Goal: Task Accomplishment & Management: Complete application form

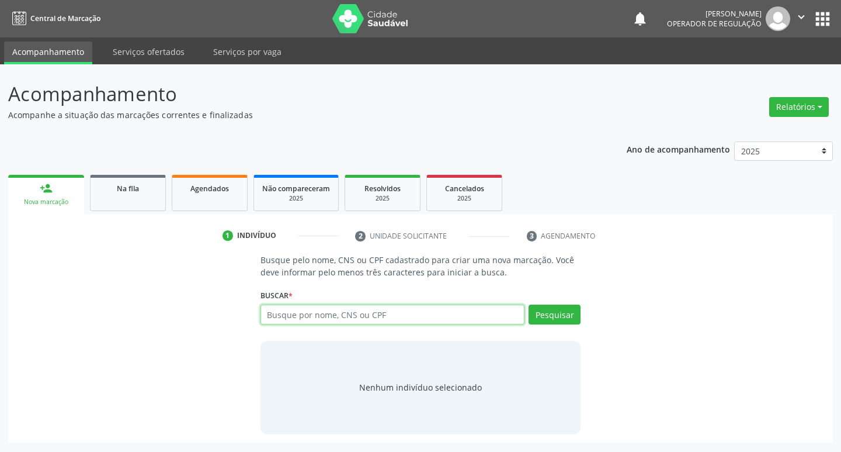
click at [322, 315] on input "text" at bounding box center [393, 314] width 265 height 20
click at [276, 317] on input "text" at bounding box center [393, 314] width 265 height 20
click at [305, 313] on input "text" at bounding box center [393, 314] width 265 height 20
type input "700509954353151"
click at [547, 318] on button "Pesquisar" at bounding box center [555, 314] width 52 height 20
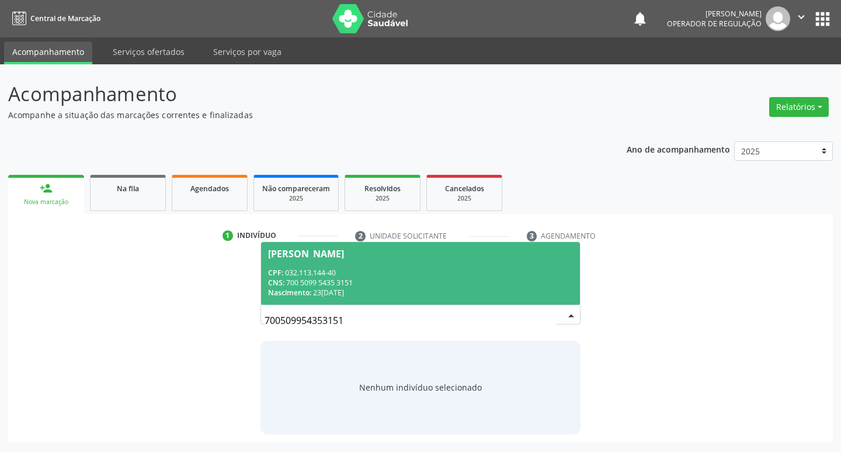
click at [344, 251] on div "Maria Lúcia Barbosa Rodrigues de Lima" at bounding box center [306, 253] width 76 height 9
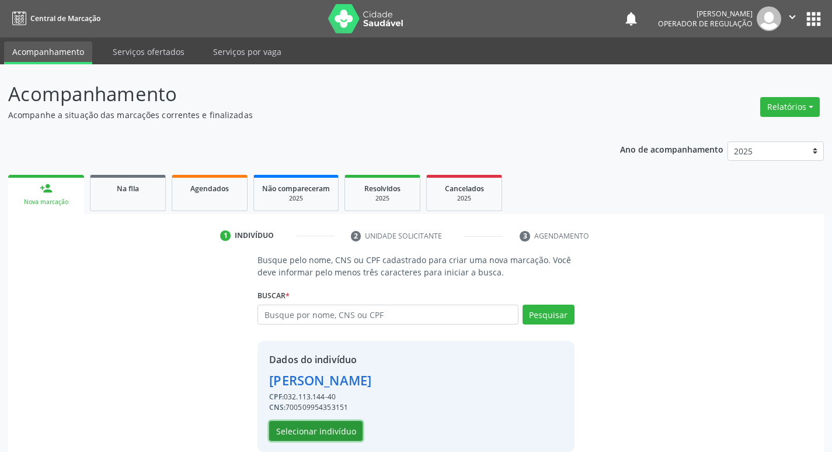
click at [332, 430] on button "Selecionar indivíduo" at bounding box center [315, 431] width 93 height 20
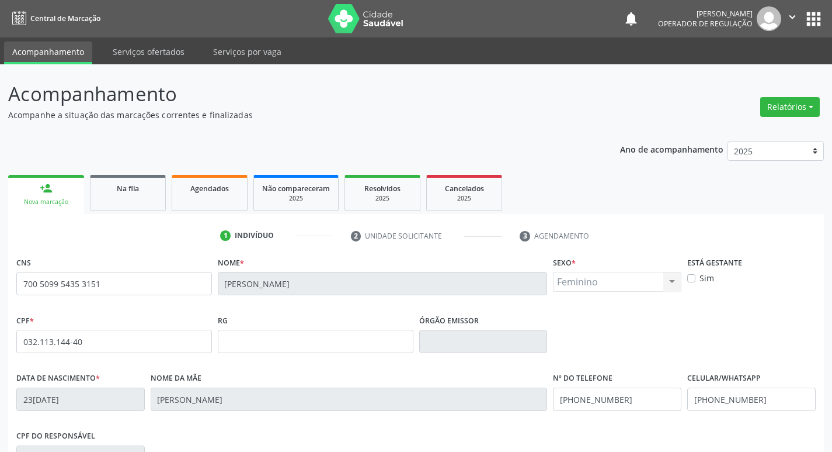
scroll to position [182, 0]
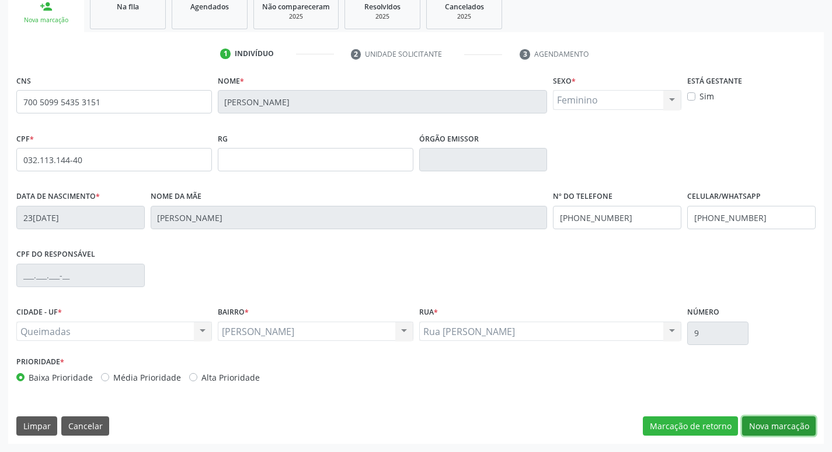
click at [769, 426] on button "Nova marcação" at bounding box center [779, 426] width 74 height 20
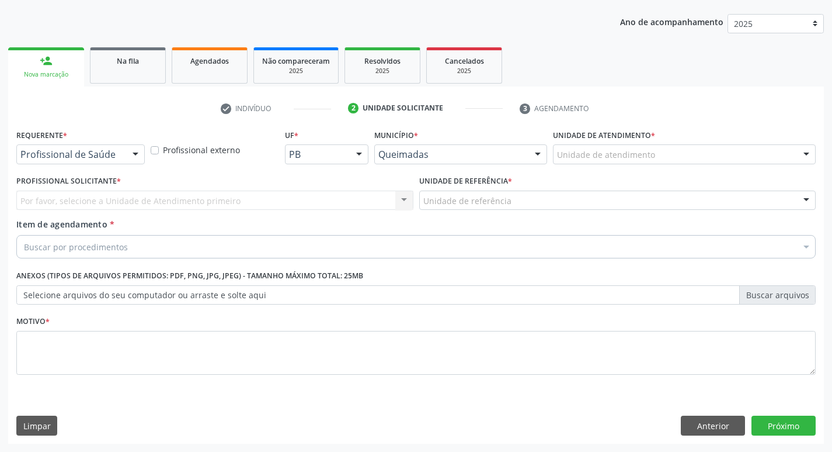
scroll to position [127, 0]
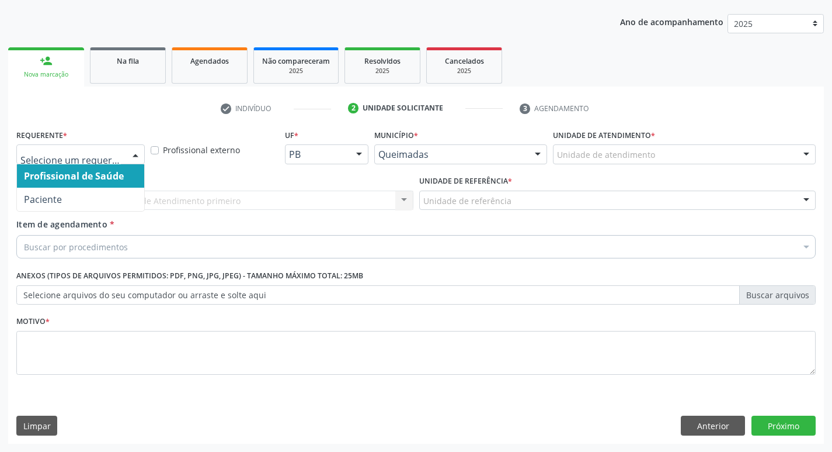
click at [135, 154] on div at bounding box center [136, 155] width 18 height 20
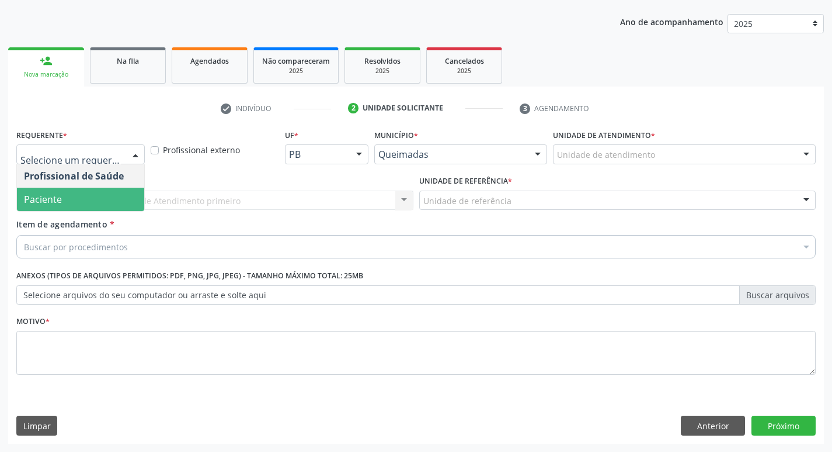
click at [109, 203] on span "Paciente" at bounding box center [80, 199] width 127 height 23
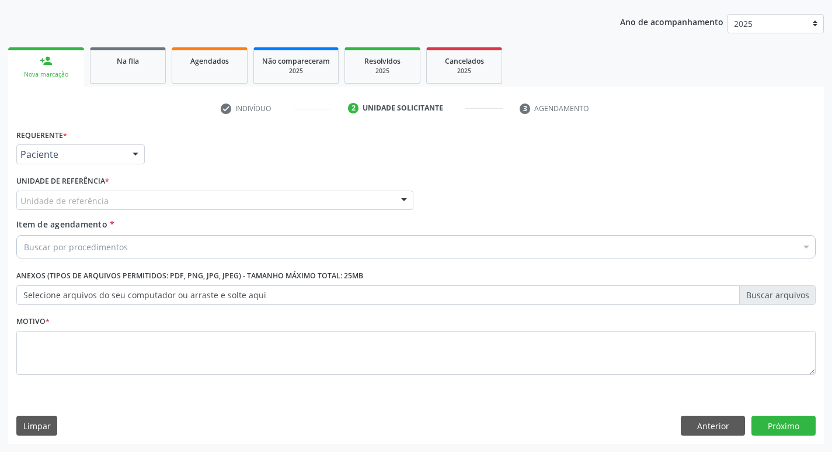
click at [109, 203] on div "Unidade de referência" at bounding box center [214, 200] width 397 height 20
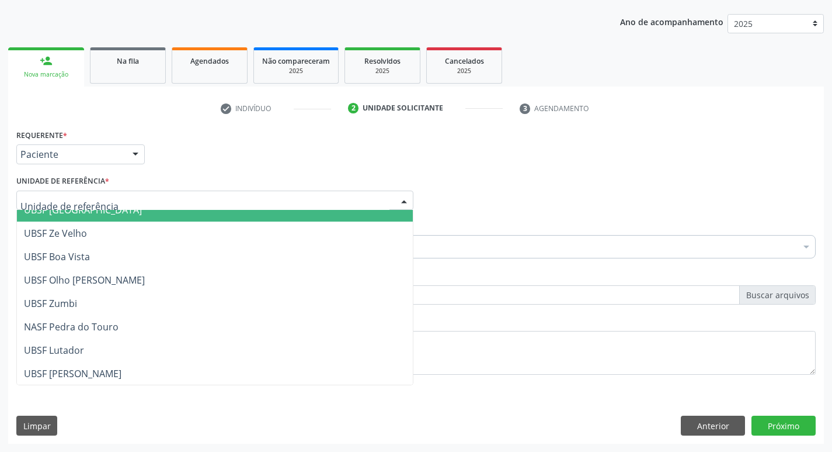
scroll to position [117, 0]
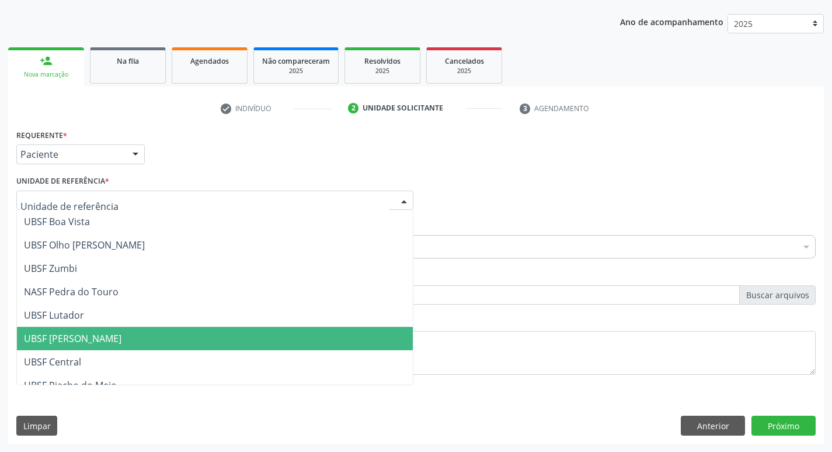
click at [99, 330] on span "UBSF [PERSON_NAME]" at bounding box center [215, 338] width 396 height 23
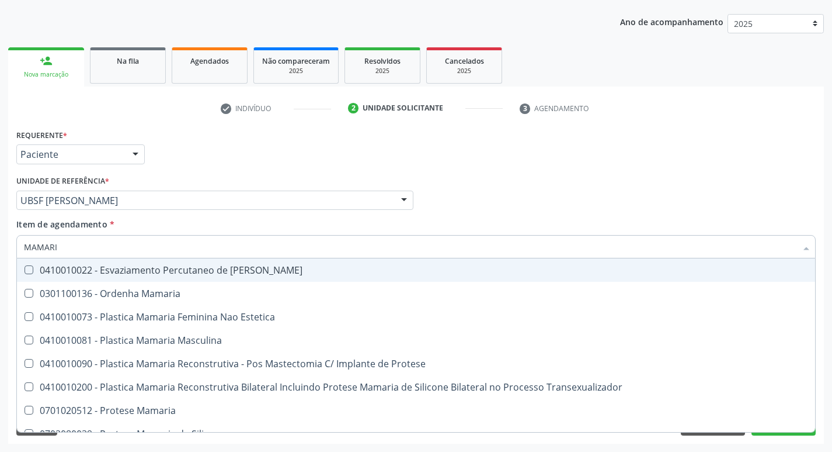
type input "MAMARIA"
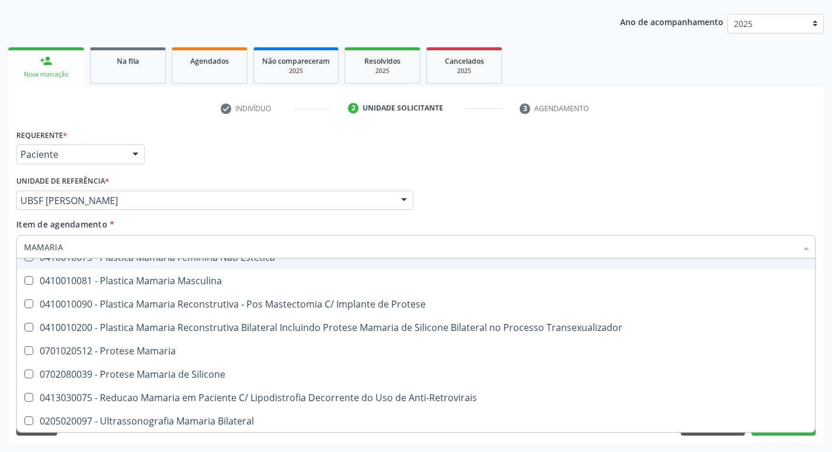
scroll to position [37, 0]
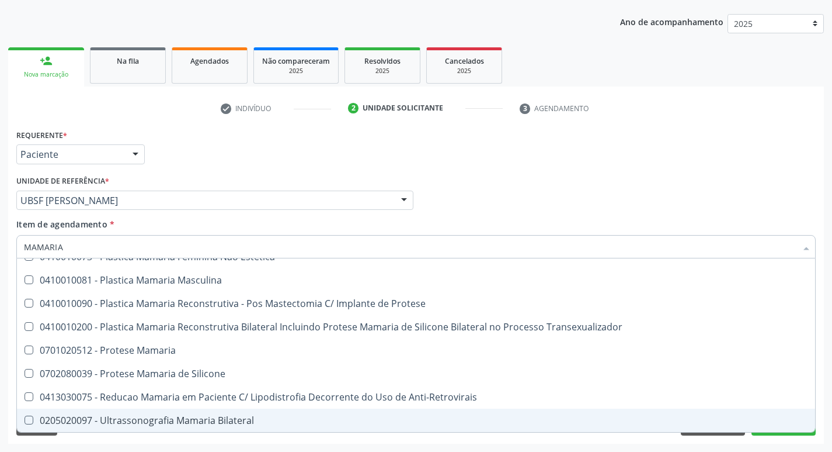
click at [33, 414] on span "0205020097 - Ultrassonografia Mamaria Bilateral" at bounding box center [416, 419] width 799 height 23
checkbox Bilateral "true"
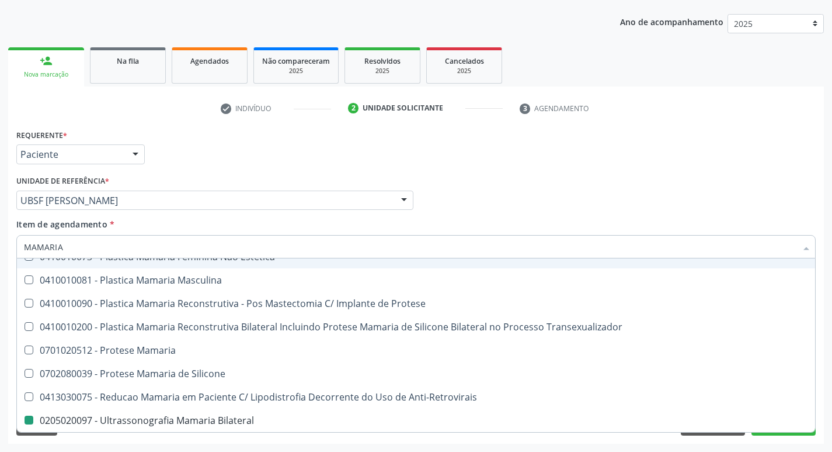
click at [610, 209] on div "Profissional Solicitante Por favor, selecione a Unidade de Atendimento primeiro…" at bounding box center [416, 195] width 806 height 46
checkbox Estetica "true"
checkbox Bilateral "false"
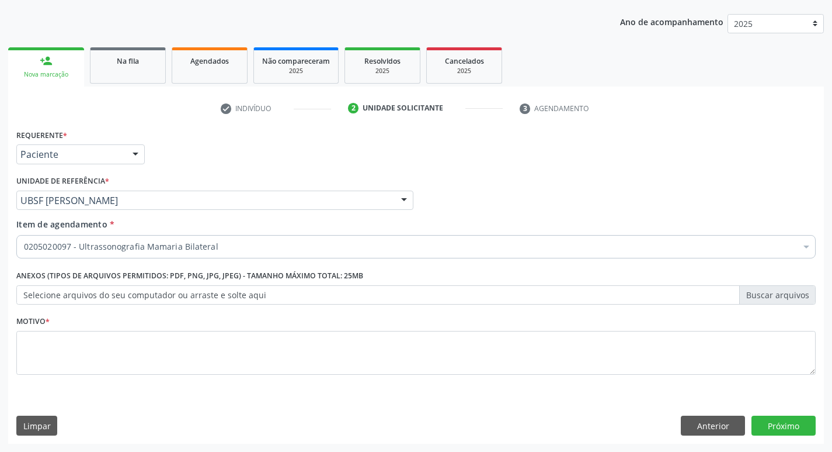
scroll to position [0, 0]
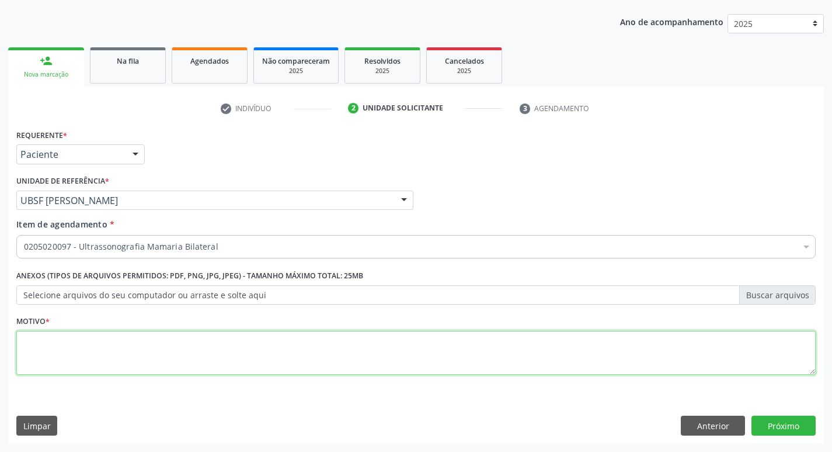
click at [44, 345] on textarea at bounding box center [416, 353] width 800 height 44
type textarea "AVALIACAO"
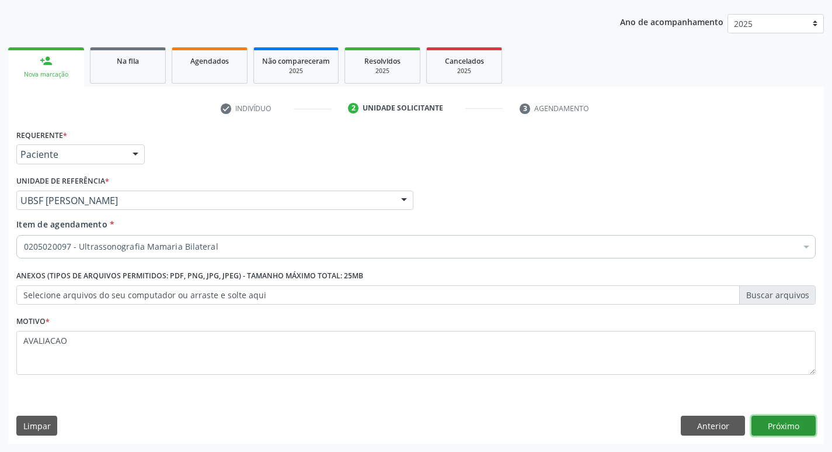
click at [766, 423] on button "Próximo" at bounding box center [784, 425] width 64 height 20
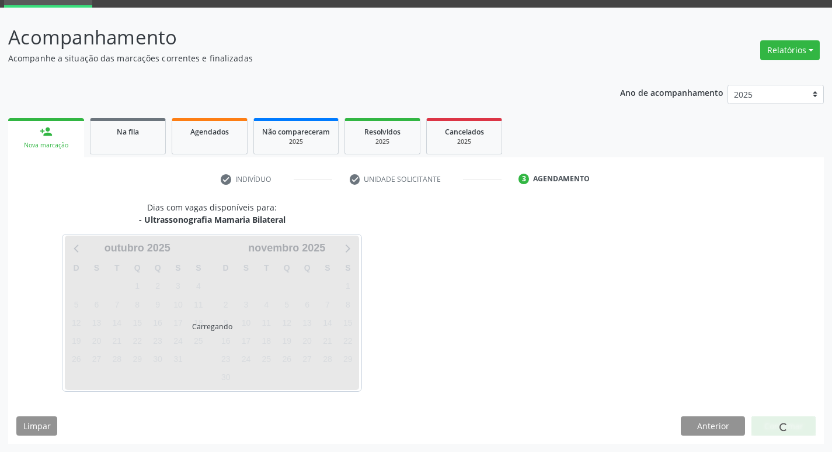
scroll to position [57, 0]
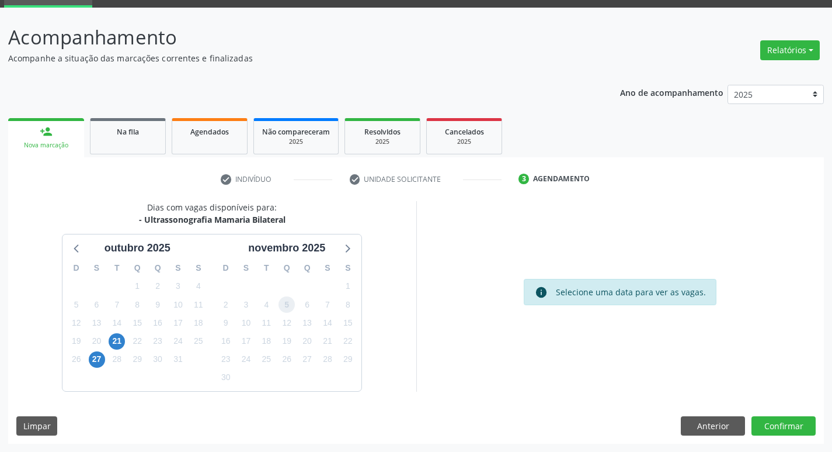
click at [284, 305] on span "5" at bounding box center [287, 304] width 16 height 16
click at [782, 426] on button "Confirmar" at bounding box center [784, 426] width 64 height 20
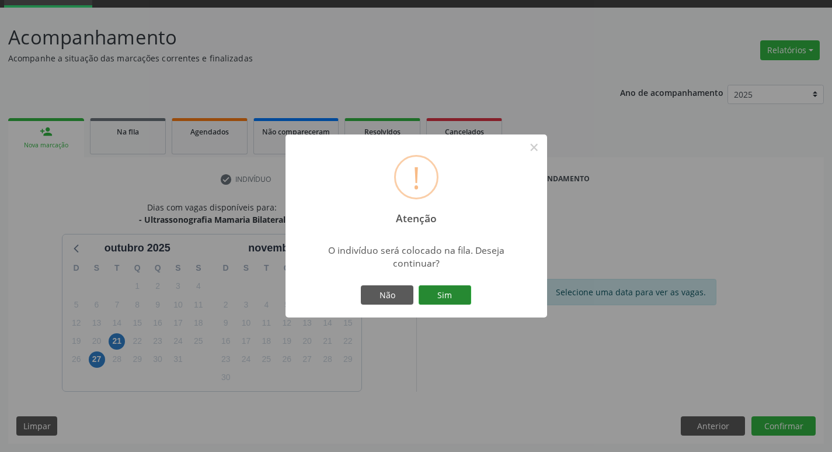
click at [453, 301] on button "Sim" at bounding box center [445, 295] width 53 height 20
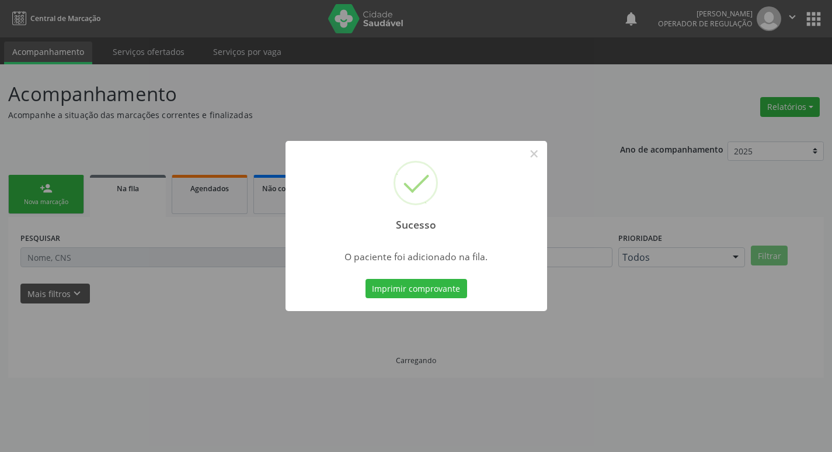
scroll to position [0, 0]
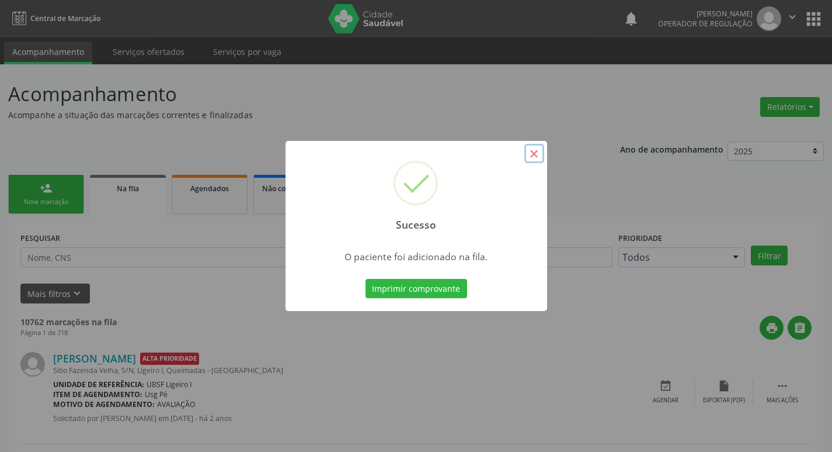
click at [540, 153] on button "×" at bounding box center [535, 154] width 20 height 20
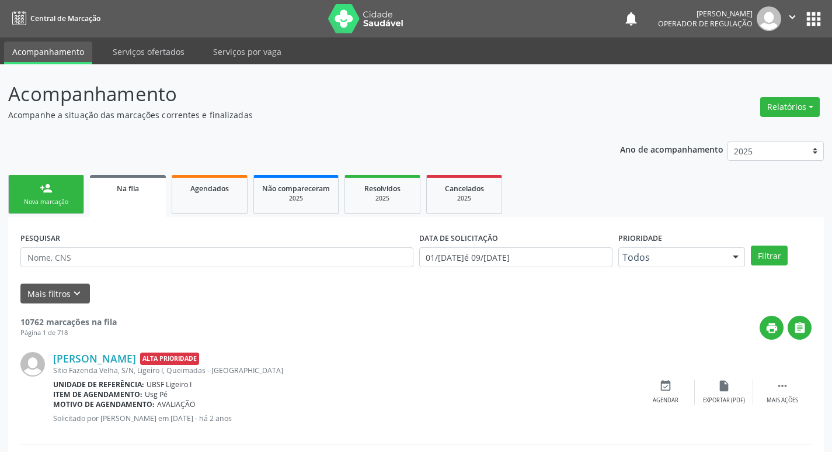
click at [52, 193] on div "person_add" at bounding box center [46, 188] width 13 height 13
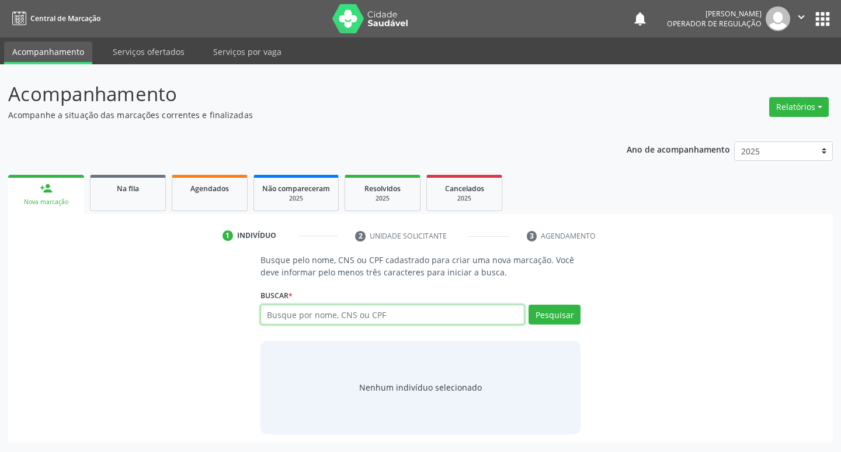
click at [290, 312] on input "text" at bounding box center [393, 314] width 265 height 20
type input "706204087501363"
click at [540, 310] on button "Pesquisar" at bounding box center [555, 314] width 52 height 20
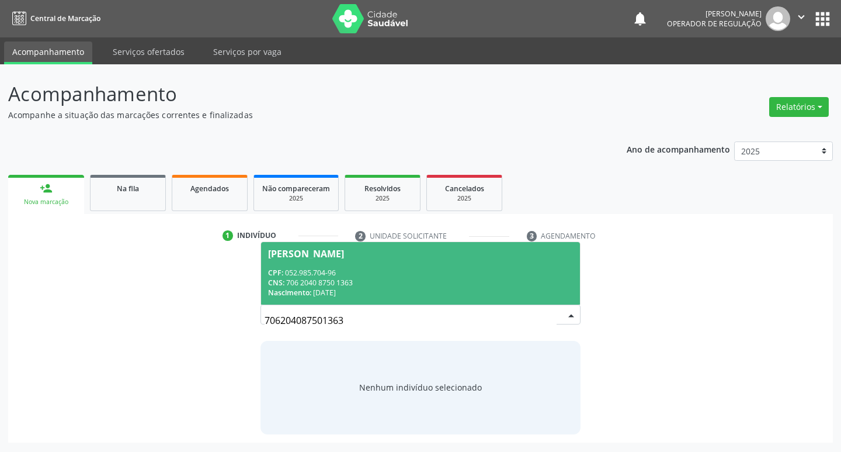
click at [321, 256] on div "Vanusa Bernardo Lopes" at bounding box center [306, 253] width 76 height 9
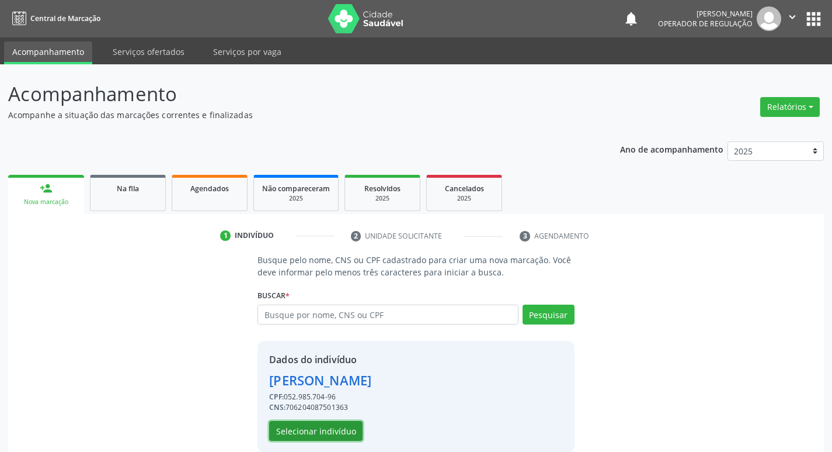
click at [308, 427] on button "Selecionar indivíduo" at bounding box center [315, 431] width 93 height 20
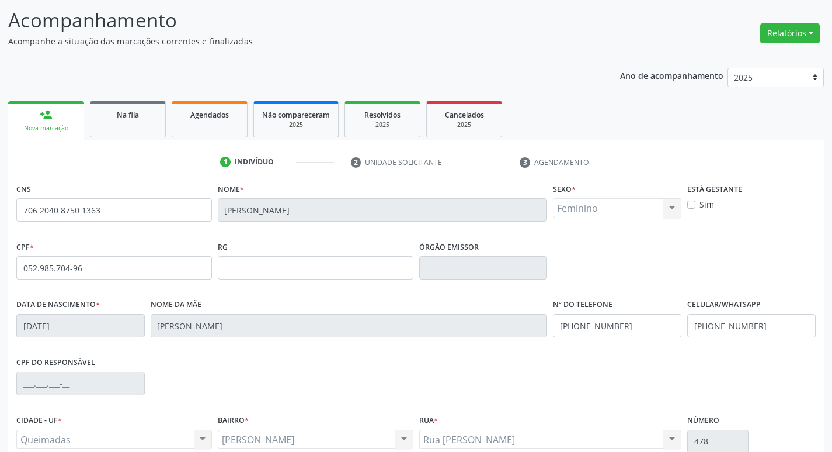
scroll to position [182, 0]
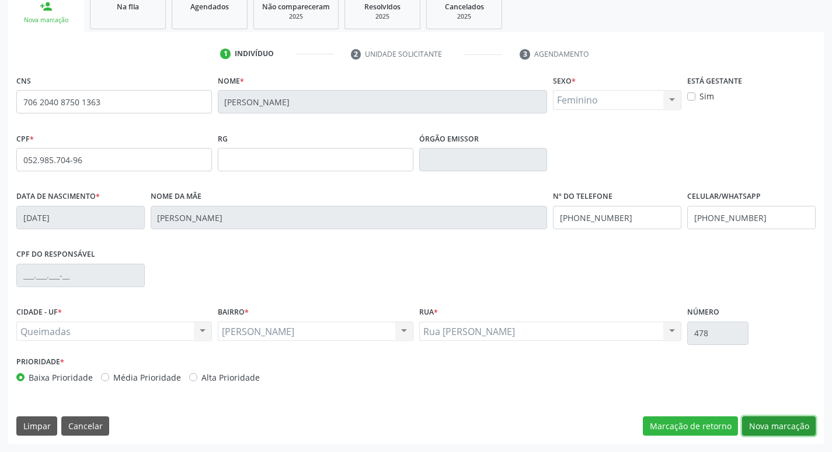
click at [765, 428] on button "Nova marcação" at bounding box center [779, 426] width 74 height 20
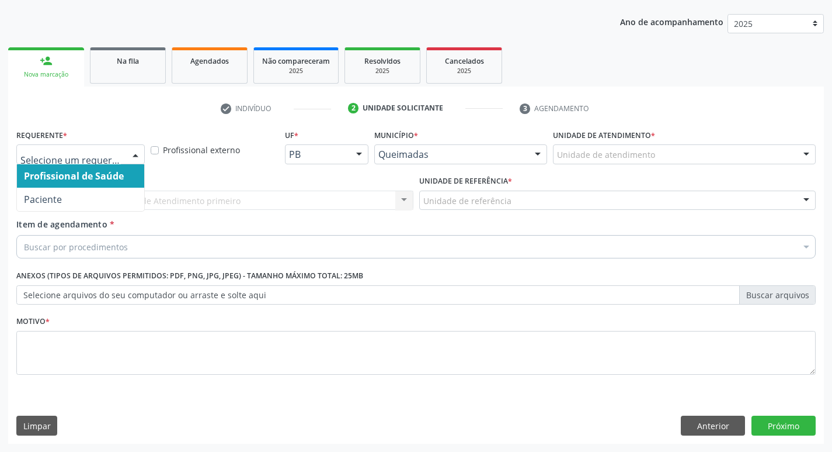
click at [138, 154] on div at bounding box center [136, 155] width 18 height 20
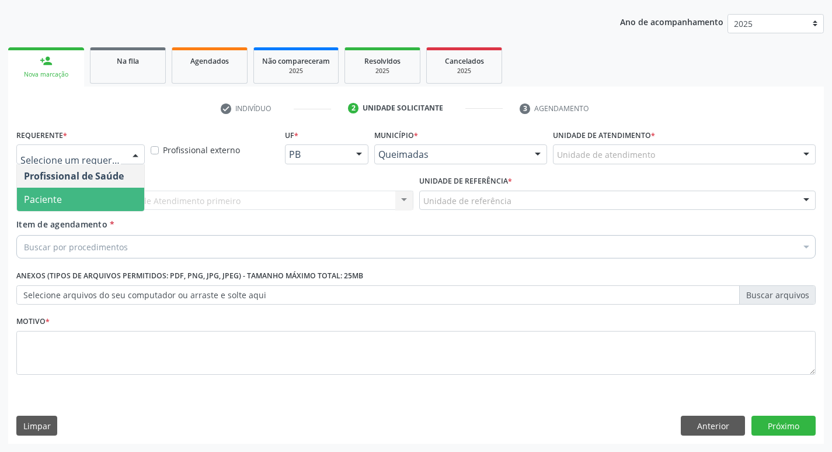
click at [127, 195] on span "Paciente" at bounding box center [80, 199] width 127 height 23
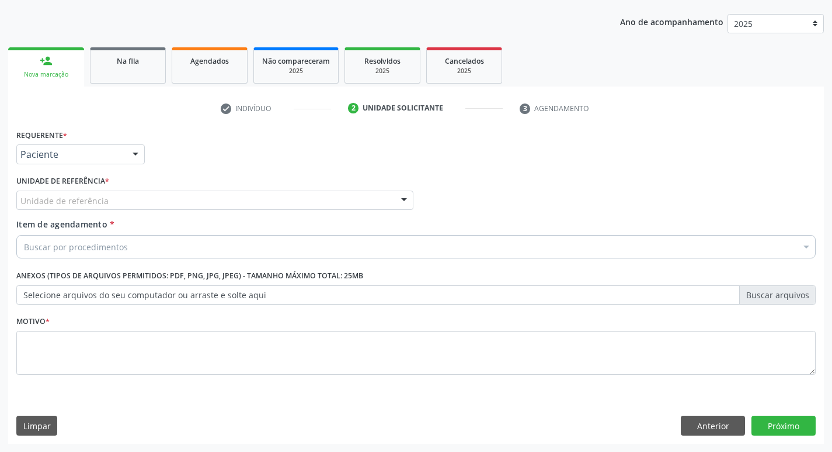
click at [127, 197] on div "Unidade de referência" at bounding box center [214, 200] width 397 height 20
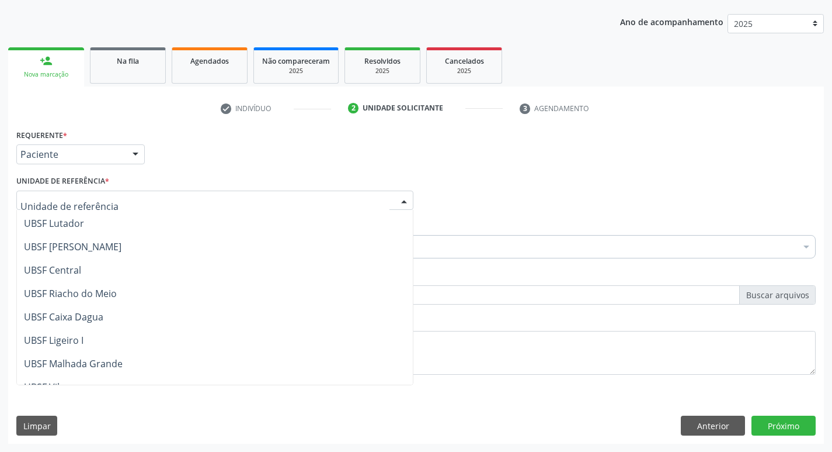
scroll to position [234, 0]
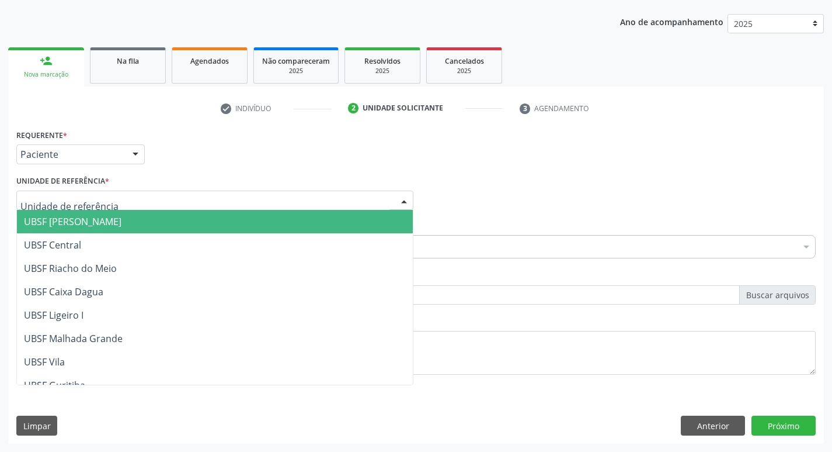
click at [113, 223] on span "UBSF [PERSON_NAME]" at bounding box center [215, 221] width 396 height 23
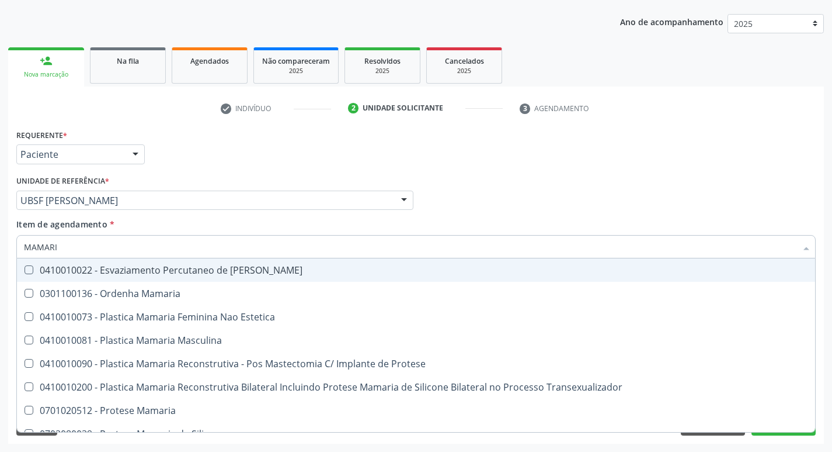
type input "MAMARIA"
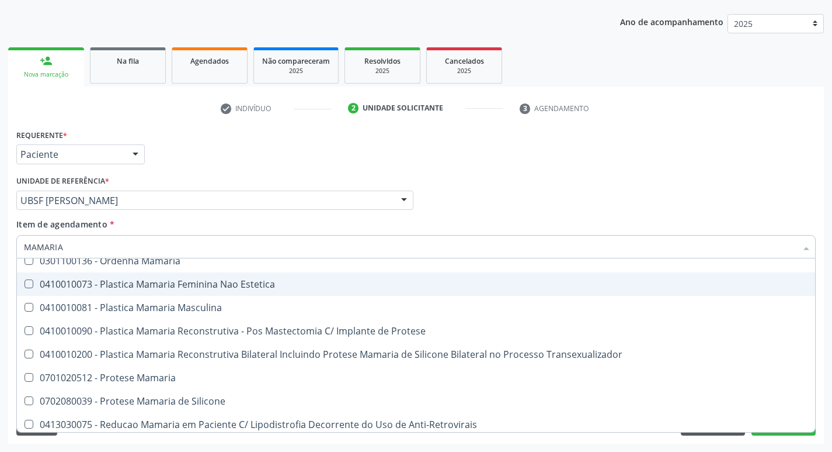
scroll to position [37, 0]
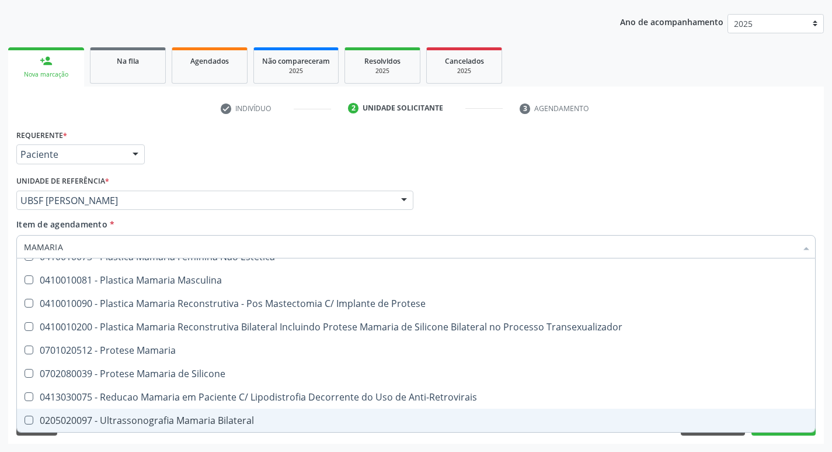
click at [30, 420] on Bilateral at bounding box center [29, 419] width 9 height 9
click at [25, 420] on Bilateral "checkbox" at bounding box center [21, 420] width 8 height 8
checkbox Bilateral "true"
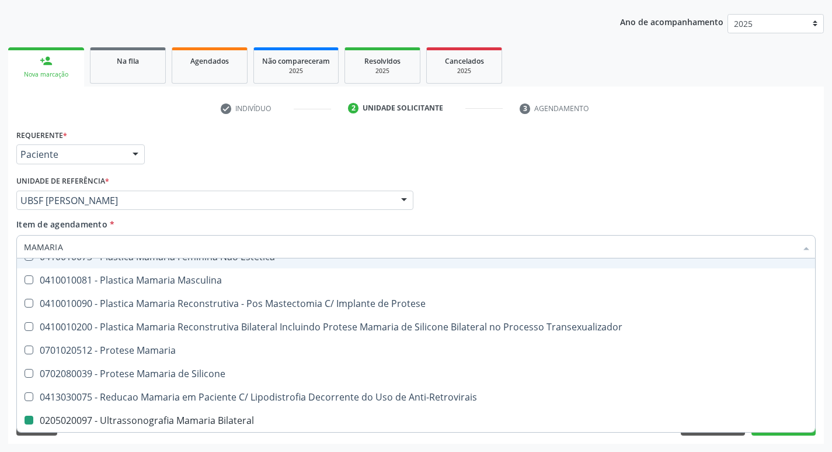
click at [509, 216] on div "Profissional Solicitante Por favor, selecione a Unidade de Atendimento primeiro…" at bounding box center [416, 195] width 806 height 46
checkbox Estetica "true"
checkbox Bilateral "false"
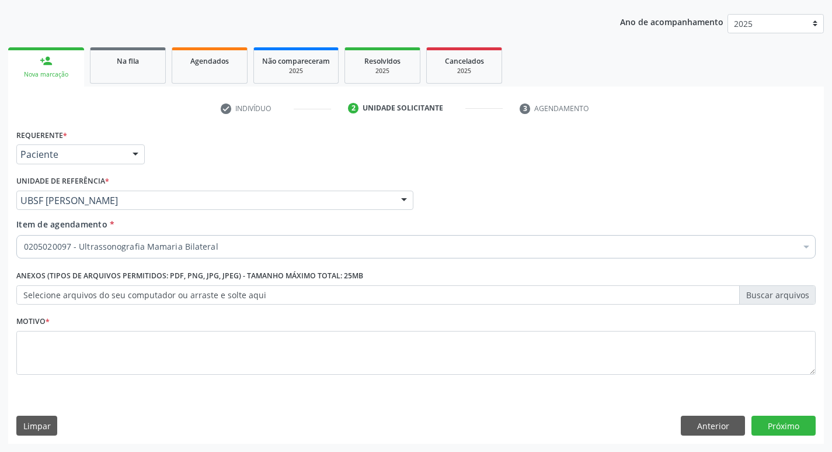
scroll to position [0, 0]
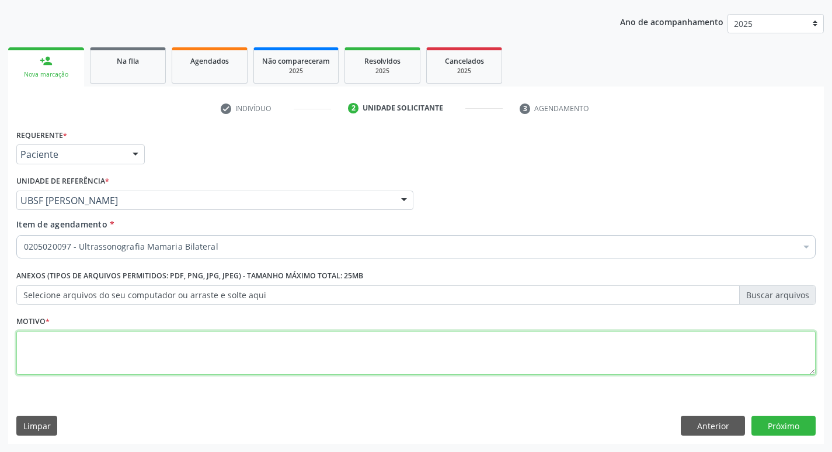
click at [36, 347] on textarea at bounding box center [416, 353] width 800 height 44
type textarea "AVALIACAO"
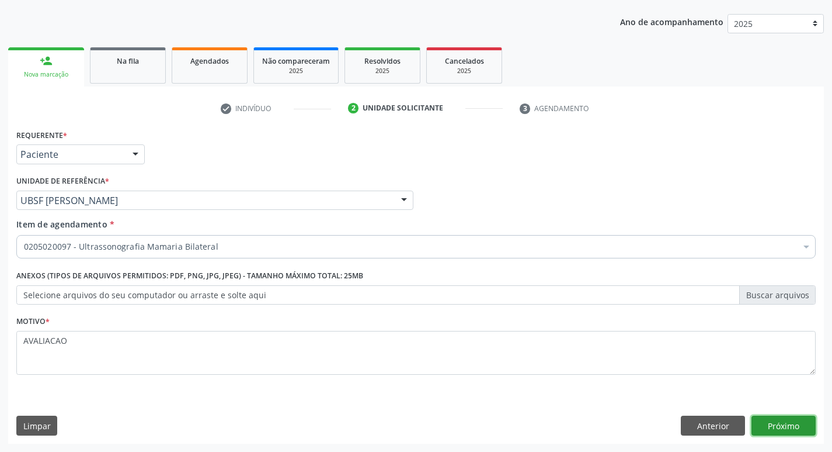
click at [773, 417] on button "Próximo" at bounding box center [784, 425] width 64 height 20
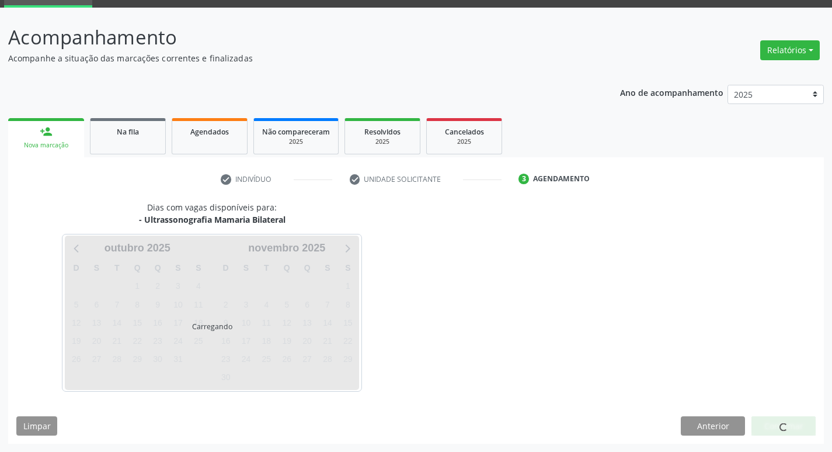
scroll to position [57, 0]
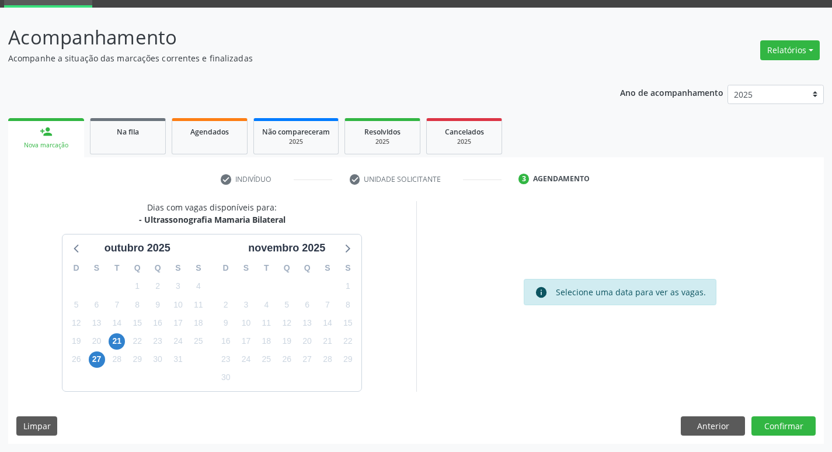
click at [278, 304] on div "5" at bounding box center [287, 305] width 20 height 18
click at [285, 304] on span "5" at bounding box center [287, 304] width 16 height 16
click at [763, 421] on button "Confirmar" at bounding box center [784, 426] width 64 height 20
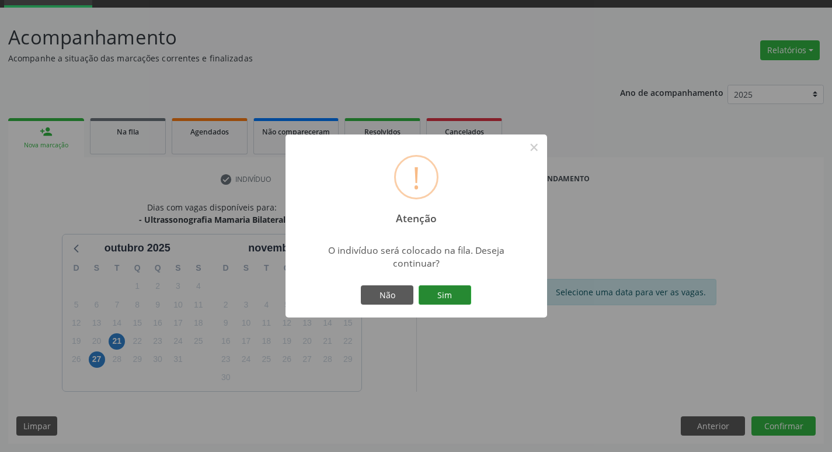
click at [449, 300] on button "Sim" at bounding box center [445, 295] width 53 height 20
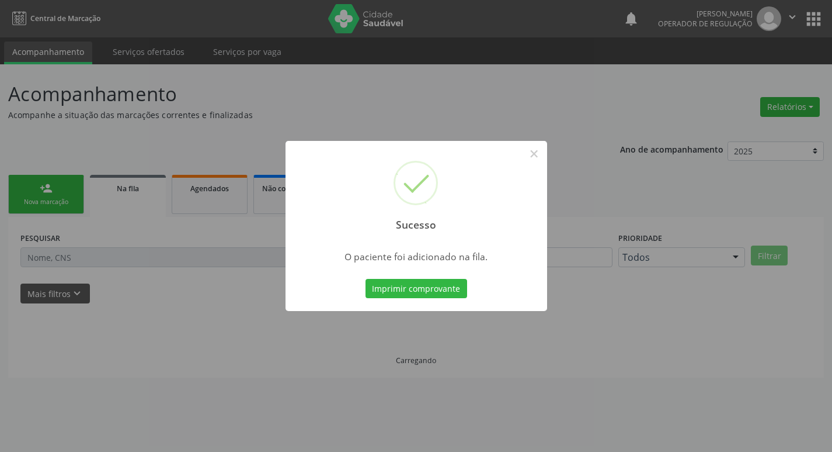
scroll to position [0, 0]
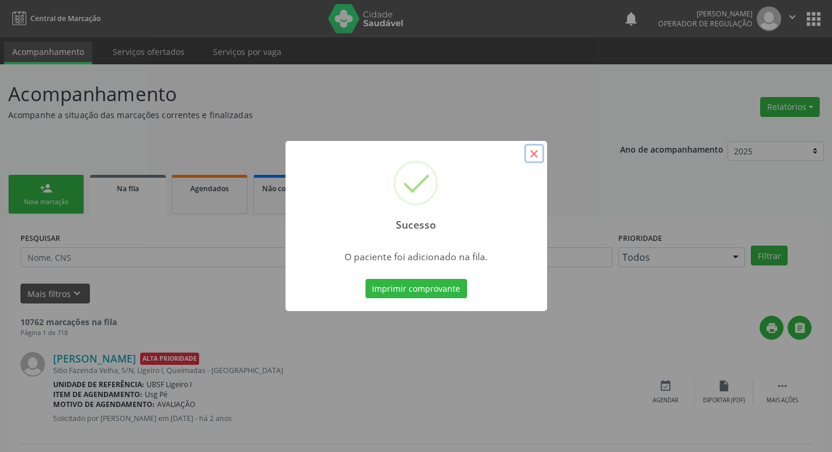
click at [534, 154] on button "×" at bounding box center [535, 154] width 20 height 20
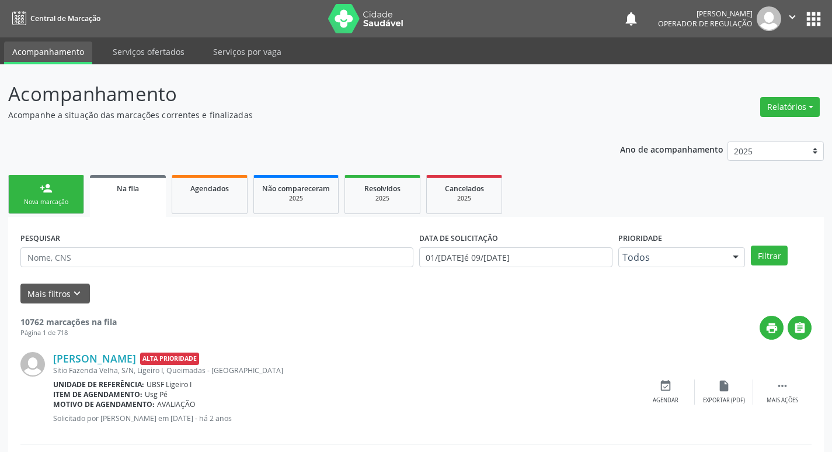
click at [57, 208] on link "person_add Nova marcação" at bounding box center [46, 194] width 76 height 39
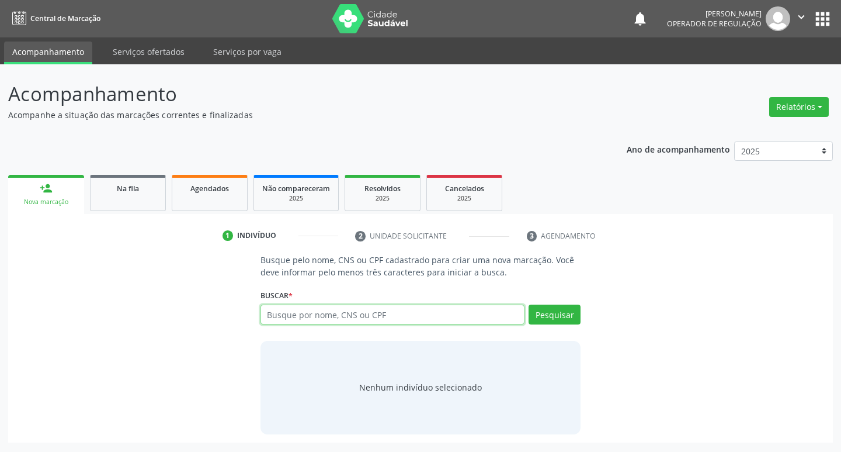
click at [290, 316] on input "text" at bounding box center [393, 314] width 265 height 20
click at [294, 311] on input "text" at bounding box center [393, 314] width 265 height 20
type input "700506765993754"
click at [546, 307] on button "Pesquisar" at bounding box center [555, 314] width 52 height 20
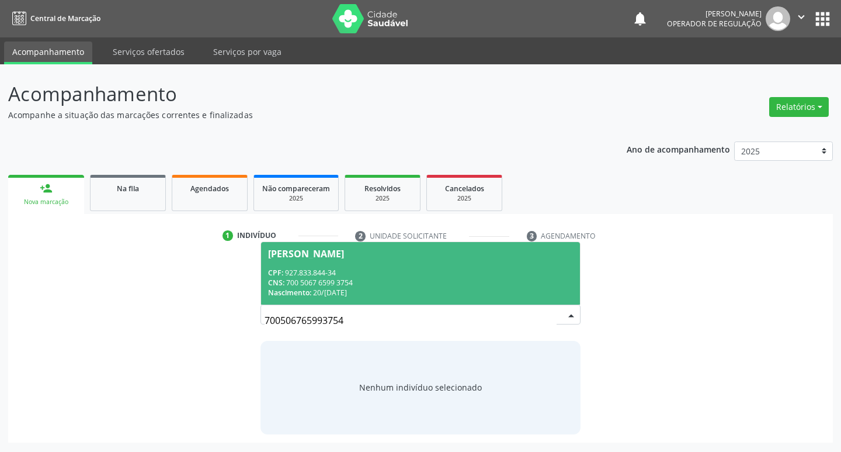
click at [325, 256] on div "Joselita Pereira da Silva" at bounding box center [306, 253] width 76 height 9
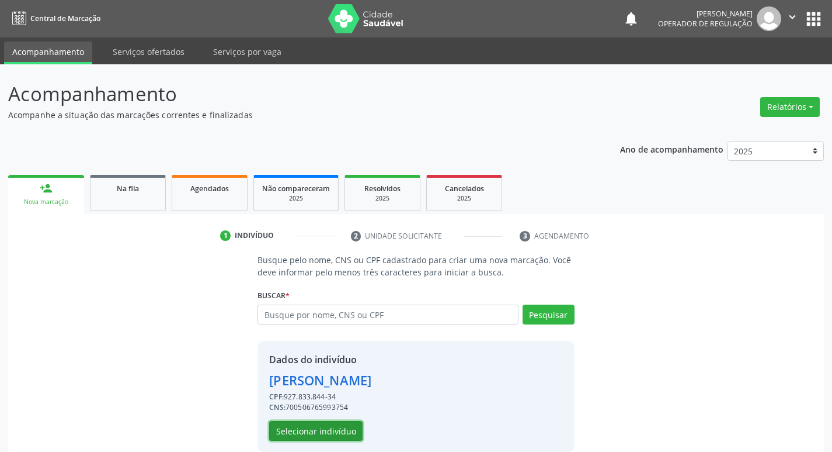
click at [331, 426] on button "Selecionar indivíduo" at bounding box center [315, 431] width 93 height 20
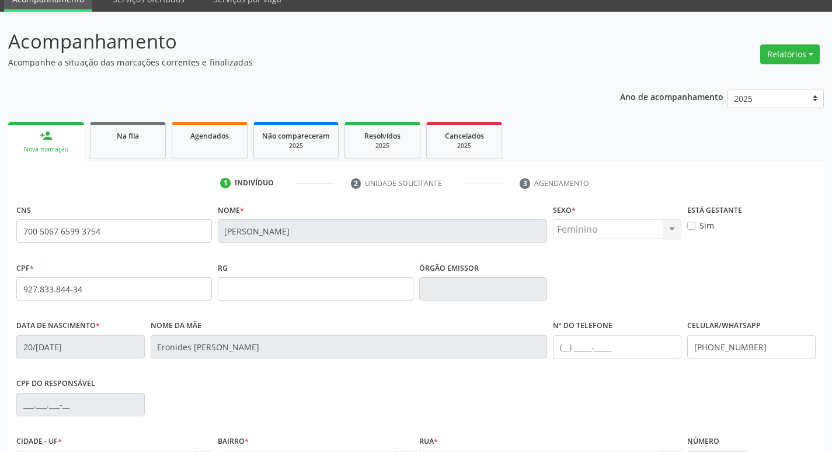
scroll to position [182, 0]
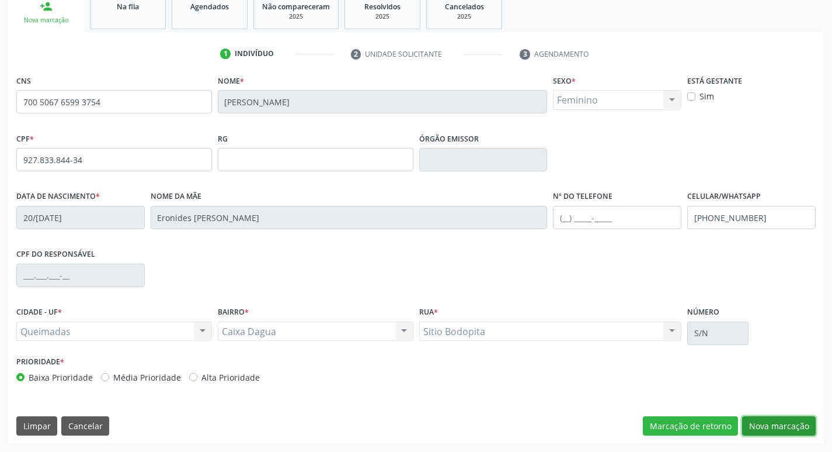
click at [787, 425] on button "Nova marcação" at bounding box center [779, 426] width 74 height 20
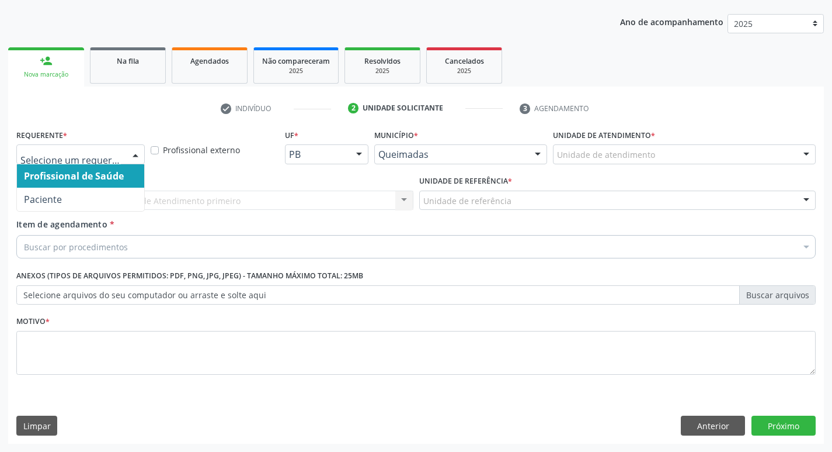
click at [133, 152] on div at bounding box center [136, 155] width 18 height 20
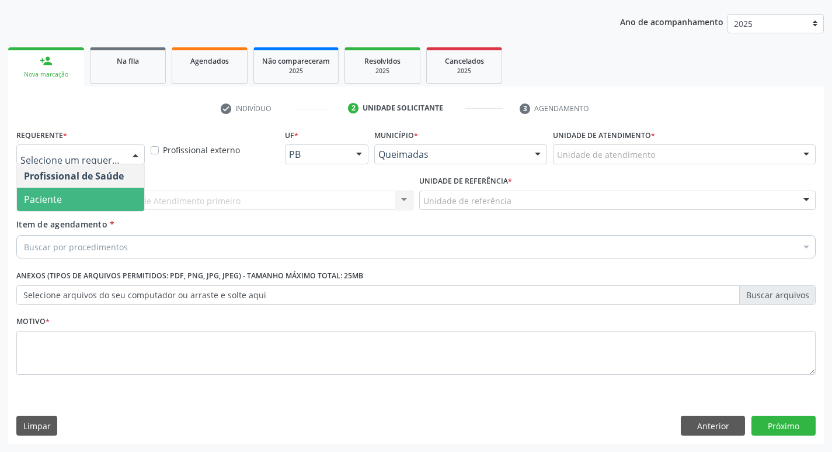
click at [75, 194] on span "Paciente" at bounding box center [80, 199] width 127 height 23
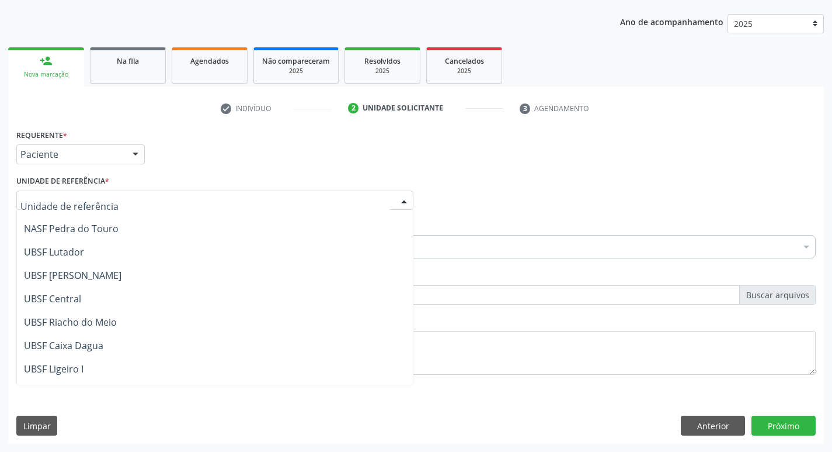
scroll to position [234, 0]
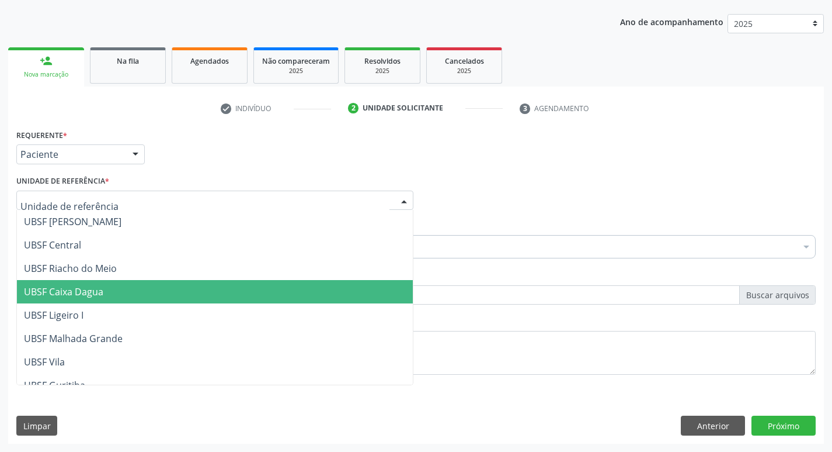
click at [154, 290] on span "UBSF Caixa Dagua" at bounding box center [215, 291] width 396 height 23
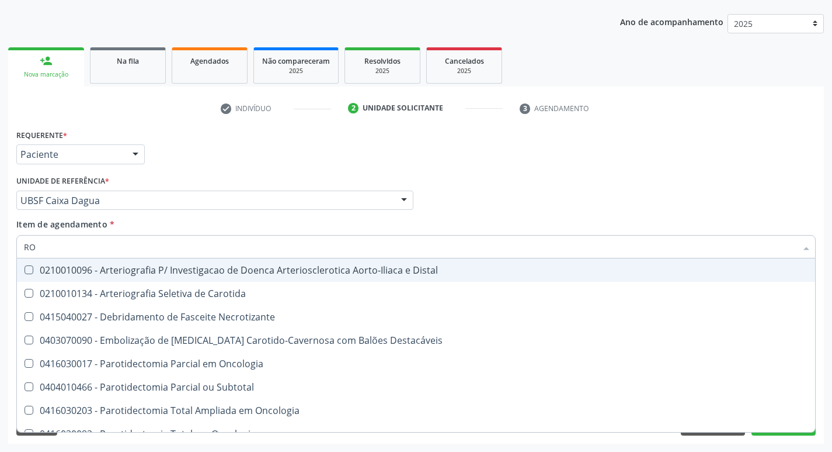
type input "R"
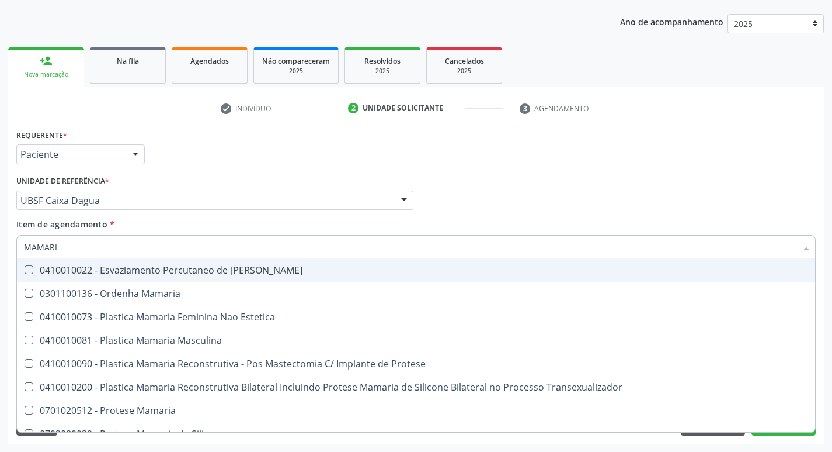
type input "MAMARIA"
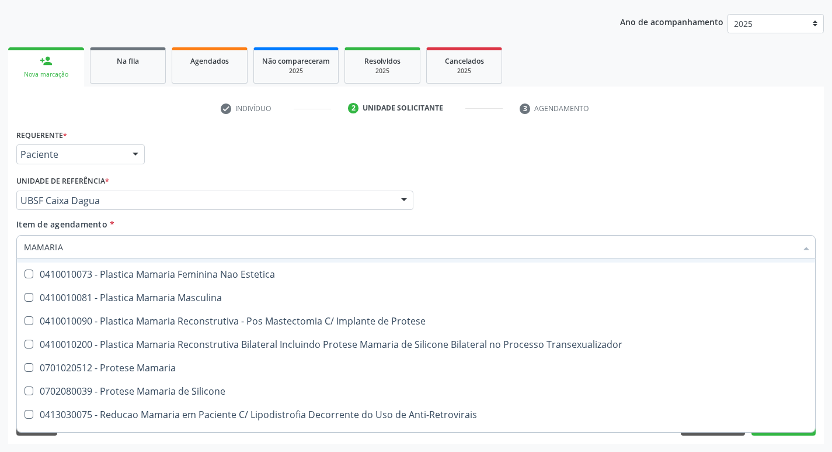
scroll to position [37, 0]
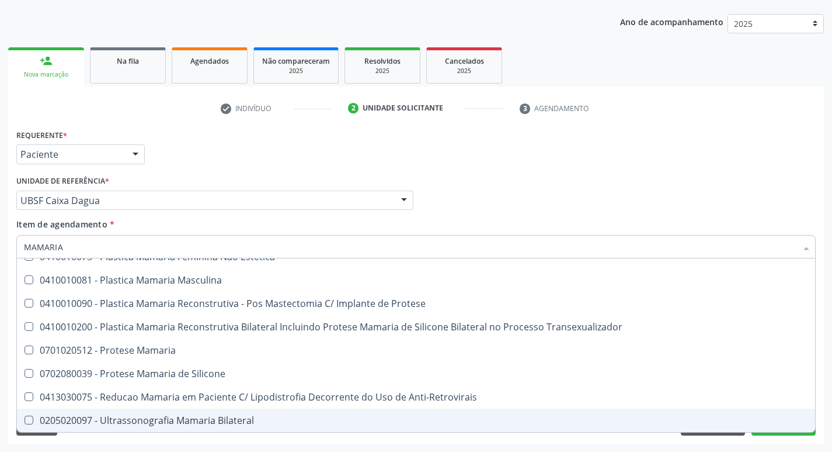
click at [29, 415] on span "0205020097 - Ultrassonografia Mamaria Bilateral" at bounding box center [416, 419] width 799 height 23
checkbox Bilateral "true"
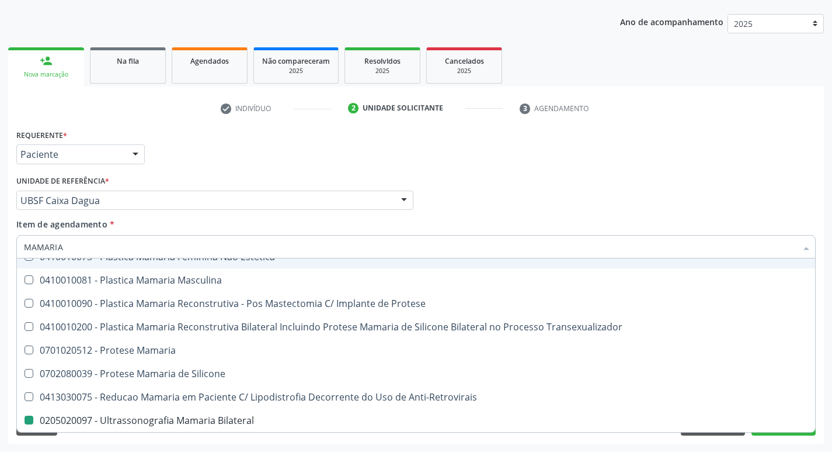
click at [551, 194] on div "Profissional Solicitante Por favor, selecione a Unidade de Atendimento primeiro…" at bounding box center [416, 195] width 806 height 46
checkbox Estetica "true"
checkbox Bilateral "false"
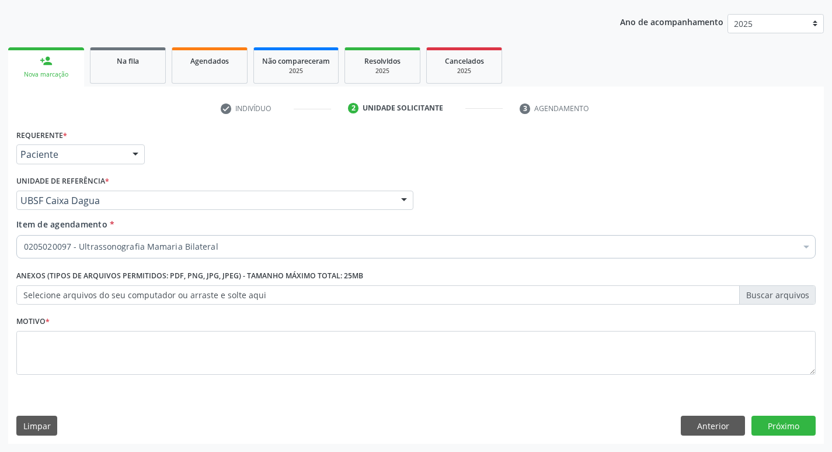
scroll to position [0, 0]
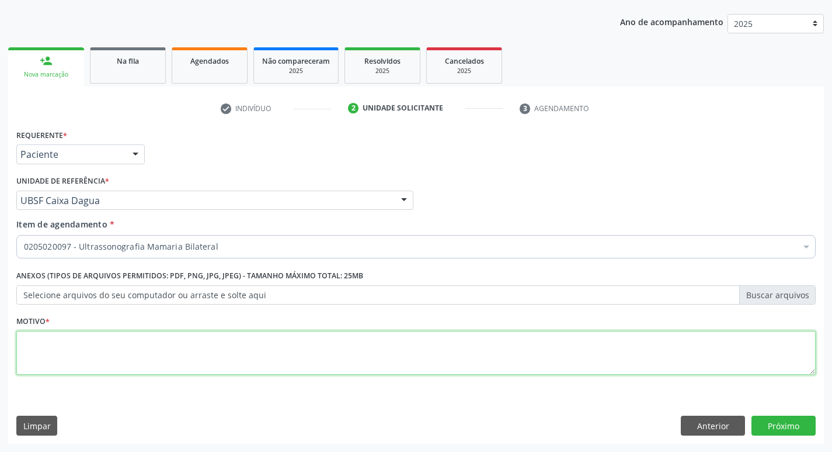
click at [33, 348] on textarea at bounding box center [416, 353] width 800 height 44
type textarea "ROTINA"
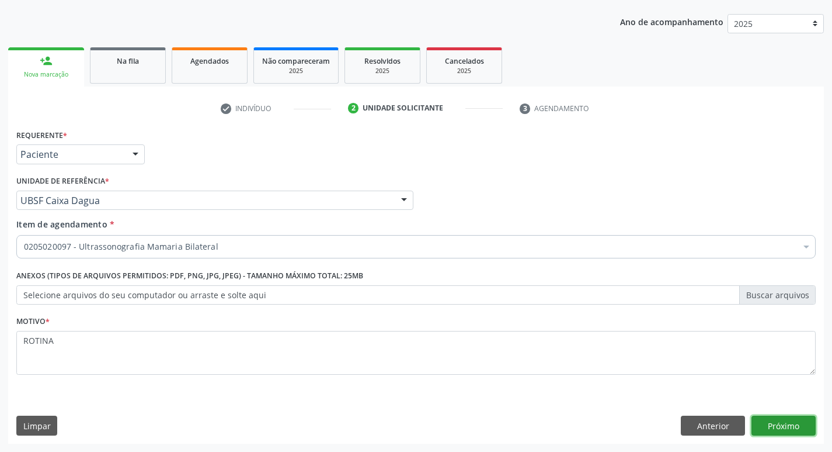
click at [777, 423] on button "Próximo" at bounding box center [784, 425] width 64 height 20
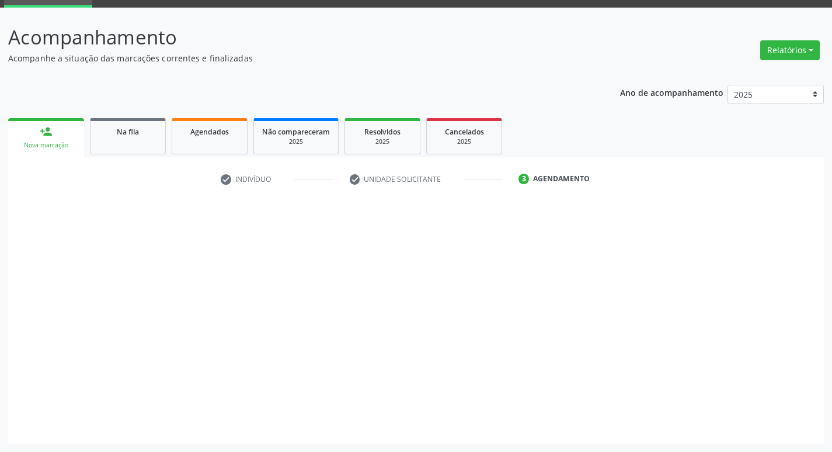
scroll to position [57, 0]
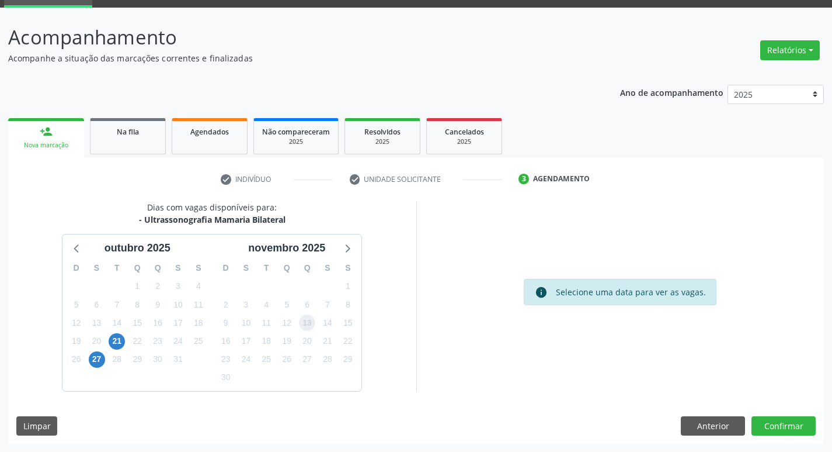
click at [306, 327] on span "13" at bounding box center [307, 322] width 16 height 16
click at [798, 426] on button "Confirmar" at bounding box center [784, 426] width 64 height 20
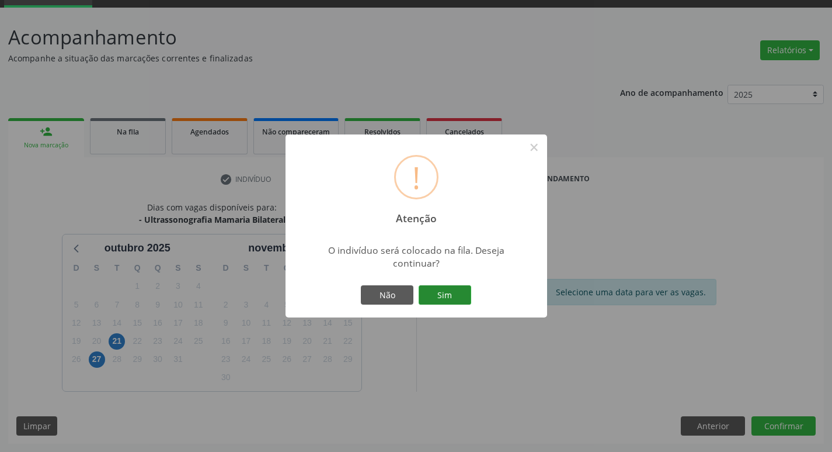
click at [457, 290] on button "Sim" at bounding box center [445, 295] width 53 height 20
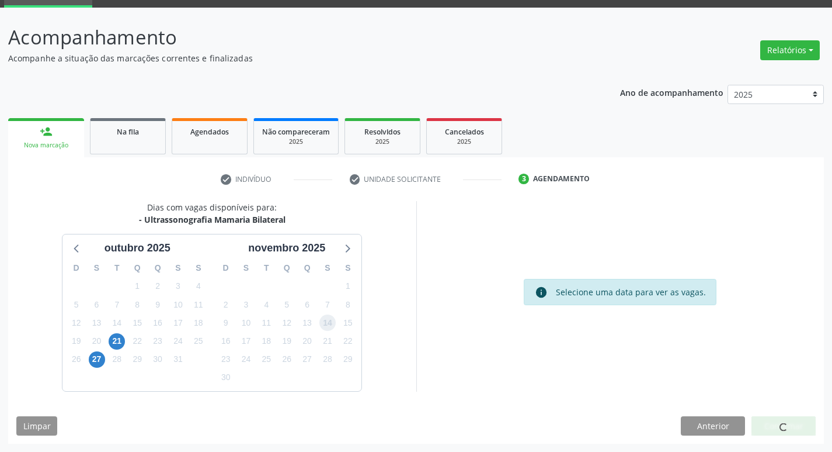
click at [327, 317] on span "14" at bounding box center [328, 322] width 16 height 16
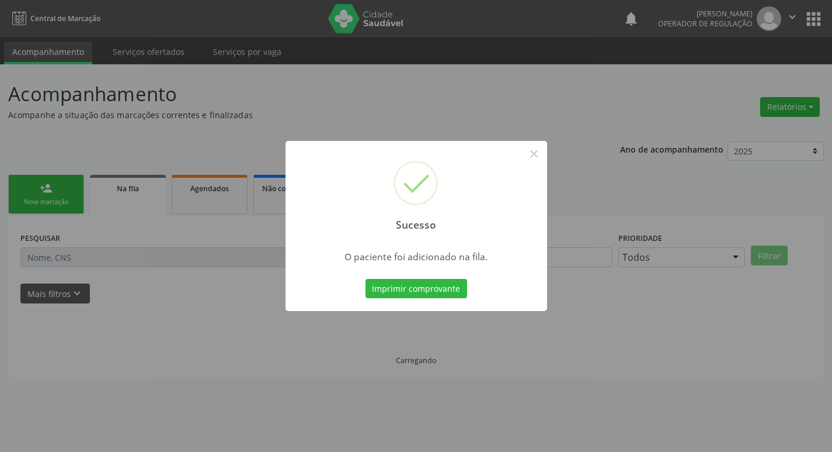
scroll to position [0, 0]
click at [533, 154] on button "×" at bounding box center [539, 154] width 20 height 20
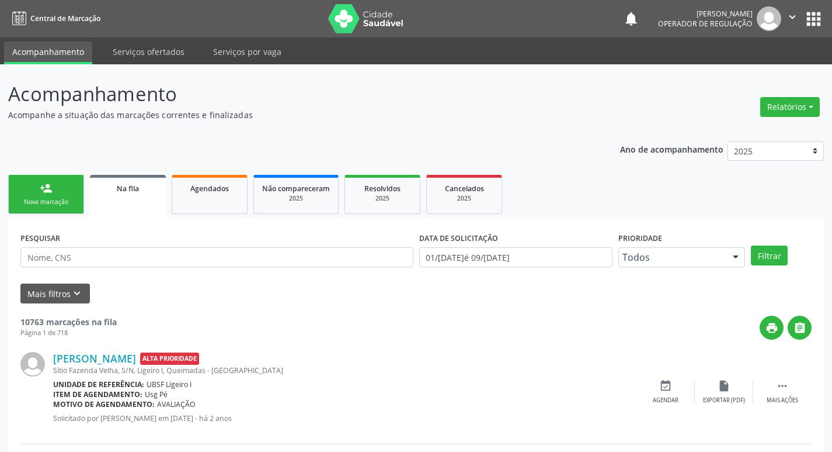
click at [53, 195] on link "person_add Nova marcação" at bounding box center [46, 194] width 76 height 39
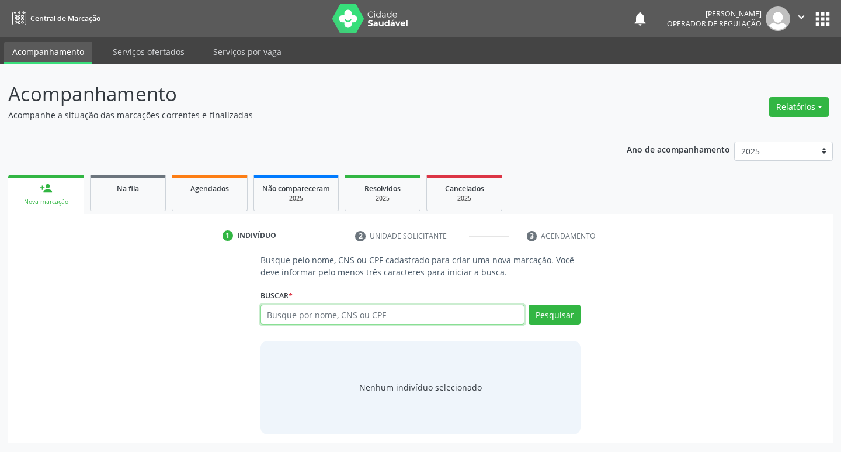
click at [278, 310] on input "text" at bounding box center [393, 314] width 265 height 20
type input "700007532740700"
click at [565, 317] on button "Pesquisar" at bounding box center [555, 314] width 52 height 20
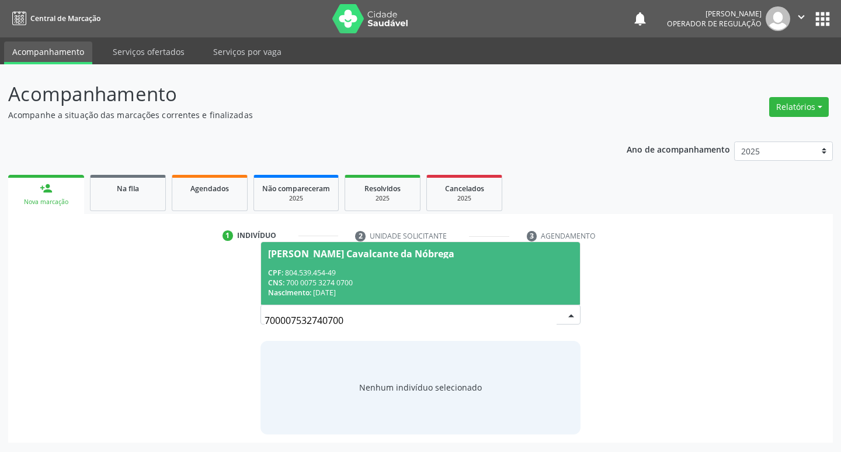
click at [348, 254] on div "Angela Aparecida Cavalcante da Nóbrega" at bounding box center [361, 253] width 186 height 9
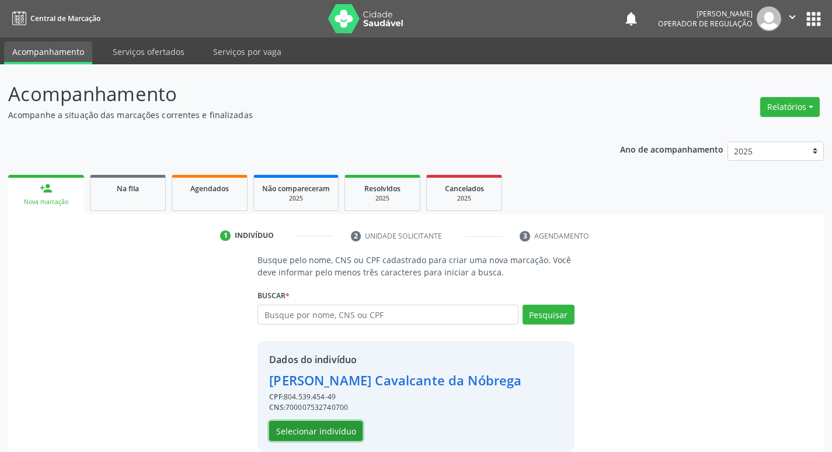
click at [328, 439] on button "Selecionar indivíduo" at bounding box center [315, 431] width 93 height 20
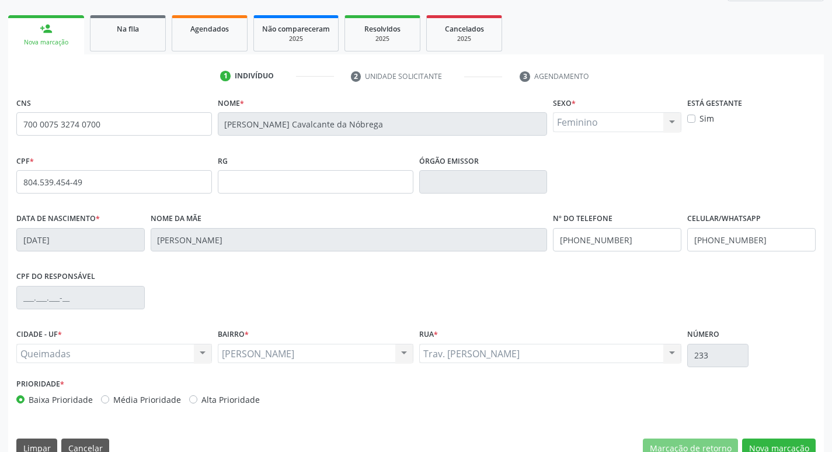
scroll to position [182, 0]
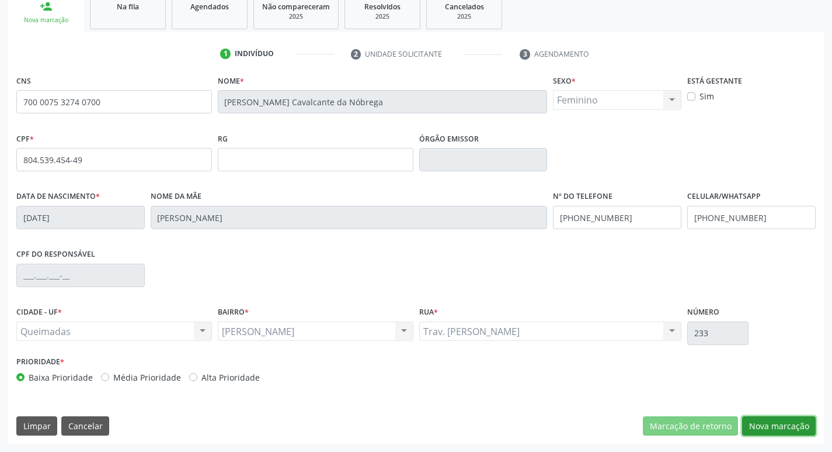
click at [805, 425] on button "Nova marcação" at bounding box center [779, 426] width 74 height 20
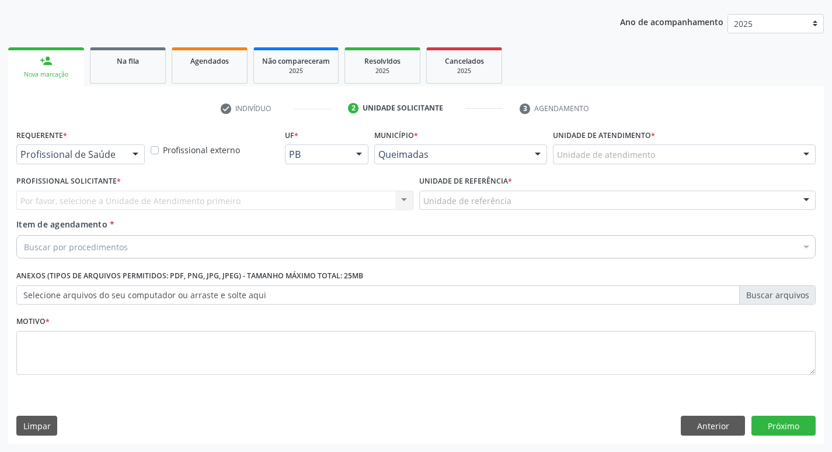
click at [137, 150] on div at bounding box center [136, 155] width 18 height 20
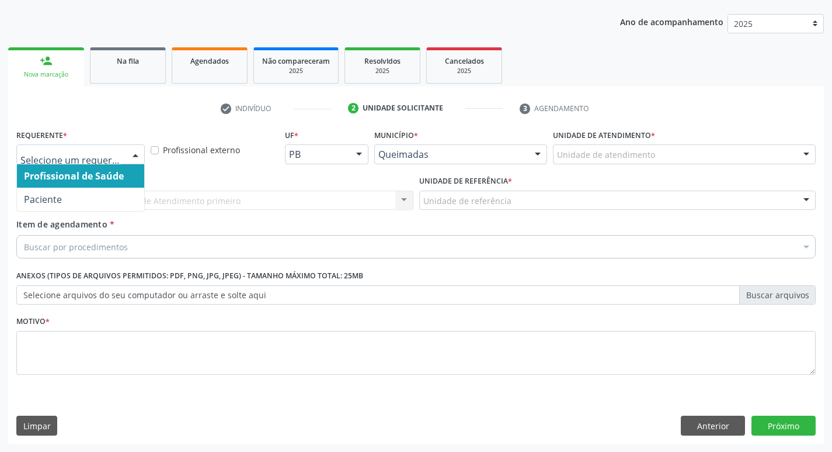
click at [104, 186] on span "Profissional de Saúde" at bounding box center [80, 175] width 127 height 23
click at [130, 155] on div at bounding box center [136, 155] width 18 height 20
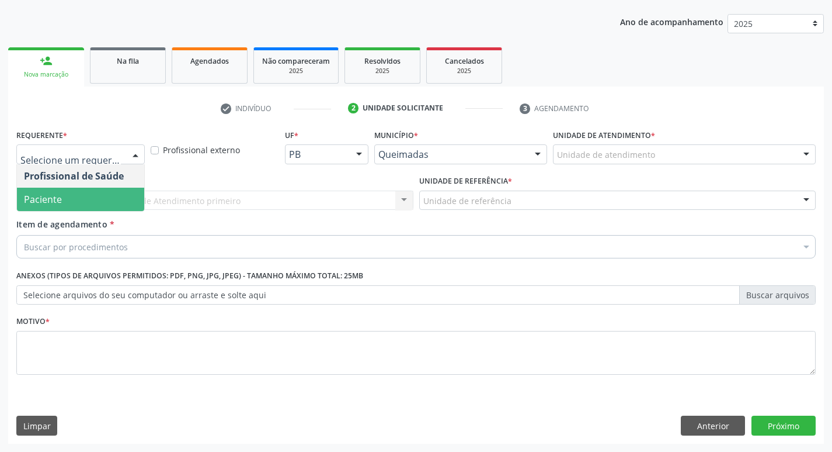
click at [115, 193] on span "Paciente" at bounding box center [80, 199] width 127 height 23
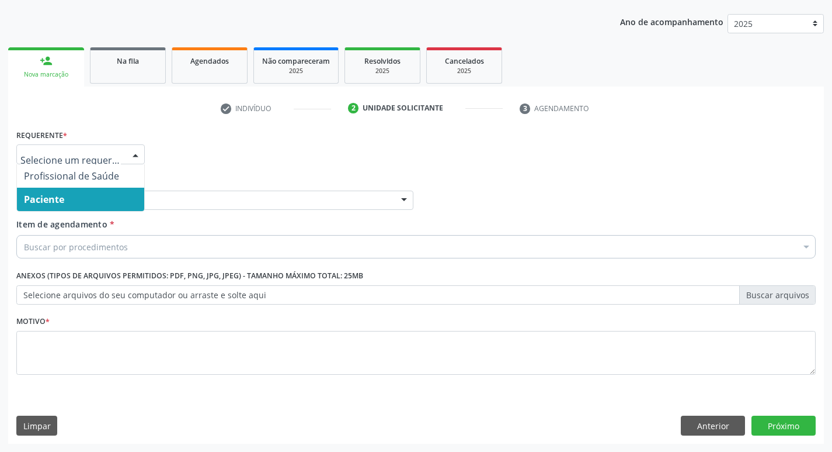
click at [137, 157] on div at bounding box center [136, 155] width 18 height 20
click at [123, 195] on span "Paciente" at bounding box center [80, 199] width 127 height 23
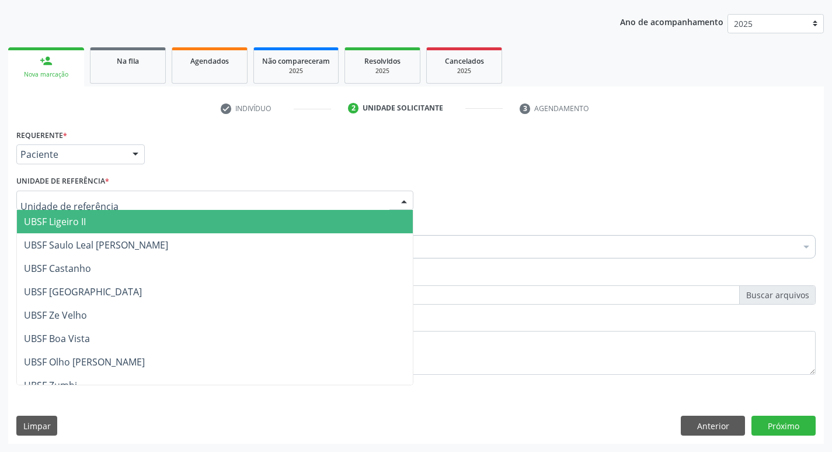
click at [126, 195] on div at bounding box center [214, 200] width 397 height 20
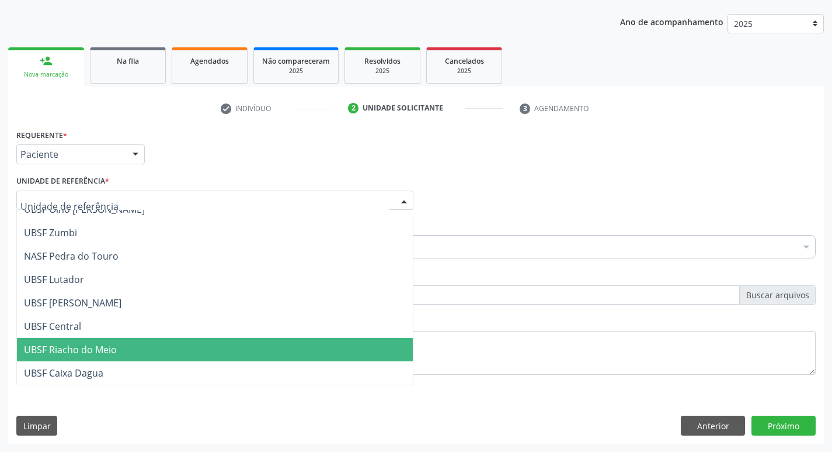
scroll to position [117, 0]
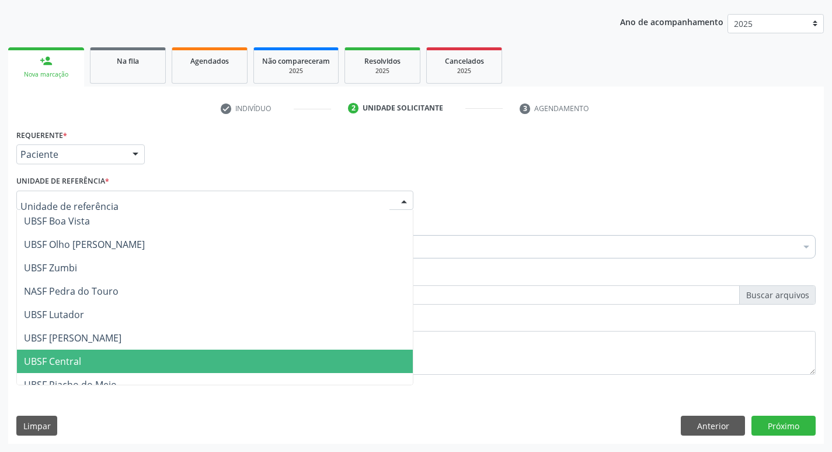
click at [283, 365] on span "UBSF Central" at bounding box center [215, 360] width 396 height 23
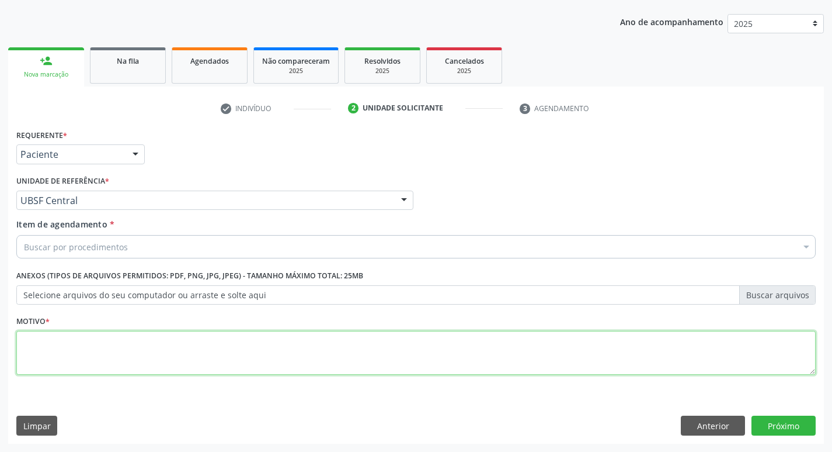
click at [50, 350] on textarea at bounding box center [416, 353] width 800 height 44
type textarea "AVALIACAO"
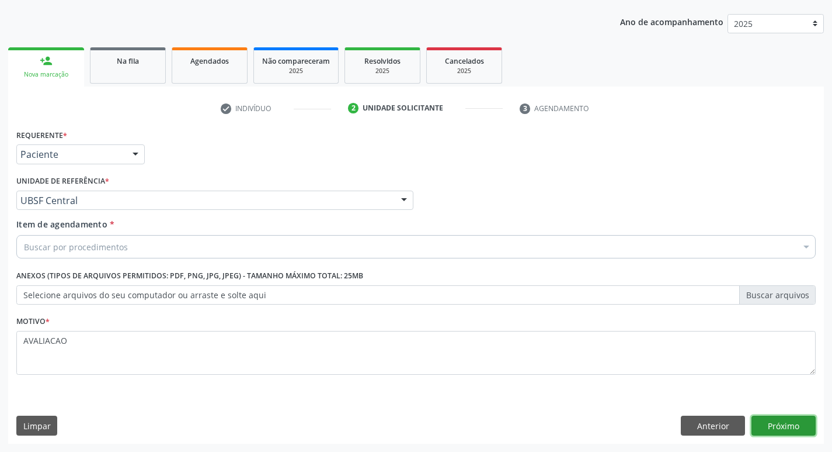
click at [777, 425] on button "Próximo" at bounding box center [784, 425] width 64 height 20
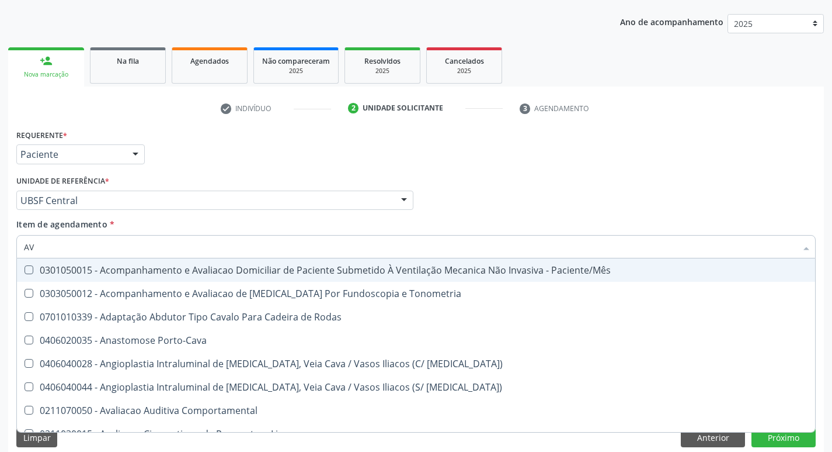
type input "A"
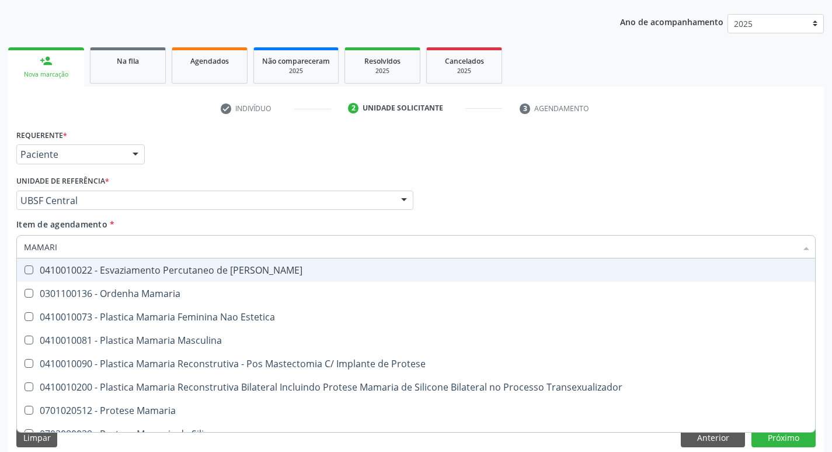
type input "MAMARIA"
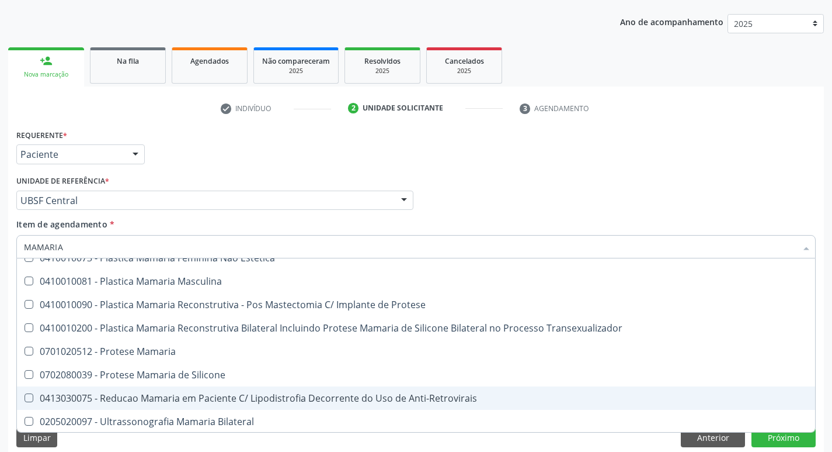
scroll to position [37, 0]
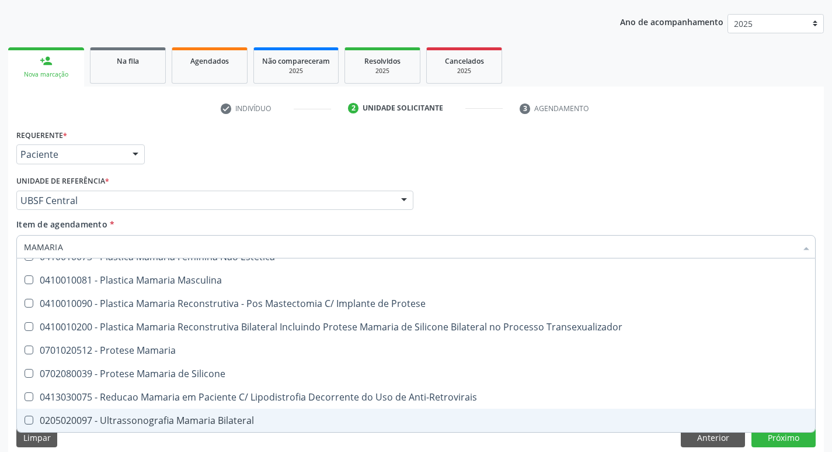
click at [27, 418] on Bilateral at bounding box center [29, 419] width 9 height 9
click at [25, 418] on Bilateral "checkbox" at bounding box center [21, 420] width 8 height 8
checkbox Bilateral "true"
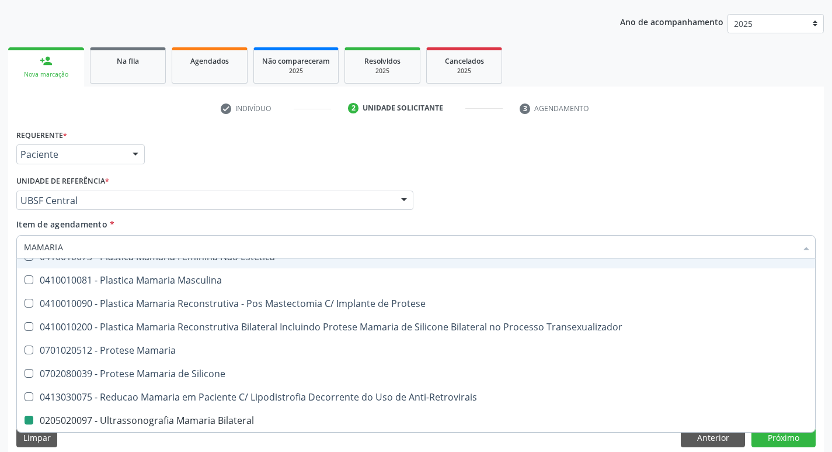
click at [627, 204] on div "Profissional Solicitante Por favor, selecione a Unidade de Atendimento primeiro…" at bounding box center [416, 195] width 806 height 46
checkbox Estetica "true"
checkbox Bilateral "false"
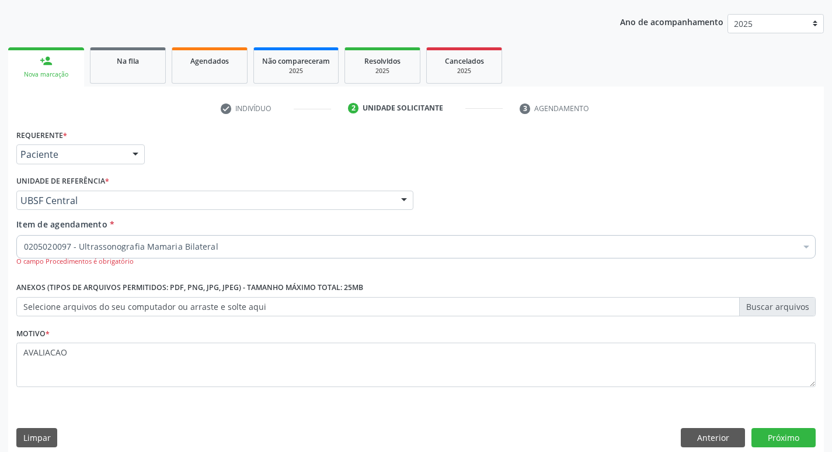
scroll to position [0, 0]
click at [789, 423] on div "Requerente * Paciente Profissional de Saúde Paciente Nenhum resultado encontrad…" at bounding box center [416, 290] width 816 height 329
click at [790, 433] on button "Próximo" at bounding box center [784, 438] width 64 height 20
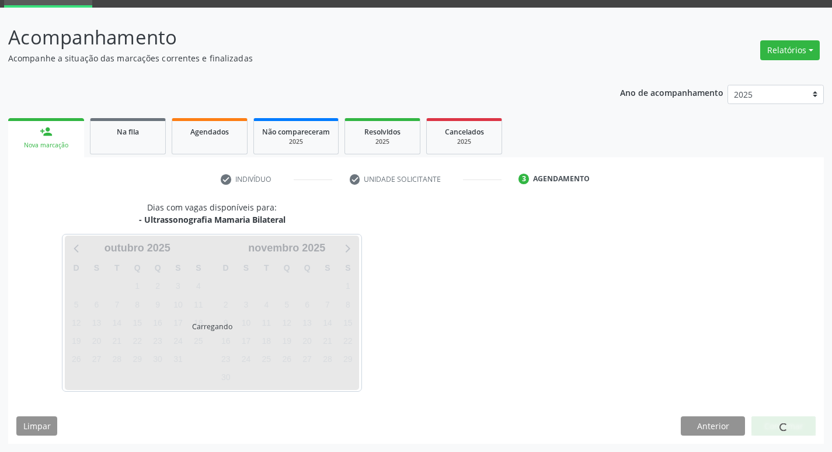
scroll to position [57, 0]
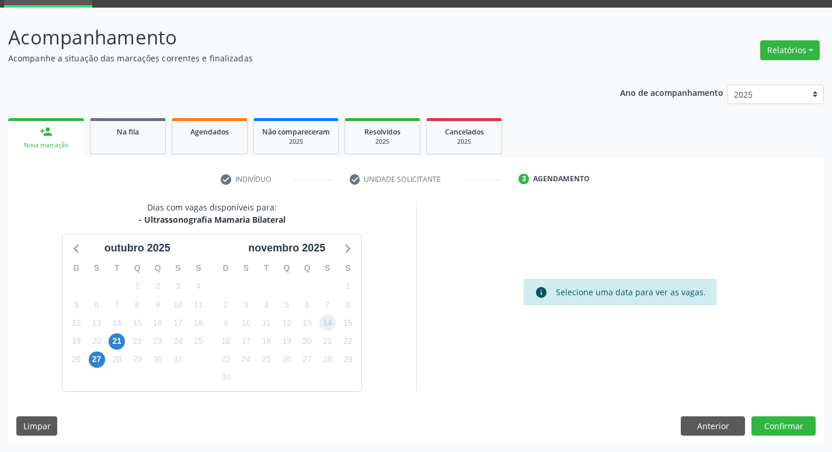
click at [328, 320] on span "14" at bounding box center [328, 322] width 16 height 16
click at [769, 423] on button "Confirmar" at bounding box center [784, 426] width 64 height 20
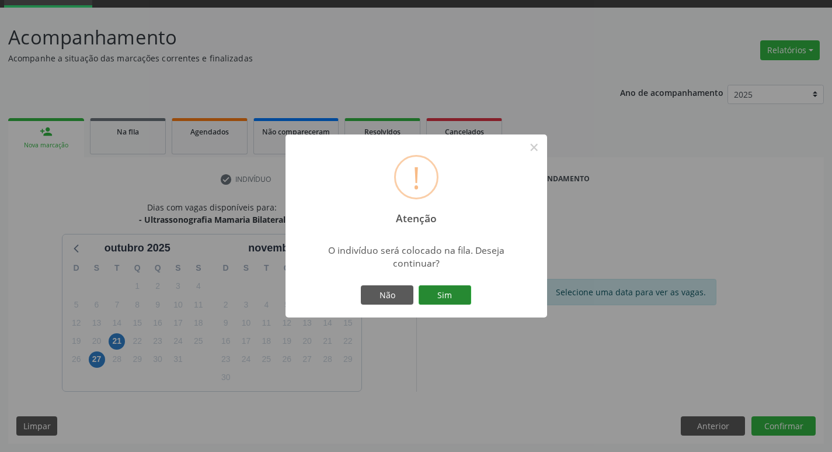
click at [430, 290] on button "Sim" at bounding box center [445, 295] width 53 height 20
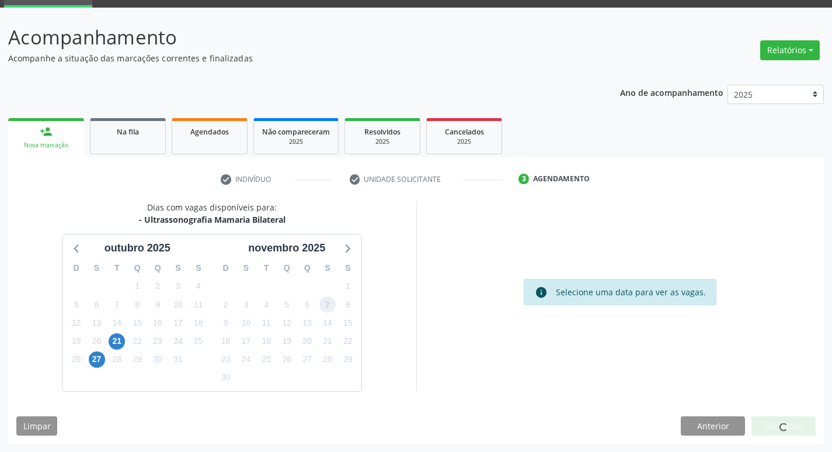
click at [325, 311] on span "7" at bounding box center [328, 304] width 16 height 16
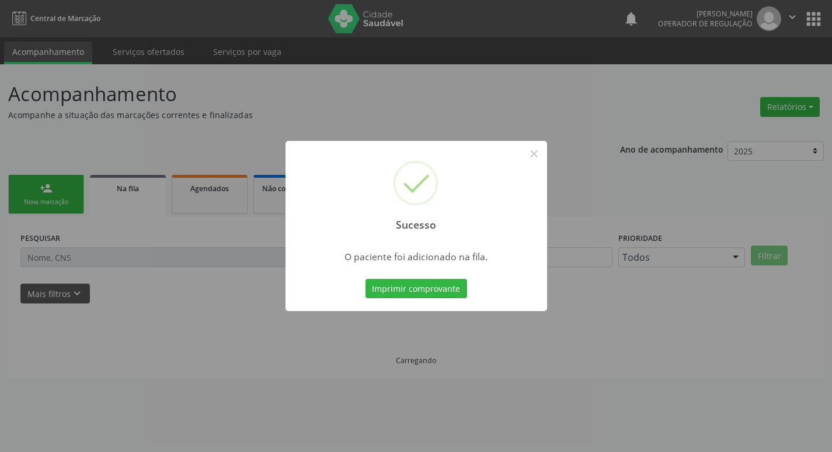
scroll to position [0, 0]
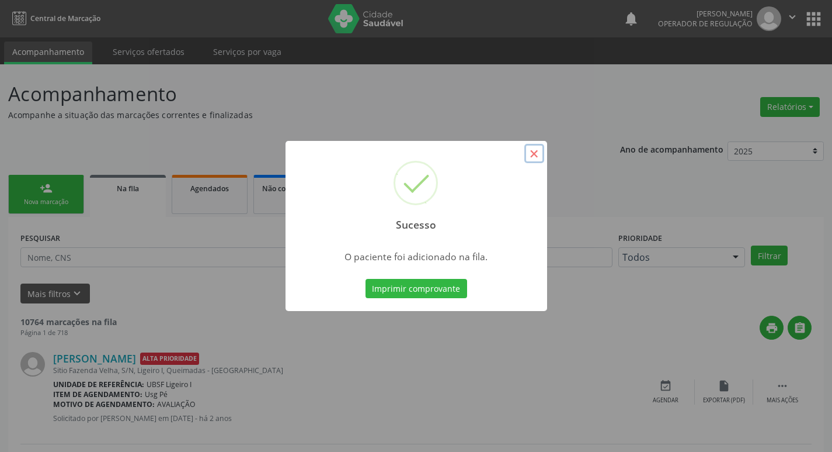
click at [532, 152] on button "×" at bounding box center [535, 154] width 20 height 20
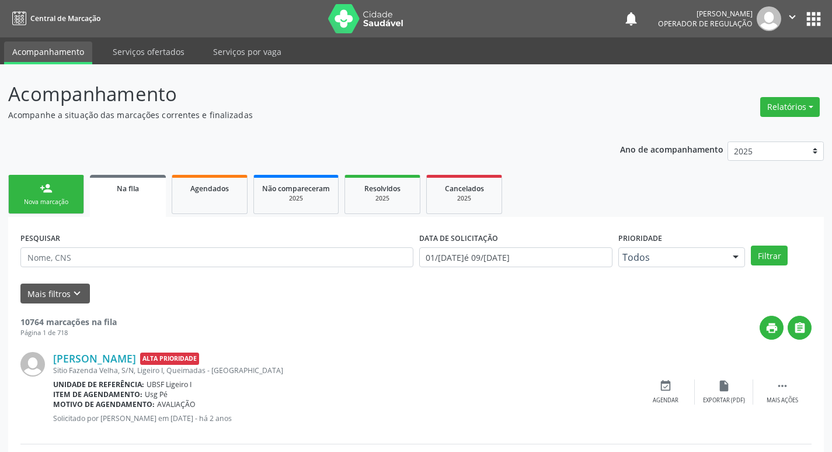
click at [44, 197] on link "person_add Nova marcação" at bounding box center [46, 194] width 76 height 39
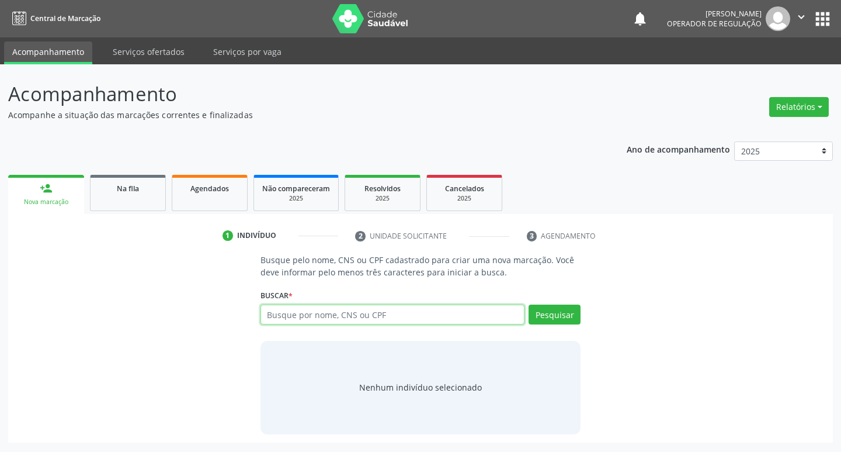
click at [315, 317] on input "text" at bounding box center [393, 314] width 265 height 20
click at [265, 311] on input "text" at bounding box center [393, 314] width 265 height 20
type input "706505357177995"
click at [563, 313] on button "Pesquisar" at bounding box center [555, 314] width 52 height 20
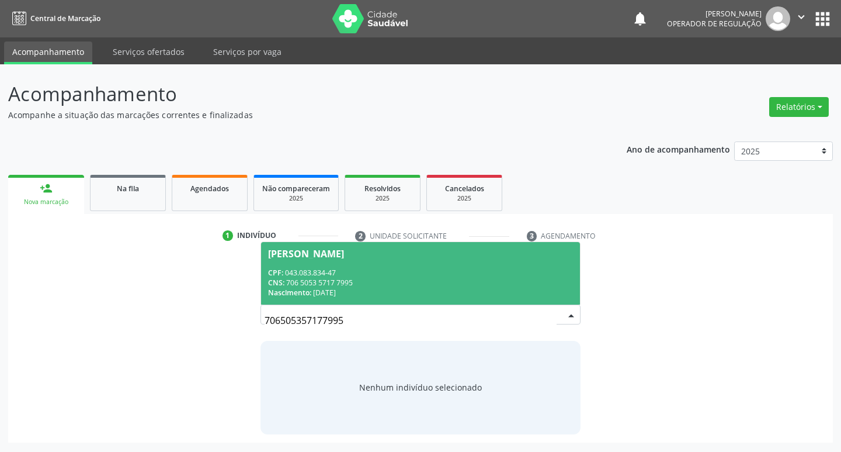
click at [328, 252] on div "Maria José Souza Bezerra" at bounding box center [306, 253] width 76 height 9
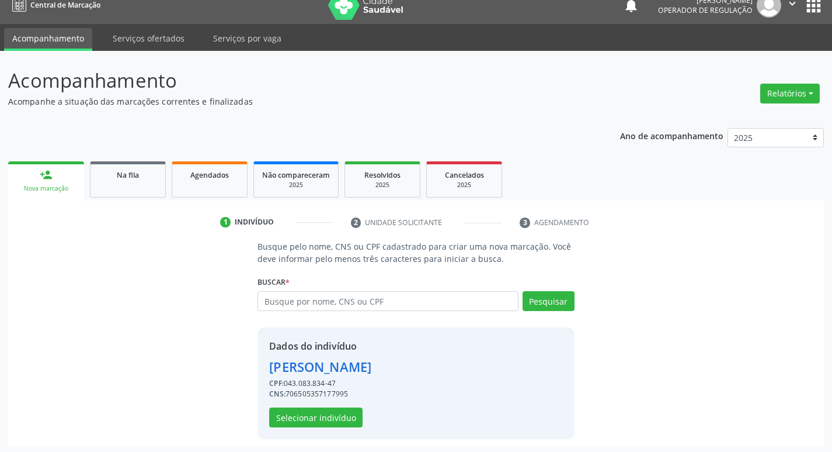
scroll to position [17, 0]
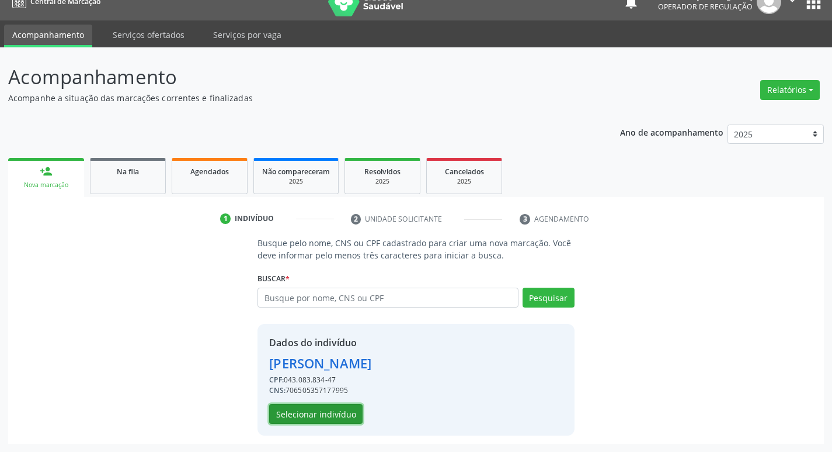
click at [328, 412] on button "Selecionar indivíduo" at bounding box center [315, 414] width 93 height 20
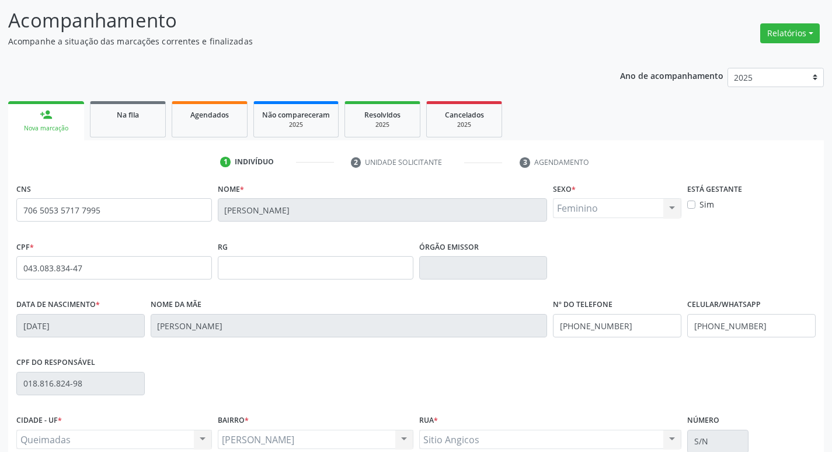
scroll to position [182, 0]
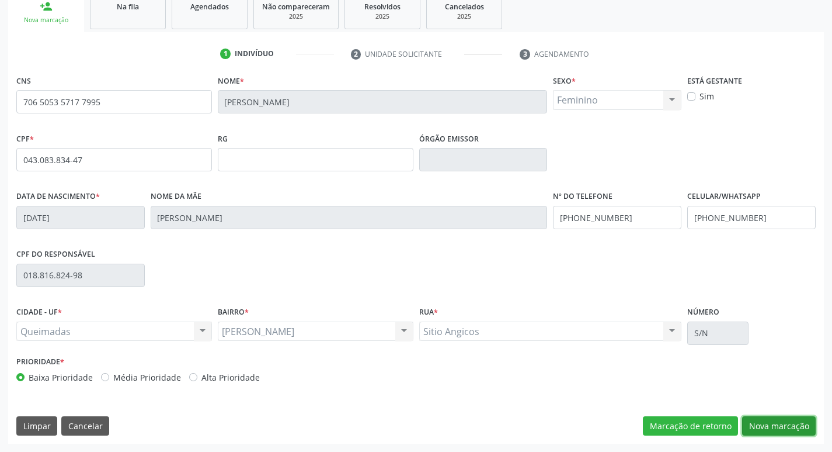
click at [774, 427] on button "Nova marcação" at bounding box center [779, 426] width 74 height 20
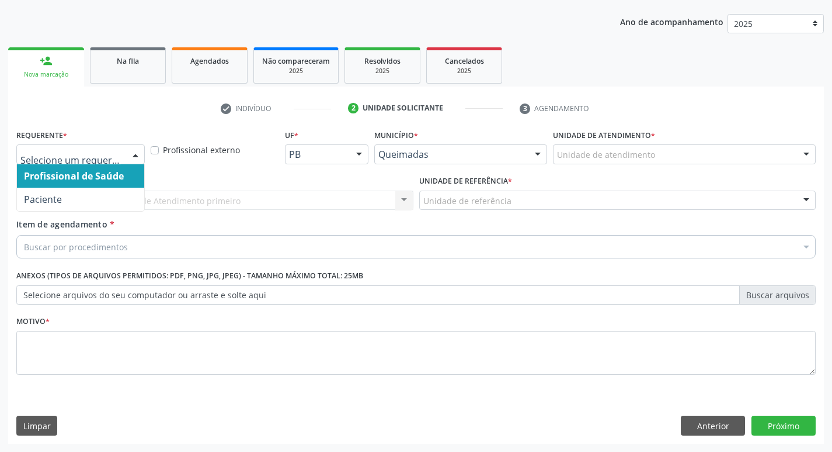
click at [140, 151] on div at bounding box center [136, 155] width 18 height 20
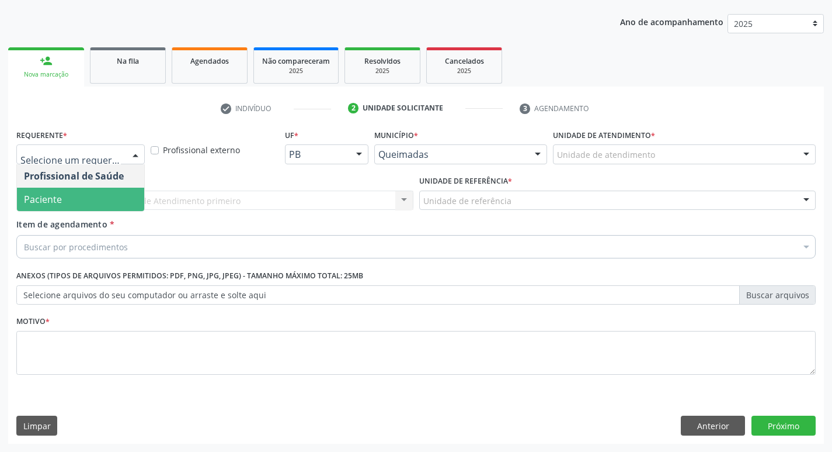
click at [90, 202] on span "Paciente" at bounding box center [80, 199] width 127 height 23
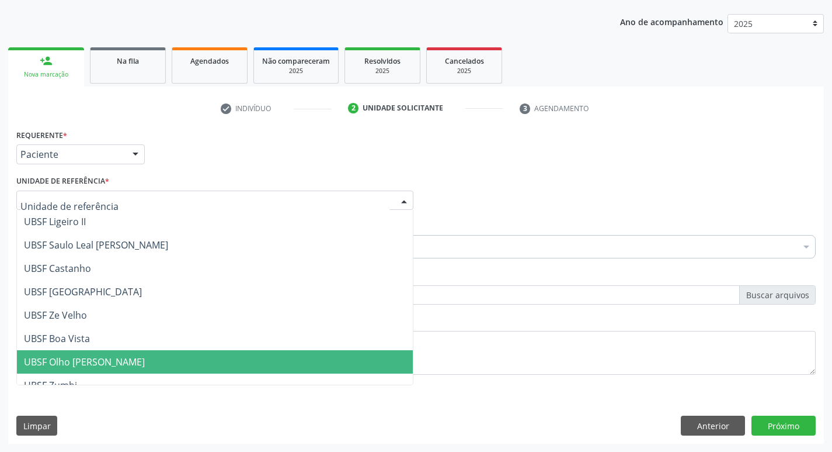
click at [92, 355] on span "UBSF Olho [PERSON_NAME]" at bounding box center [84, 361] width 121 height 13
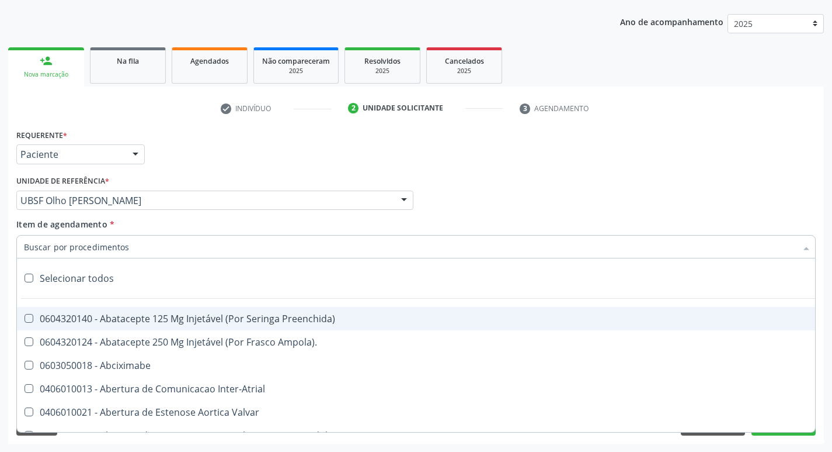
type input "A"
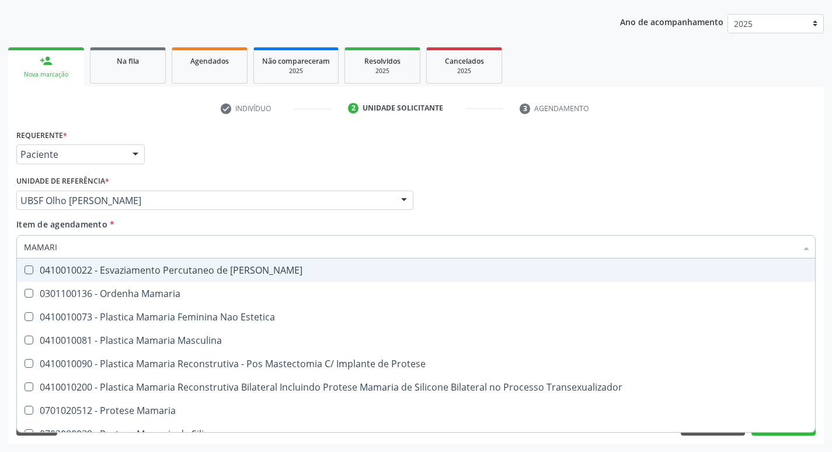
type input "MAMARIA"
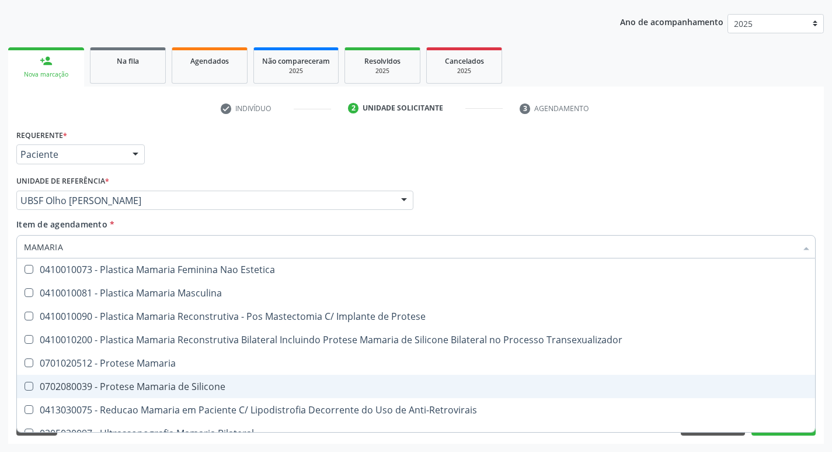
scroll to position [37, 0]
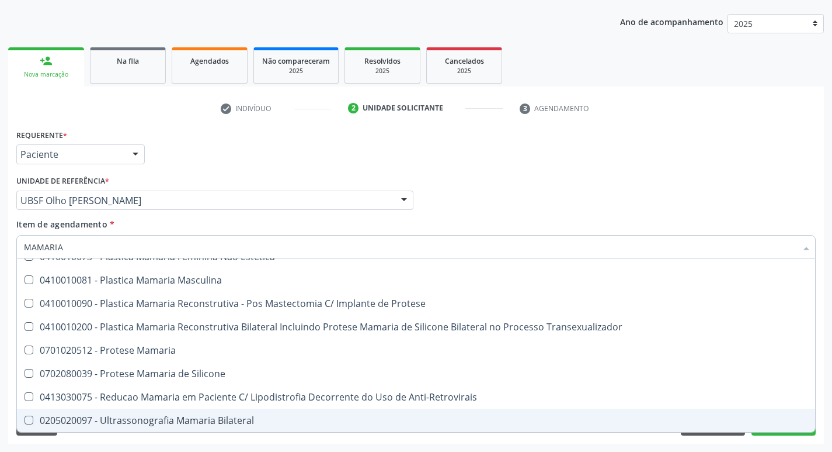
click at [27, 419] on Bilateral at bounding box center [29, 419] width 9 height 9
click at [25, 419] on Bilateral "checkbox" at bounding box center [21, 420] width 8 height 8
checkbox Bilateral "true"
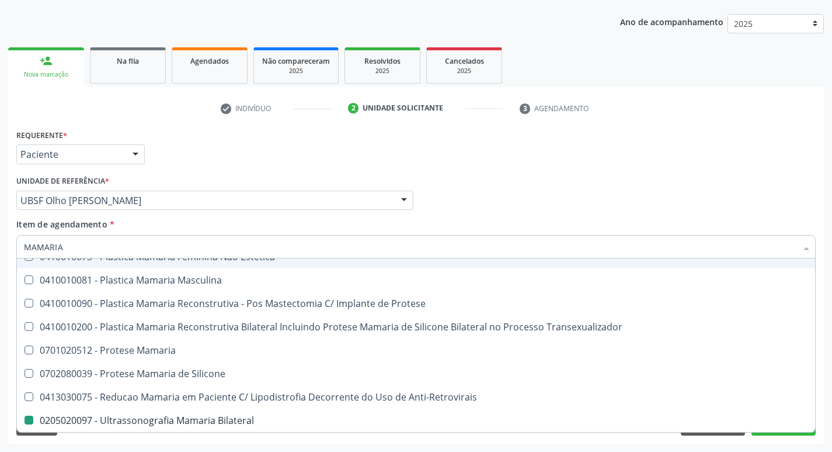
click at [546, 221] on div "Item de agendamento * MAMARIA Desfazer seleção 0301100136 - Ordenha Mamaria 041…" at bounding box center [416, 236] width 800 height 37
checkbox Estetica "true"
checkbox Bilateral "false"
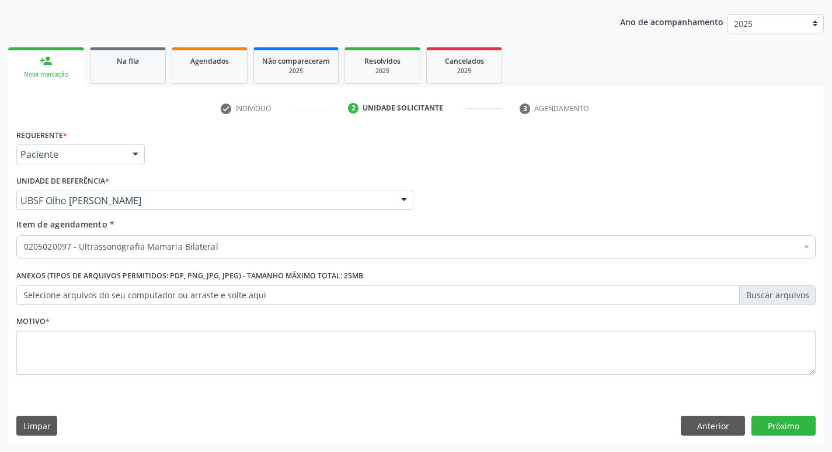
scroll to position [0, 0]
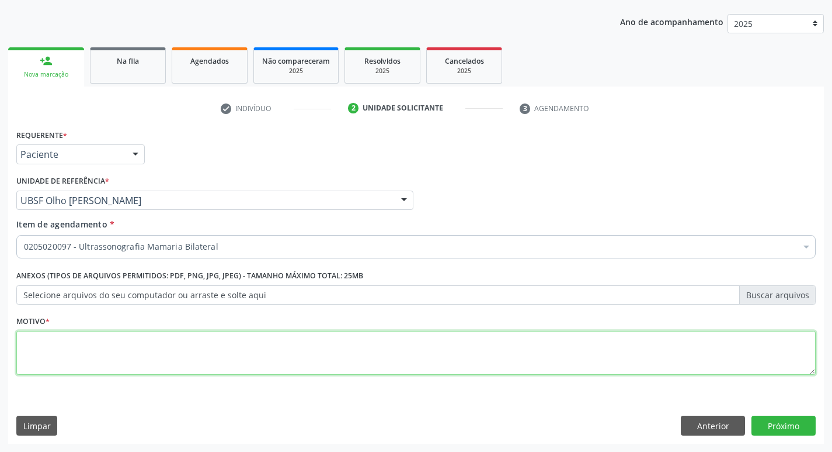
click at [38, 346] on textarea at bounding box center [416, 353] width 800 height 44
type textarea "AVALIACAO"
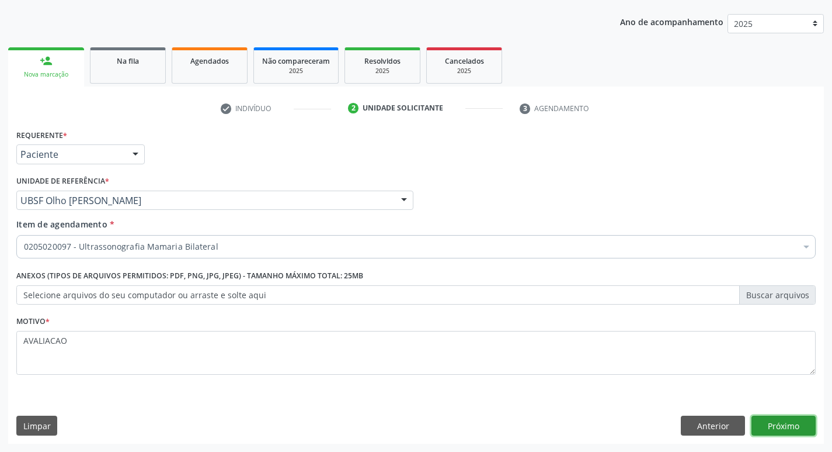
click at [789, 428] on button "Próximo" at bounding box center [784, 425] width 64 height 20
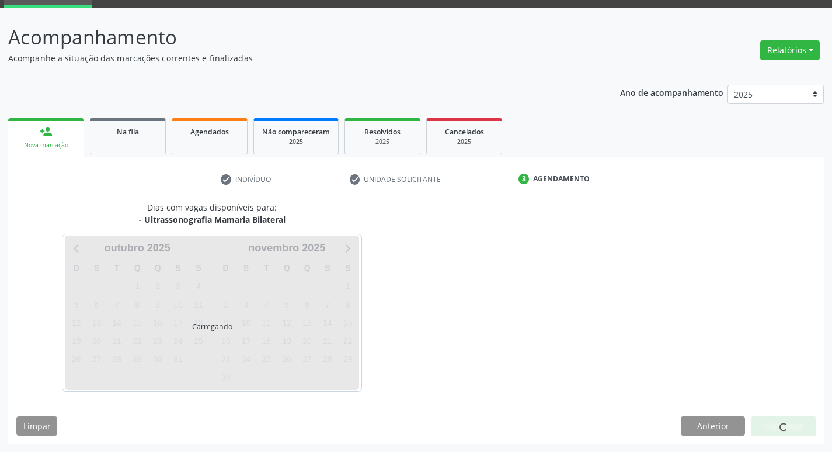
scroll to position [57, 0]
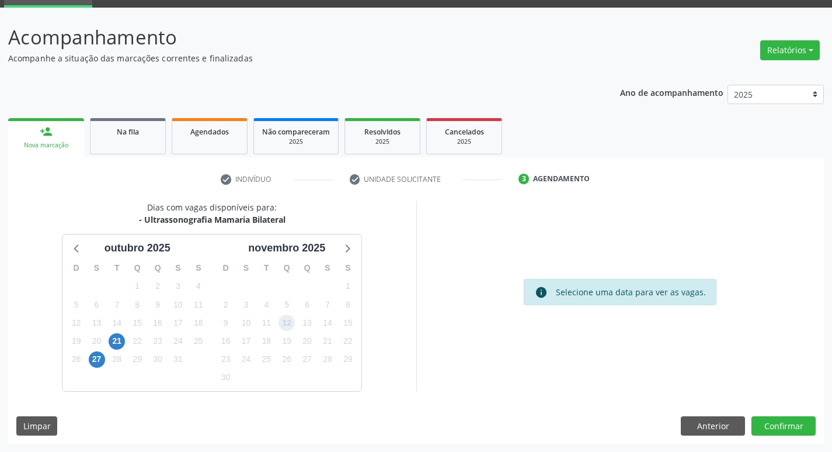
click at [283, 323] on span "12" at bounding box center [287, 322] width 16 height 16
click at [781, 428] on button "Confirmar" at bounding box center [784, 426] width 64 height 20
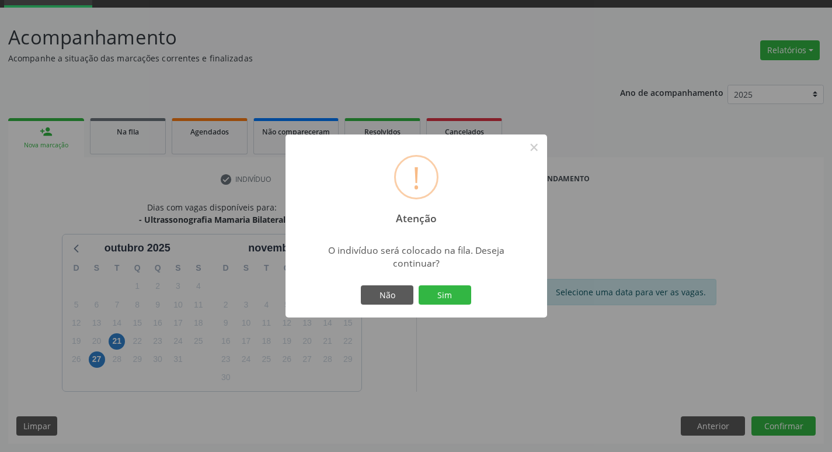
click at [450, 283] on div "Não Sim" at bounding box center [417, 295] width 116 height 25
click at [449, 300] on button "Sim" at bounding box center [445, 295] width 53 height 20
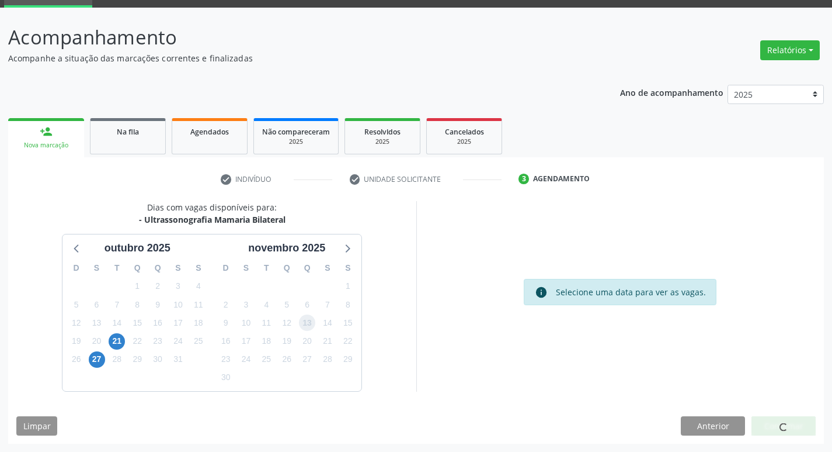
click at [306, 317] on span "13" at bounding box center [307, 322] width 16 height 16
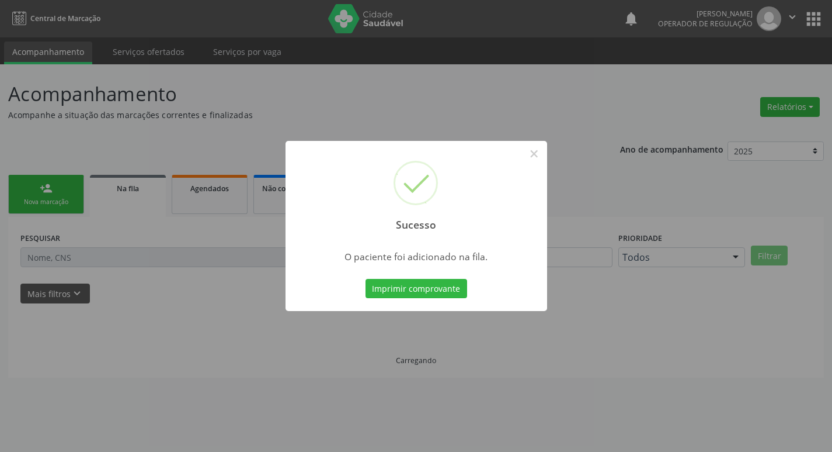
scroll to position [0, 0]
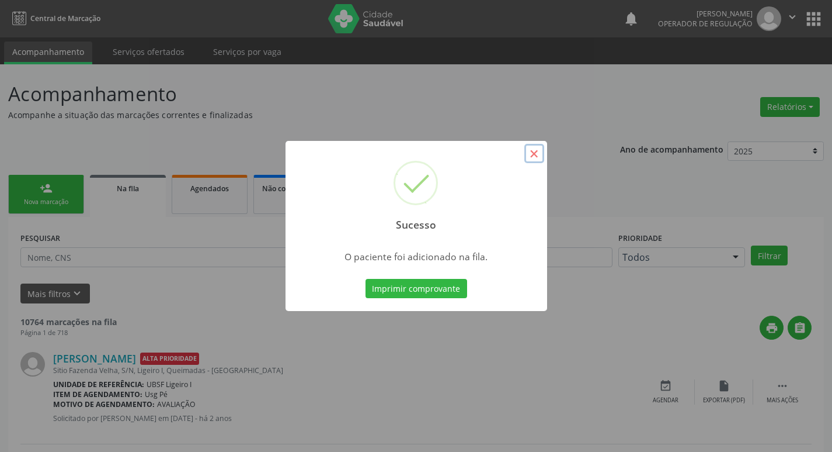
click at [534, 155] on button "×" at bounding box center [535, 154] width 20 height 20
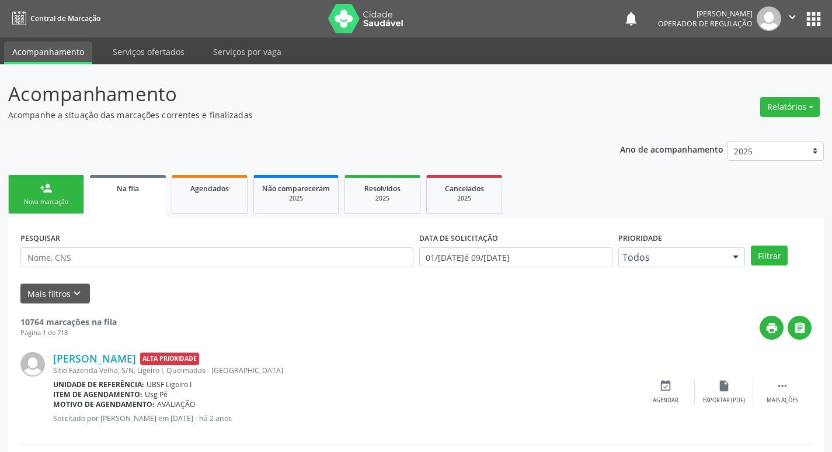
click at [53, 193] on link "person_add Nova marcação" at bounding box center [46, 194] width 76 height 39
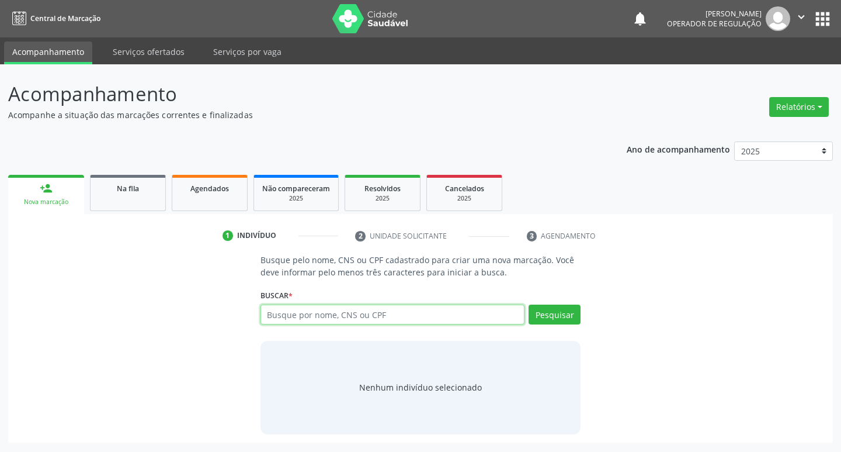
click at [303, 317] on input "text" at bounding box center [393, 314] width 265 height 20
type input "705600409822310"
click at [570, 318] on button "Pesquisar" at bounding box center [555, 314] width 52 height 20
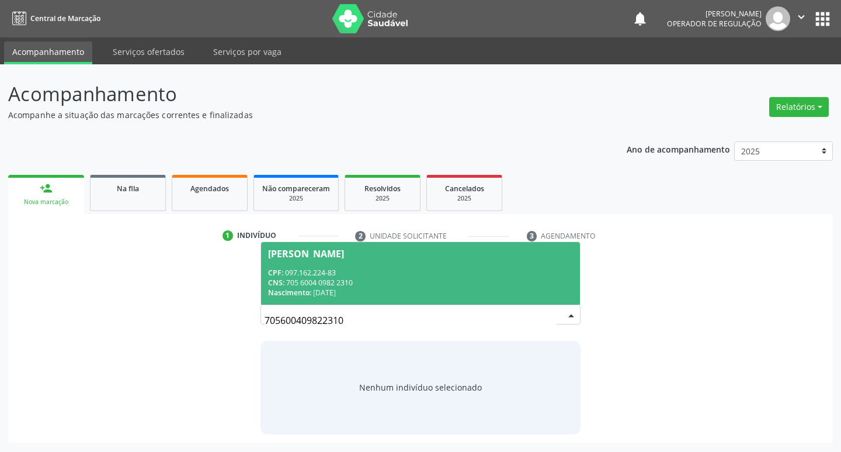
click at [328, 252] on div "[PERSON_NAME]" at bounding box center [306, 253] width 76 height 9
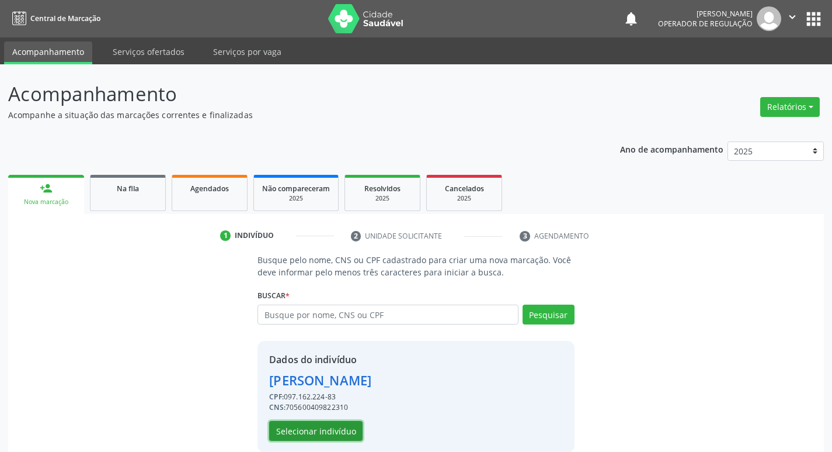
click at [325, 424] on button "Selecionar indivíduo" at bounding box center [315, 431] width 93 height 20
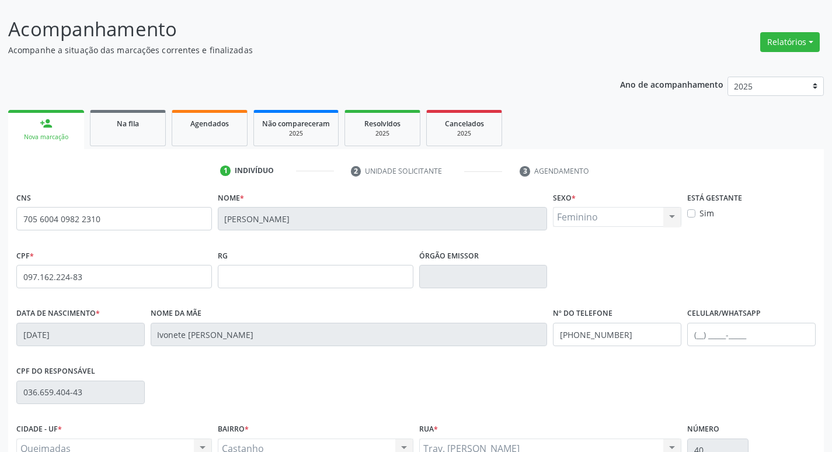
scroll to position [182, 0]
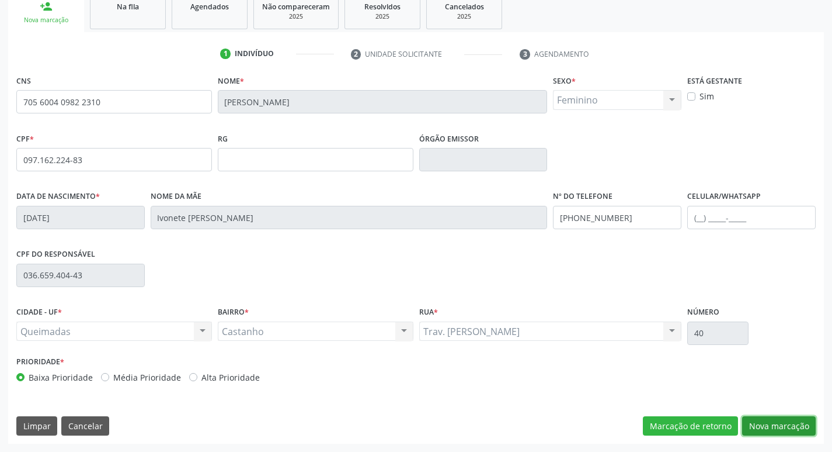
click at [782, 430] on button "Nova marcação" at bounding box center [779, 426] width 74 height 20
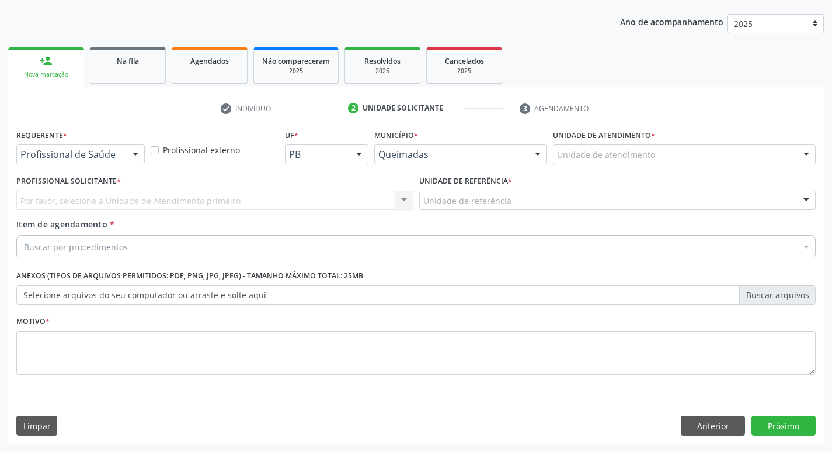
scroll to position [127, 0]
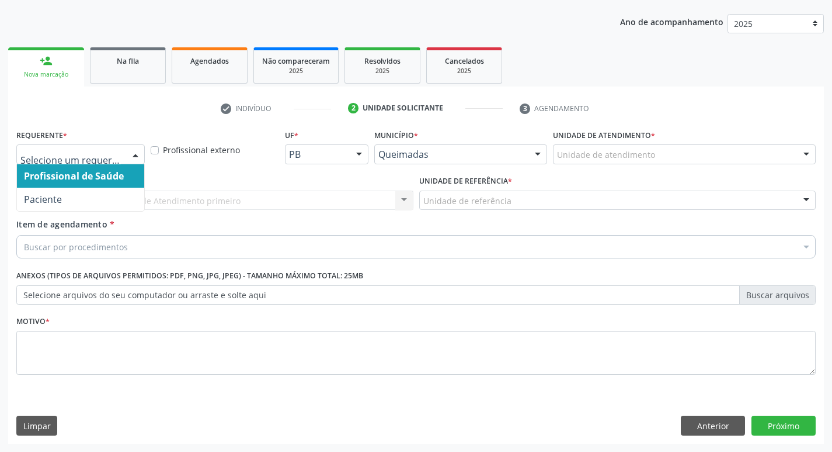
click at [129, 151] on div at bounding box center [136, 155] width 18 height 20
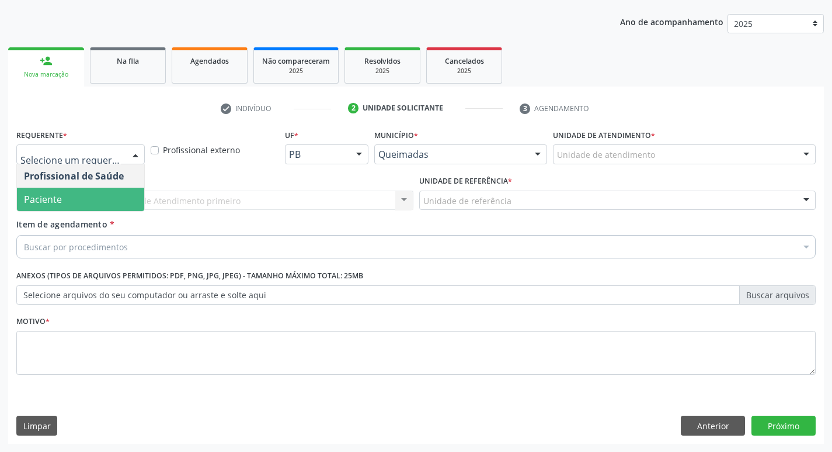
click at [94, 197] on span "Paciente" at bounding box center [80, 199] width 127 height 23
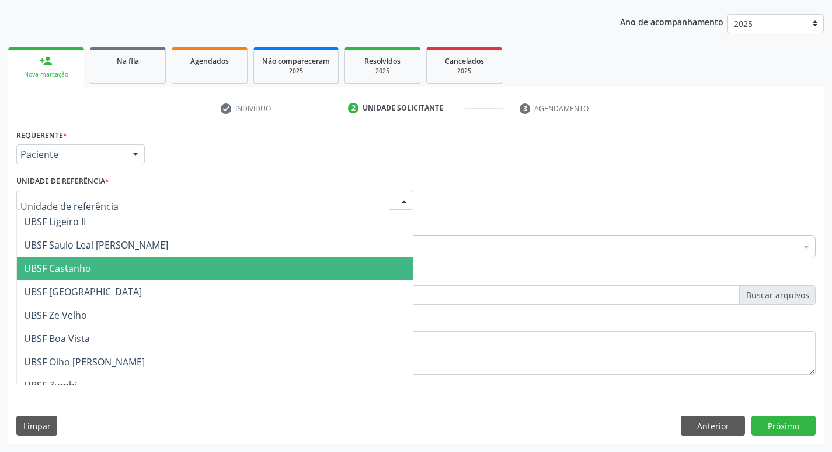
click at [60, 260] on span "UBSF Castanho" at bounding box center [215, 267] width 396 height 23
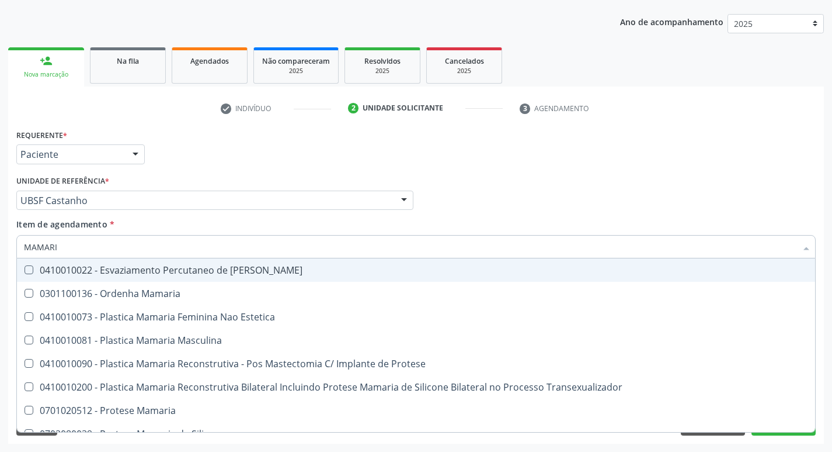
type input "MAMARIA"
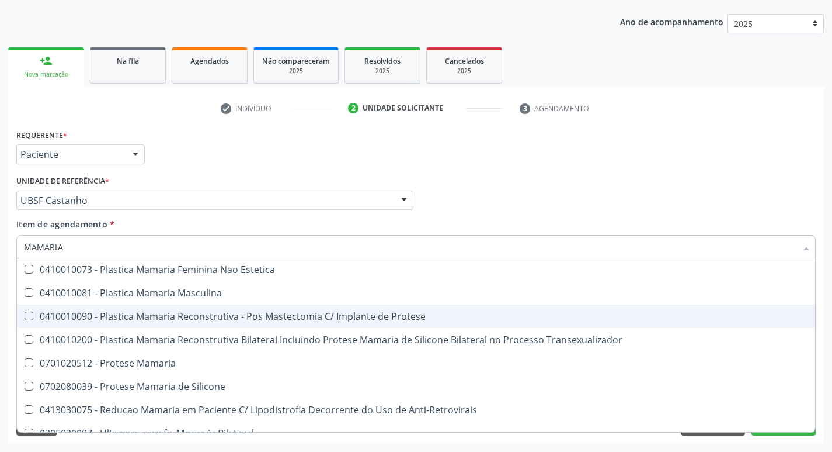
scroll to position [37, 0]
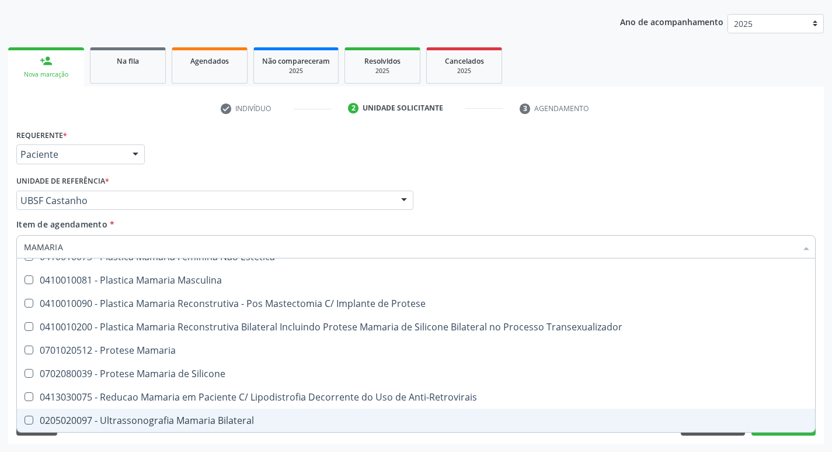
click at [32, 420] on Bilateral at bounding box center [29, 419] width 9 height 9
click at [25, 420] on Bilateral "checkbox" at bounding box center [21, 420] width 8 height 8
checkbox Bilateral "true"
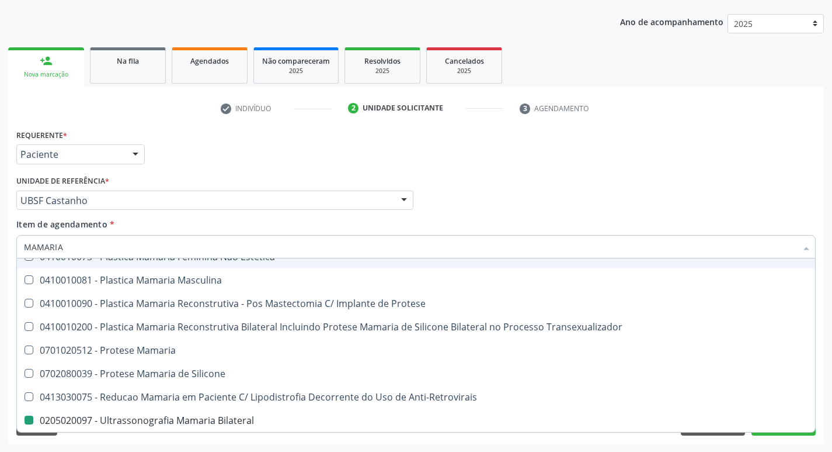
click at [667, 231] on div "Item de agendamento * MAMARIA Desfazer seleção 0301100136 - Ordenha Mamaria 041…" at bounding box center [416, 236] width 800 height 37
checkbox Estetica "true"
checkbox Bilateral "false"
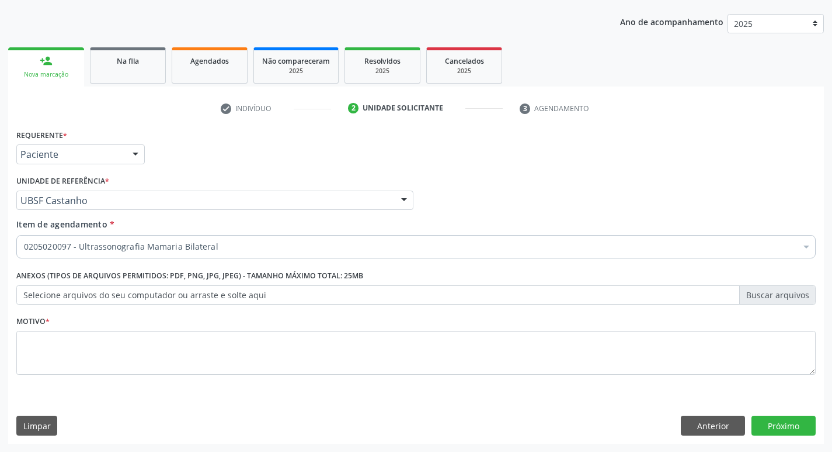
scroll to position [0, 0]
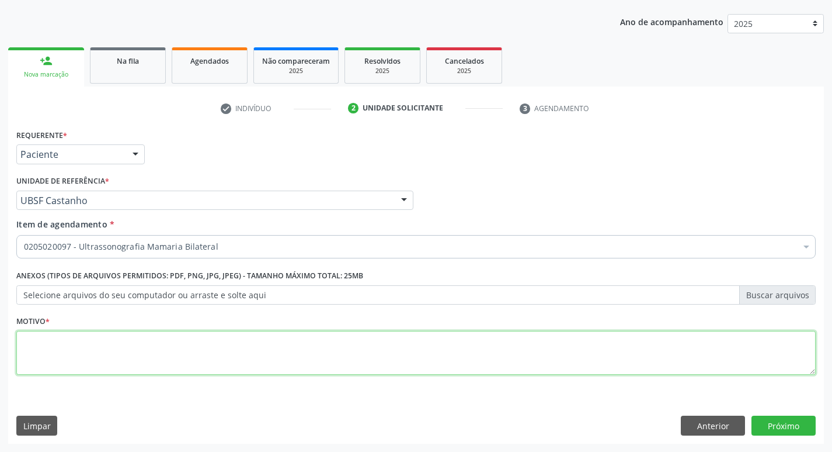
click at [34, 340] on textarea at bounding box center [416, 353] width 800 height 44
type textarea "AVALIACAO"
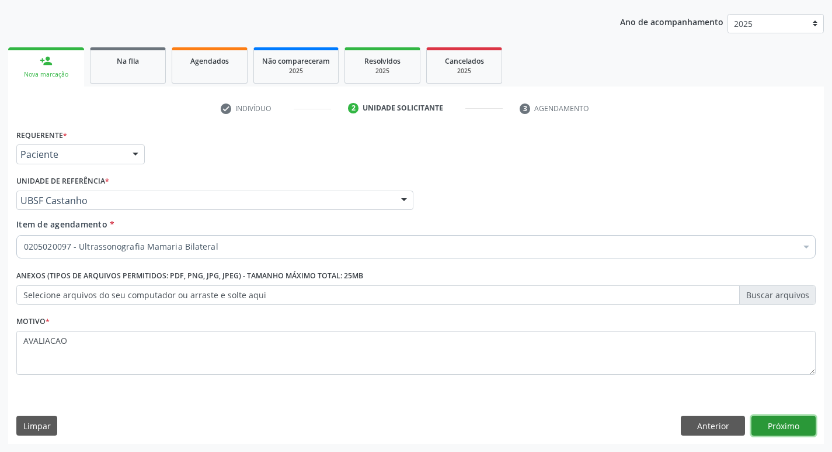
click at [778, 425] on button "Próximo" at bounding box center [784, 425] width 64 height 20
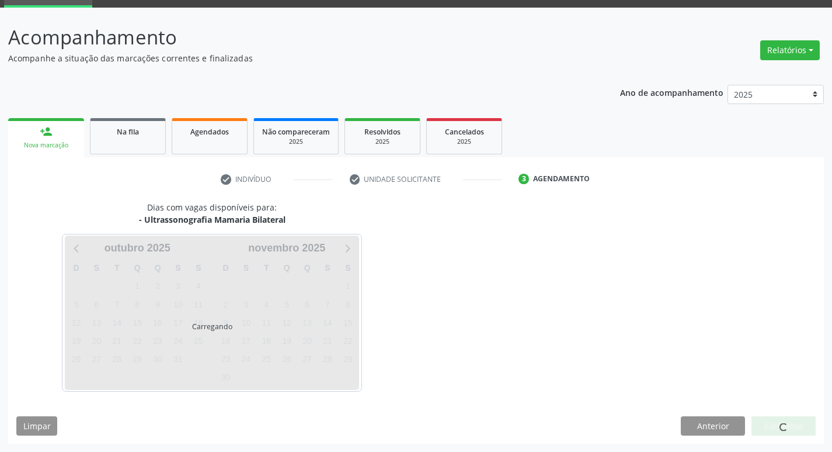
scroll to position [57, 0]
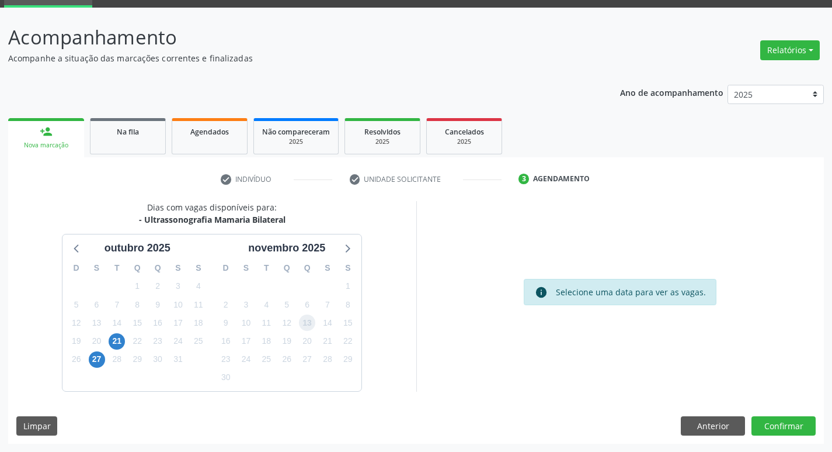
click at [304, 326] on span "13" at bounding box center [307, 322] width 16 height 16
click at [790, 430] on button "Confirmar" at bounding box center [784, 426] width 64 height 20
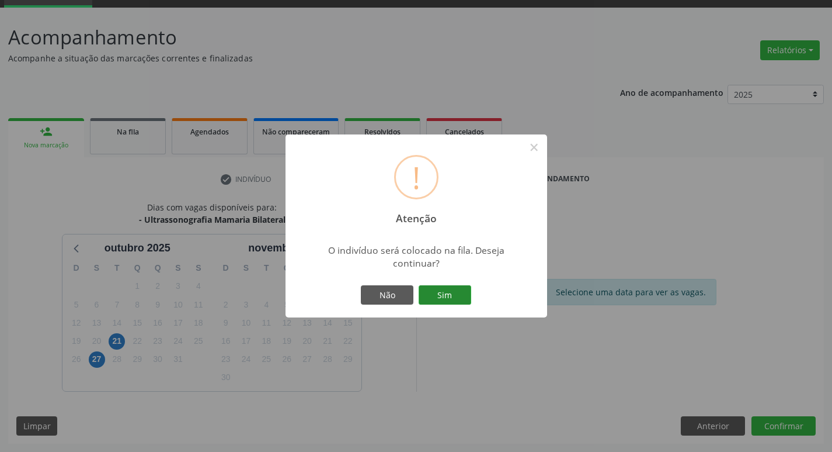
click at [459, 296] on button "Sim" at bounding box center [445, 295] width 53 height 20
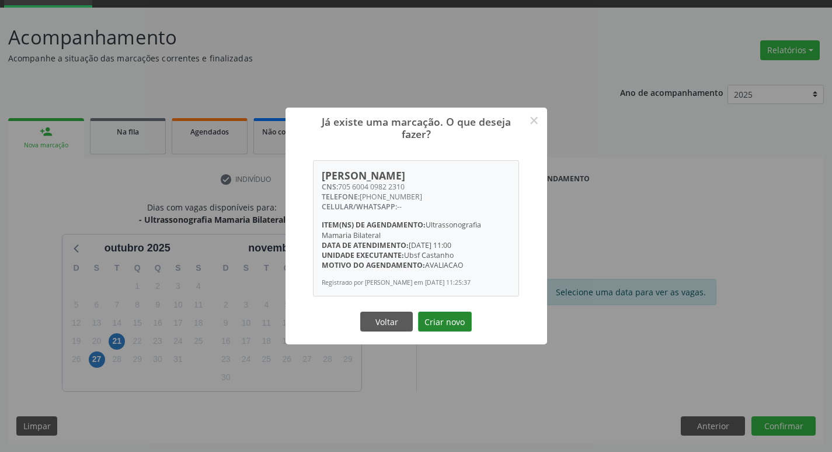
click at [435, 328] on button "Criar novo" at bounding box center [445, 321] width 54 height 20
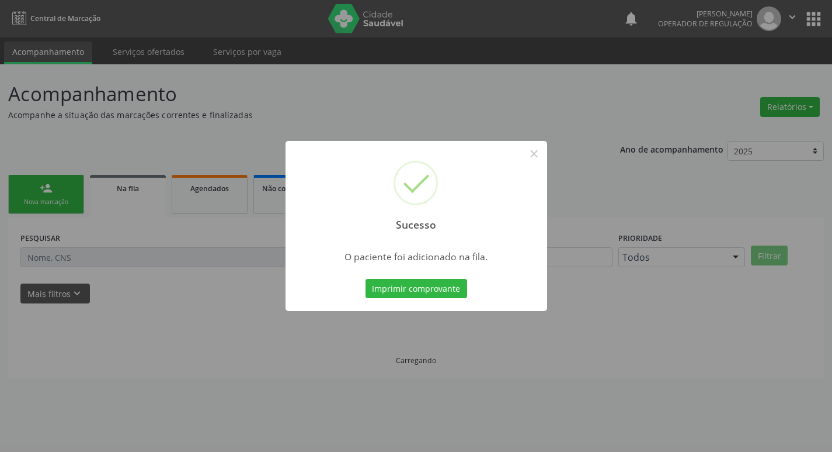
scroll to position [0, 0]
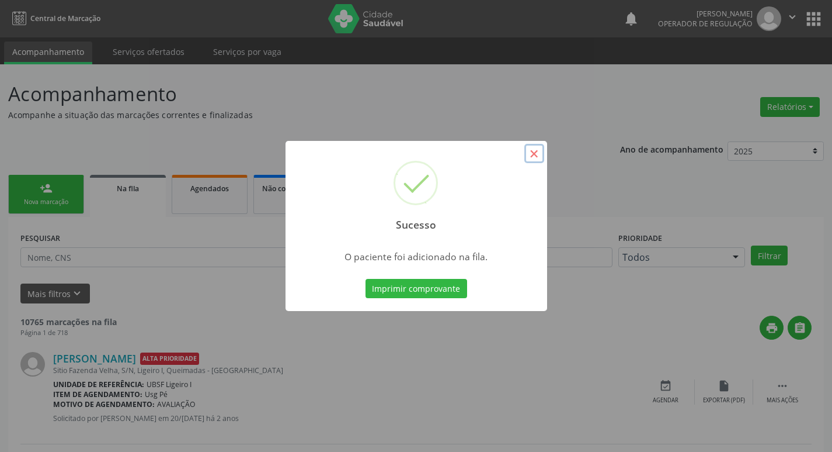
click at [528, 147] on button "×" at bounding box center [535, 154] width 20 height 20
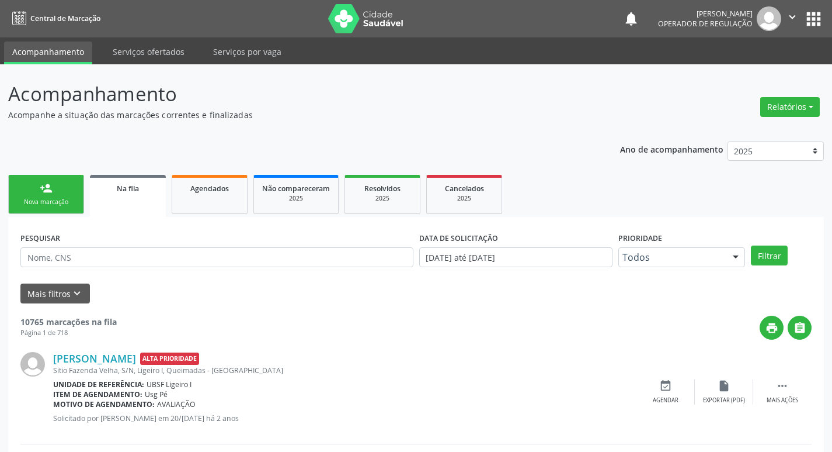
click at [50, 193] on div "person_add" at bounding box center [46, 188] width 13 height 13
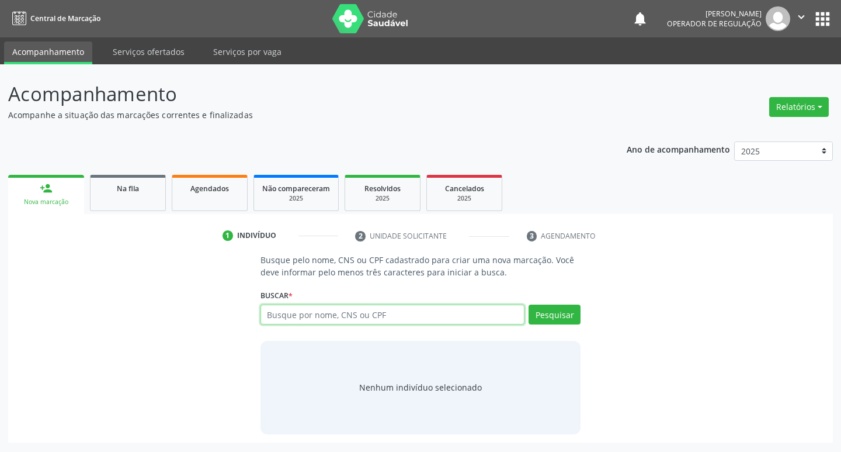
click at [276, 316] on input "text" at bounding box center [393, 314] width 265 height 20
type input "704507309868113"
click at [551, 317] on button "Pesquisar" at bounding box center [555, 314] width 52 height 20
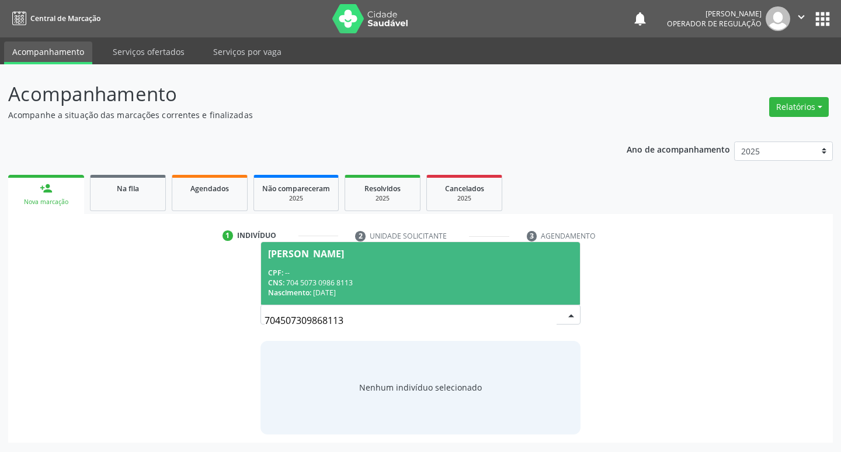
click at [344, 256] on div "[PERSON_NAME]" at bounding box center [306, 253] width 76 height 9
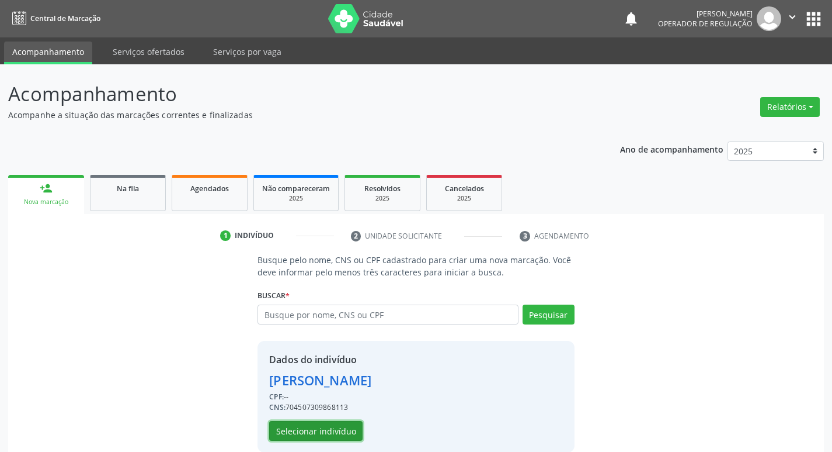
click at [298, 425] on button "Selecionar indivíduo" at bounding box center [315, 431] width 93 height 20
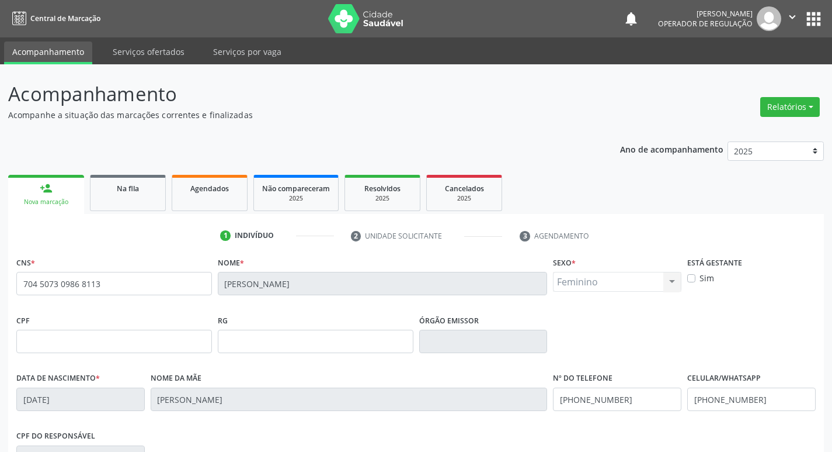
scroll to position [182, 0]
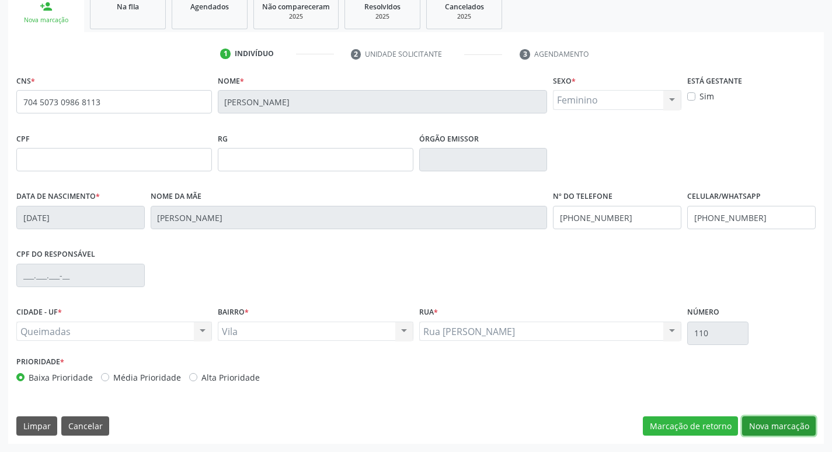
click at [774, 425] on button "Nova marcação" at bounding box center [779, 426] width 74 height 20
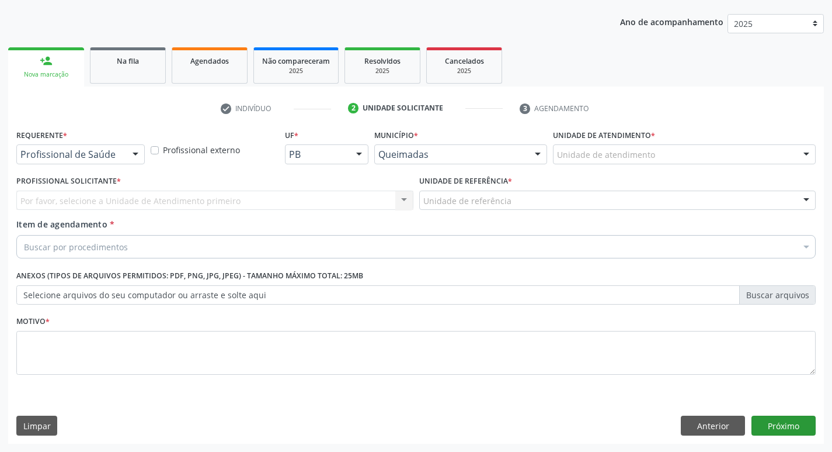
scroll to position [127, 0]
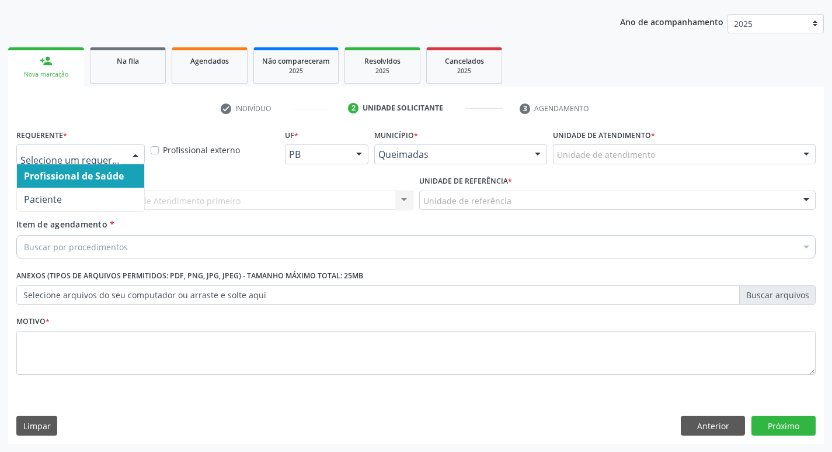
click at [137, 155] on div at bounding box center [136, 155] width 18 height 20
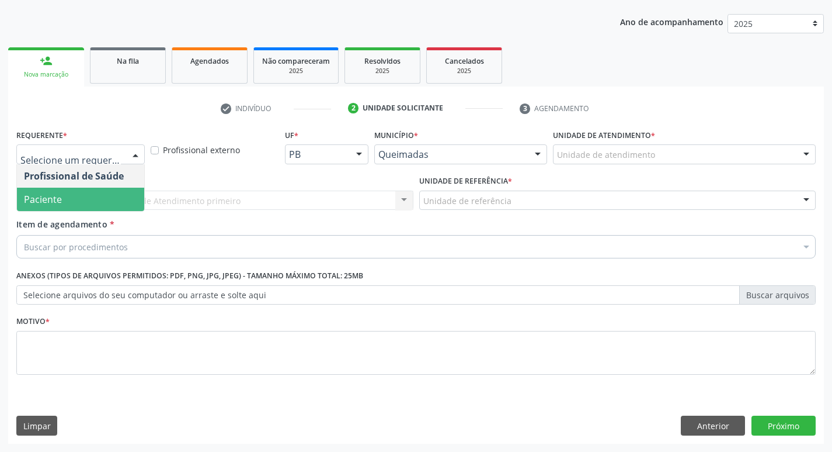
click at [123, 188] on span "Paciente" at bounding box center [80, 199] width 127 height 23
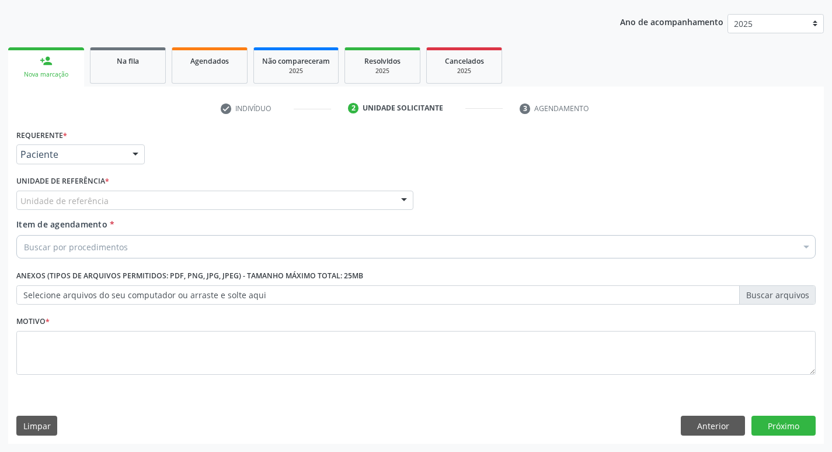
click at [119, 197] on div "Unidade de referência" at bounding box center [214, 200] width 397 height 20
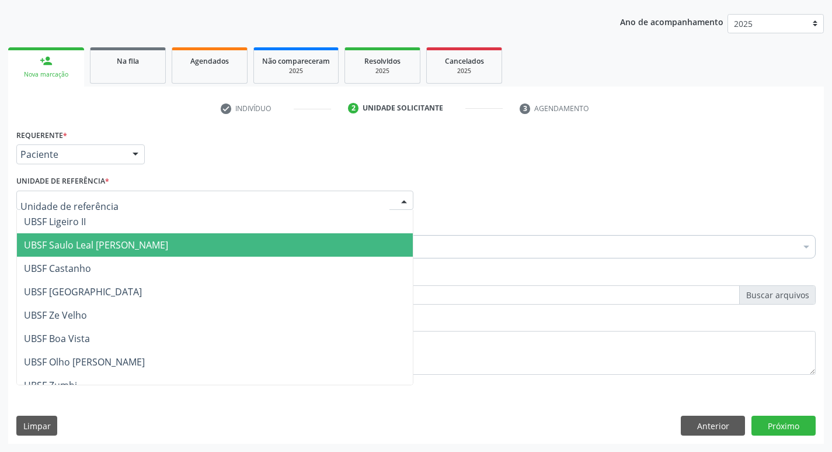
click at [109, 255] on span "UBSF Saulo Leal [PERSON_NAME]" at bounding box center [215, 244] width 396 height 23
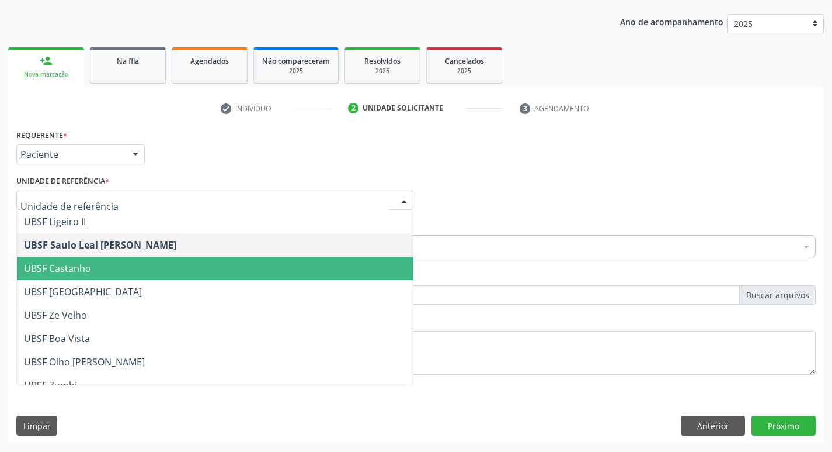
click at [121, 269] on span "UBSF Castanho" at bounding box center [215, 267] width 396 height 23
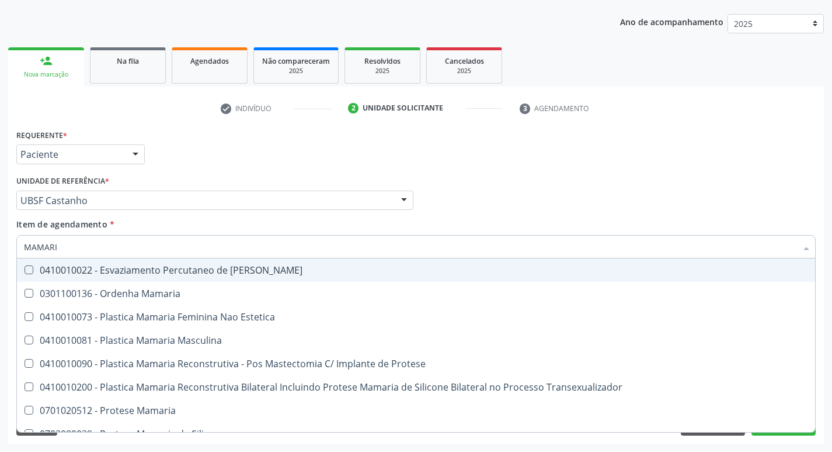
type input "MAMARIA"
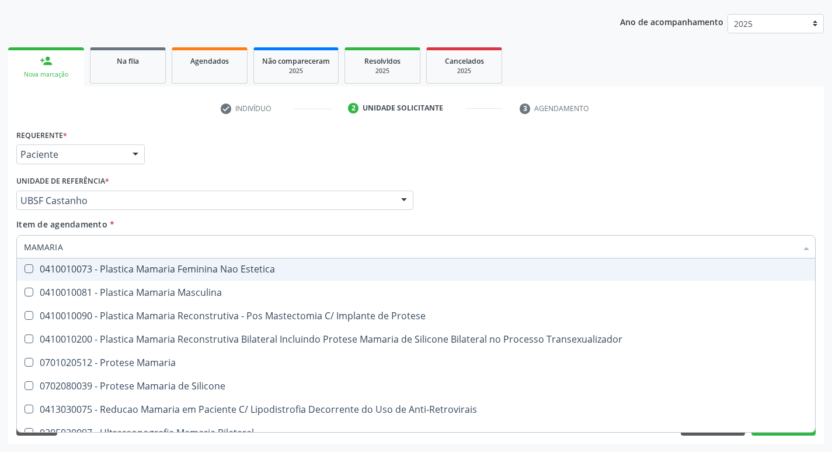
scroll to position [37, 0]
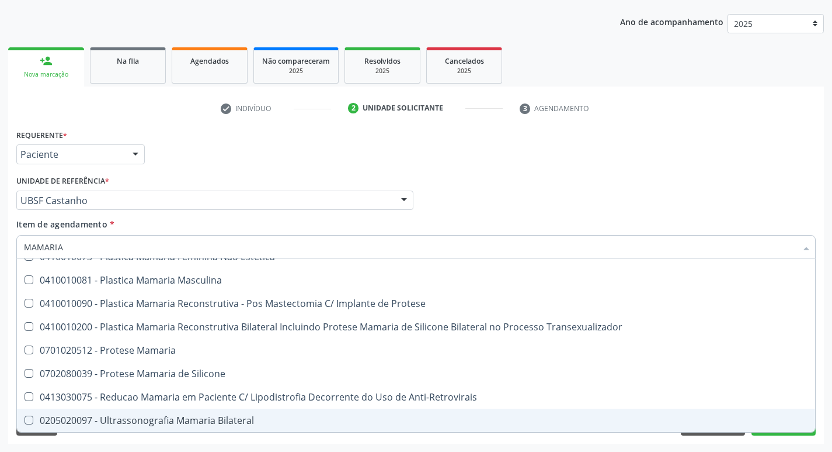
click at [27, 416] on Bilateral at bounding box center [29, 419] width 9 height 9
click at [25, 416] on Bilateral "checkbox" at bounding box center [21, 420] width 8 height 8
checkbox Bilateral "true"
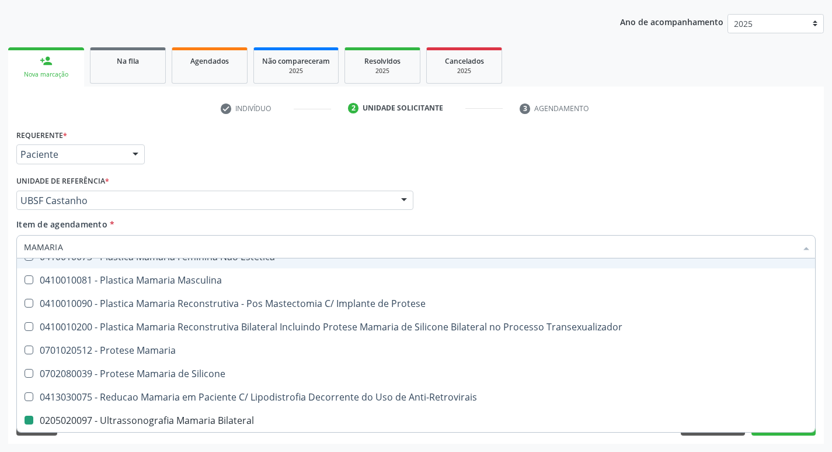
click at [602, 196] on div "Profissional Solicitante Por favor, selecione a Unidade de Atendimento primeiro…" at bounding box center [416, 195] width 806 height 46
checkbox Estetica "true"
checkbox Bilateral "false"
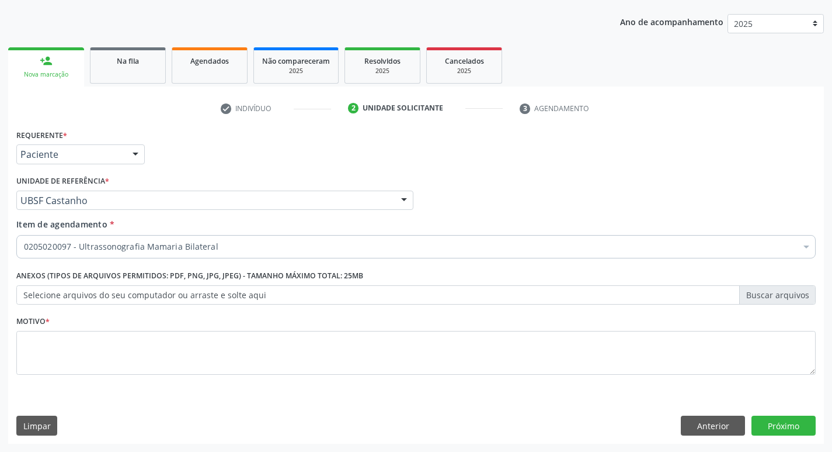
scroll to position [0, 0]
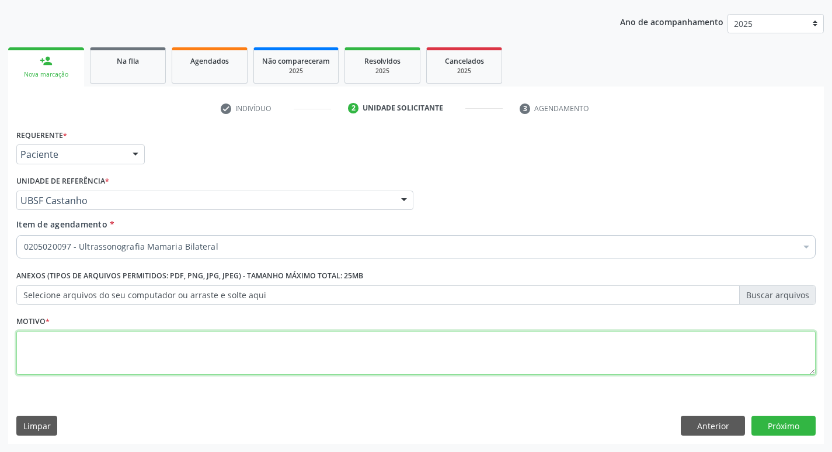
click at [40, 349] on textarea at bounding box center [416, 353] width 800 height 44
type textarea "AVALIACAO"
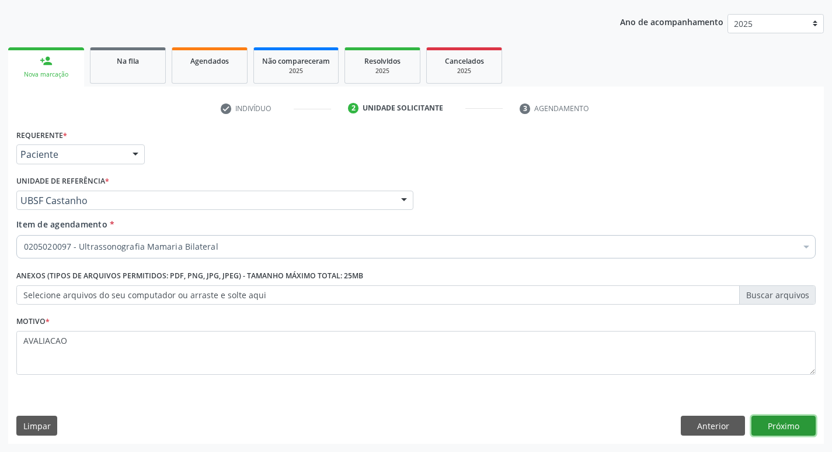
click at [784, 424] on button "Próximo" at bounding box center [784, 425] width 64 height 20
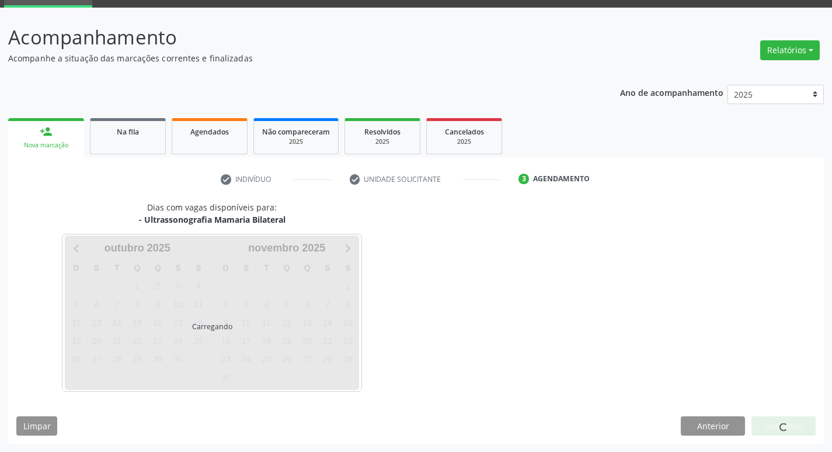
scroll to position [57, 0]
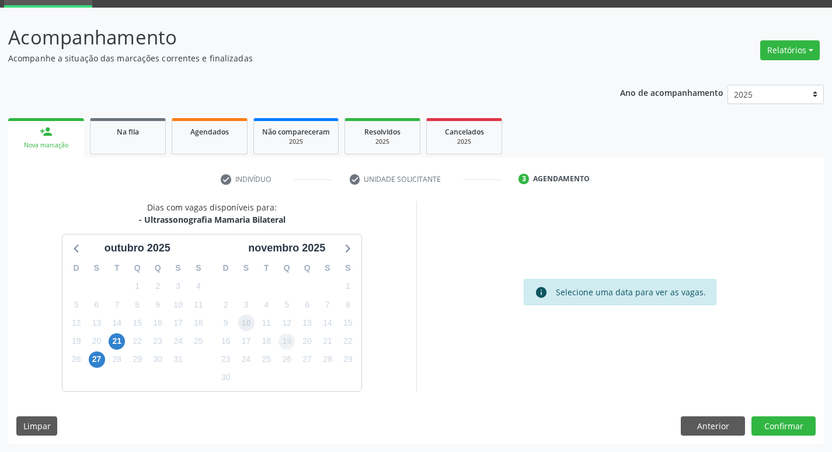
drag, startPoint x: 241, startPoint y: 325, endPoint x: 283, endPoint y: 333, distance: 42.7
click at [245, 327] on span "10" at bounding box center [246, 322] width 16 height 16
click at [792, 432] on button "Confirmar" at bounding box center [784, 426] width 64 height 20
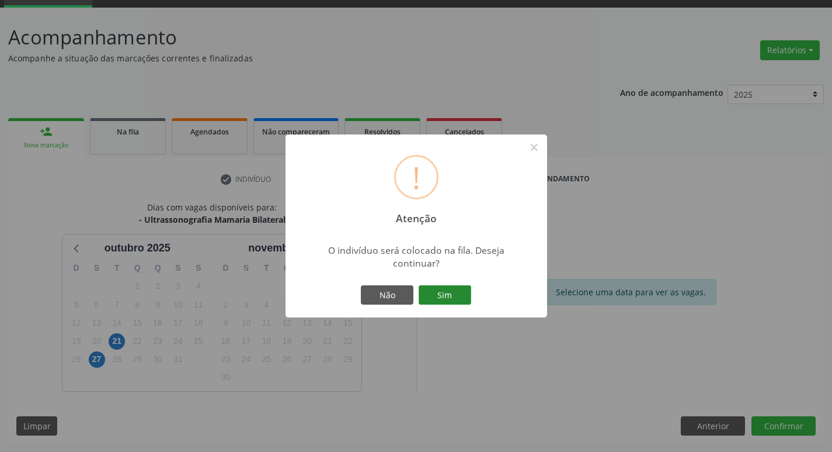
click at [449, 300] on button "Sim" at bounding box center [445, 295] width 53 height 20
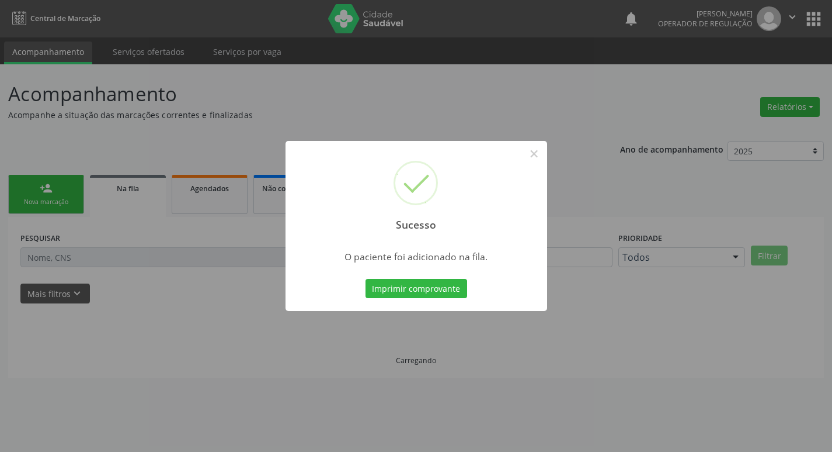
scroll to position [0, 0]
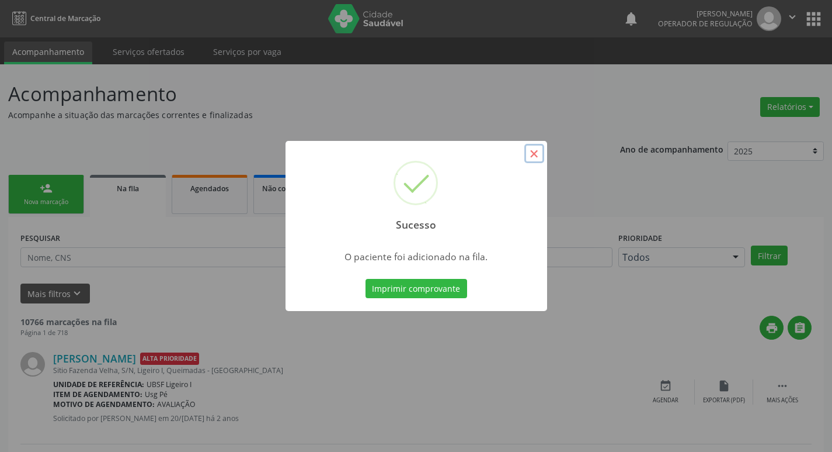
click at [533, 158] on button "×" at bounding box center [535, 154] width 20 height 20
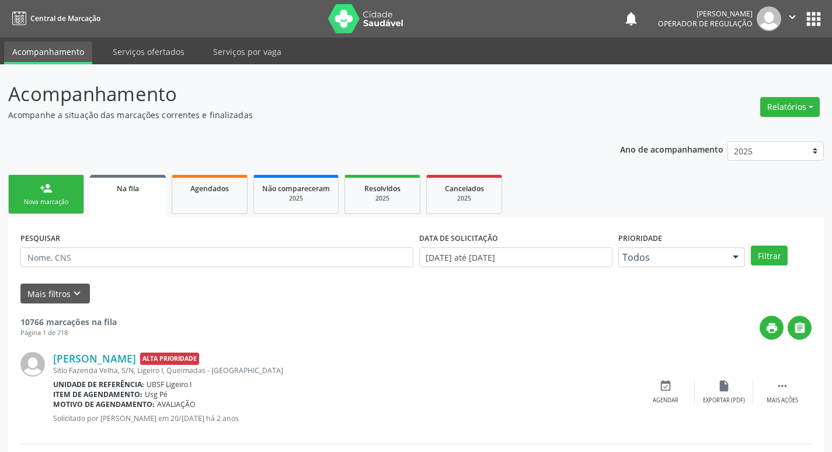
click at [50, 179] on link "person_add Nova marcação" at bounding box center [46, 194] width 76 height 39
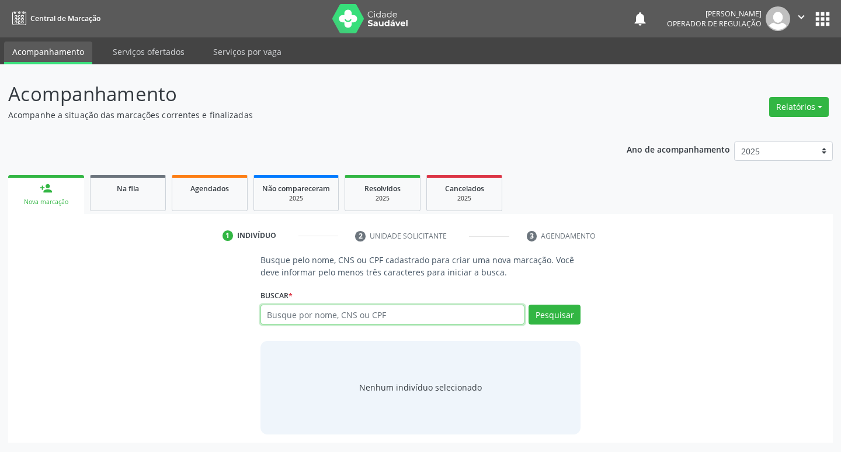
click at [300, 315] on input "text" at bounding box center [393, 314] width 265 height 20
click at [293, 310] on input "text" at bounding box center [393, 314] width 265 height 20
type input "706707529393318"
click at [565, 312] on button "Pesquisar" at bounding box center [555, 314] width 52 height 20
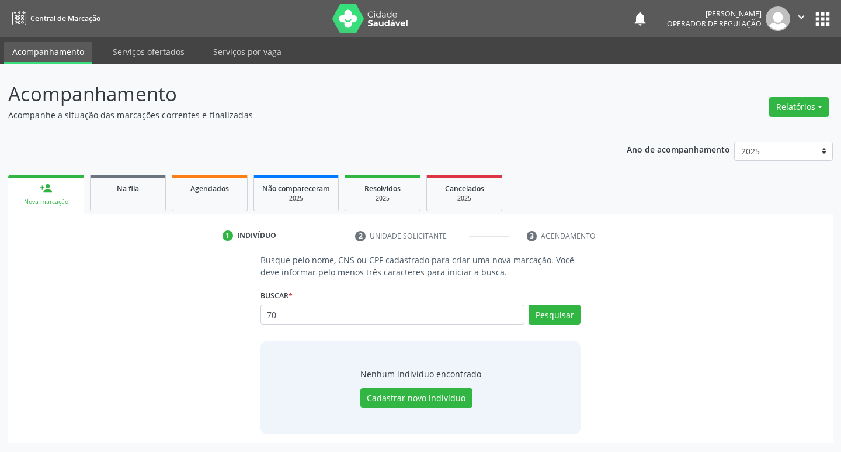
type input "7"
type input "706707529393313"
click at [541, 313] on button "Pesquisar" at bounding box center [555, 314] width 52 height 20
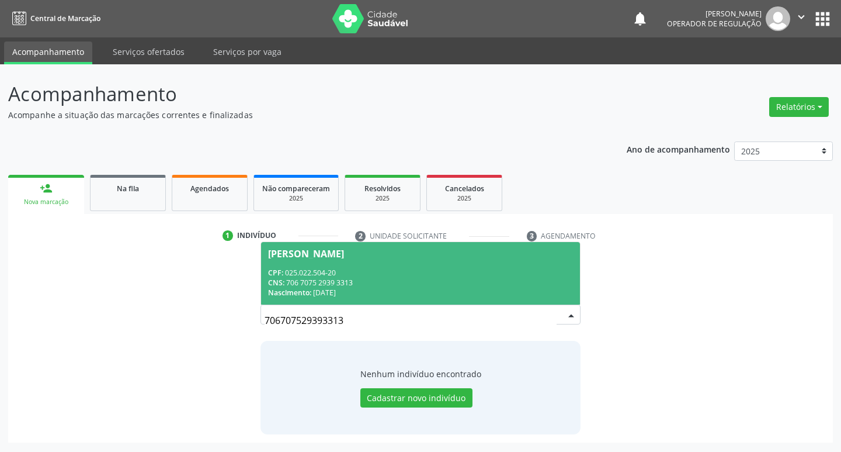
click at [315, 245] on span "[PERSON_NAME] CPF: 025.022.504-20 CNS: 706 7075 2939 3313 Nascimento: 02/[DATE]" at bounding box center [421, 273] width 320 height 63
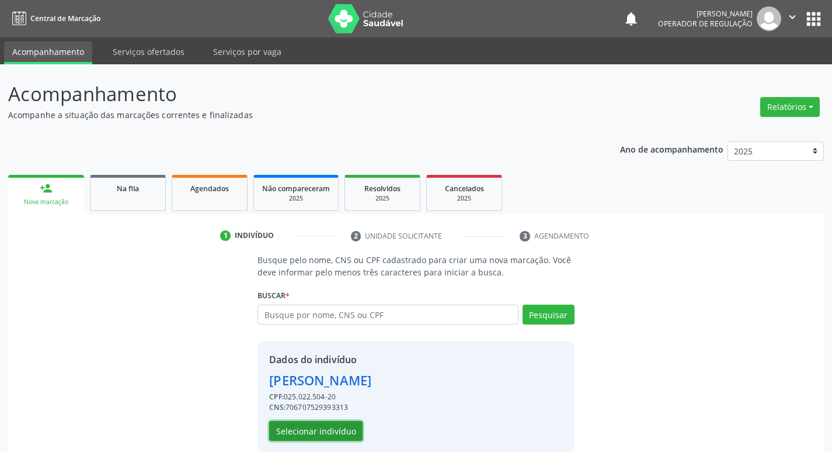
click at [310, 426] on button "Selecionar indivíduo" at bounding box center [315, 431] width 93 height 20
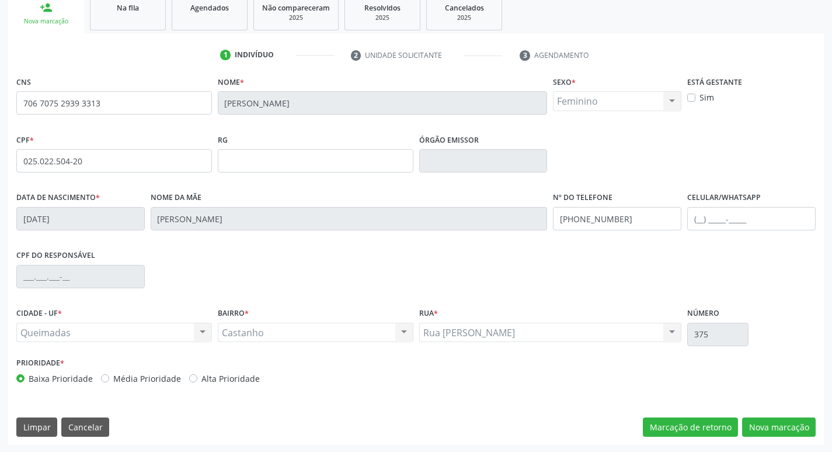
scroll to position [182, 0]
click at [773, 437] on div "CNS 706 7075 2939 3313 Nome * [PERSON_NAME] * Feminino Masculino Feminino Nenhu…" at bounding box center [416, 258] width 816 height 372
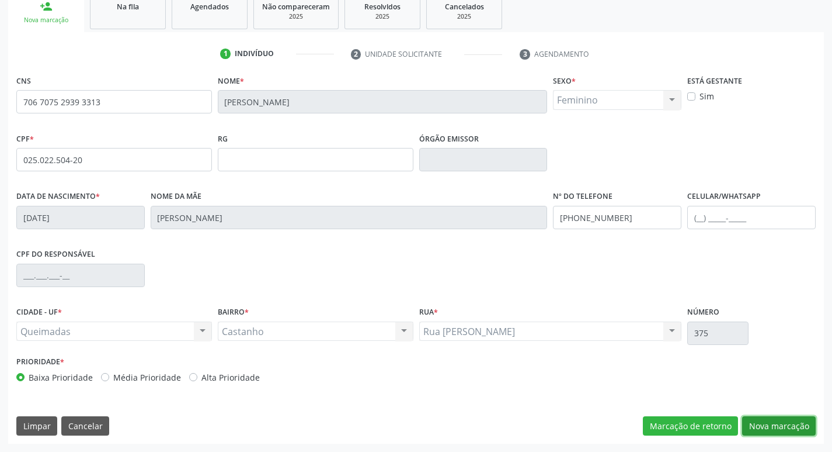
click at [766, 428] on button "Nova marcação" at bounding box center [779, 426] width 74 height 20
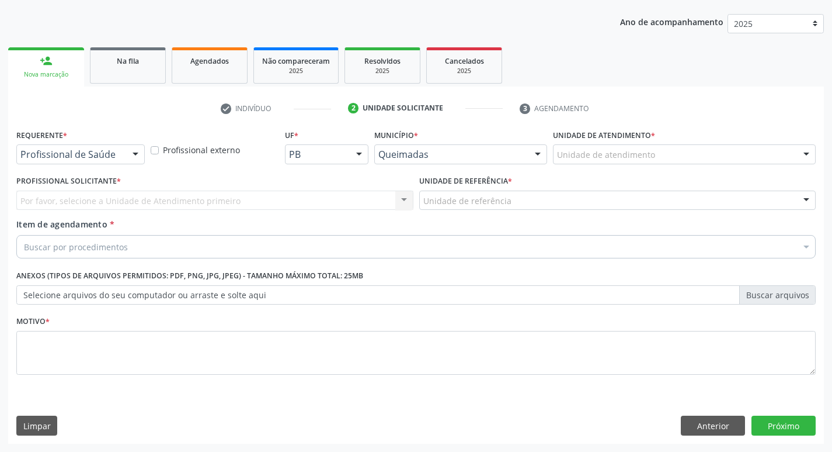
scroll to position [127, 0]
click at [134, 153] on div at bounding box center [136, 155] width 18 height 20
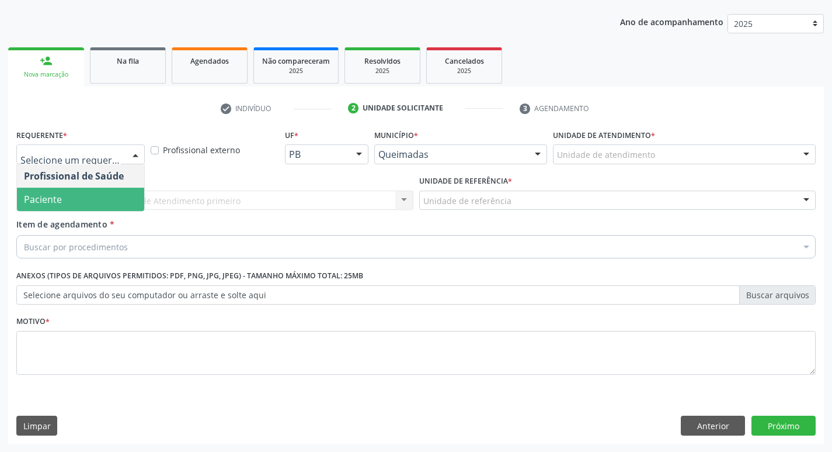
click at [113, 201] on span "Paciente" at bounding box center [80, 199] width 127 height 23
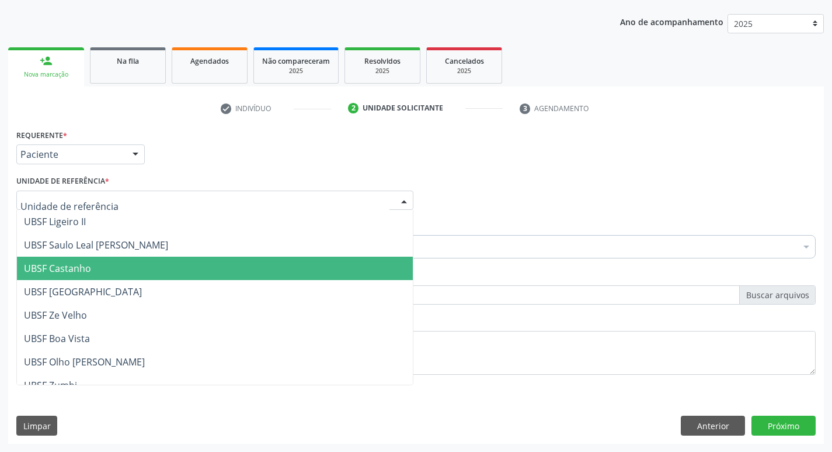
click at [73, 259] on span "UBSF Castanho" at bounding box center [215, 267] width 396 height 23
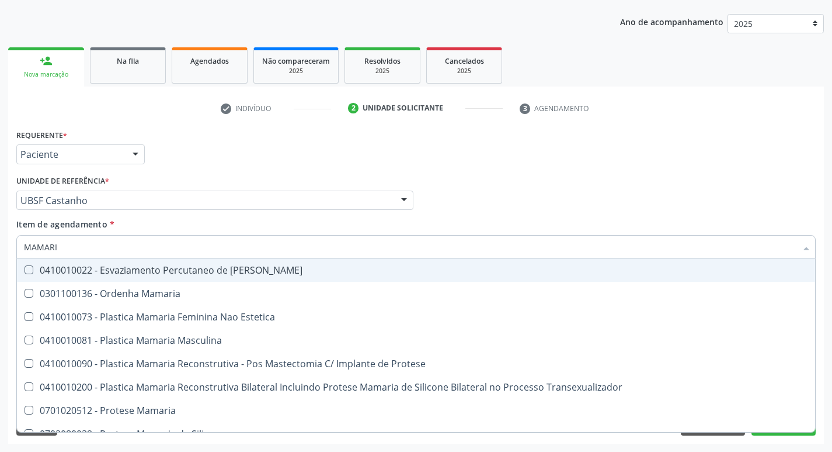
type input "MAMARIA"
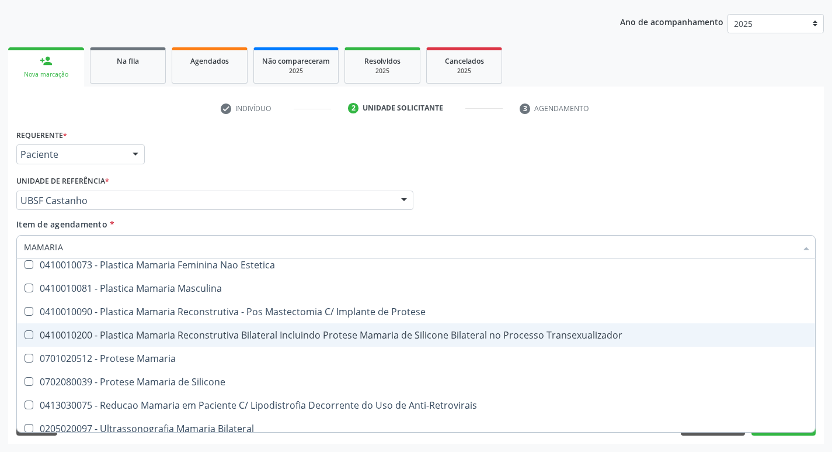
scroll to position [37, 0]
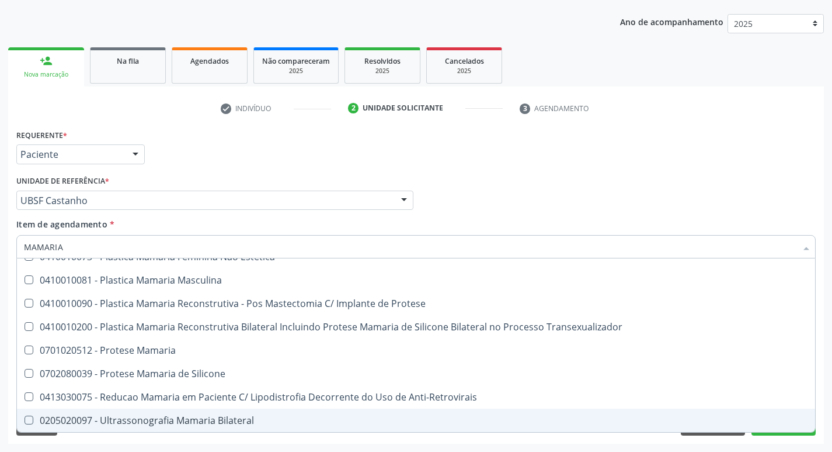
click at [26, 421] on Bilateral at bounding box center [29, 419] width 9 height 9
click at [25, 421] on Bilateral "checkbox" at bounding box center [21, 420] width 8 height 8
checkbox Bilateral "true"
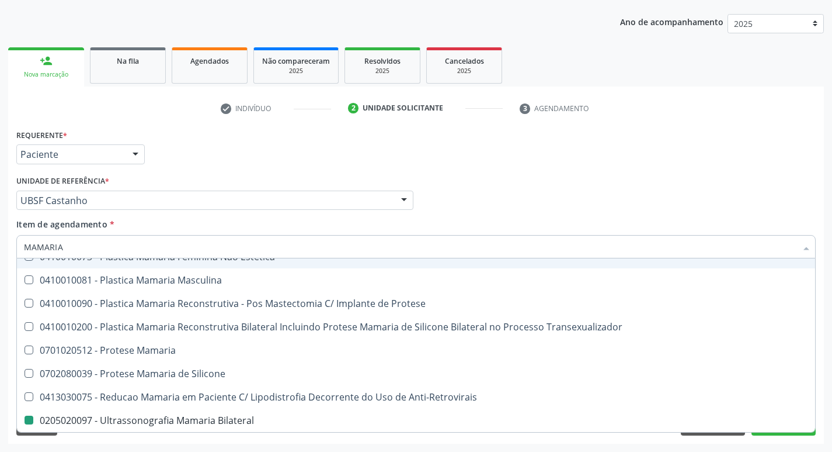
checkbox Estetica "true"
checkbox Bilateral "false"
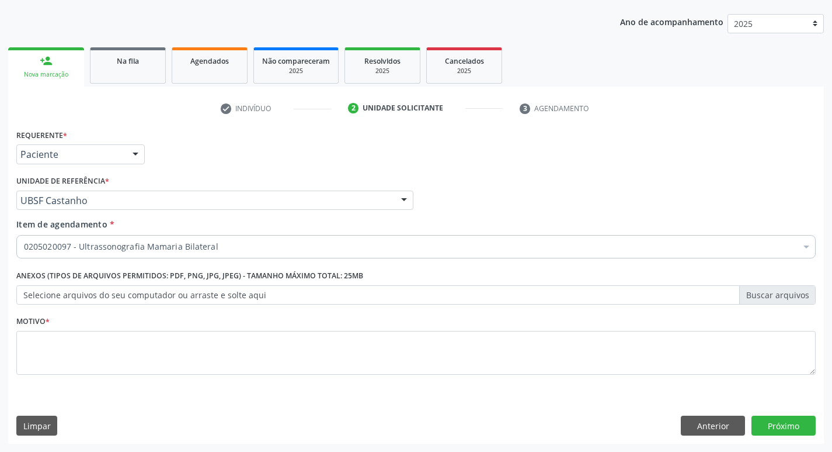
click at [539, 223] on div "Item de agendamento * 0205020097 - Ultrassonografia Mamaria Bilateral Desfazer …" at bounding box center [416, 236] width 800 height 37
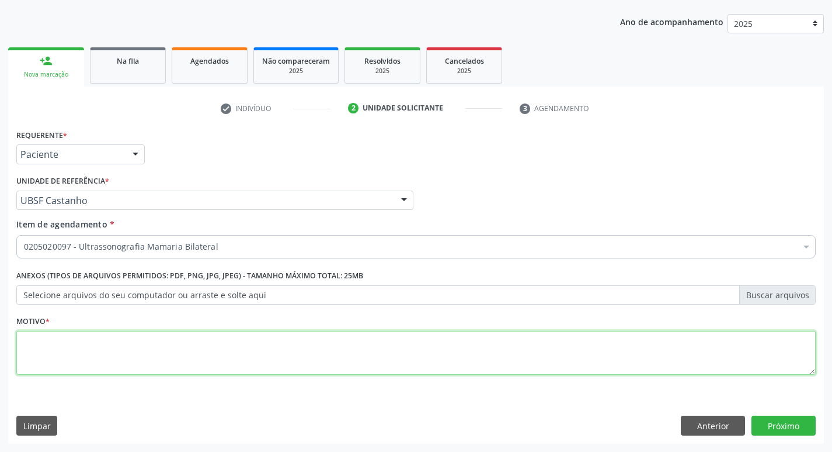
click at [60, 338] on textarea at bounding box center [416, 353] width 800 height 44
type textarea "AVALIACAO"
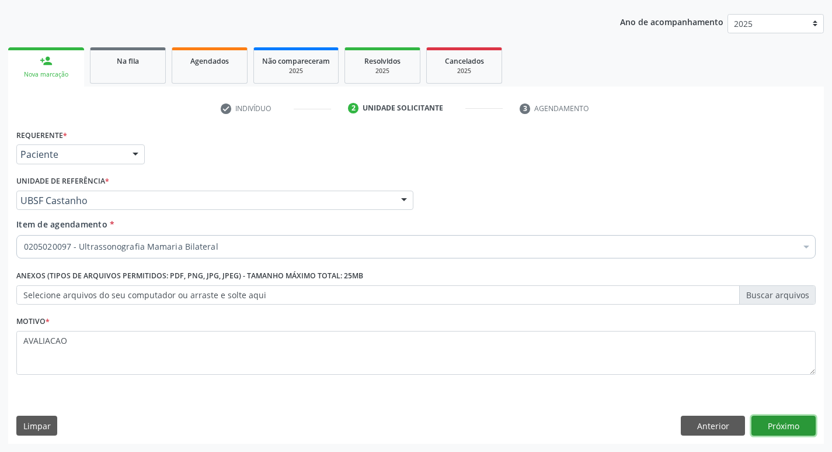
click at [776, 431] on button "Próximo" at bounding box center [784, 425] width 64 height 20
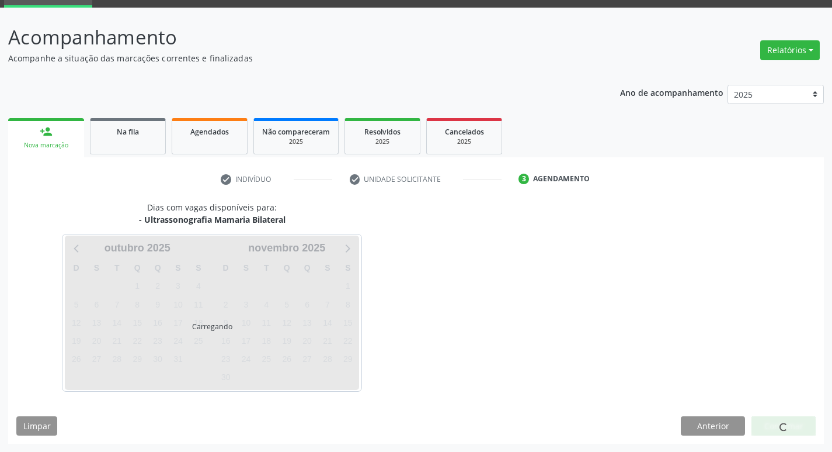
scroll to position [57, 0]
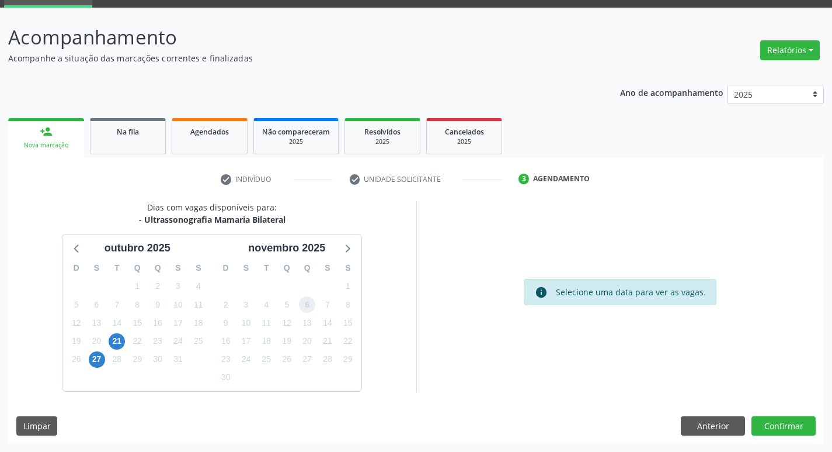
click at [303, 307] on span "6" at bounding box center [307, 304] width 16 height 16
click at [783, 424] on button "Confirmar" at bounding box center [784, 426] width 64 height 20
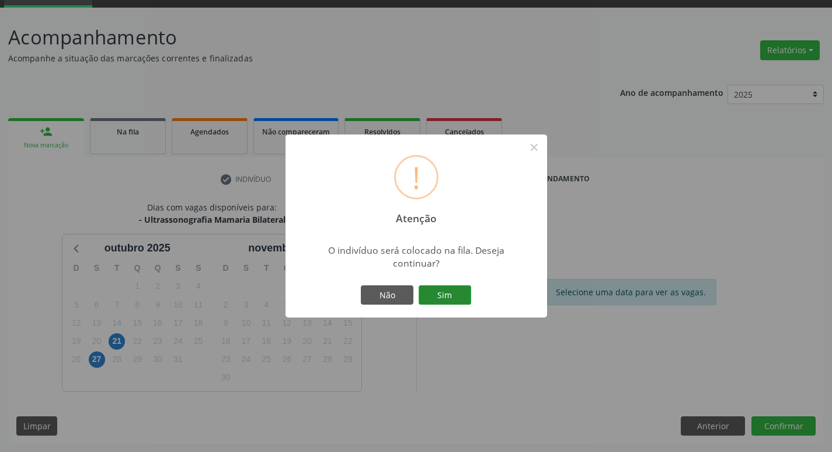
click at [456, 293] on button "Sim" at bounding box center [445, 295] width 53 height 20
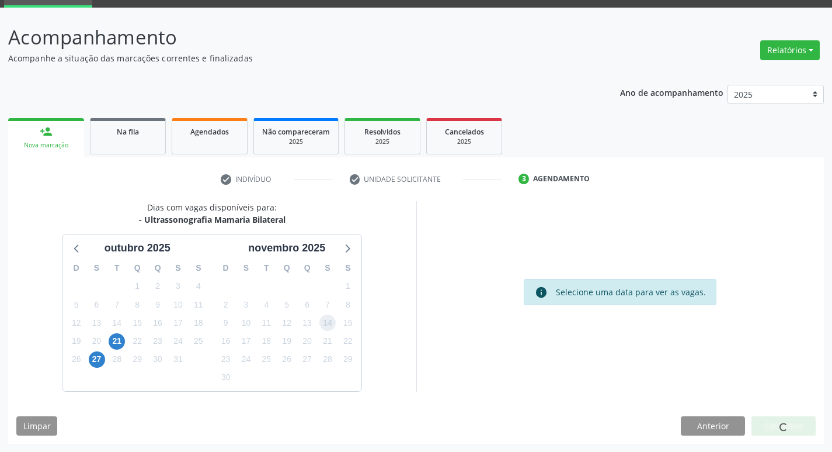
click at [327, 319] on span "14" at bounding box center [328, 322] width 16 height 16
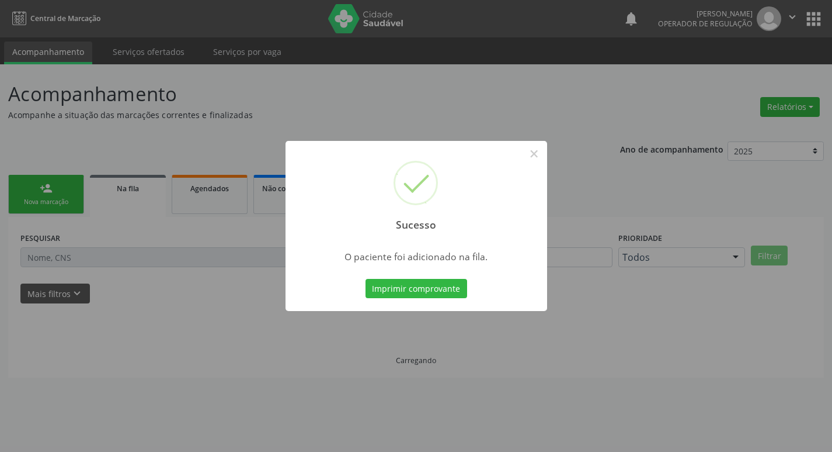
scroll to position [0, 0]
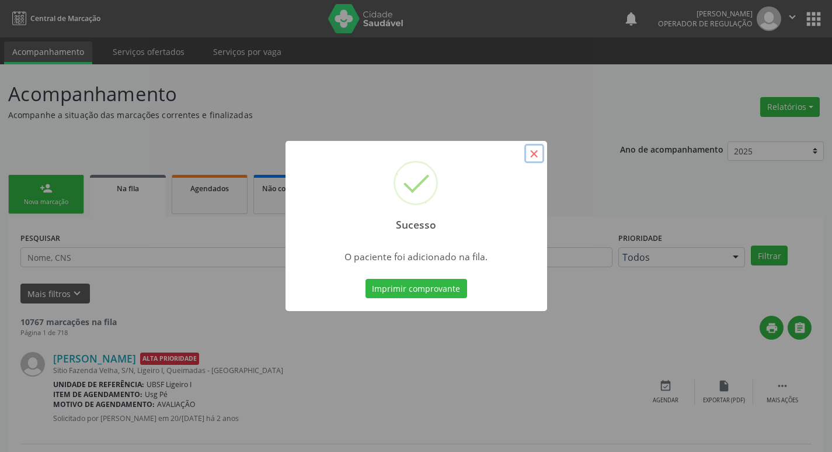
click at [536, 154] on button "×" at bounding box center [535, 154] width 20 height 20
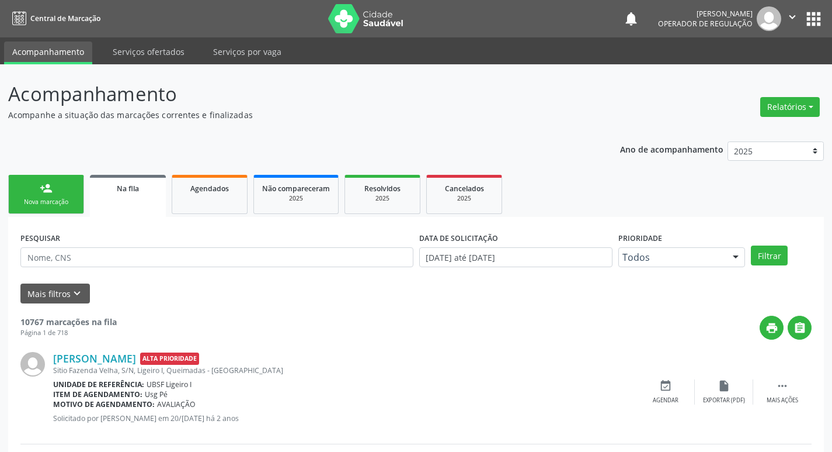
click at [40, 206] on div "Nova marcação" at bounding box center [46, 201] width 58 height 9
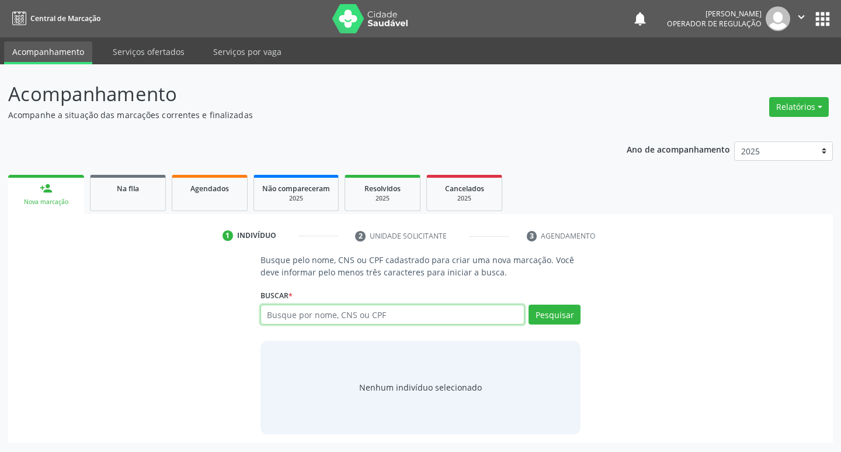
click at [300, 309] on input "text" at bounding box center [393, 314] width 265 height 20
type input "708604021829584"
click at [554, 317] on button "Pesquisar" at bounding box center [555, 314] width 52 height 20
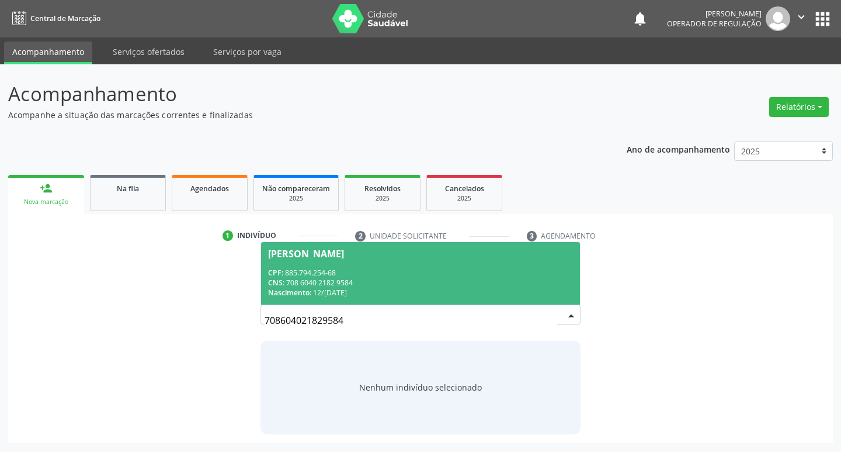
click at [303, 245] on span "[PERSON_NAME] CPF: 885.794.254-68 CNS: 708 6040 2182 9584 Nascimento: 12/[DATE]" at bounding box center [421, 273] width 320 height 63
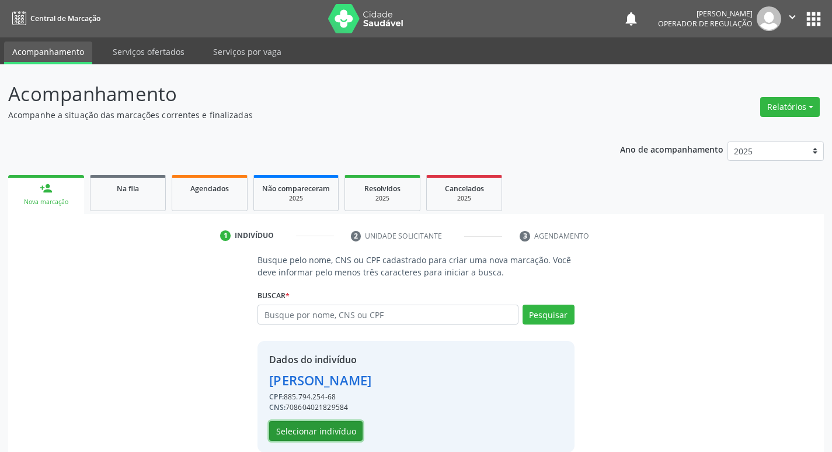
click at [320, 426] on button "Selecionar indivíduo" at bounding box center [315, 431] width 93 height 20
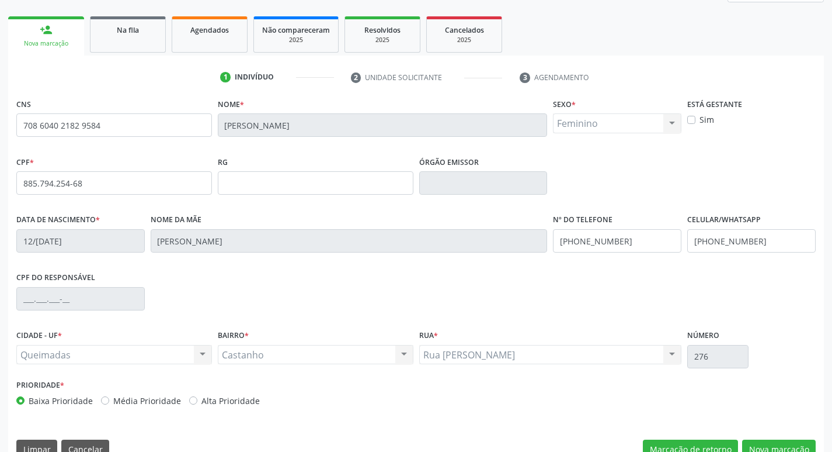
scroll to position [175, 0]
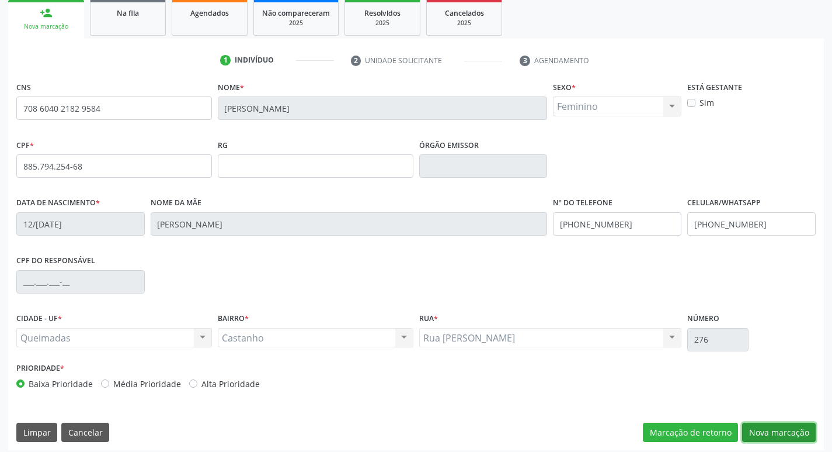
click at [754, 431] on button "Nova marcação" at bounding box center [779, 432] width 74 height 20
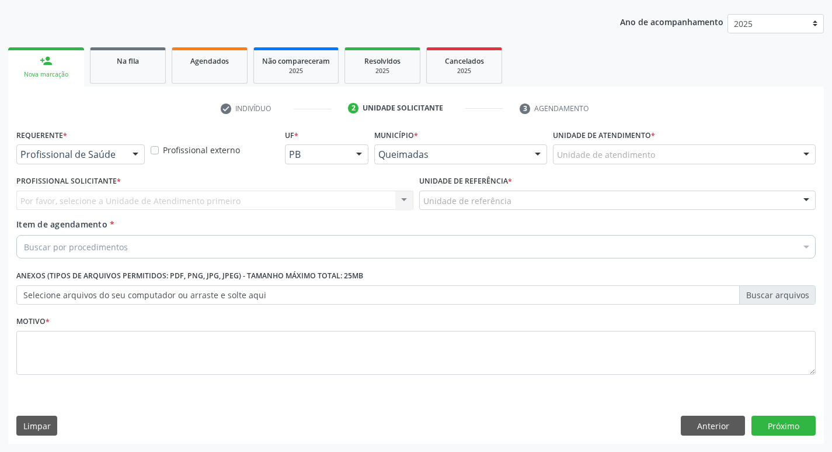
scroll to position [127, 0]
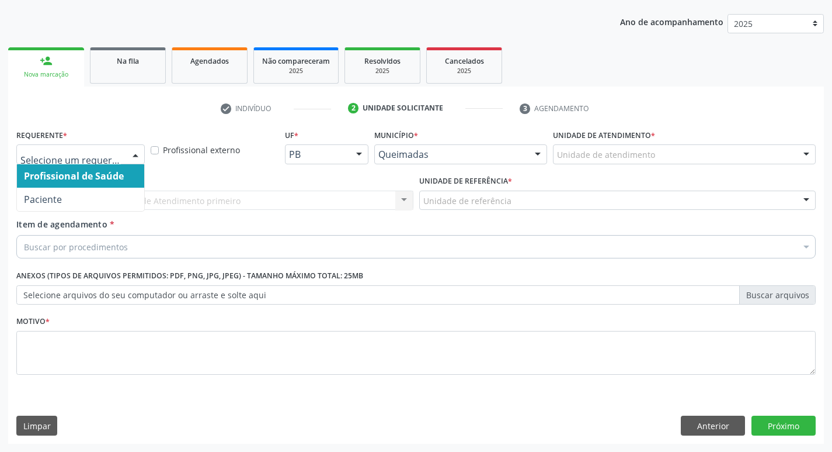
click at [132, 155] on div at bounding box center [136, 155] width 18 height 20
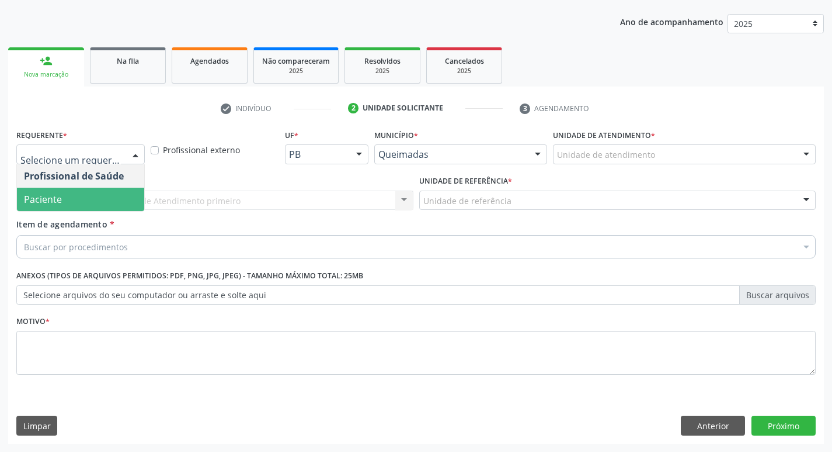
click at [107, 193] on span "Paciente" at bounding box center [80, 199] width 127 height 23
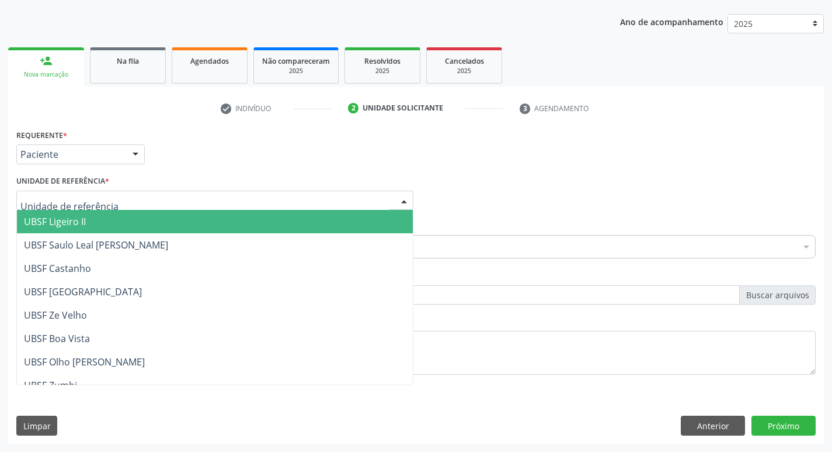
click at [107, 193] on div at bounding box center [214, 200] width 397 height 20
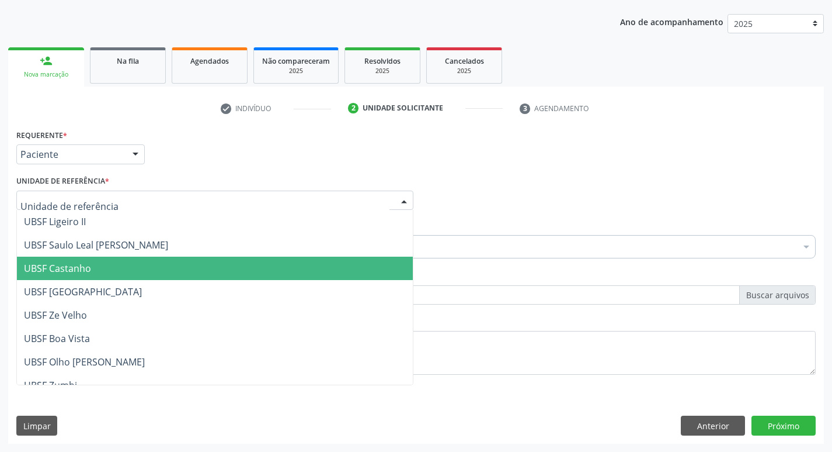
click at [115, 263] on span "UBSF Castanho" at bounding box center [215, 267] width 396 height 23
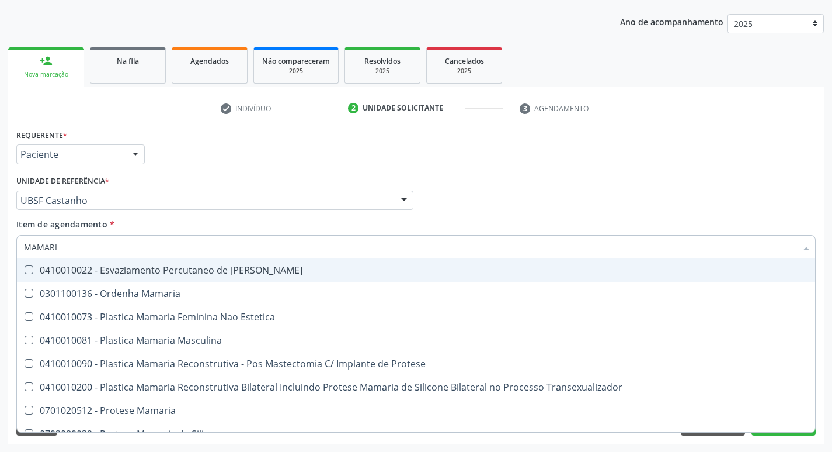
type input "MAMARIA"
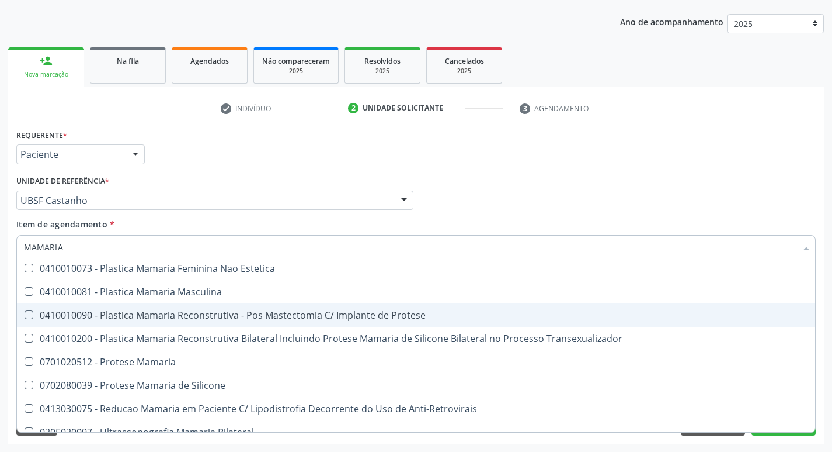
scroll to position [37, 0]
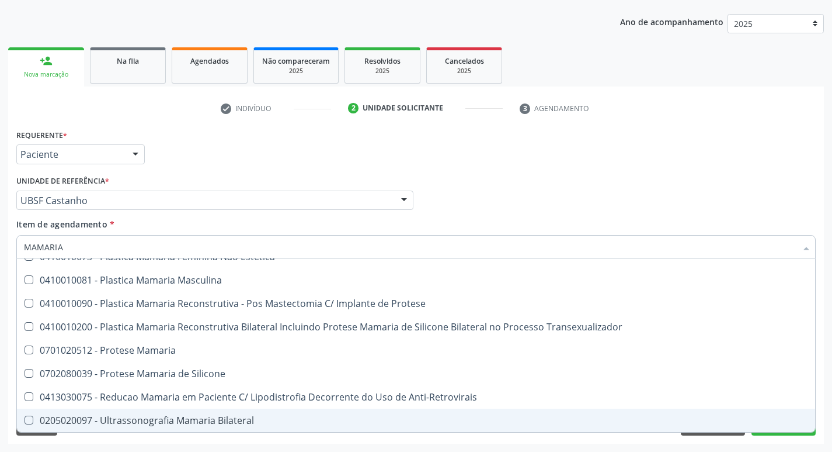
click at [25, 422] on Bilateral at bounding box center [29, 419] width 9 height 9
click at [25, 422] on Bilateral "checkbox" at bounding box center [21, 420] width 8 height 8
checkbox Bilateral "true"
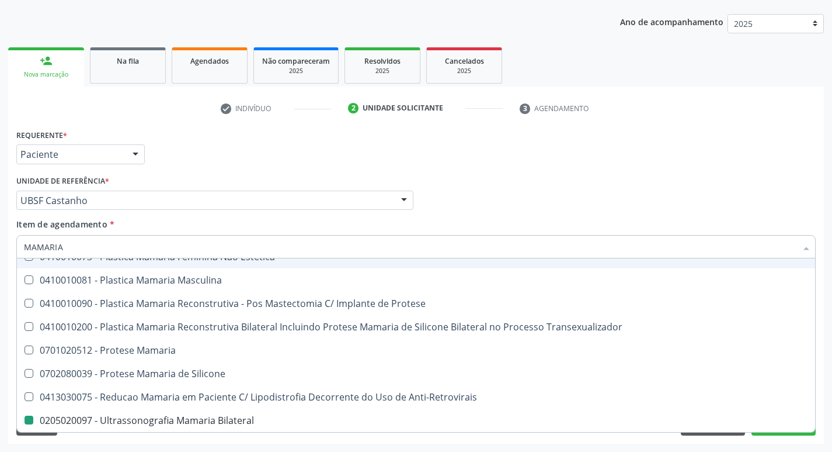
click at [501, 199] on div "Profissional Solicitante Por favor, selecione a Unidade de Atendimento primeiro…" at bounding box center [416, 195] width 806 height 46
checkbox Estetica "true"
checkbox Bilateral "false"
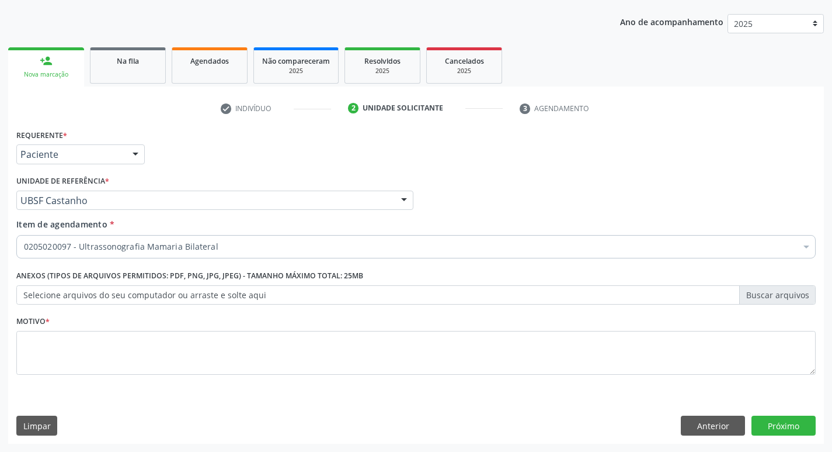
scroll to position [0, 0]
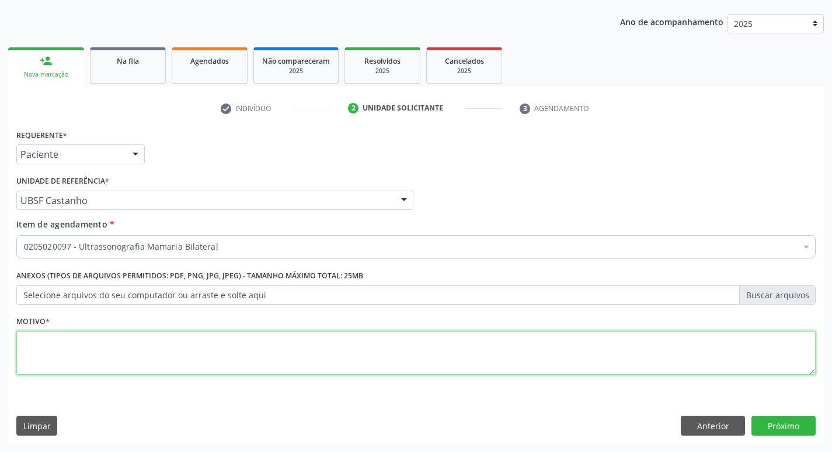
click at [78, 356] on textarea at bounding box center [416, 353] width 800 height 44
type textarea "ROTINA DA MULHER"
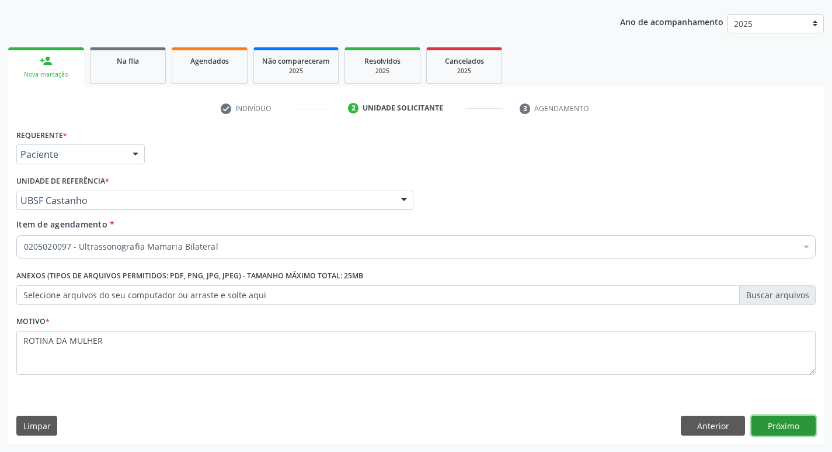
click at [776, 425] on button "Próximo" at bounding box center [784, 425] width 64 height 20
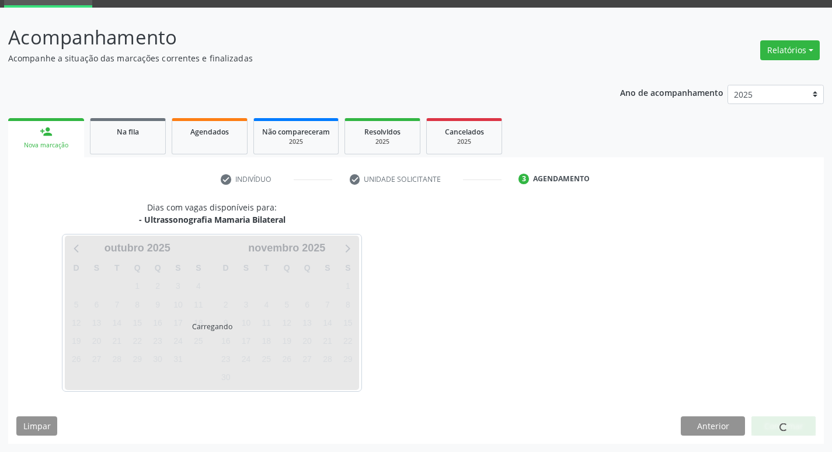
scroll to position [57, 0]
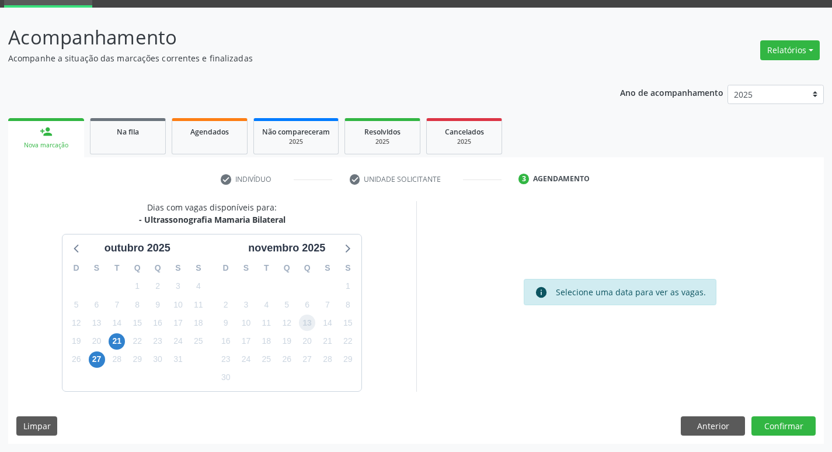
click at [307, 322] on span "13" at bounding box center [307, 322] width 16 height 16
click at [789, 418] on button "Confirmar" at bounding box center [784, 426] width 64 height 20
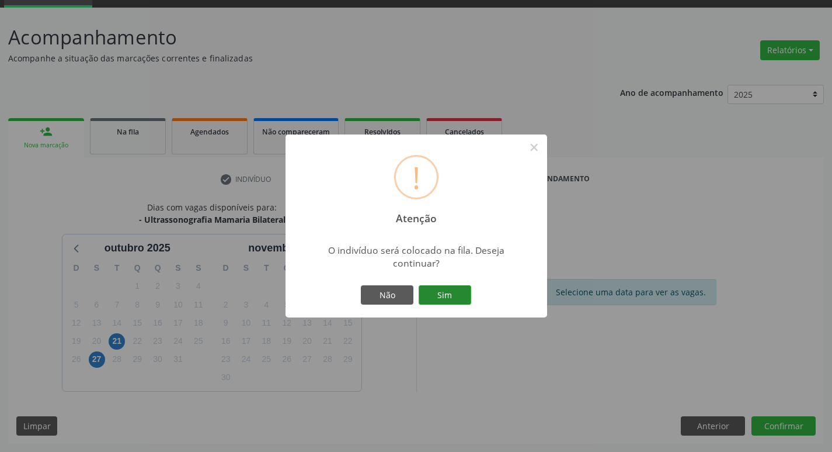
click at [445, 297] on button "Sim" at bounding box center [445, 295] width 53 height 20
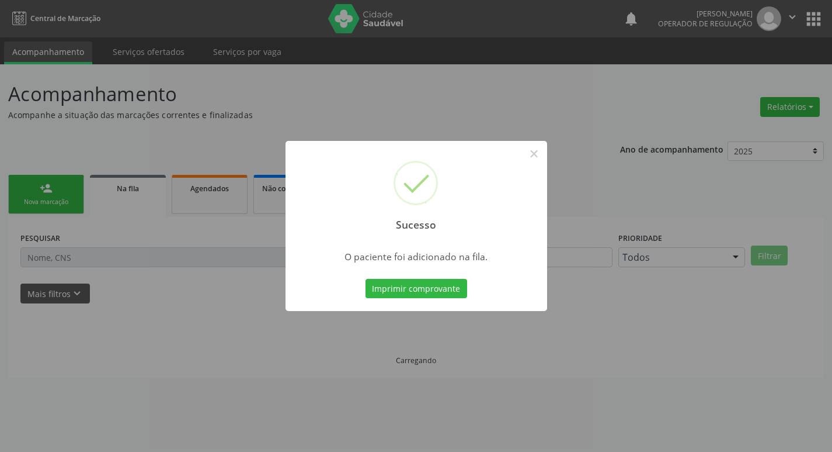
scroll to position [0, 0]
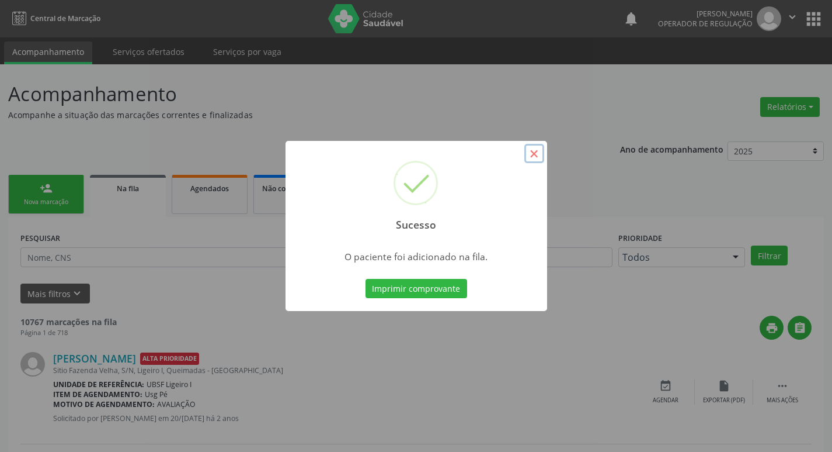
click at [529, 151] on button "×" at bounding box center [535, 154] width 20 height 20
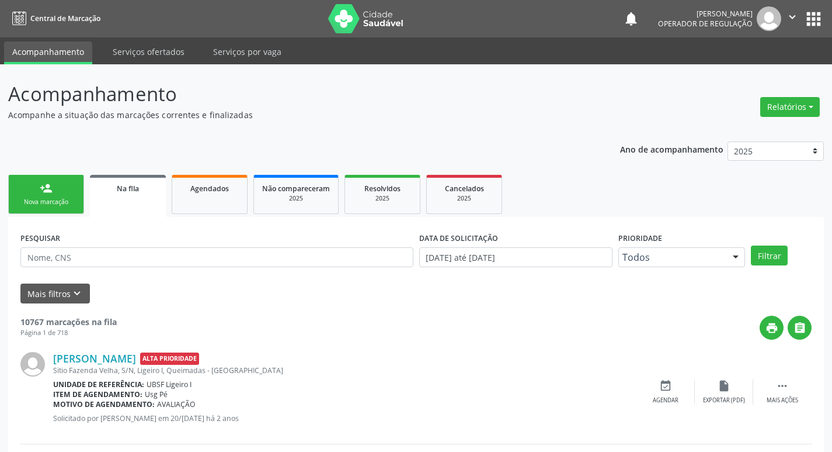
click at [39, 203] on div "Nova marcação" at bounding box center [46, 201] width 58 height 9
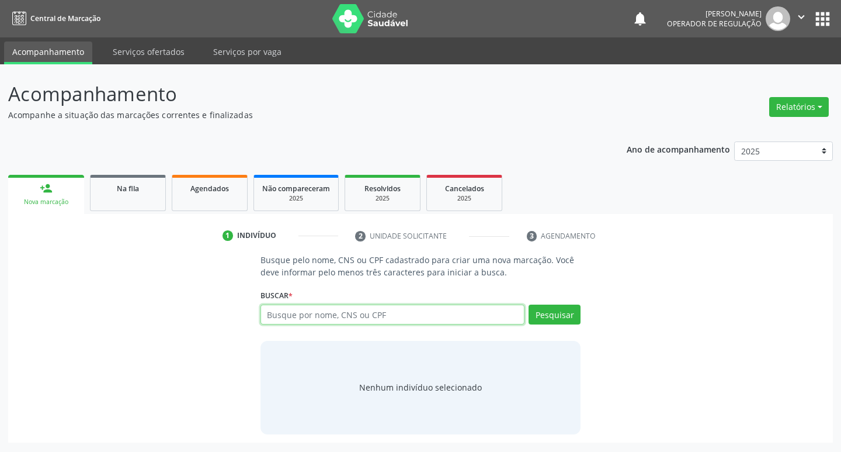
click at [294, 307] on input "text" at bounding box center [393, 314] width 265 height 20
click at [282, 304] on input "text" at bounding box center [393, 314] width 265 height 20
click at [282, 310] on input "text" at bounding box center [393, 314] width 265 height 20
type input "704305561583497"
click at [562, 315] on button "Pesquisar" at bounding box center [555, 314] width 52 height 20
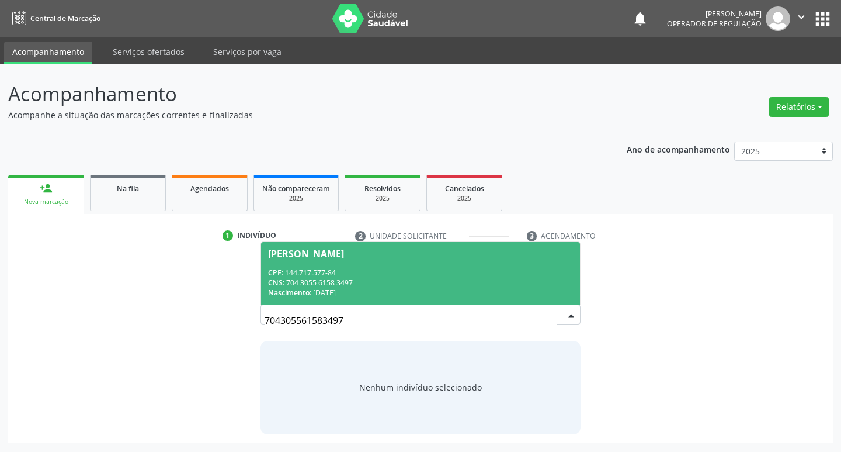
click at [344, 257] on div "[PERSON_NAME]" at bounding box center [306, 253] width 76 height 9
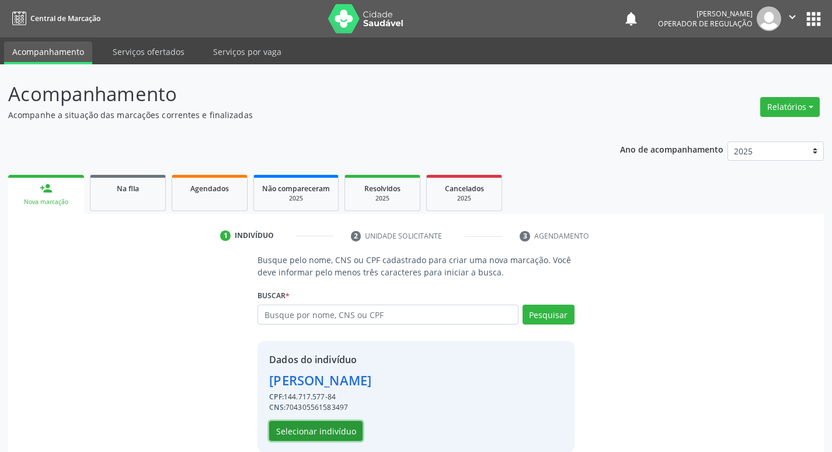
click at [319, 435] on button "Selecionar indivíduo" at bounding box center [315, 431] width 93 height 20
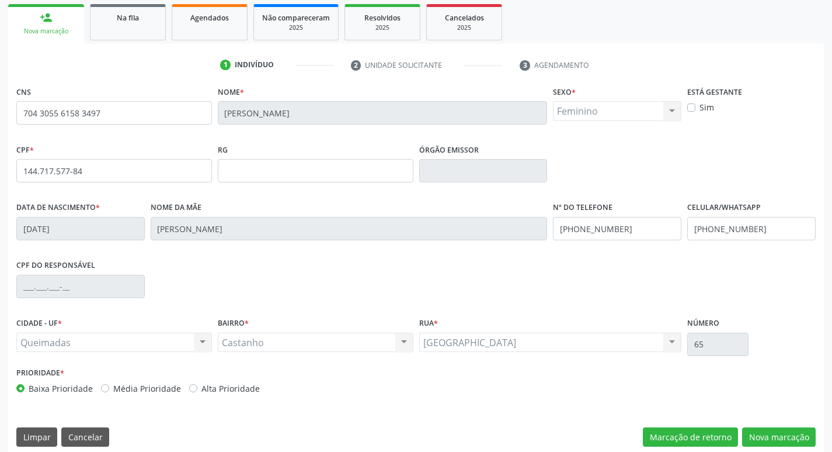
scroll to position [182, 0]
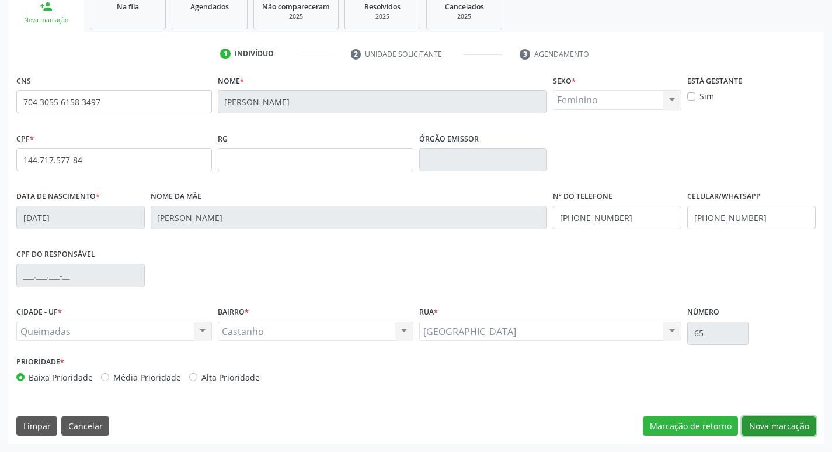
click at [760, 419] on button "Nova marcação" at bounding box center [779, 426] width 74 height 20
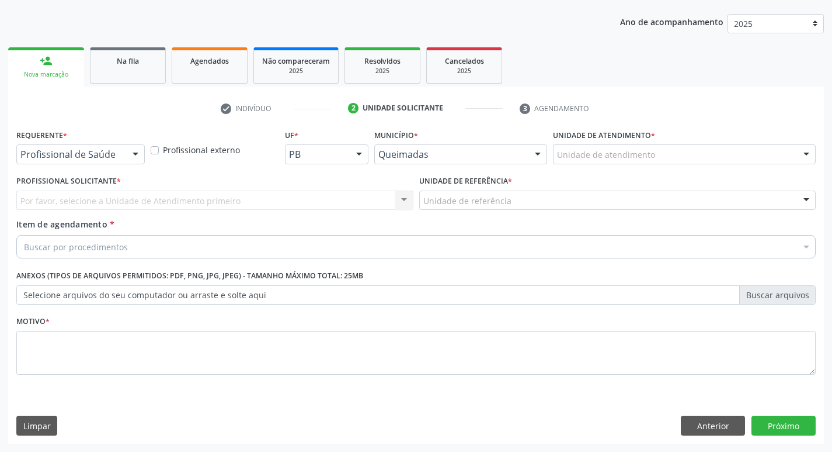
scroll to position [127, 0]
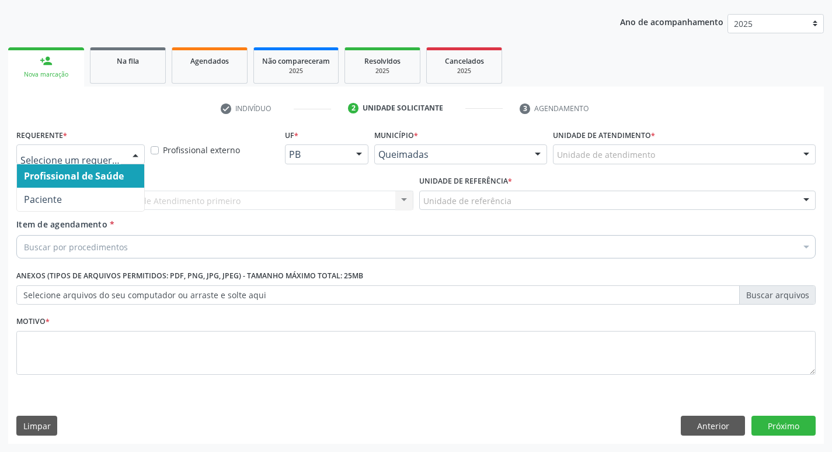
click at [135, 148] on div at bounding box center [136, 155] width 18 height 20
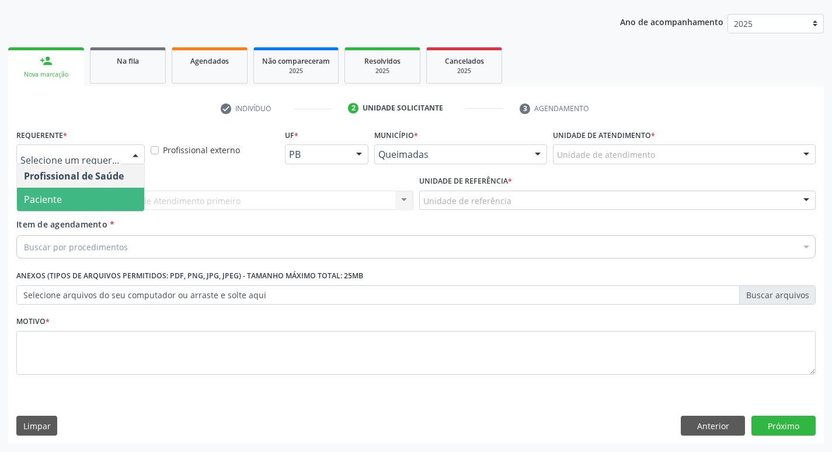
click at [126, 195] on span "Paciente" at bounding box center [80, 199] width 127 height 23
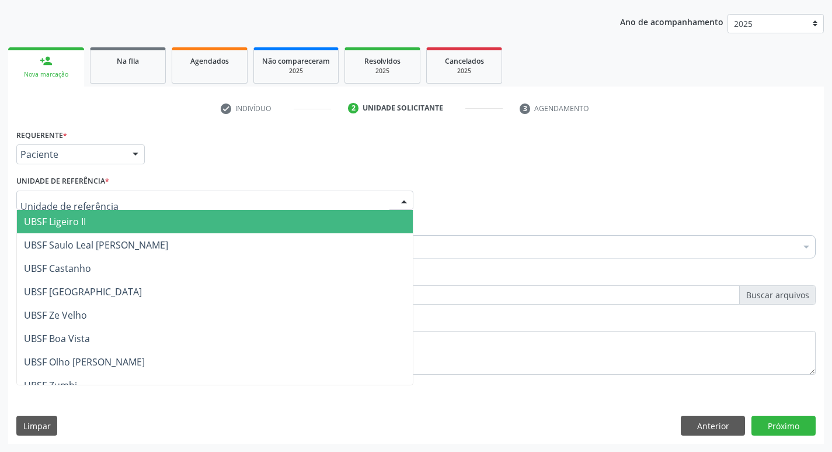
click at [126, 195] on div at bounding box center [214, 200] width 397 height 20
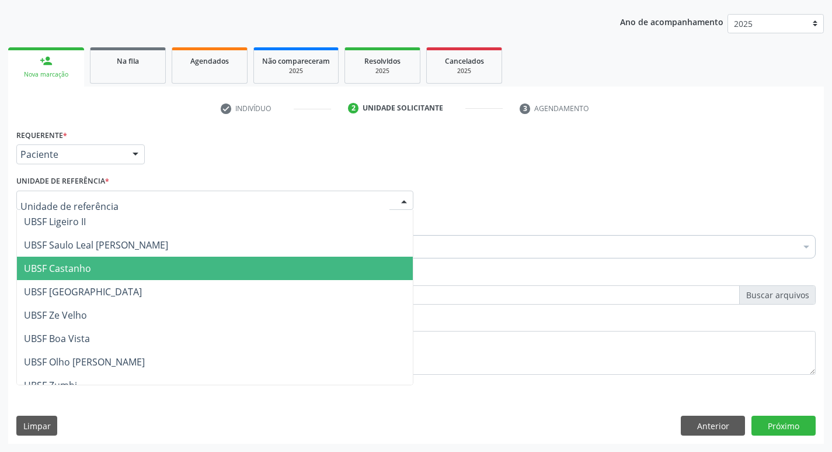
click at [131, 272] on span "UBSF Castanho" at bounding box center [215, 267] width 396 height 23
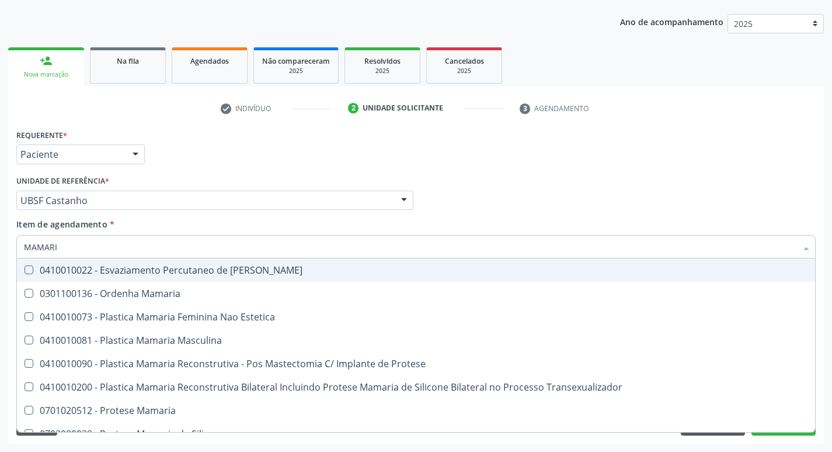
type input "MAMARIA"
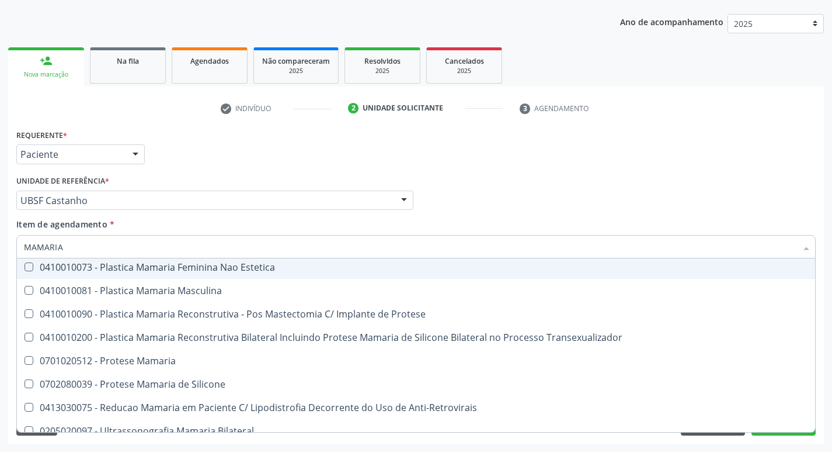
scroll to position [37, 0]
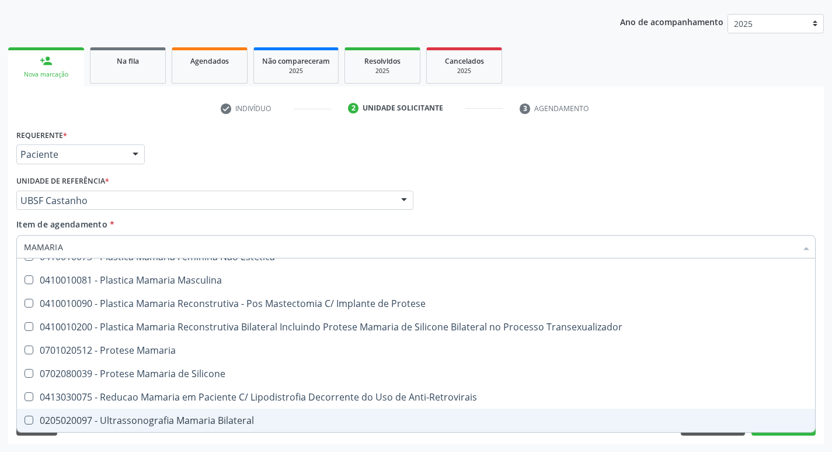
click at [31, 418] on Bilateral at bounding box center [29, 419] width 9 height 9
click at [25, 418] on Bilateral "checkbox" at bounding box center [21, 420] width 8 height 8
checkbox Bilateral "true"
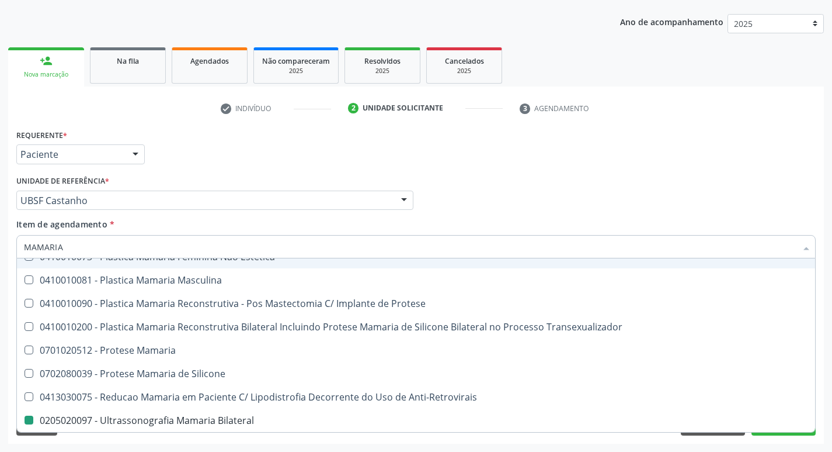
click at [512, 213] on div "Profissional Solicitante Por favor, selecione a Unidade de Atendimento primeiro…" at bounding box center [416, 195] width 806 height 46
checkbox Estetica "true"
checkbox Bilateral "false"
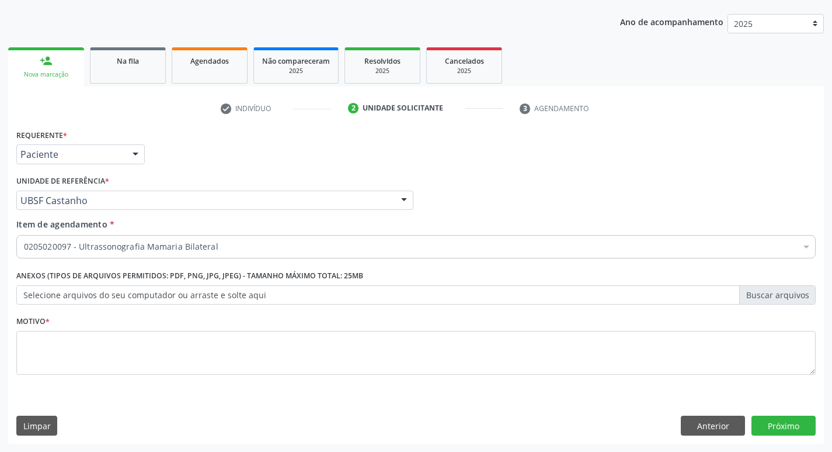
scroll to position [0, 0]
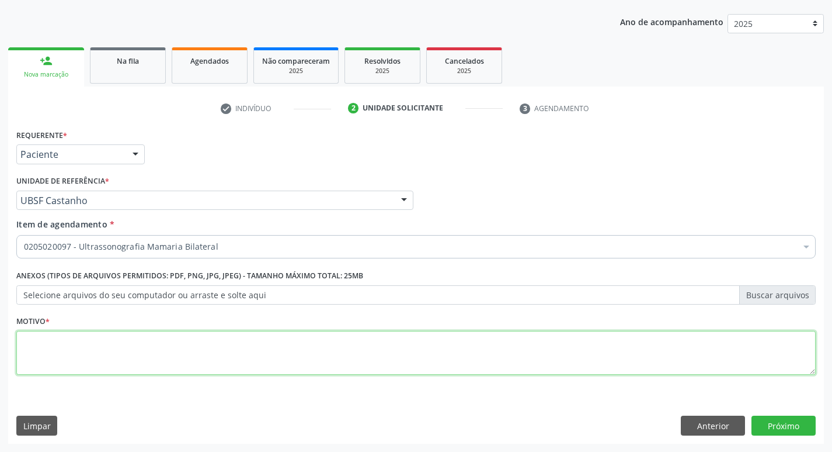
click at [48, 341] on textarea at bounding box center [416, 353] width 800 height 44
type textarea "ROTINA DA MULHER"
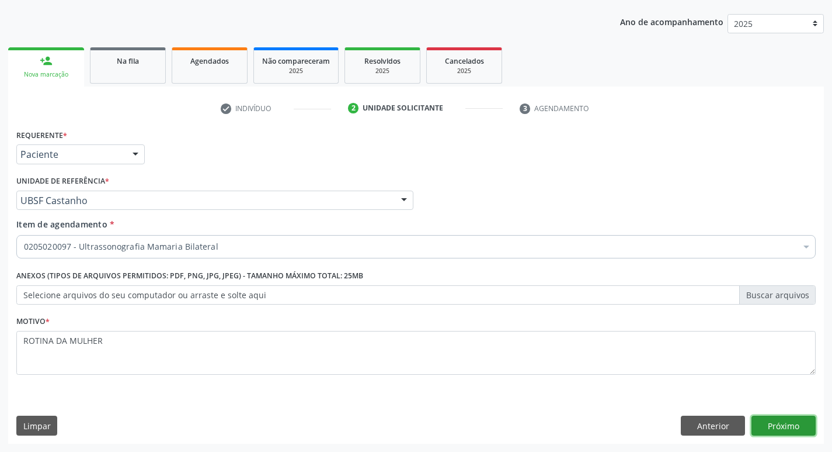
click at [780, 424] on button "Próximo" at bounding box center [784, 425] width 64 height 20
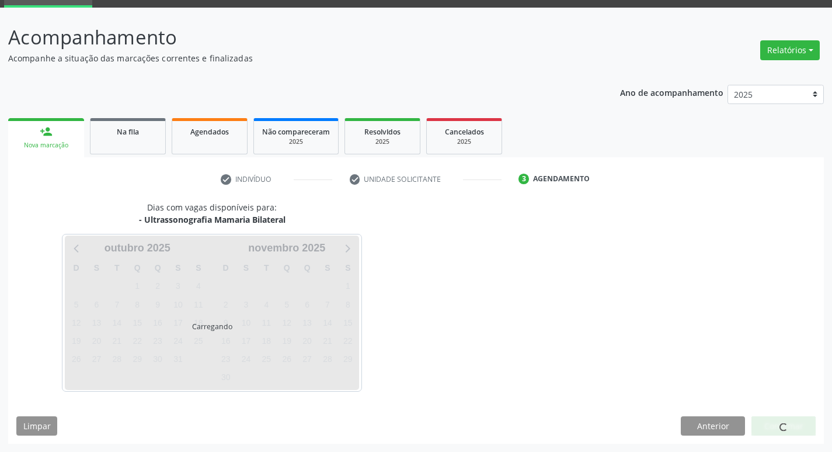
scroll to position [57, 0]
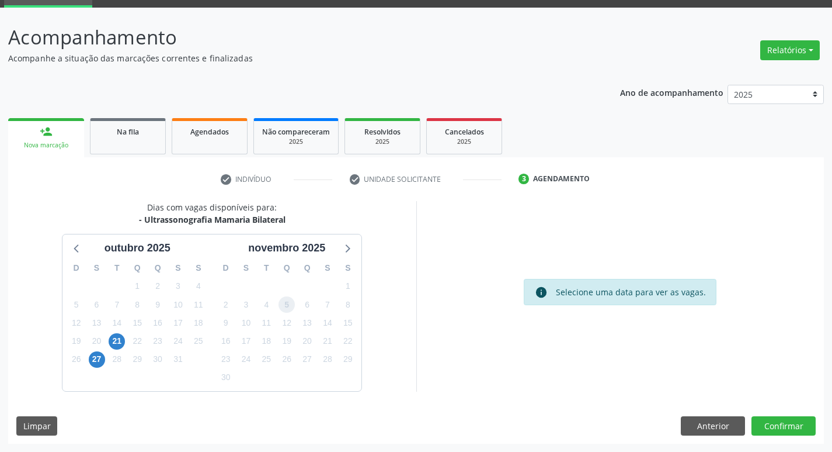
click at [290, 300] on span "5" at bounding box center [287, 304] width 16 height 16
click at [798, 431] on button "Confirmar" at bounding box center [784, 426] width 64 height 20
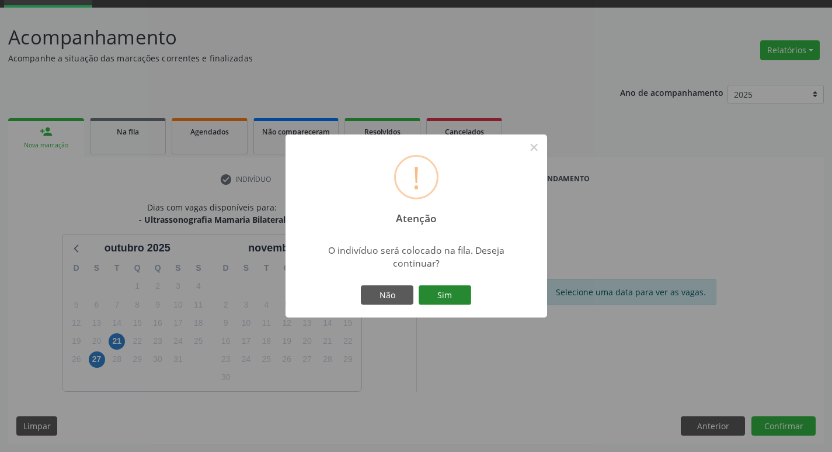
click at [445, 291] on button "Sim" at bounding box center [445, 295] width 53 height 20
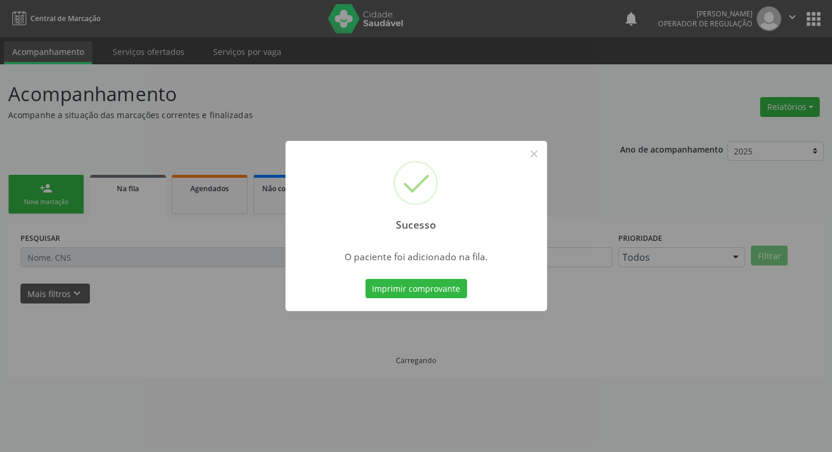
scroll to position [0, 0]
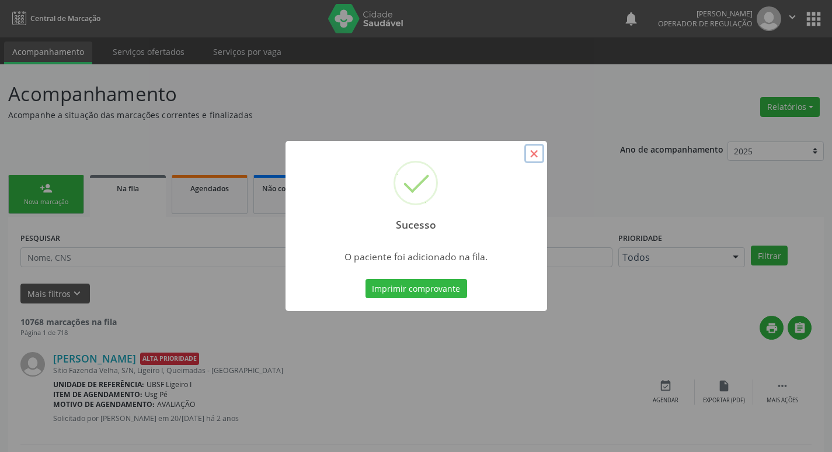
click at [532, 158] on button "×" at bounding box center [535, 154] width 20 height 20
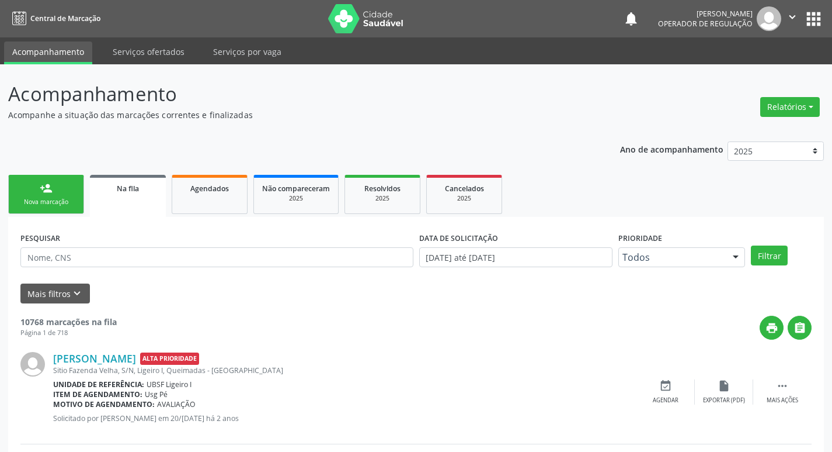
click at [60, 193] on link "person_add Nova marcação" at bounding box center [46, 194] width 76 height 39
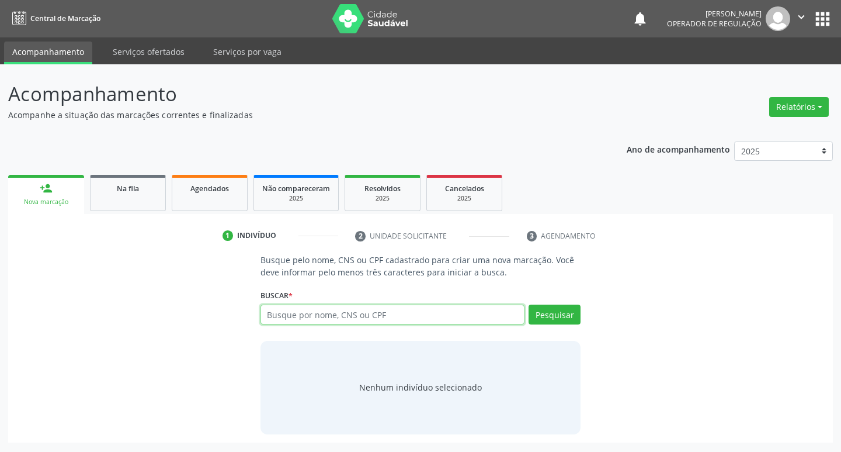
click at [308, 317] on input "text" at bounding box center [393, 314] width 265 height 20
click at [279, 311] on input "text" at bounding box center [393, 314] width 265 height 20
type input "702402032298128"
click at [567, 310] on button "Pesquisar" at bounding box center [555, 314] width 52 height 20
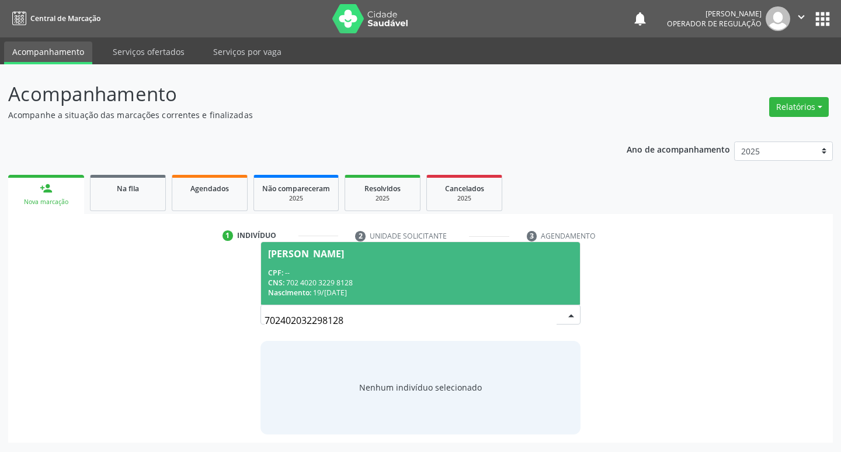
click at [341, 255] on div "[PERSON_NAME]" at bounding box center [306, 253] width 76 height 9
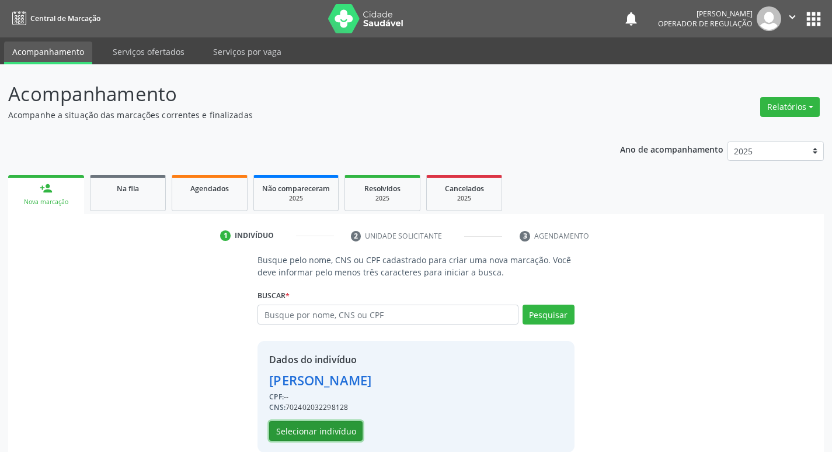
click at [329, 432] on button "Selecionar indivíduo" at bounding box center [315, 431] width 93 height 20
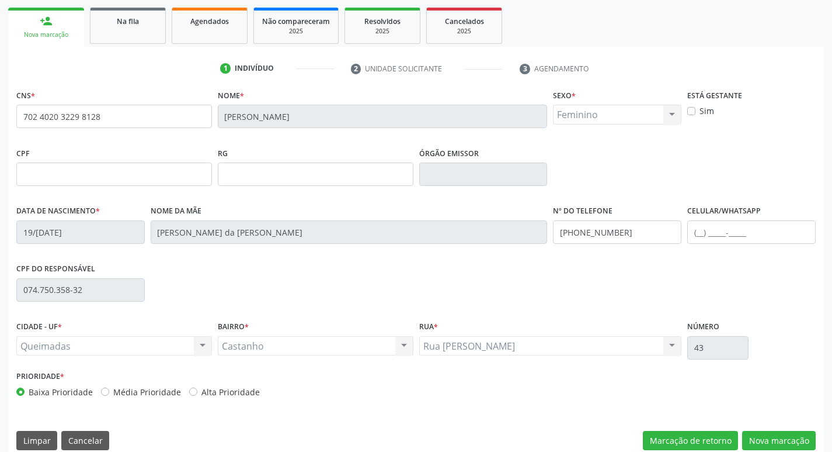
scroll to position [182, 0]
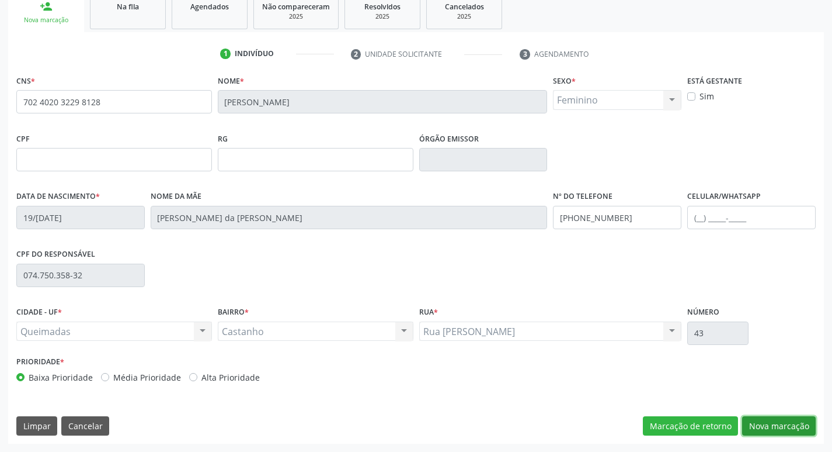
click at [773, 423] on button "Nova marcação" at bounding box center [779, 426] width 74 height 20
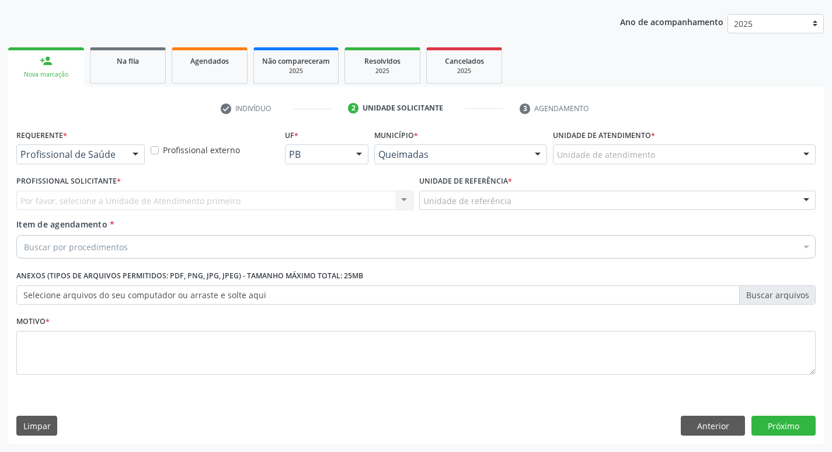
scroll to position [127, 0]
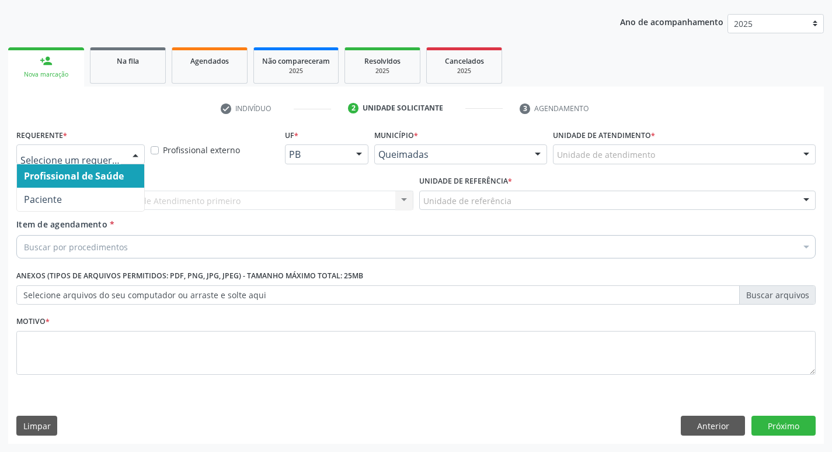
click at [141, 153] on div at bounding box center [136, 155] width 18 height 20
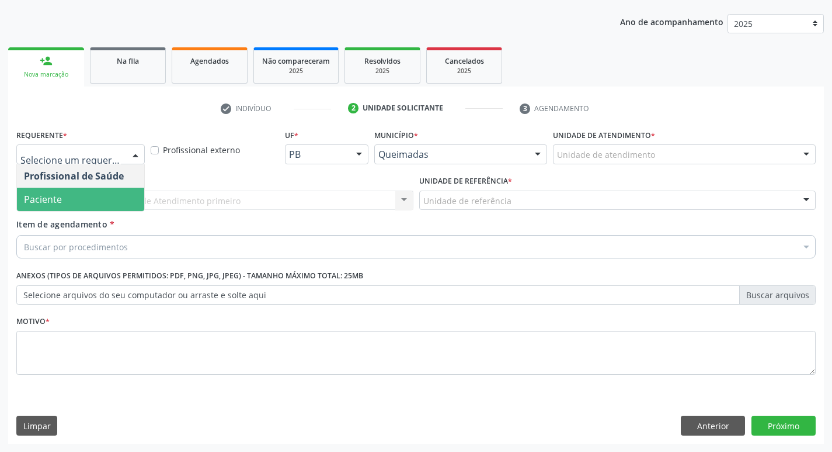
click at [95, 197] on span "Paciente" at bounding box center [80, 199] width 127 height 23
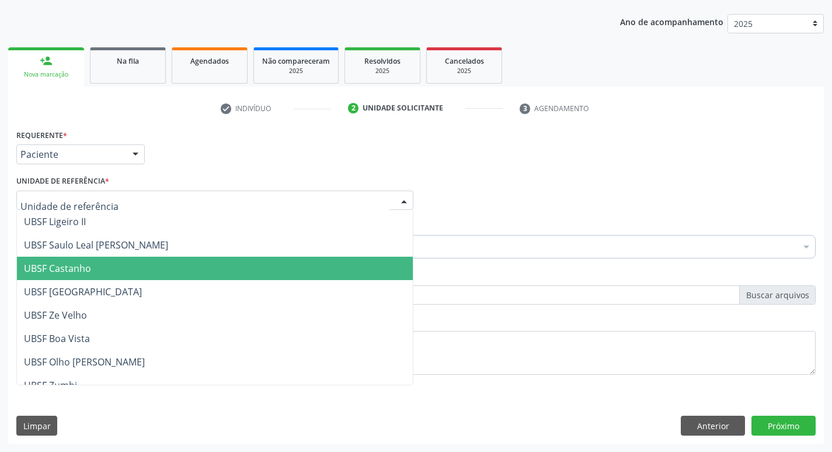
click at [97, 268] on span "UBSF Castanho" at bounding box center [215, 267] width 396 height 23
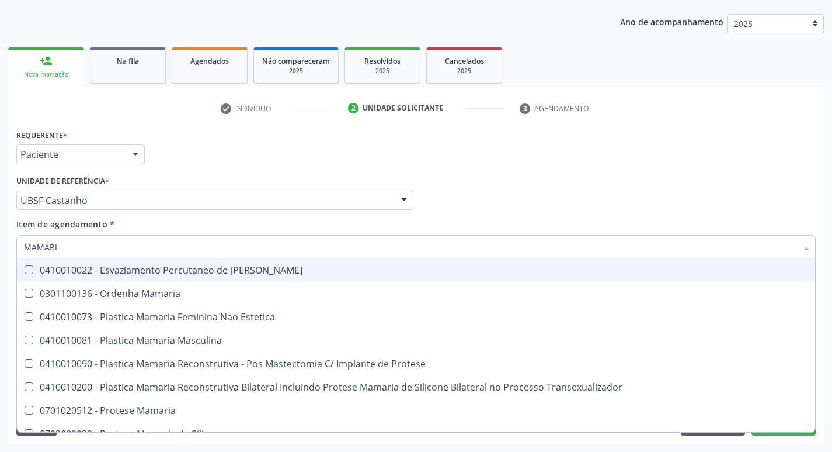
type input "MAMARIA"
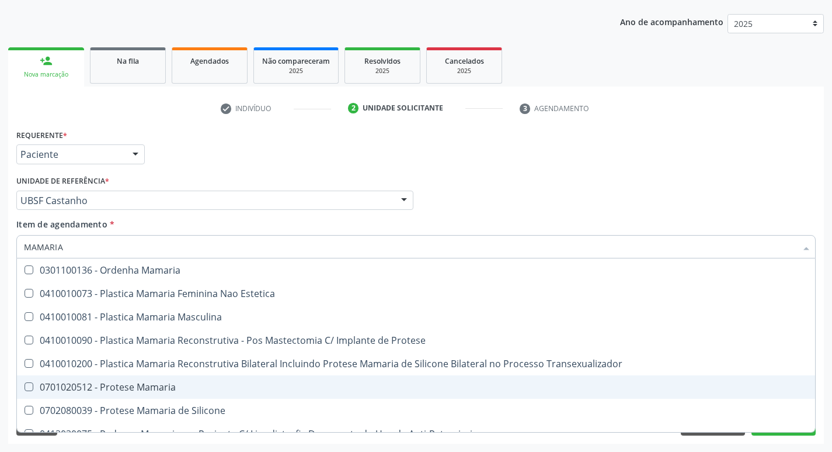
scroll to position [37, 0]
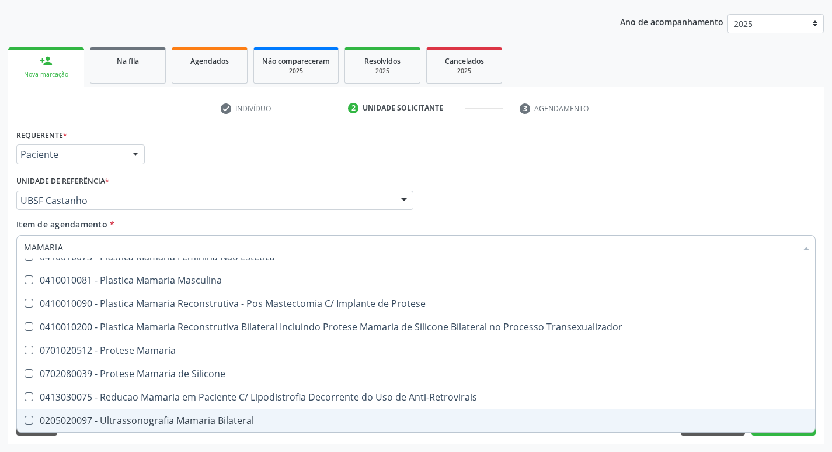
click at [29, 419] on Bilateral at bounding box center [29, 419] width 9 height 9
click at [25, 419] on Bilateral "checkbox" at bounding box center [21, 420] width 8 height 8
checkbox Bilateral "true"
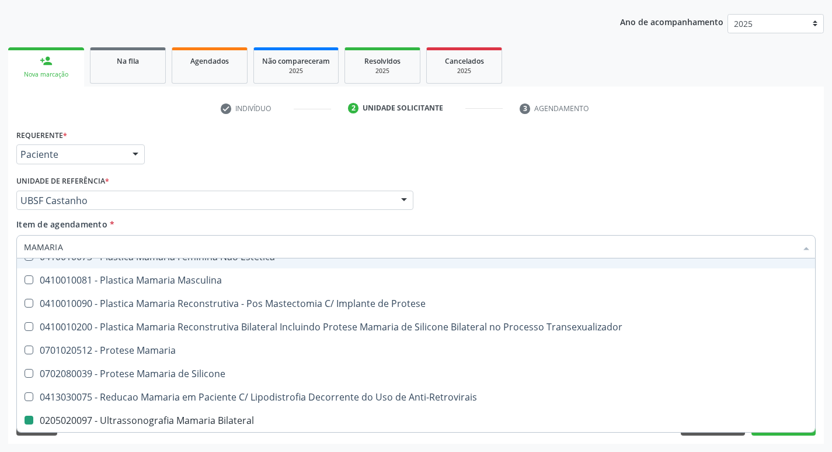
click at [547, 187] on div "Profissional Solicitante Por favor, selecione a Unidade de Atendimento primeiro…" at bounding box center [416, 195] width 806 height 46
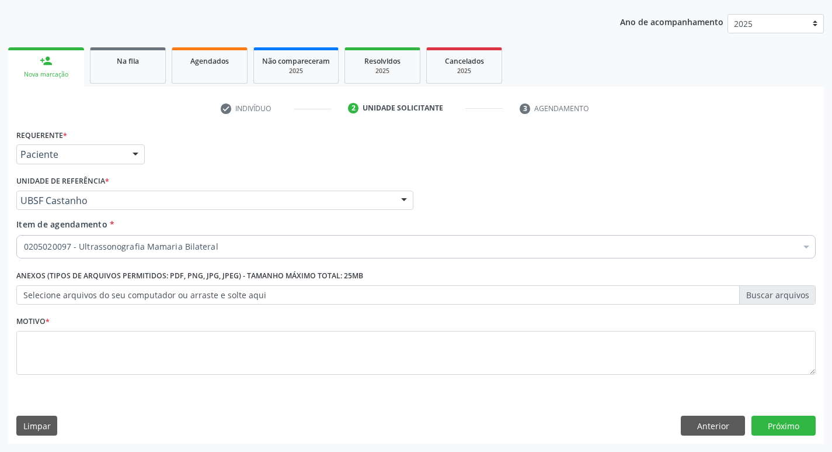
checkbox Bilateral "true"
checkbox Adolescente\) "false"
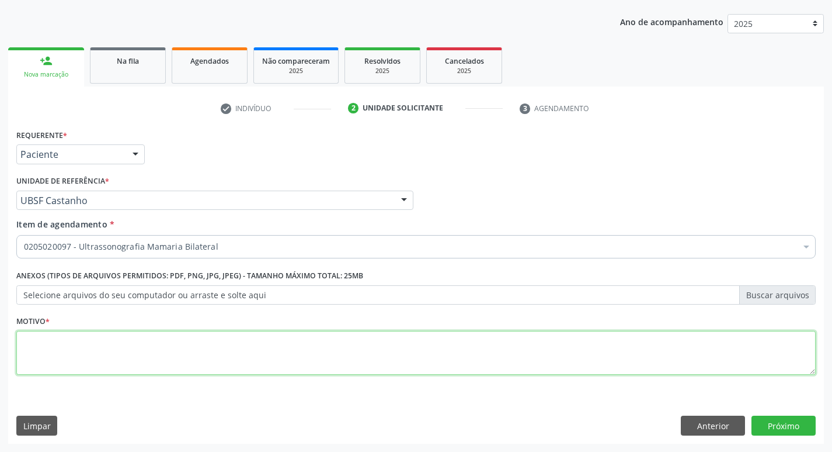
click at [58, 350] on textarea at bounding box center [416, 353] width 800 height 44
type textarea "AVALIACAO"
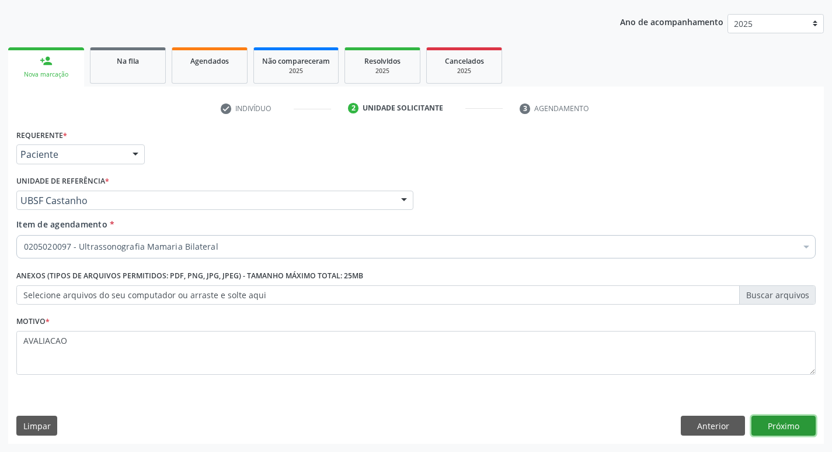
click at [784, 422] on button "Próximo" at bounding box center [784, 425] width 64 height 20
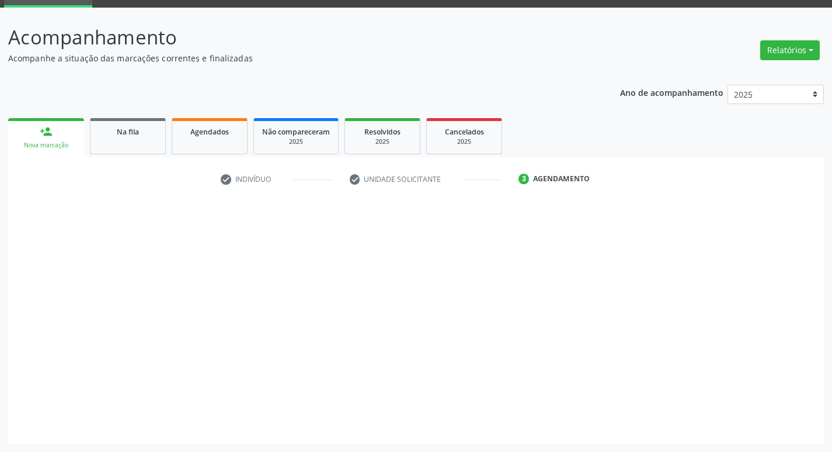
scroll to position [57, 0]
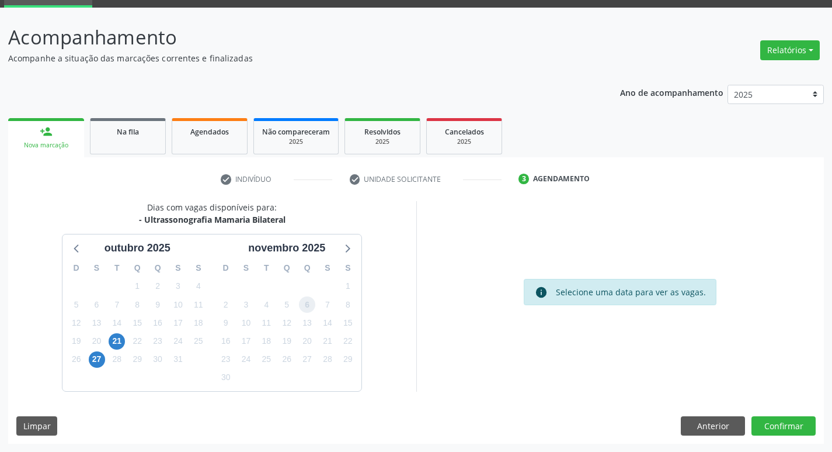
click at [308, 306] on span "6" at bounding box center [307, 304] width 16 height 16
click at [786, 429] on button "Confirmar" at bounding box center [784, 426] width 64 height 20
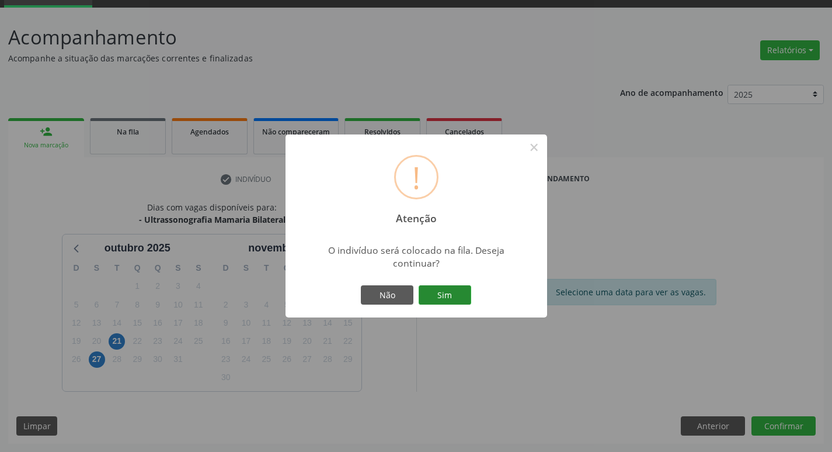
click at [463, 297] on button "Sim" at bounding box center [445, 295] width 53 height 20
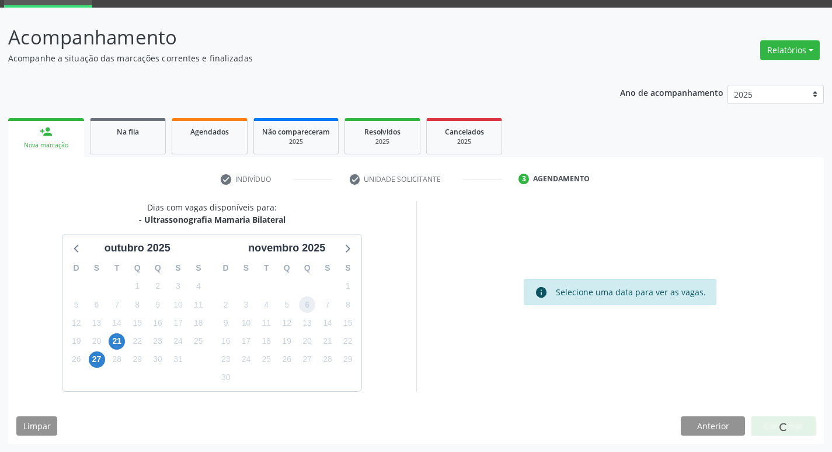
click at [306, 312] on span "6" at bounding box center [307, 304] width 16 height 16
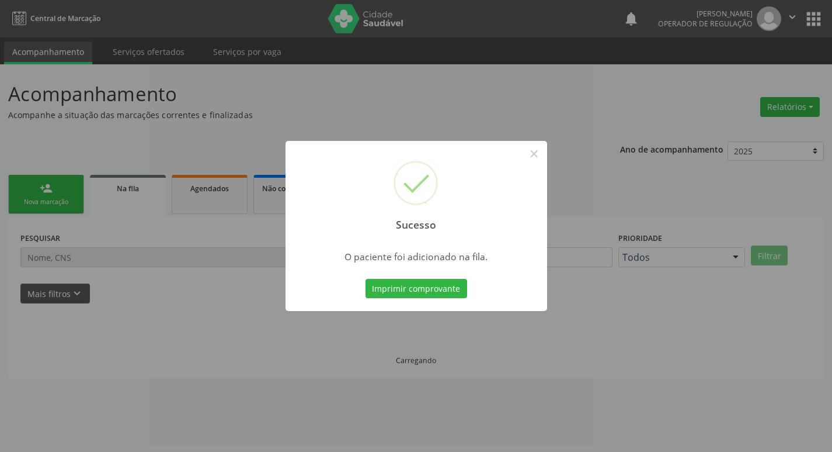
scroll to position [0, 0]
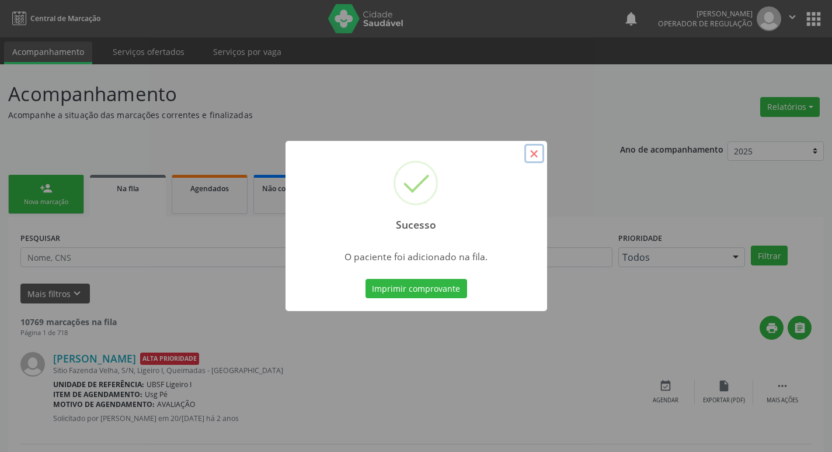
click at [528, 152] on button "×" at bounding box center [535, 154] width 20 height 20
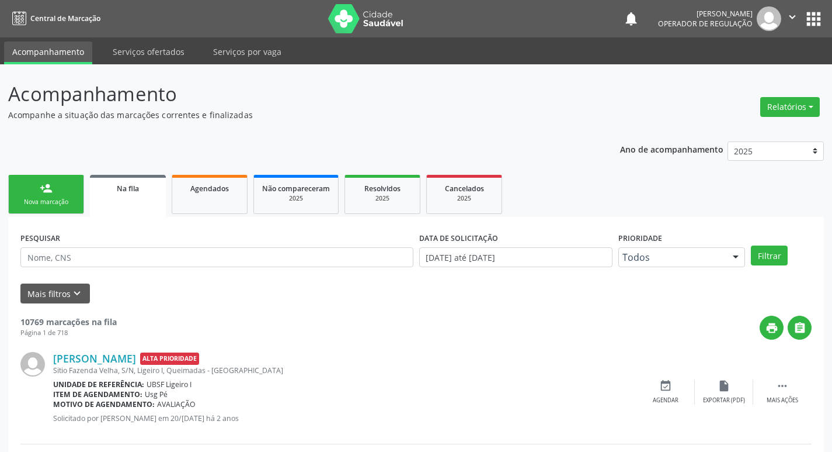
click at [61, 199] on div "Nova marcação" at bounding box center [46, 201] width 58 height 9
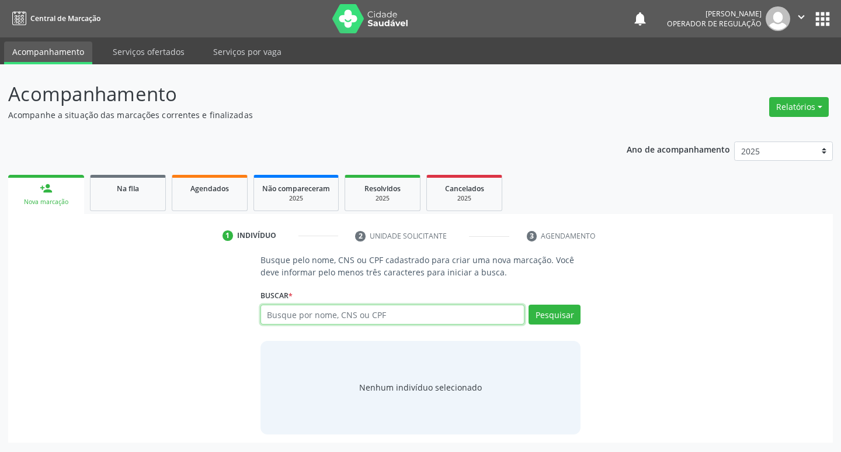
click at [350, 320] on input "text" at bounding box center [393, 314] width 265 height 20
type input "704602136393628"
click at [547, 318] on button "Pesquisar" at bounding box center [555, 314] width 52 height 20
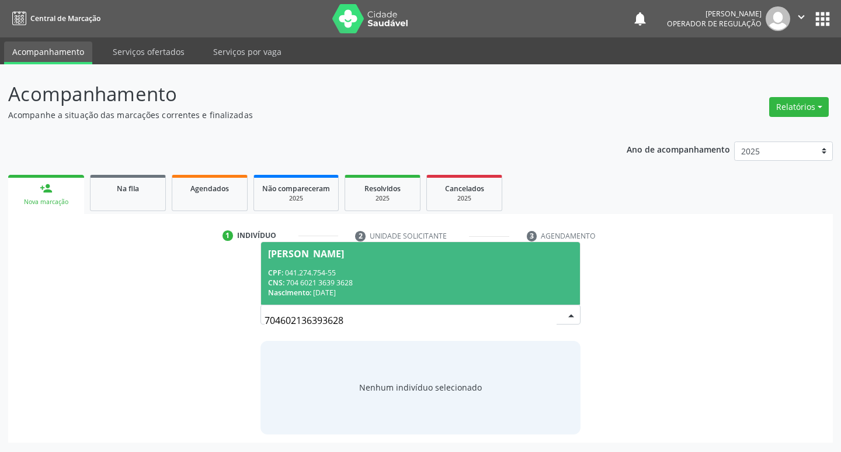
click at [338, 255] on div "[PERSON_NAME]" at bounding box center [306, 253] width 76 height 9
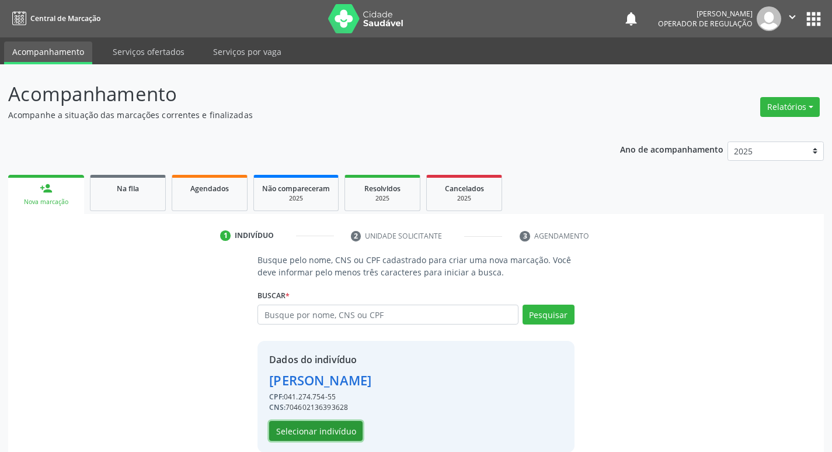
click at [319, 429] on button "Selecionar indivíduo" at bounding box center [315, 431] width 93 height 20
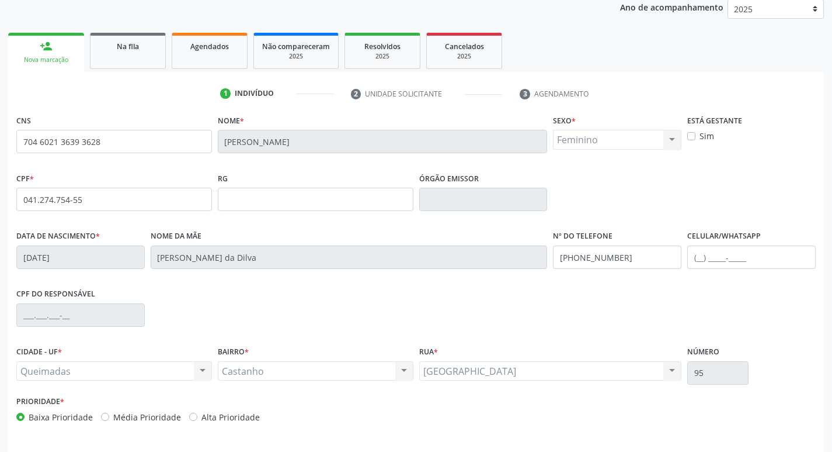
scroll to position [182, 0]
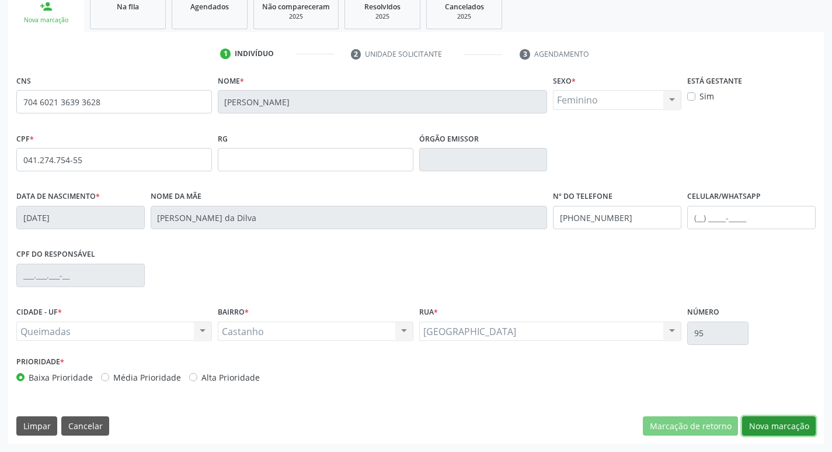
click at [786, 429] on button "Nova marcação" at bounding box center [779, 426] width 74 height 20
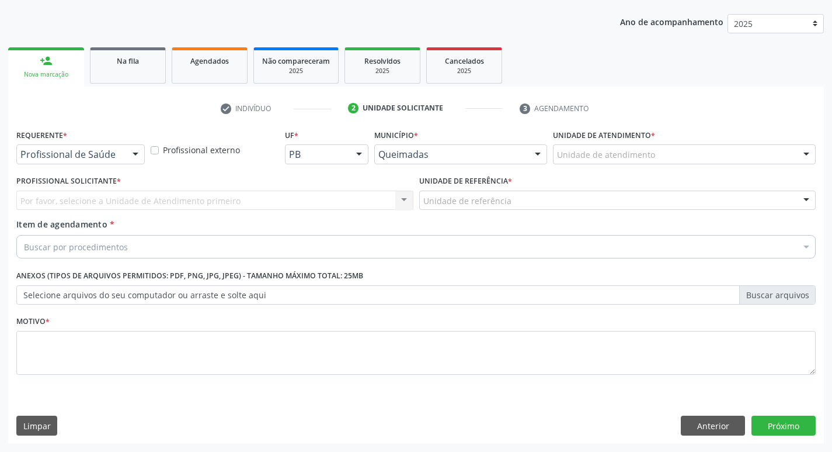
scroll to position [127, 0]
click at [132, 152] on div at bounding box center [136, 155] width 18 height 20
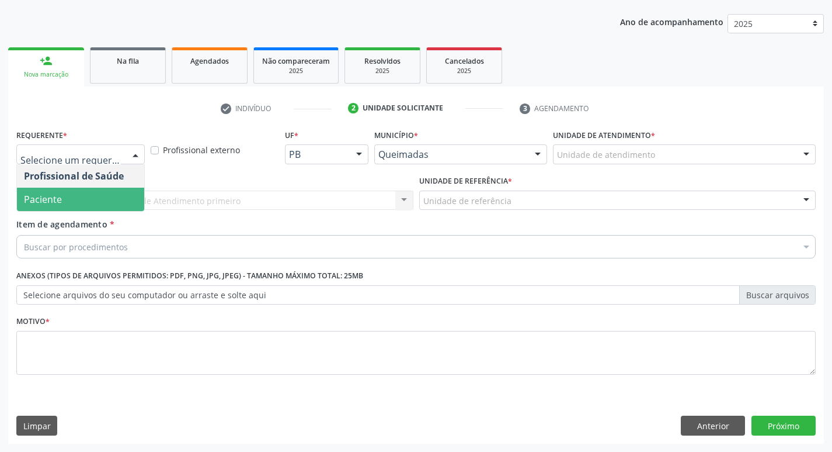
click at [57, 200] on span "Paciente" at bounding box center [43, 199] width 38 height 13
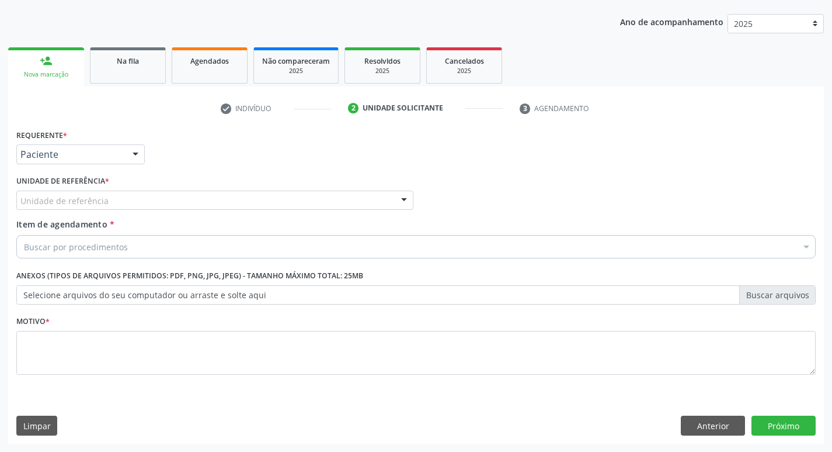
click at [59, 210] on div "Unidade de referência * Unidade de referência UBSF Ligeiro II UBSF Saulo Leal […" at bounding box center [214, 195] width 403 height 46
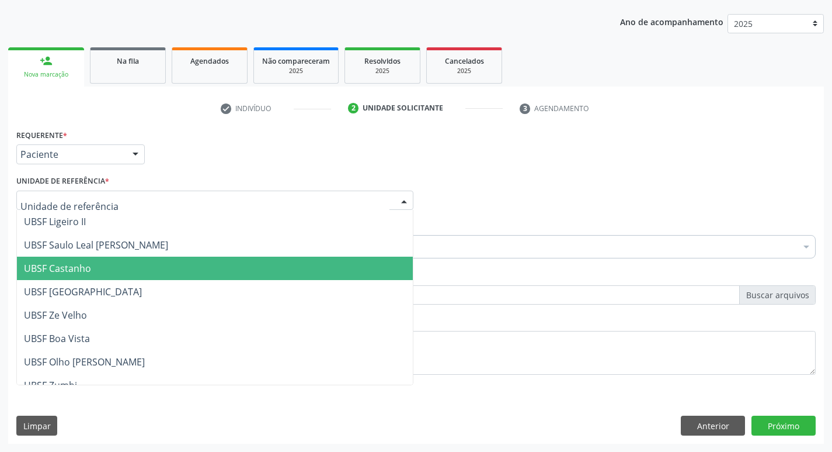
click at [65, 266] on span "UBSF Castanho" at bounding box center [57, 268] width 67 height 13
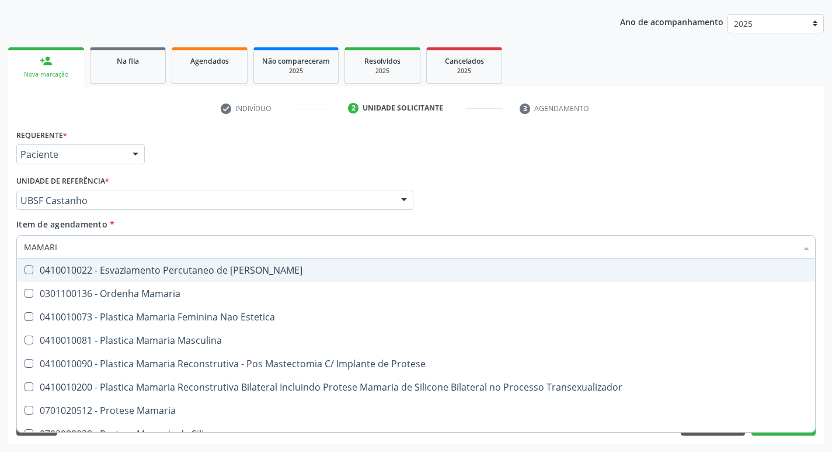
type input "MAMARIA"
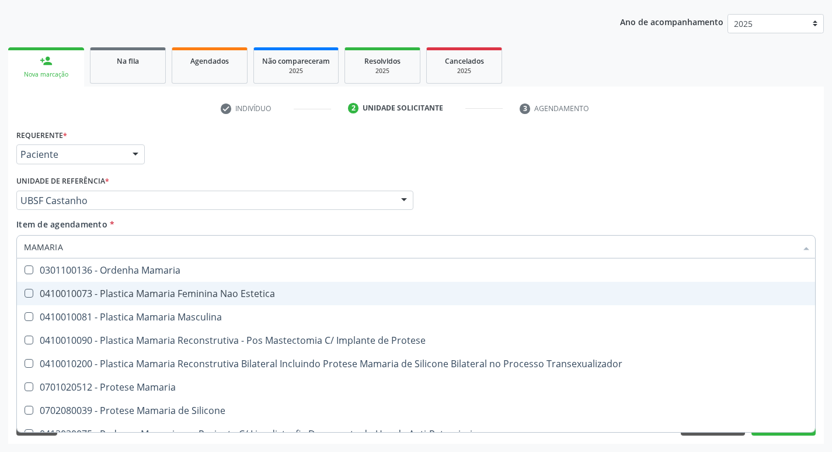
scroll to position [37, 0]
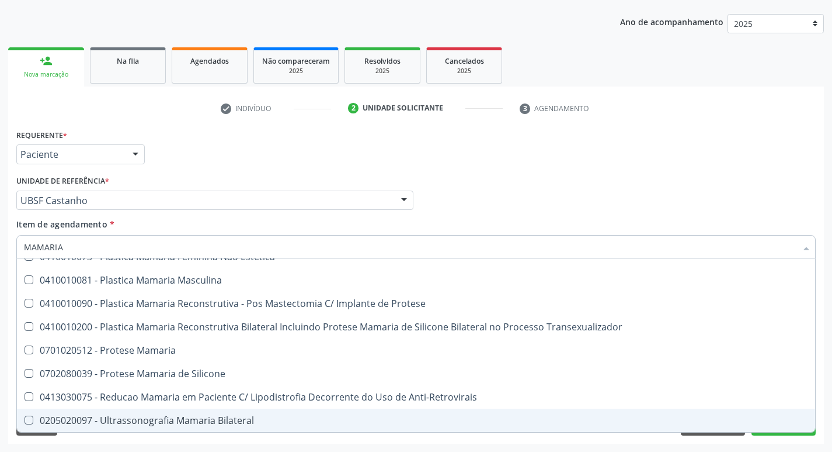
click at [31, 414] on span "0205020097 - Ultrassonografia Mamaria Bilateral" at bounding box center [416, 419] width 799 height 23
checkbox Bilateral "true"
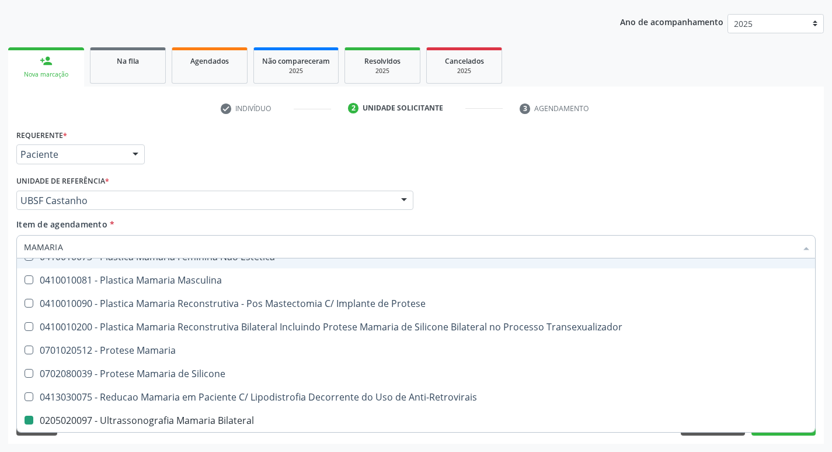
click at [621, 217] on div "Profissional Solicitante Por favor, selecione a Unidade de Atendimento primeiro…" at bounding box center [416, 195] width 806 height 46
checkbox Estetica "true"
checkbox Bilateral "false"
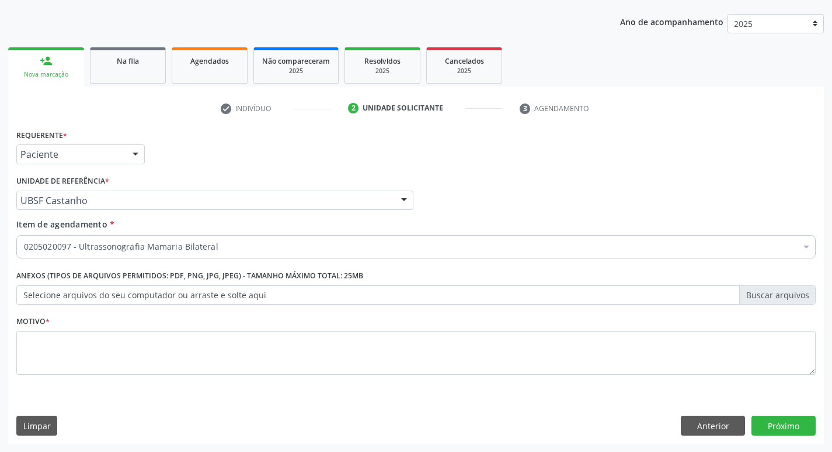
scroll to position [0, 0]
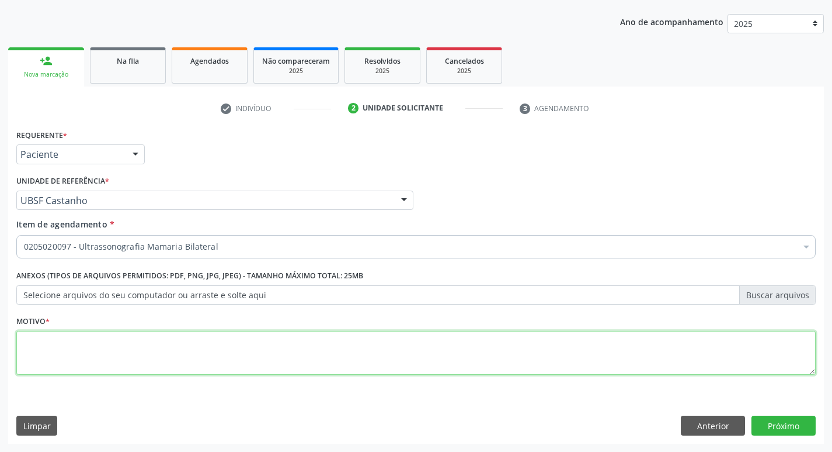
click at [31, 339] on textarea at bounding box center [416, 353] width 800 height 44
type textarea "ROTINA"
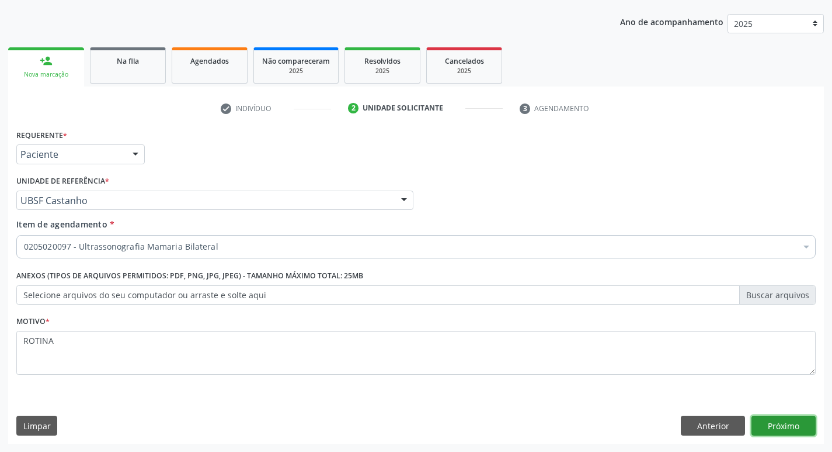
click at [789, 430] on button "Próximo" at bounding box center [784, 425] width 64 height 20
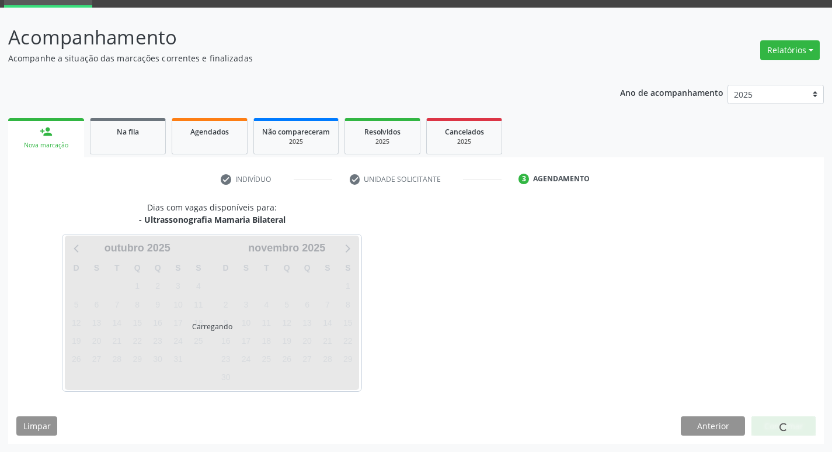
scroll to position [57, 0]
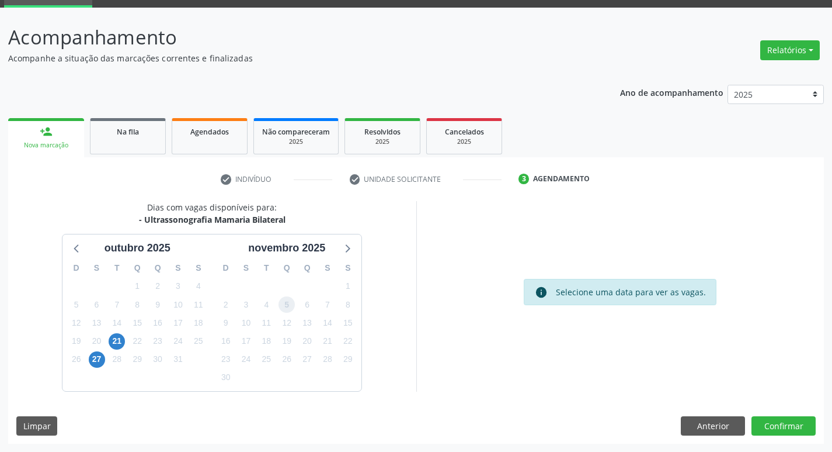
click at [286, 306] on span "5" at bounding box center [287, 304] width 16 height 16
click at [777, 425] on button "Confirmar" at bounding box center [784, 426] width 64 height 20
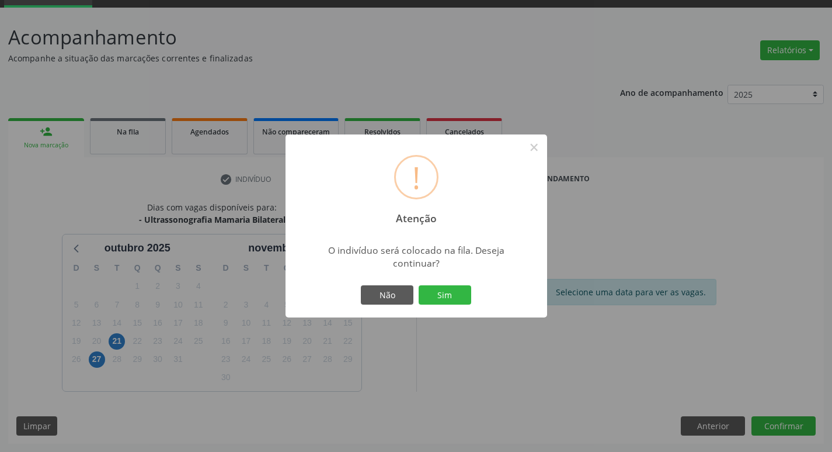
scroll to position [57, 0]
click at [449, 298] on button "Sim" at bounding box center [445, 295] width 53 height 20
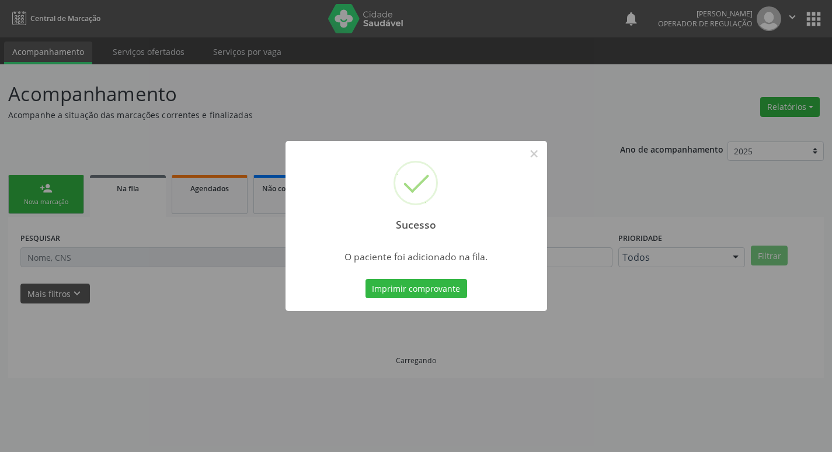
scroll to position [0, 0]
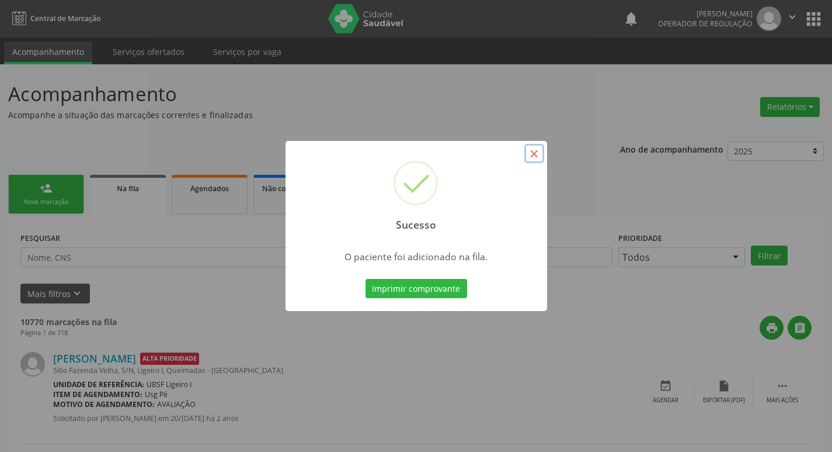
click at [536, 154] on button "×" at bounding box center [535, 154] width 20 height 20
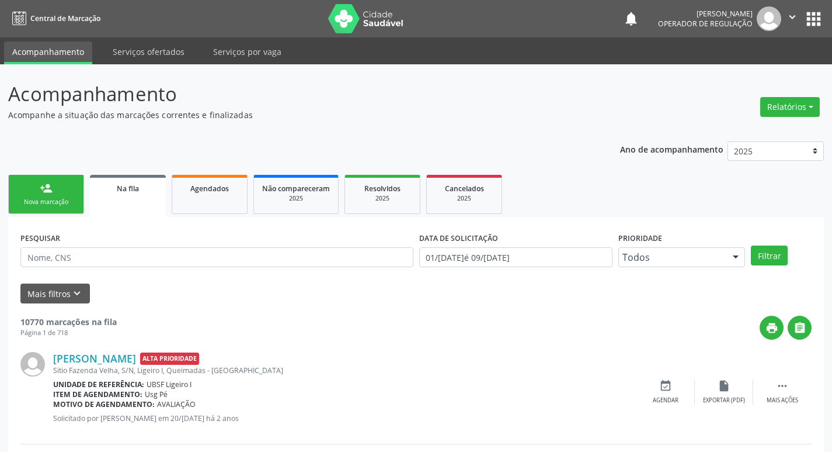
click at [61, 202] on div "Nova marcação" at bounding box center [46, 201] width 58 height 9
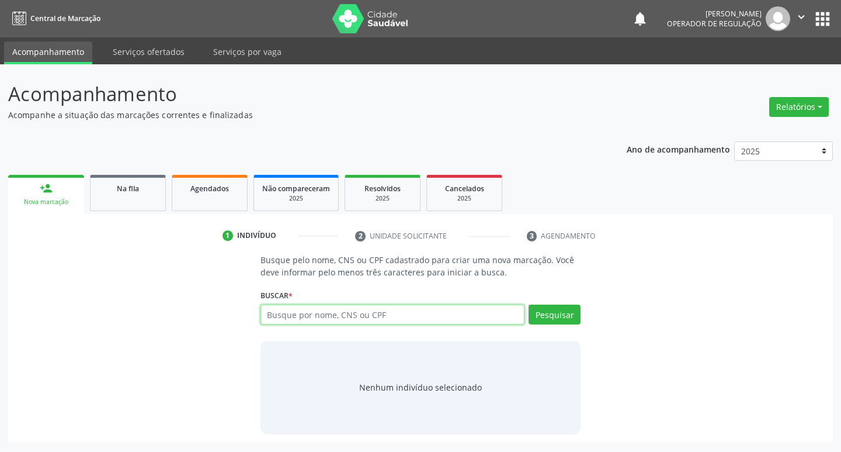
click at [286, 314] on input "text" at bounding box center [393, 314] width 265 height 20
type input "708508368999877"
click at [561, 313] on button "Pesquisar" at bounding box center [555, 314] width 52 height 20
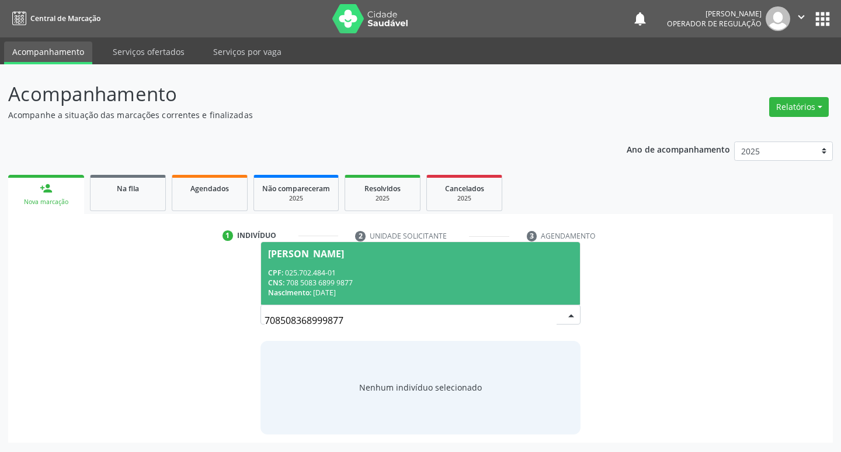
click at [327, 252] on div "Elza Maria da Silva" at bounding box center [306, 253] width 76 height 9
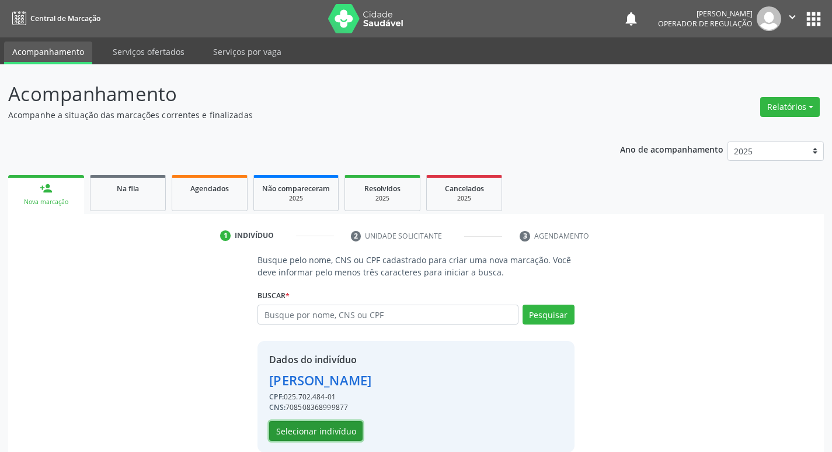
click at [327, 428] on button "Selecionar indivíduo" at bounding box center [315, 431] width 93 height 20
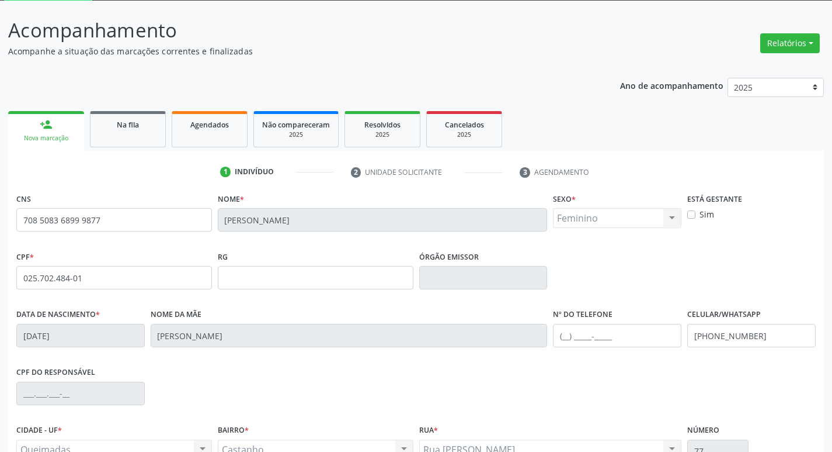
scroll to position [182, 0]
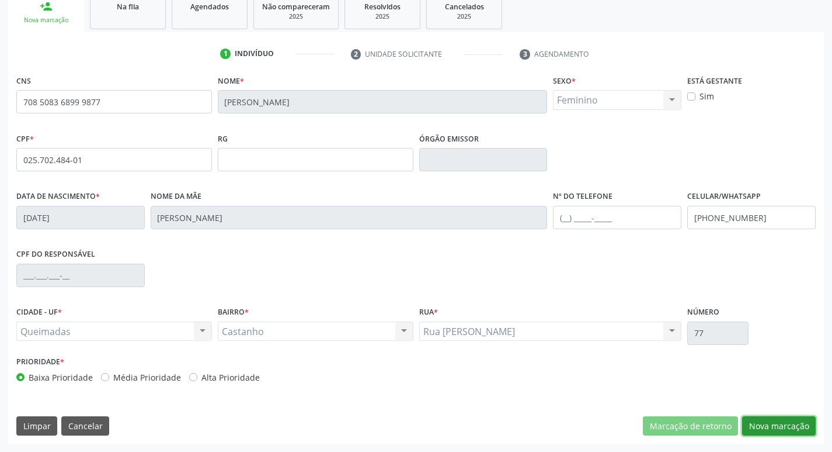
click at [774, 428] on button "Nova marcação" at bounding box center [779, 426] width 74 height 20
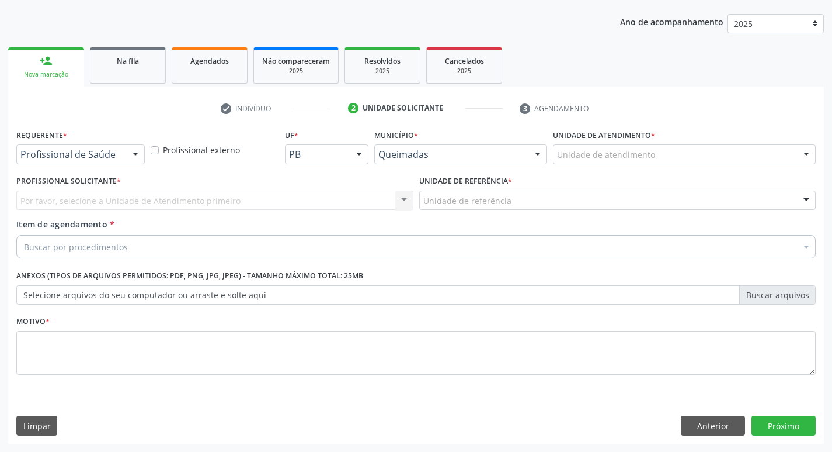
scroll to position [127, 0]
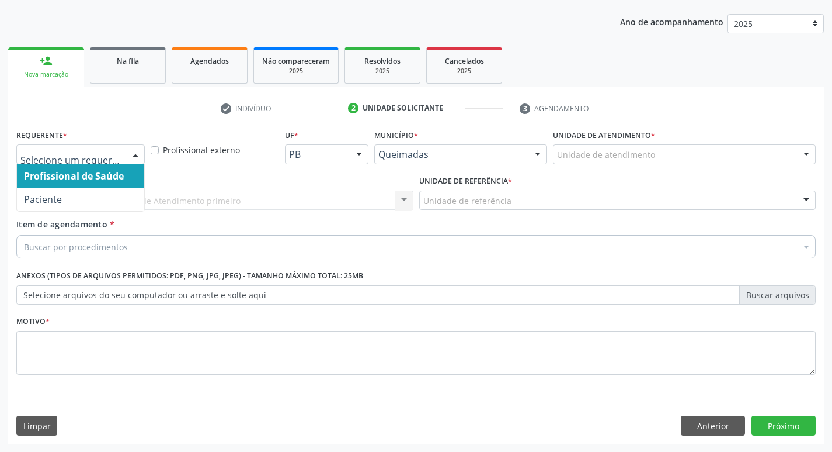
click at [138, 157] on div at bounding box center [136, 155] width 18 height 20
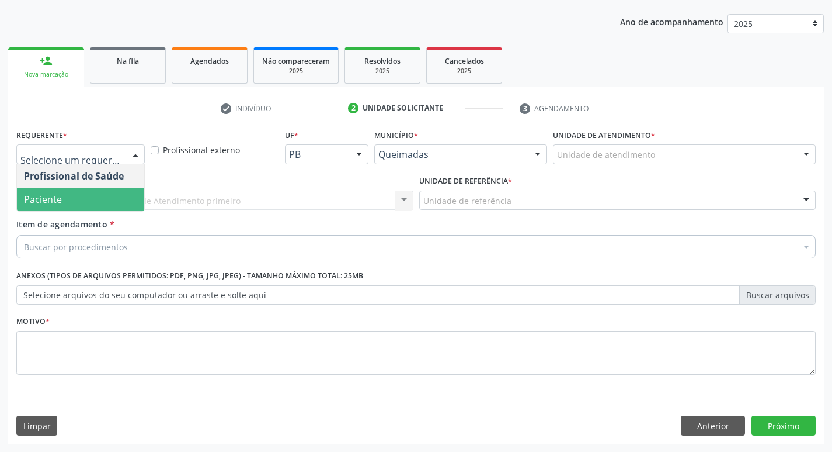
click at [109, 188] on span "Paciente" at bounding box center [80, 199] width 127 height 23
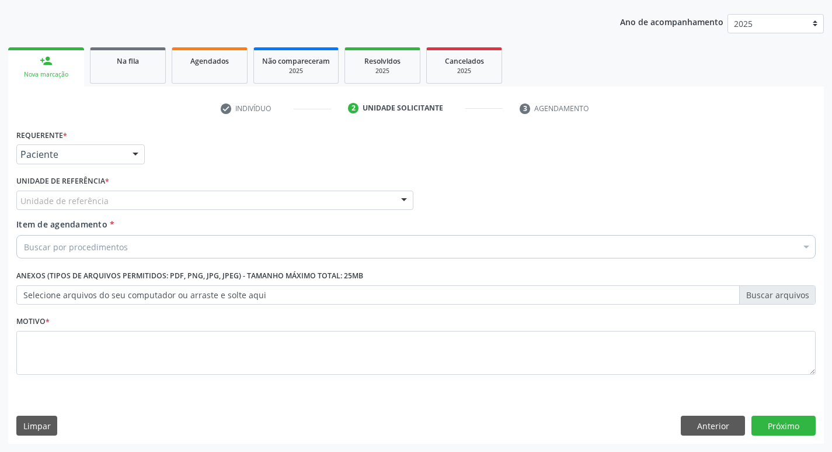
click at [109, 201] on div "Unidade de referência" at bounding box center [214, 200] width 397 height 20
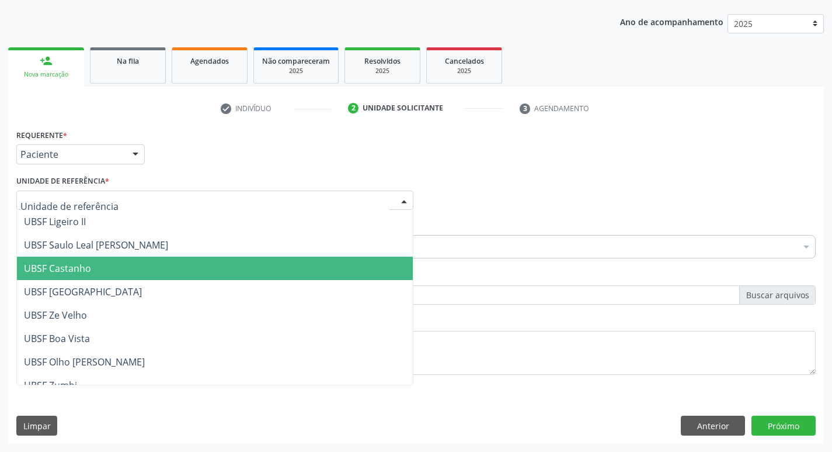
click at [112, 268] on span "UBSF Castanho" at bounding box center [215, 267] width 396 height 23
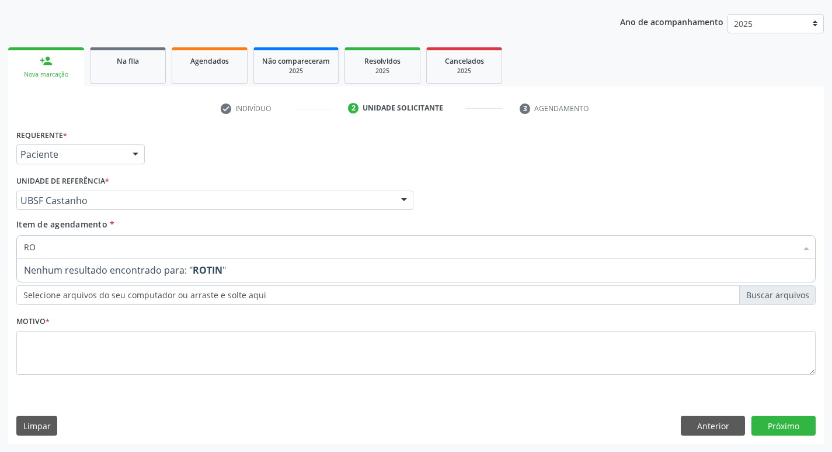
type input "R"
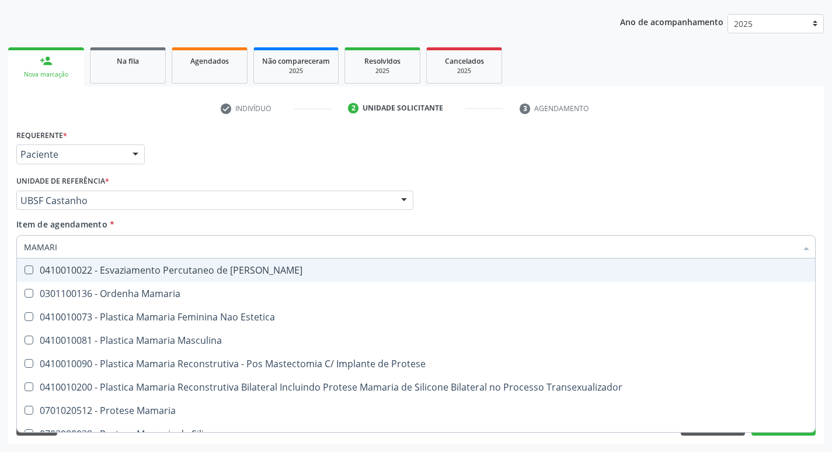
type input "MAMARIA"
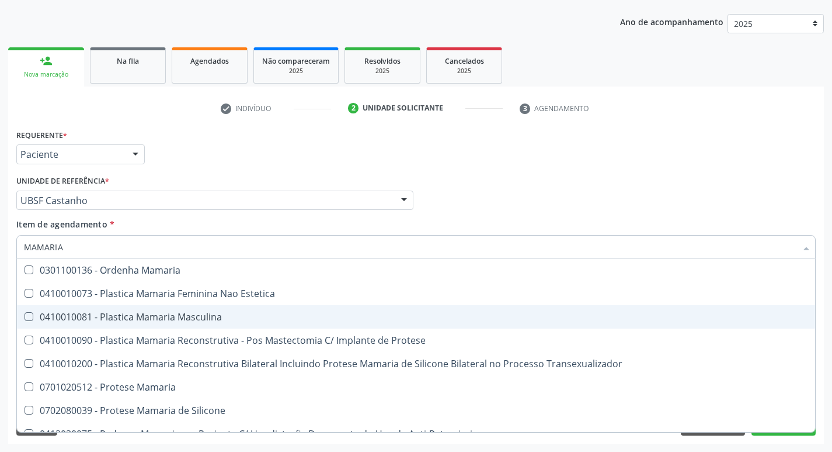
scroll to position [37, 0]
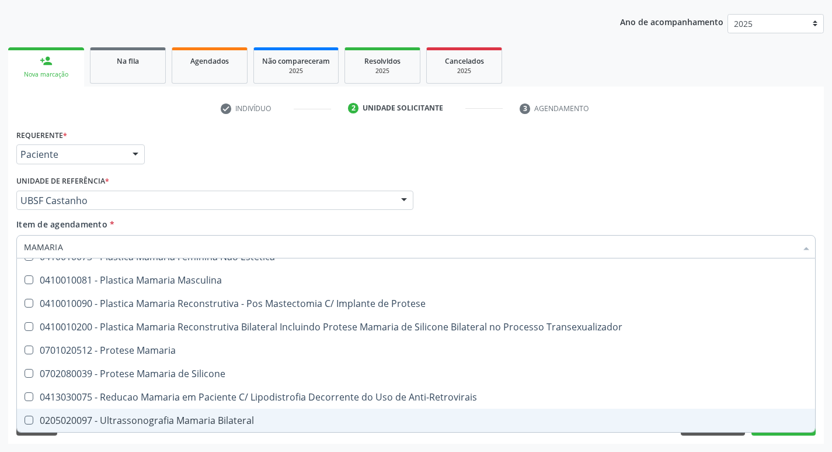
click at [29, 415] on span "0205020097 - Ultrassonografia Mamaria Bilateral" at bounding box center [416, 419] width 799 height 23
checkbox Bilateral "true"
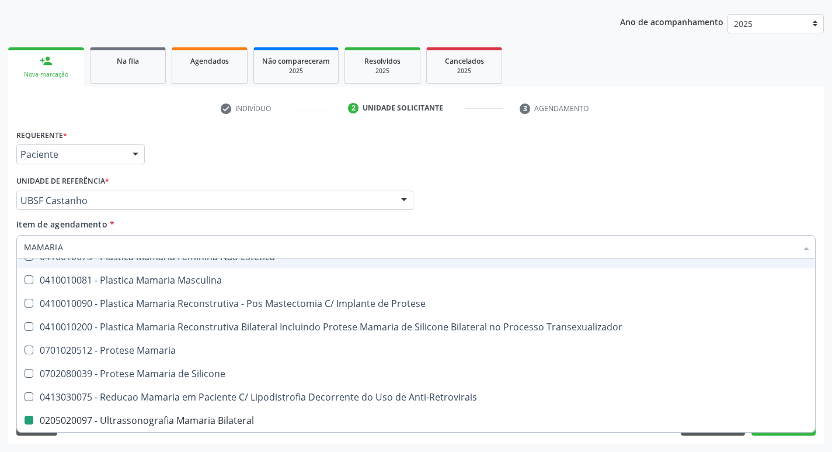
click at [468, 217] on div "Profissional Solicitante Por favor, selecione a Unidade de Atendimento primeiro…" at bounding box center [416, 195] width 806 height 46
checkbox Estetica "true"
checkbox Bilateral "false"
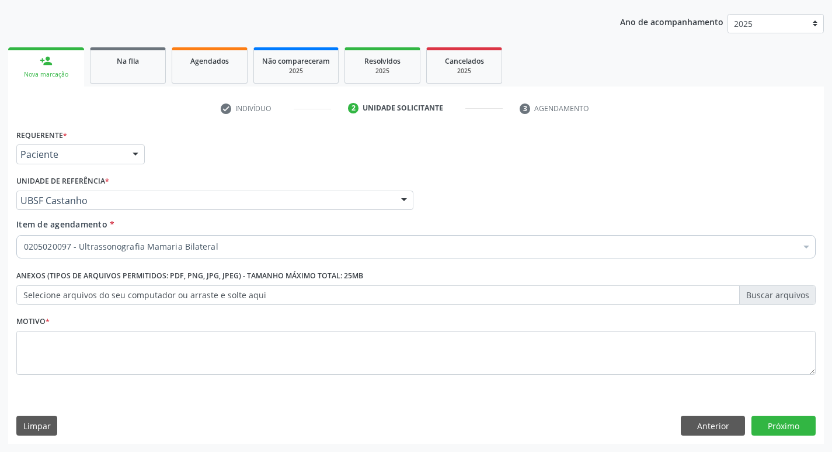
scroll to position [0, 0]
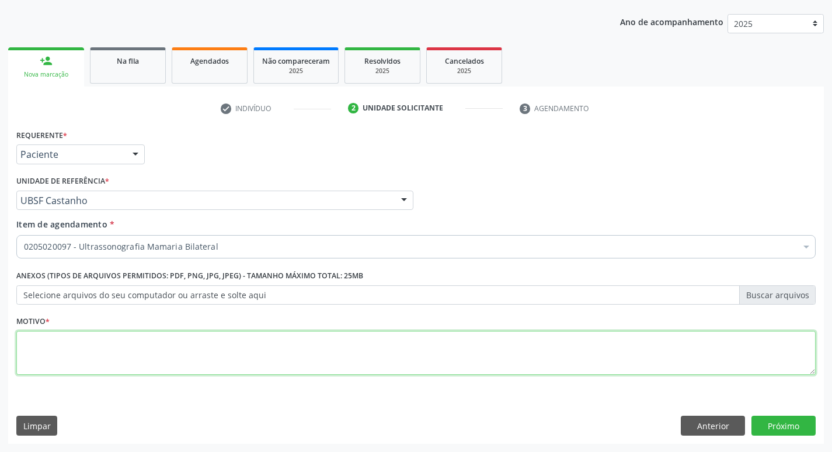
click at [51, 335] on textarea at bounding box center [416, 353] width 800 height 44
type textarea "ROTINA DA MULHER"
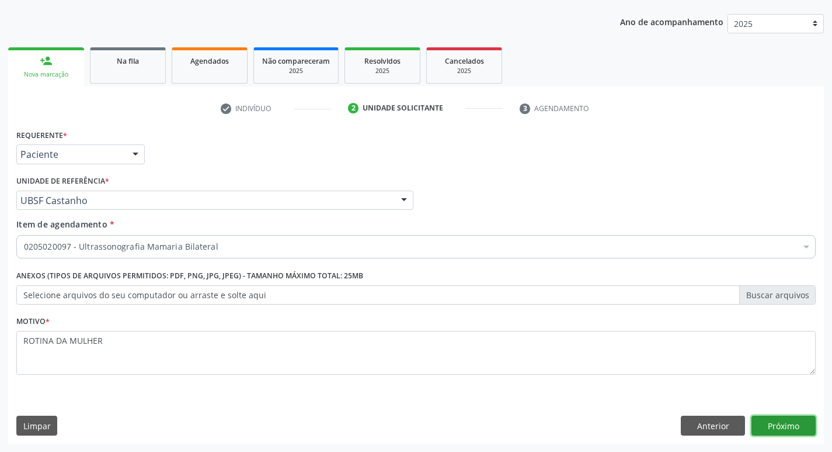
click at [795, 424] on button "Próximo" at bounding box center [784, 425] width 64 height 20
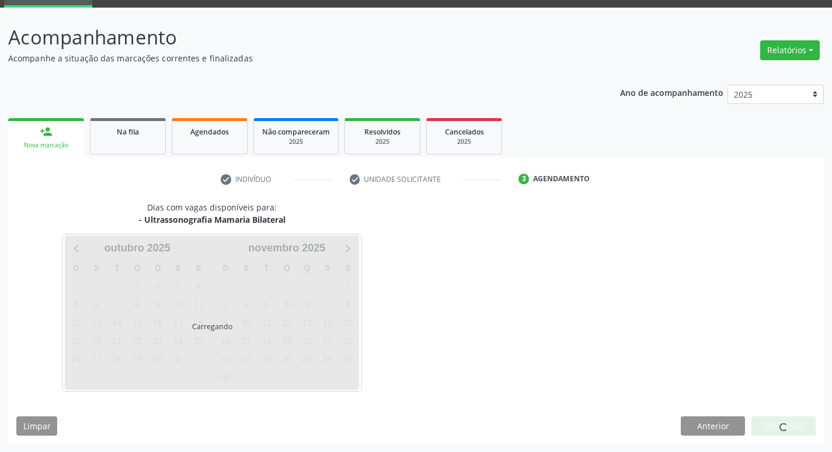
scroll to position [57, 0]
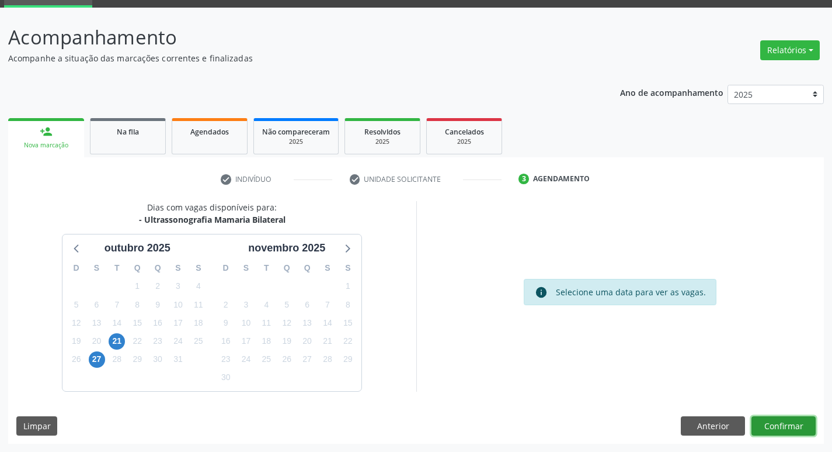
click at [794, 424] on button "Confirmar" at bounding box center [784, 426] width 64 height 20
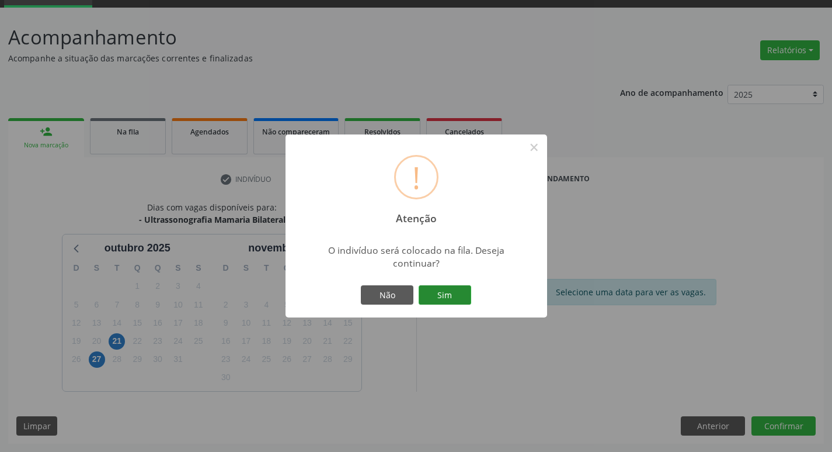
click at [445, 292] on button "Sim" at bounding box center [445, 295] width 53 height 20
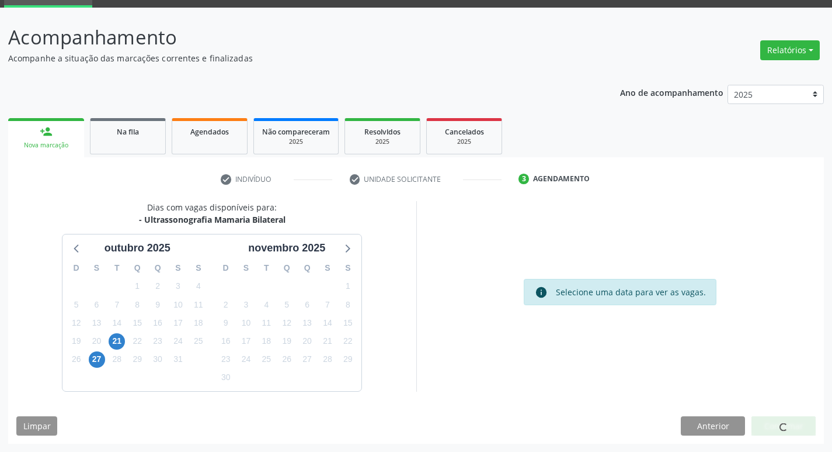
scroll to position [0, 0]
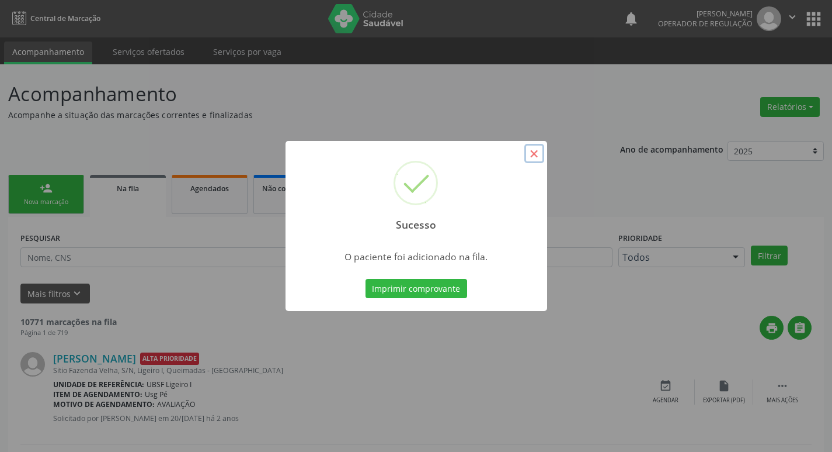
click at [532, 158] on button "×" at bounding box center [535, 154] width 20 height 20
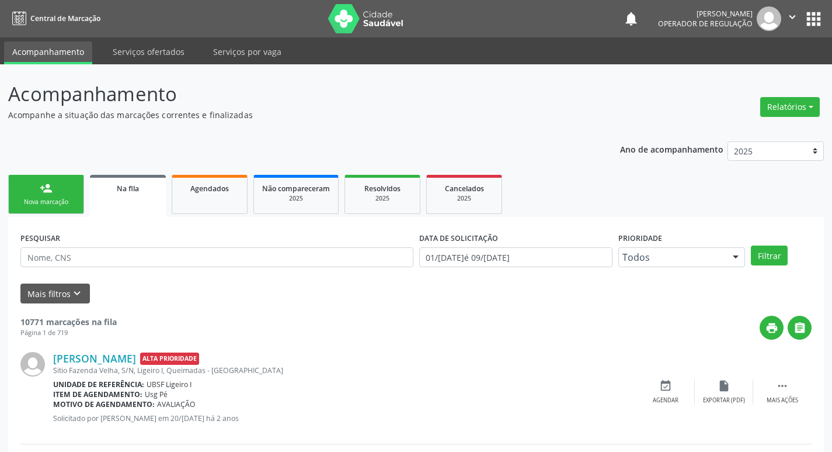
click at [15, 193] on link "person_add Nova marcação" at bounding box center [46, 194] width 76 height 39
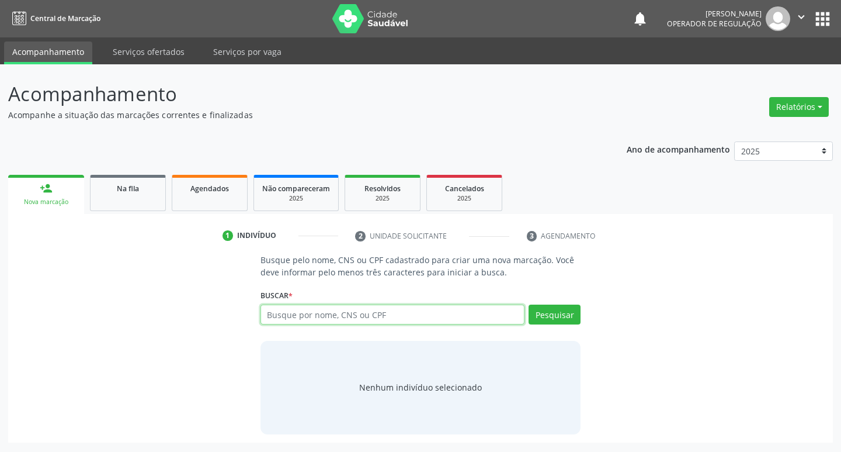
click at [286, 313] on input "text" at bounding box center [393, 314] width 265 height 20
type input "706703737211520"
click at [544, 314] on button "Pesquisar" at bounding box center [555, 314] width 52 height 20
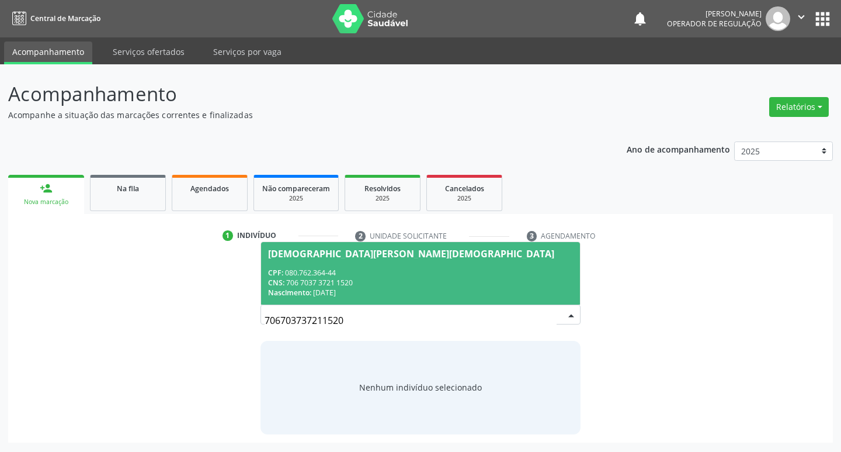
click at [325, 256] on div "Cristiana Dias dos Santos" at bounding box center [411, 253] width 286 height 9
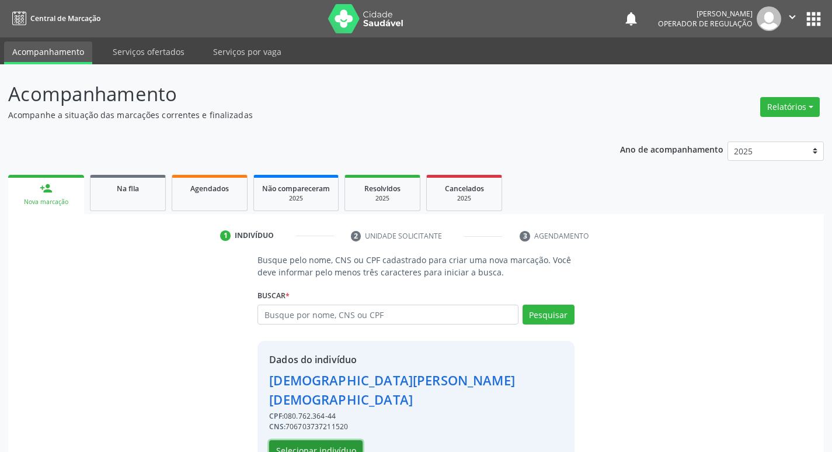
click at [313, 440] on button "Selecionar indivíduo" at bounding box center [315, 450] width 93 height 20
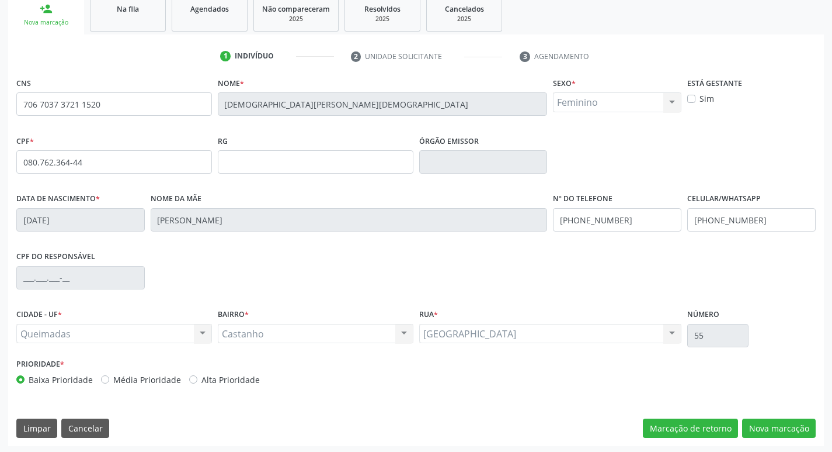
scroll to position [182, 0]
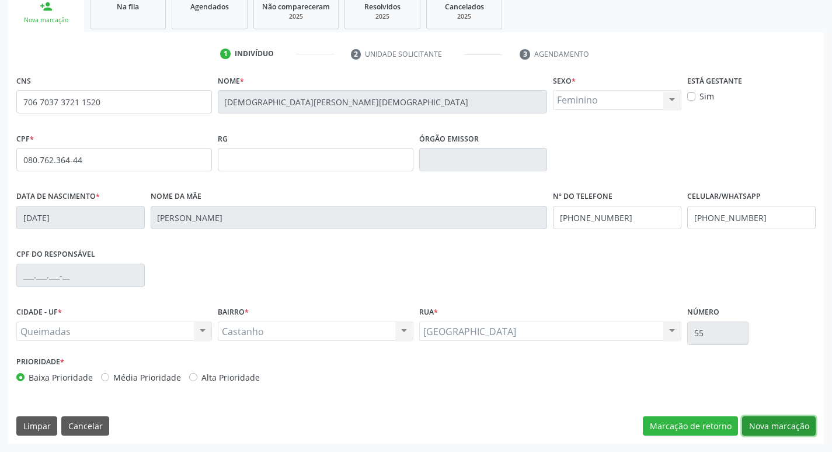
click at [785, 425] on button "Nova marcação" at bounding box center [779, 426] width 74 height 20
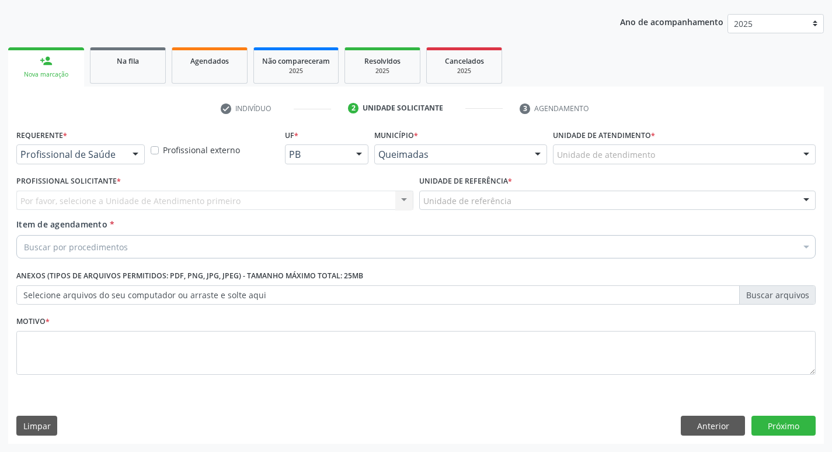
scroll to position [127, 0]
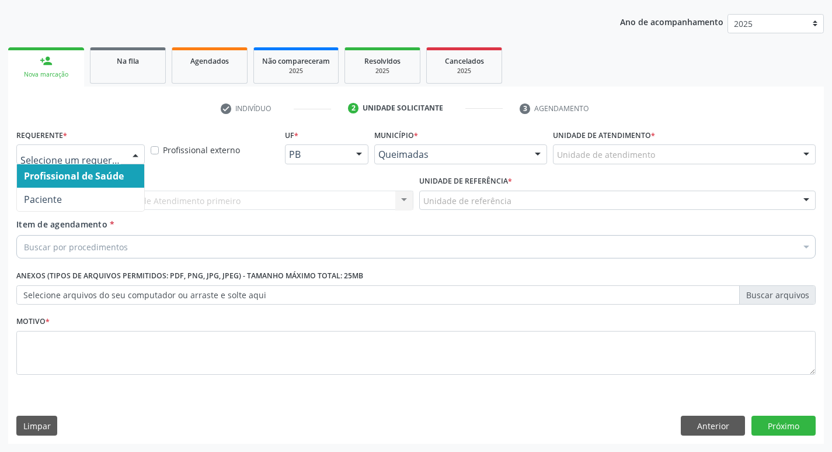
click at [133, 154] on div at bounding box center [136, 155] width 18 height 20
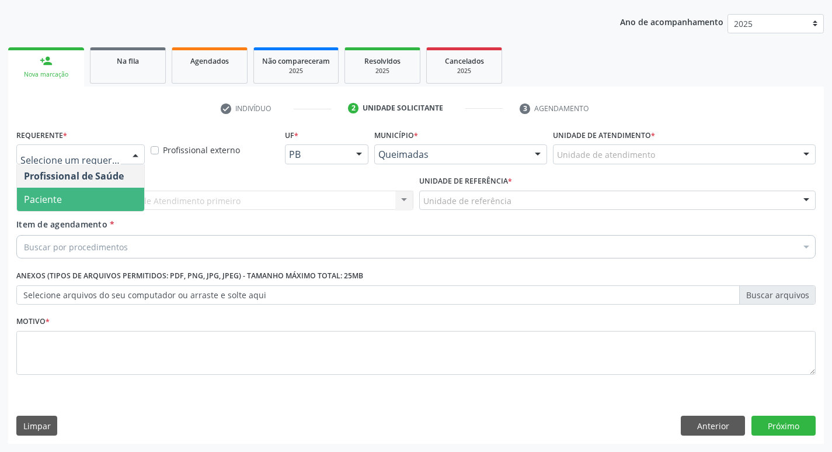
click at [103, 193] on span "Paciente" at bounding box center [80, 199] width 127 height 23
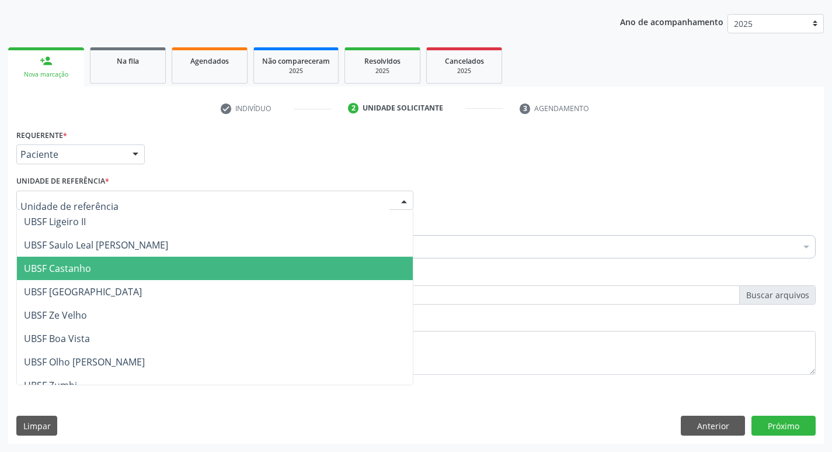
click at [78, 269] on span "UBSF Castanho" at bounding box center [57, 268] width 67 height 13
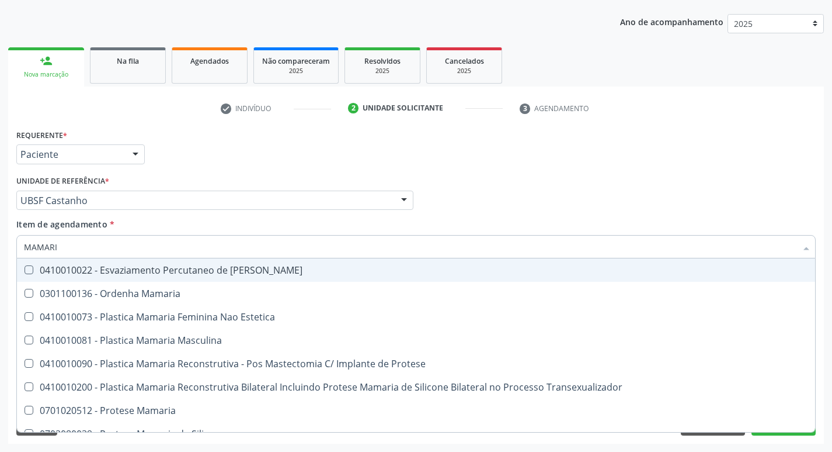
type input "MAMARIA"
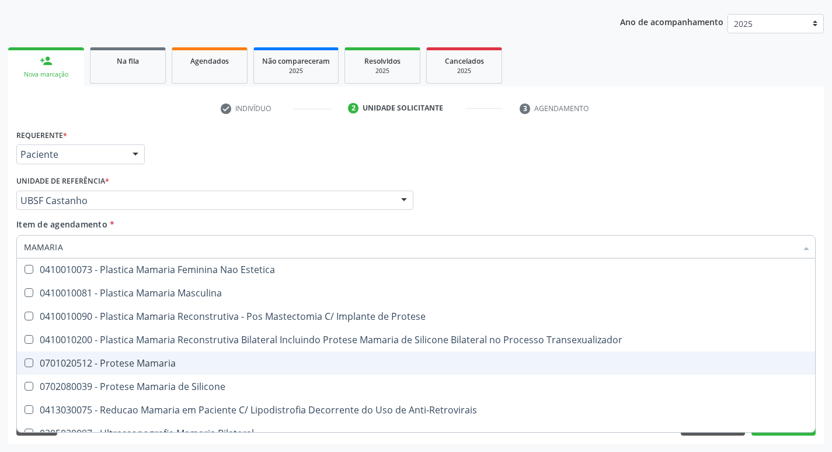
scroll to position [37, 0]
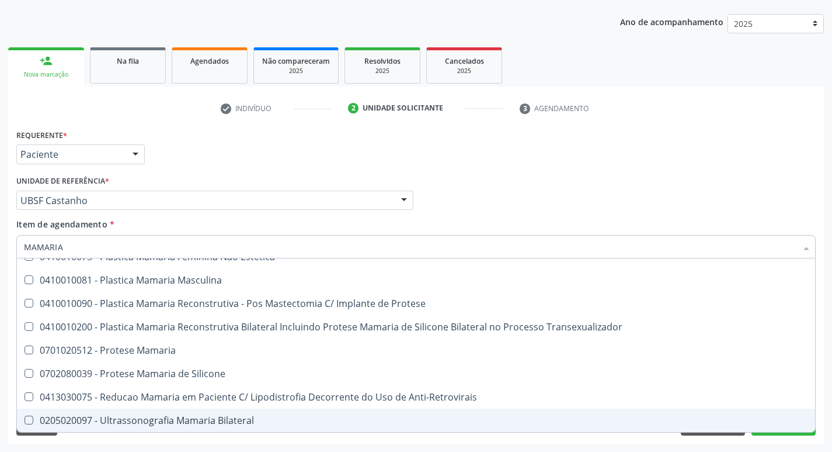
click at [25, 418] on Bilateral at bounding box center [29, 419] width 9 height 9
click at [25, 418] on Bilateral "checkbox" at bounding box center [21, 420] width 8 height 8
checkbox Bilateral "true"
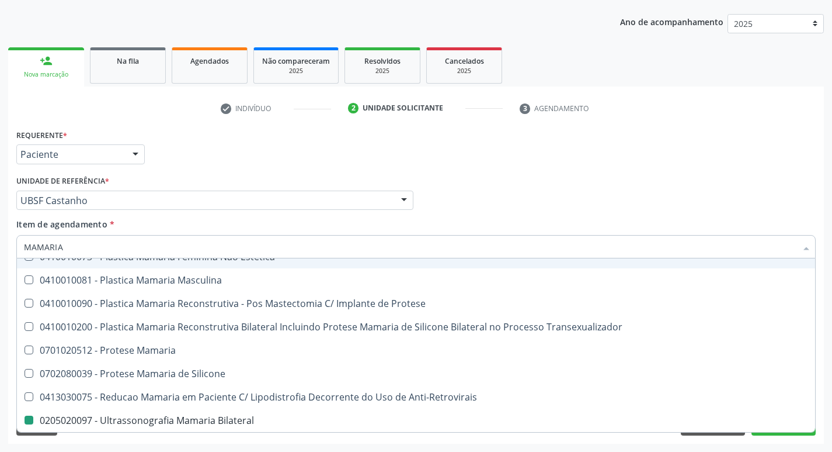
click at [493, 194] on div "Profissional Solicitante Por favor, selecione a Unidade de Atendimento primeiro…" at bounding box center [416, 195] width 806 height 46
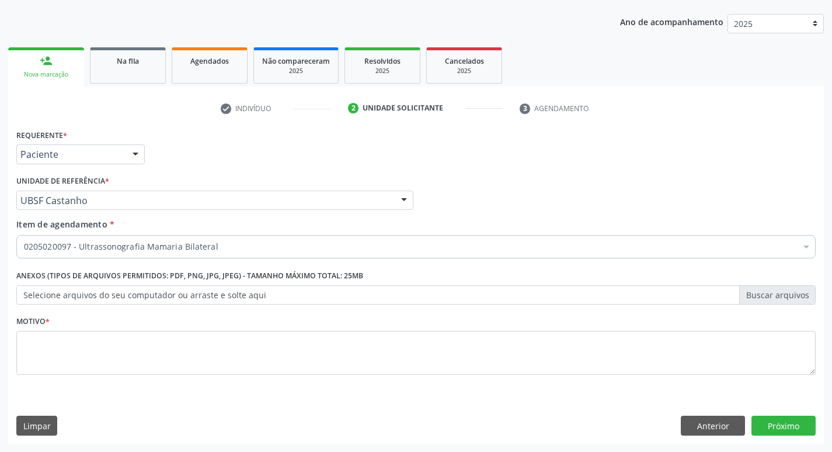
scroll to position [0, 0]
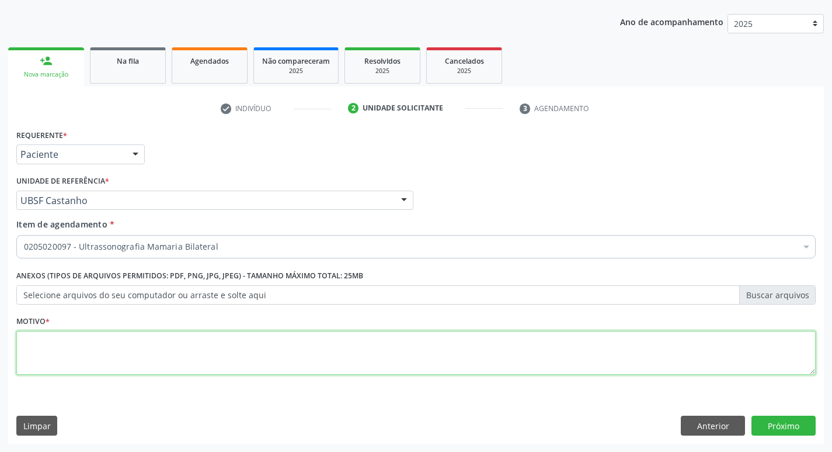
click at [44, 349] on textarea at bounding box center [416, 353] width 800 height 44
type textarea "ROTINA"
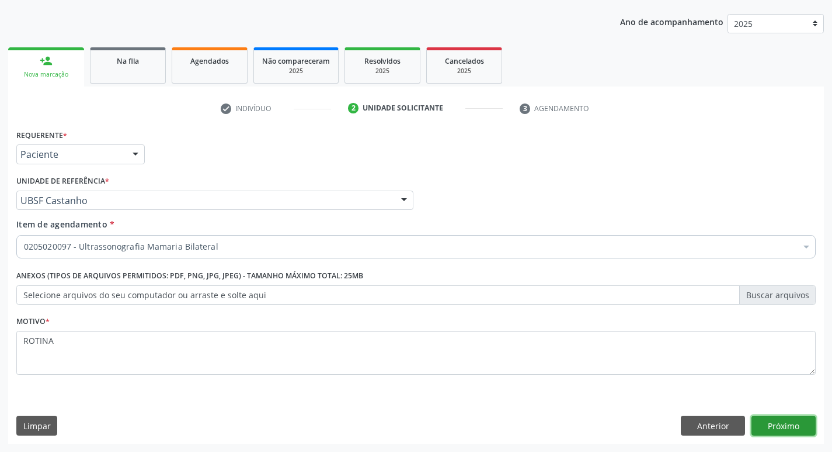
click at [782, 420] on button "Próximo" at bounding box center [784, 425] width 64 height 20
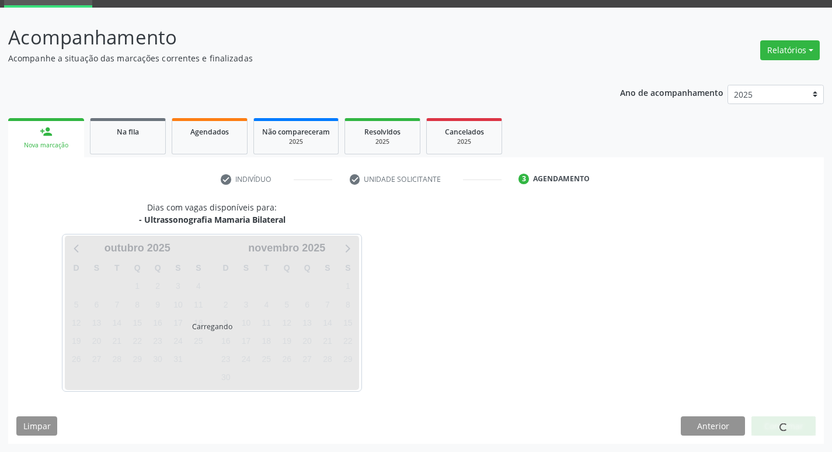
scroll to position [57, 0]
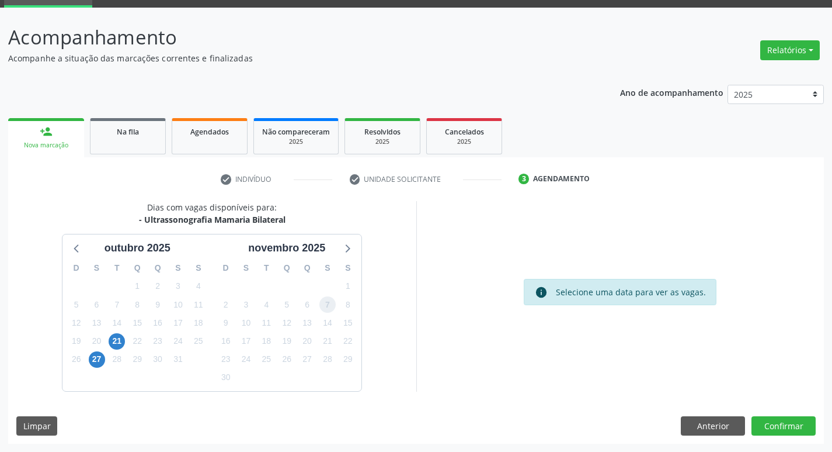
drag, startPoint x: 329, startPoint y: 307, endPoint x: 360, endPoint y: 315, distance: 31.9
click at [329, 308] on span "7" at bounding box center [328, 304] width 16 height 16
click at [797, 426] on button "Confirmar" at bounding box center [784, 426] width 64 height 20
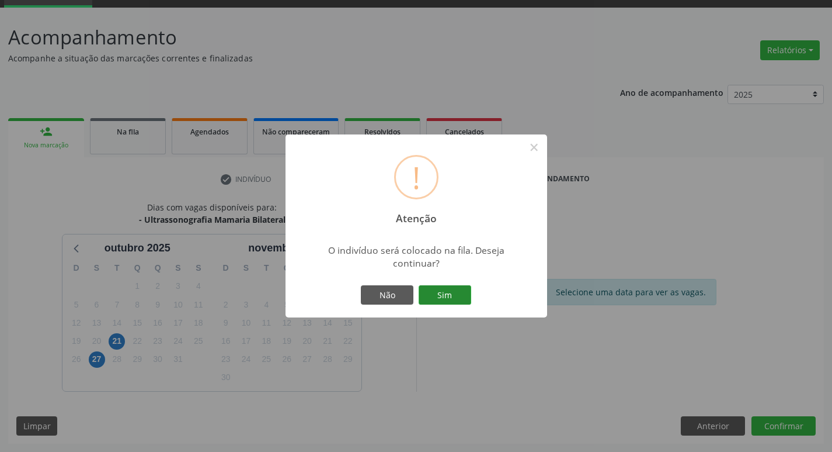
click at [460, 297] on button "Sim" at bounding box center [445, 295] width 53 height 20
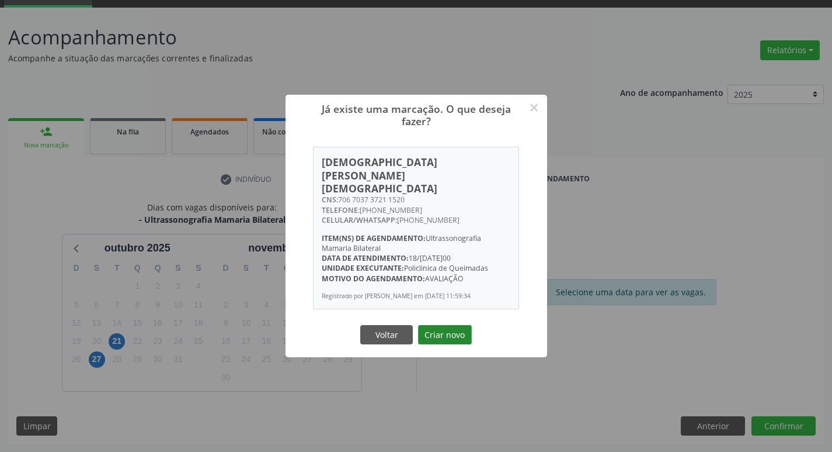
click at [456, 328] on button "Criar novo" at bounding box center [445, 335] width 54 height 20
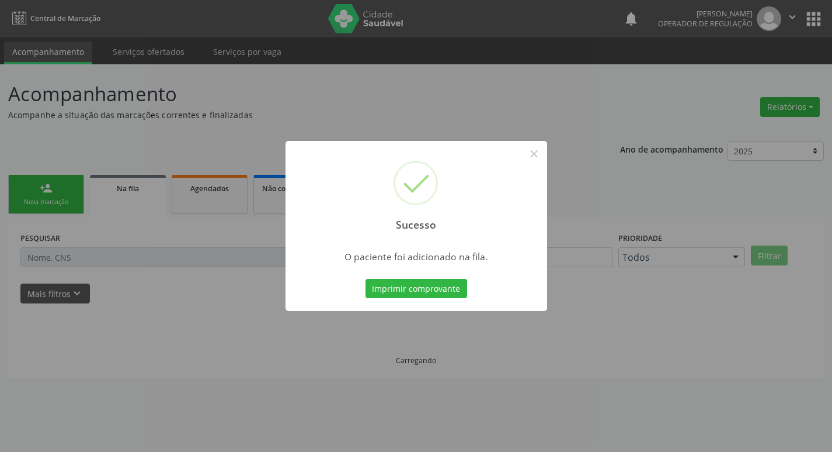
scroll to position [0, 0]
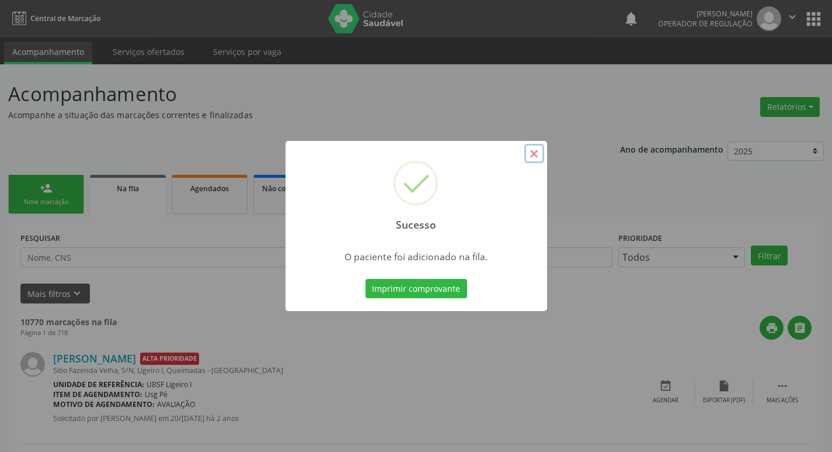
click at [530, 155] on button "×" at bounding box center [535, 154] width 20 height 20
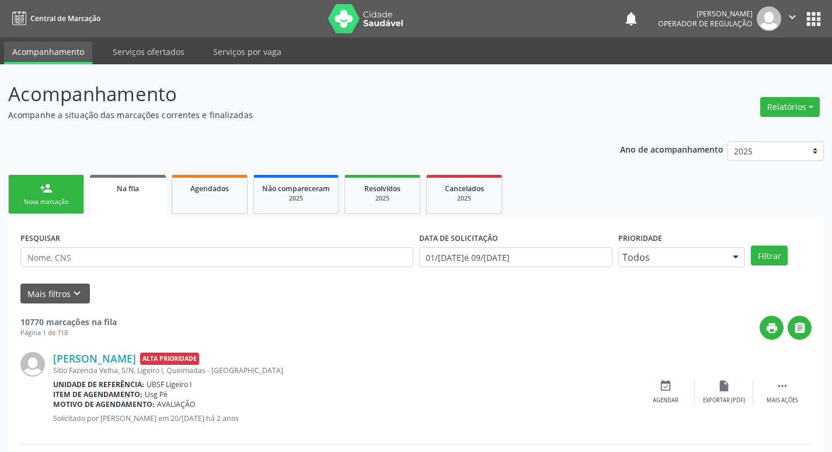
click at [47, 206] on div "Nova marcação" at bounding box center [46, 201] width 58 height 9
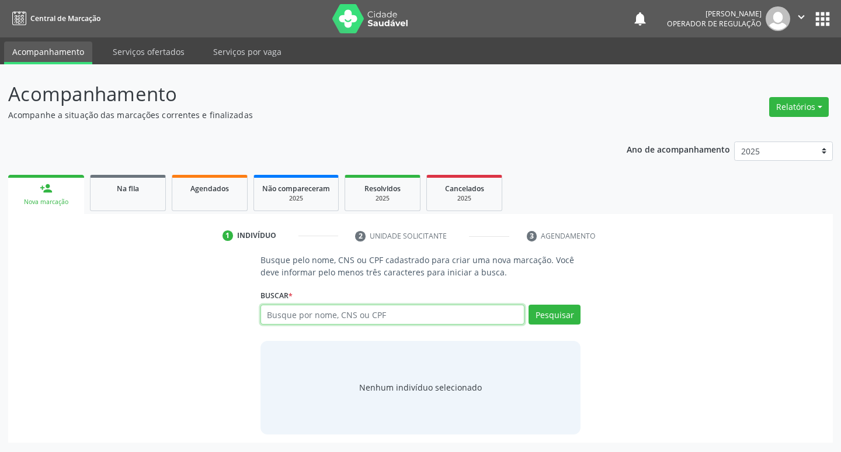
click at [289, 310] on input "text" at bounding box center [393, 314] width 265 height 20
type input "701408633102233"
click at [540, 315] on button "Pesquisar" at bounding box center [555, 314] width 52 height 20
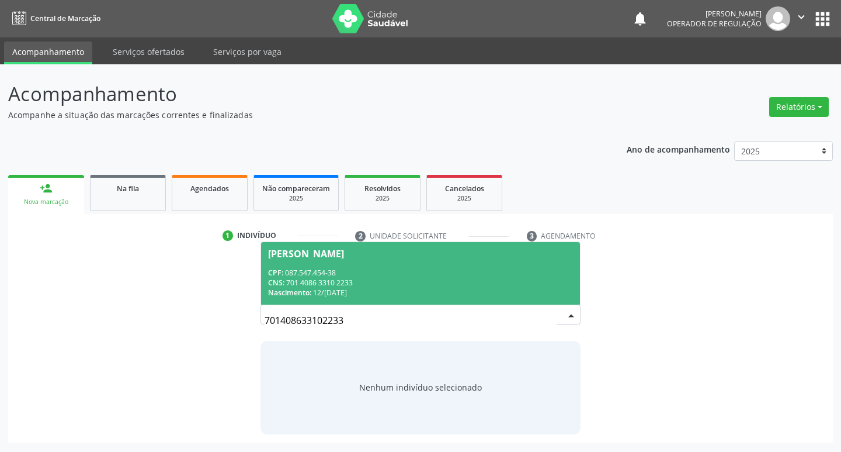
click at [350, 248] on span "Josefa Mendes da Silva CPF: 087.547.454-38 CNS: 701 4086 3310 2233 Nascimento: …" at bounding box center [421, 273] width 320 height 63
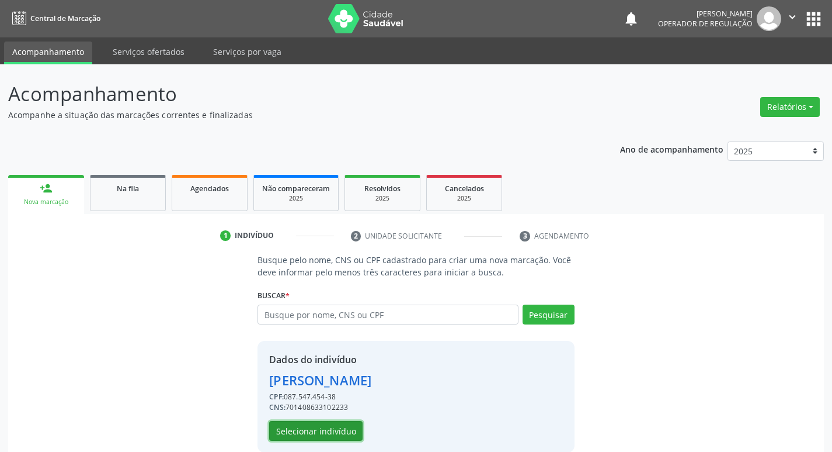
click at [341, 426] on button "Selecionar indivíduo" at bounding box center [315, 431] width 93 height 20
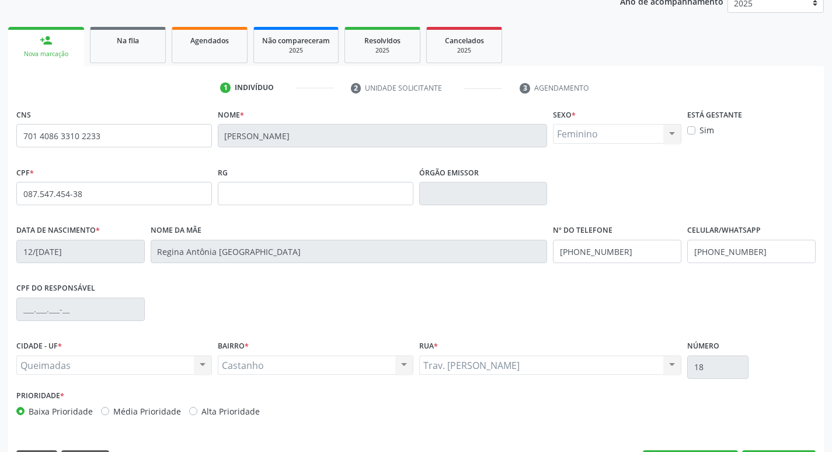
scroll to position [182, 0]
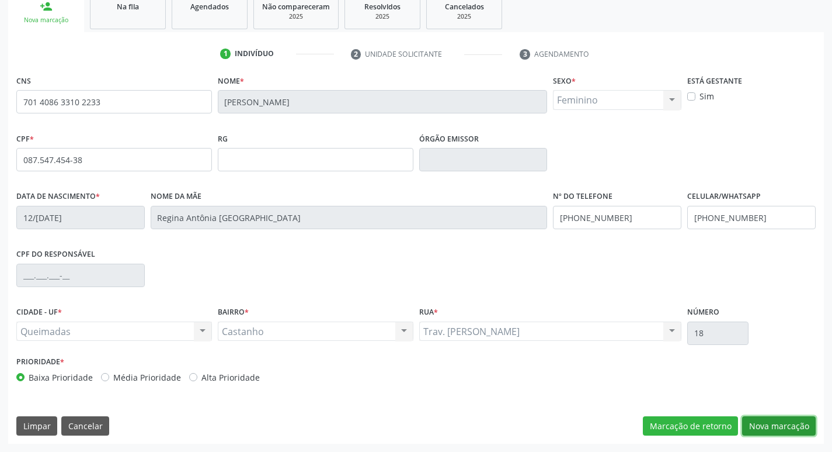
click at [759, 424] on button "Nova marcação" at bounding box center [779, 426] width 74 height 20
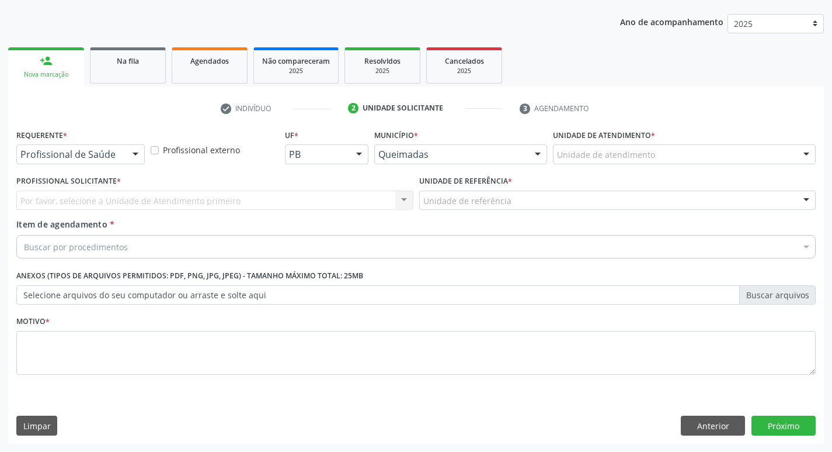
scroll to position [127, 0]
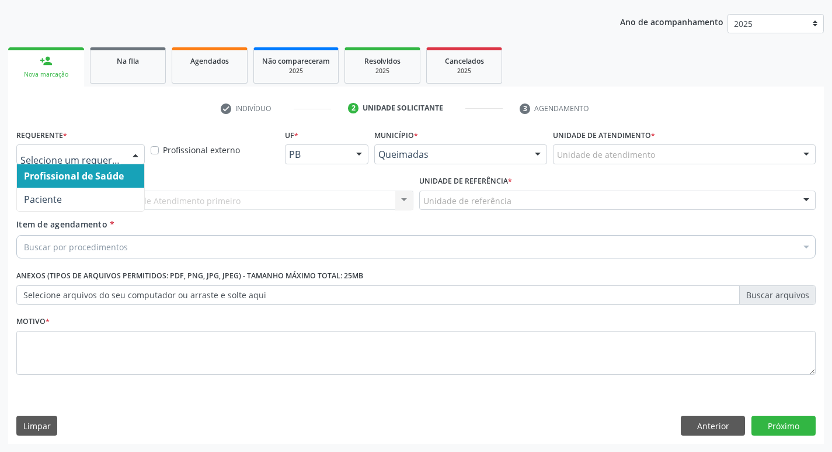
click at [140, 158] on div at bounding box center [136, 155] width 18 height 20
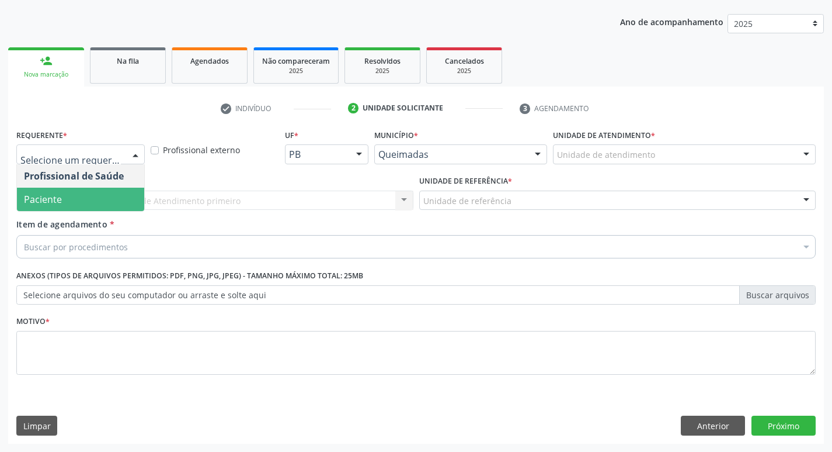
click at [97, 201] on span "Paciente" at bounding box center [80, 199] width 127 height 23
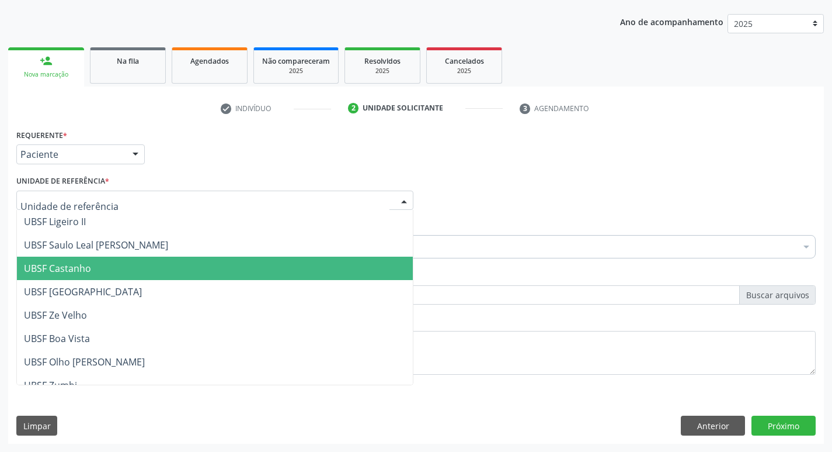
click at [96, 265] on span "UBSF Castanho" at bounding box center [215, 267] width 396 height 23
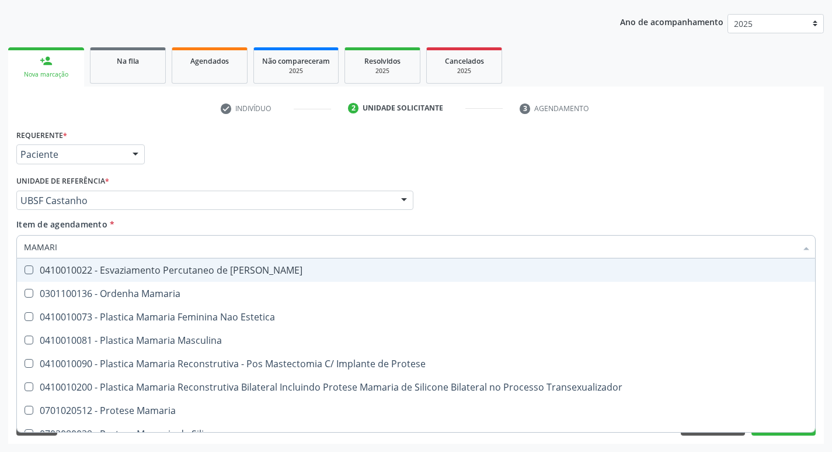
type input "MAMARIA"
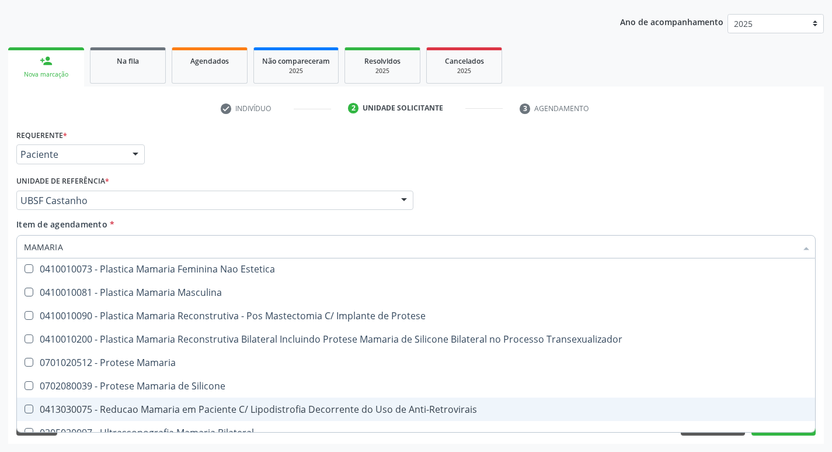
scroll to position [37, 0]
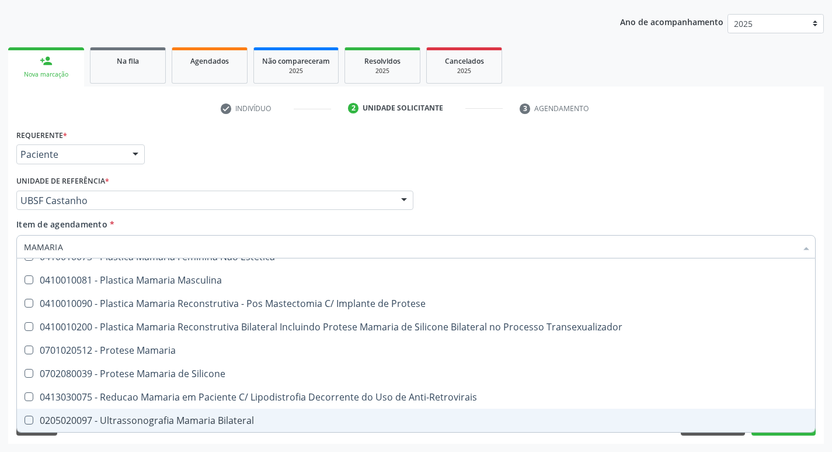
click at [29, 418] on Bilateral at bounding box center [29, 419] width 9 height 9
click at [25, 418] on Bilateral "checkbox" at bounding box center [21, 420] width 8 height 8
checkbox Bilateral "true"
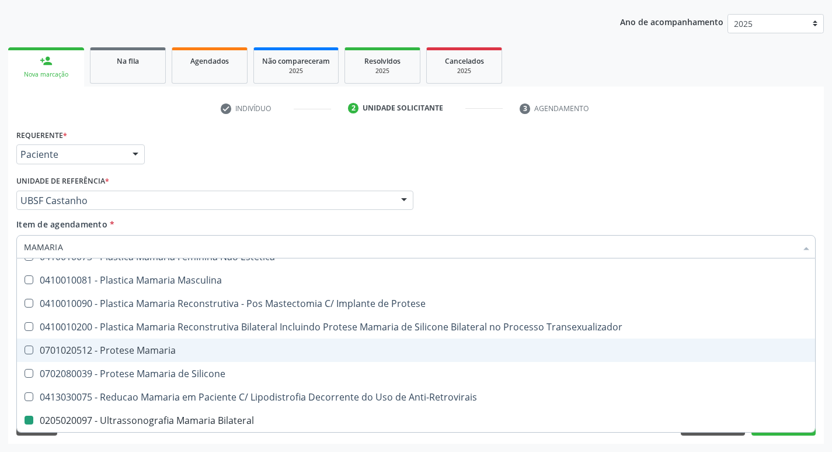
click at [695, 232] on div "Item de agendamento * MAMARIA Desfazer seleção 0301100136 - Ordenha Mamaria 041…" at bounding box center [416, 236] width 800 height 37
checkbox Estetica "true"
checkbox Bilateral "false"
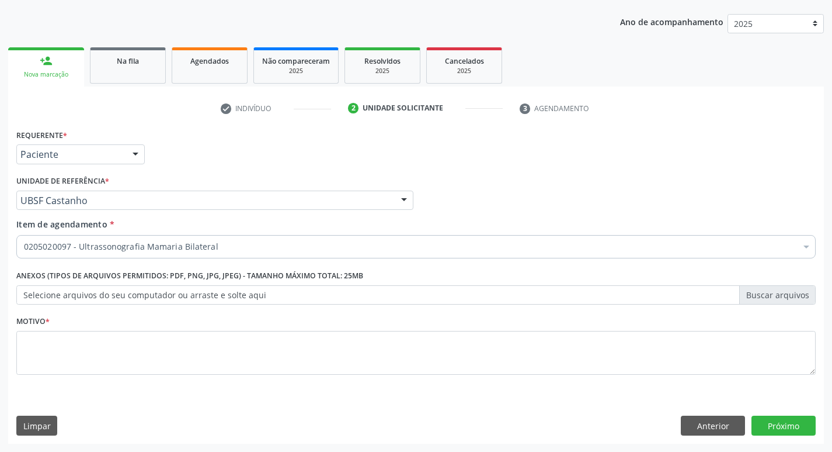
scroll to position [0, 0]
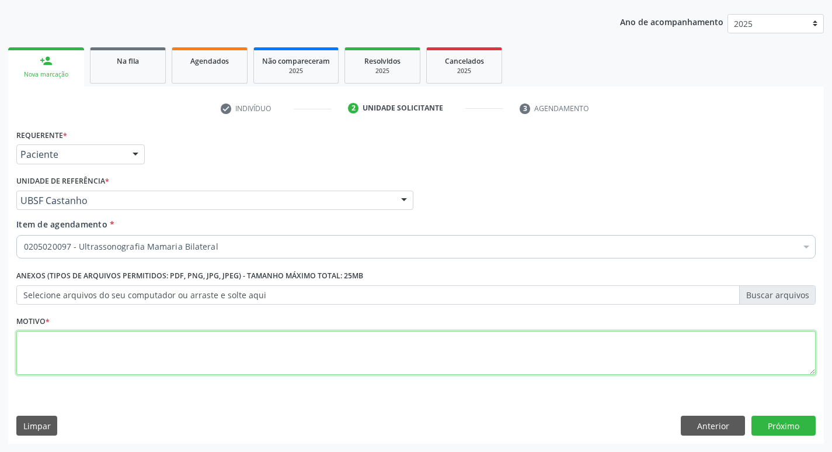
click at [50, 360] on textarea at bounding box center [416, 353] width 800 height 44
type textarea "ROTINA DA MULHER"
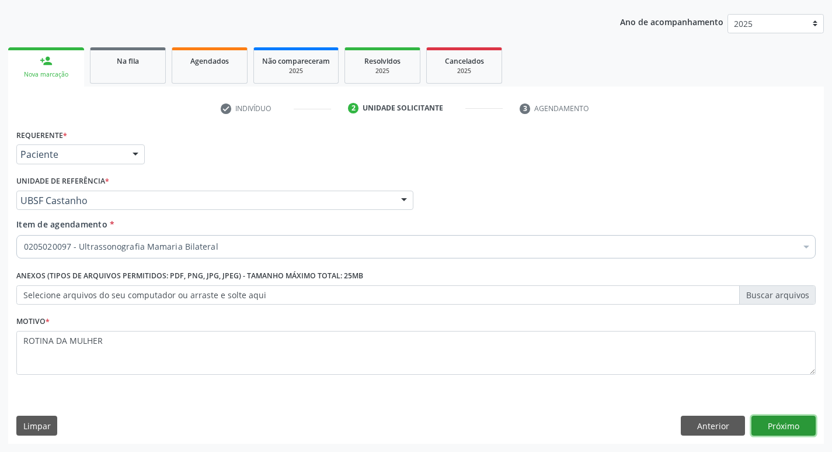
click at [799, 416] on button "Próximo" at bounding box center [784, 425] width 64 height 20
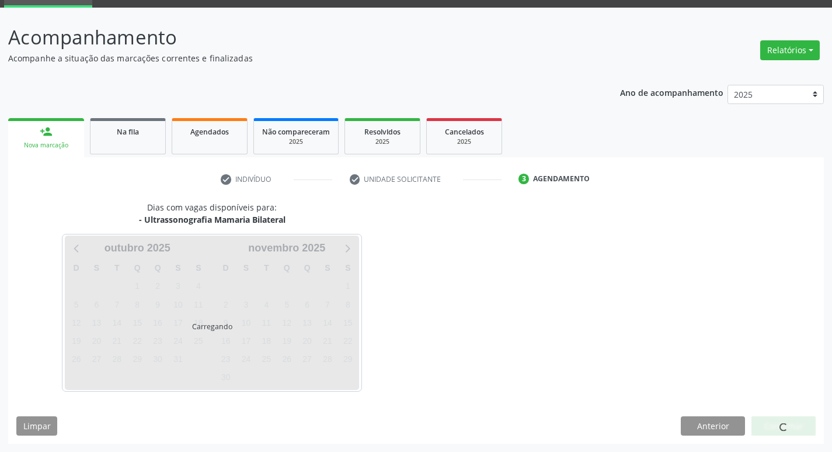
scroll to position [57, 0]
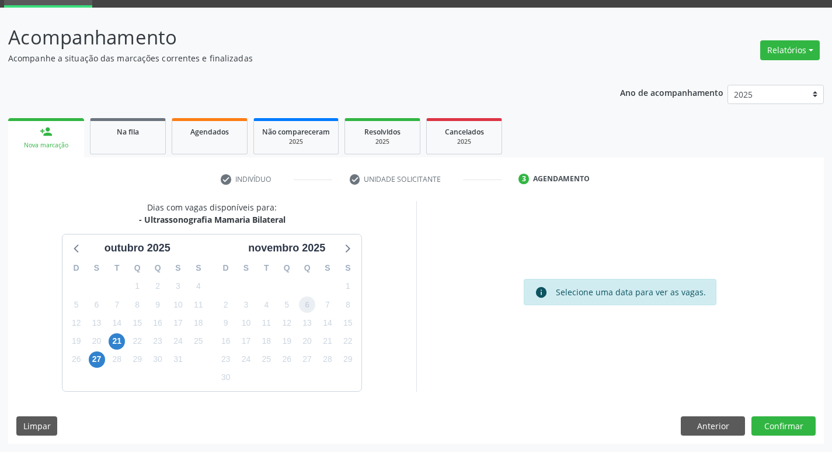
click at [305, 303] on span "6" at bounding box center [307, 304] width 16 height 16
click at [785, 425] on button "Confirmar" at bounding box center [784, 426] width 64 height 20
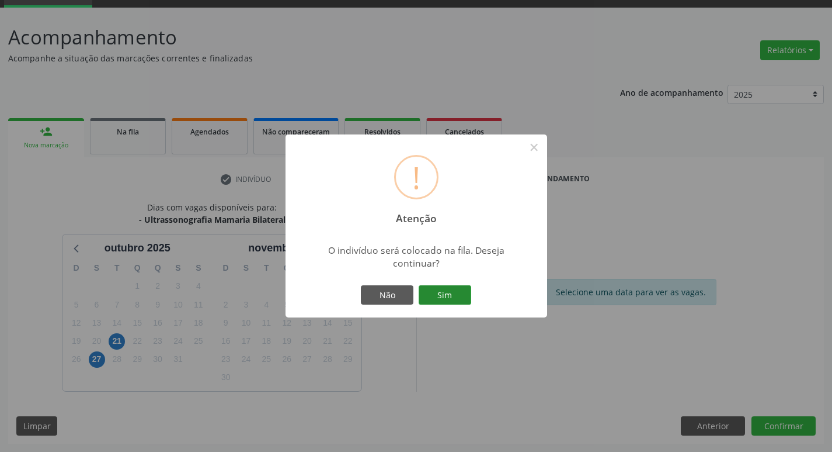
click at [443, 295] on button "Sim" at bounding box center [445, 295] width 53 height 20
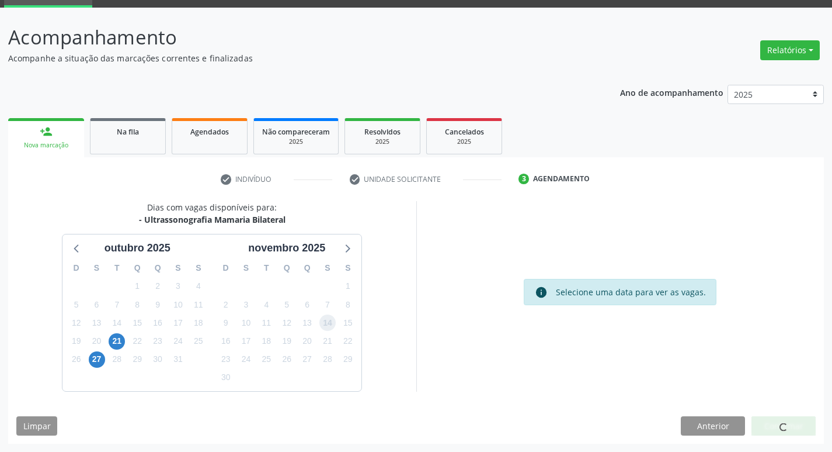
click at [332, 325] on span "14" at bounding box center [328, 322] width 16 height 16
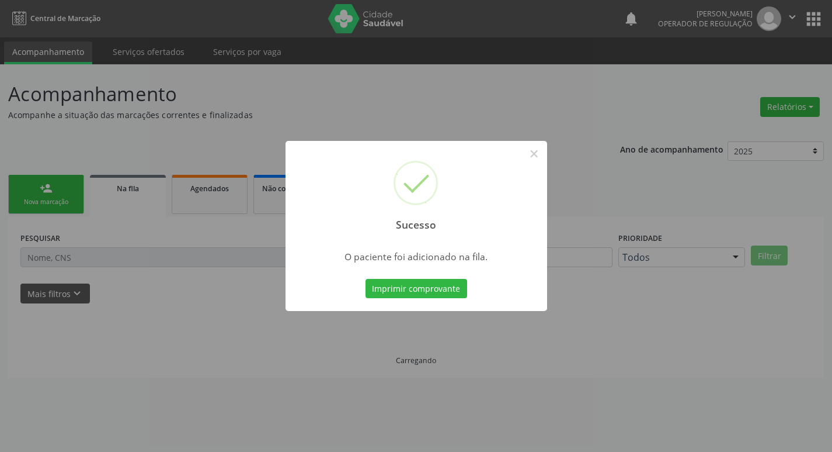
scroll to position [0, 0]
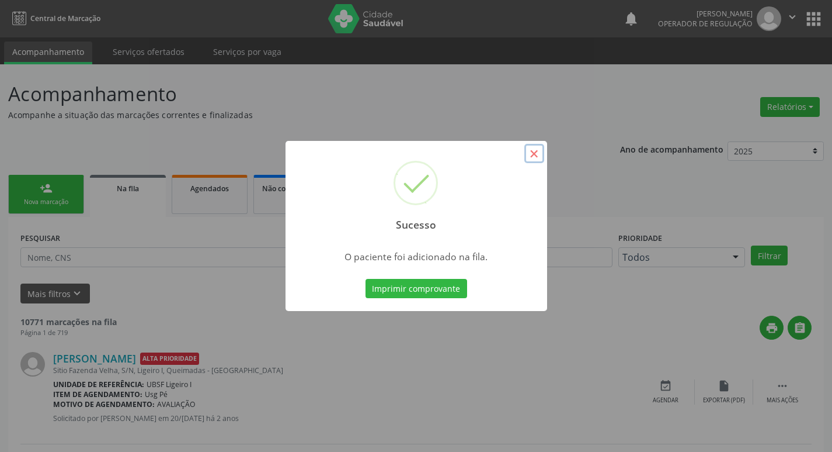
click at [536, 158] on button "×" at bounding box center [535, 154] width 20 height 20
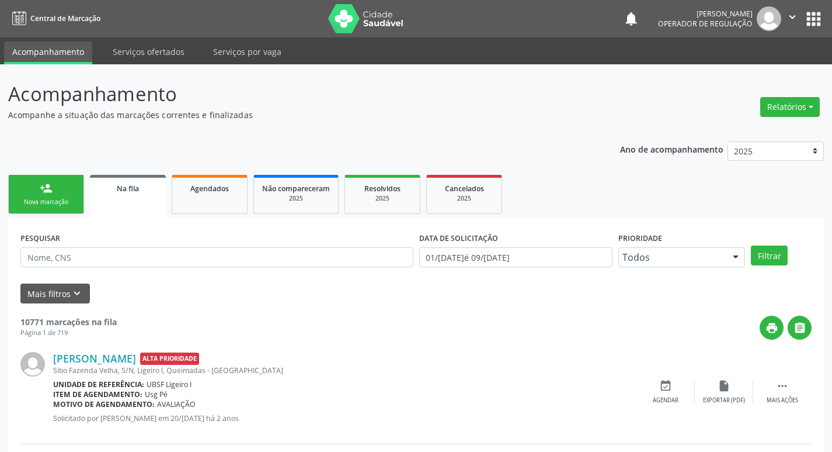
click at [69, 197] on link "person_add Nova marcação" at bounding box center [46, 194] width 76 height 39
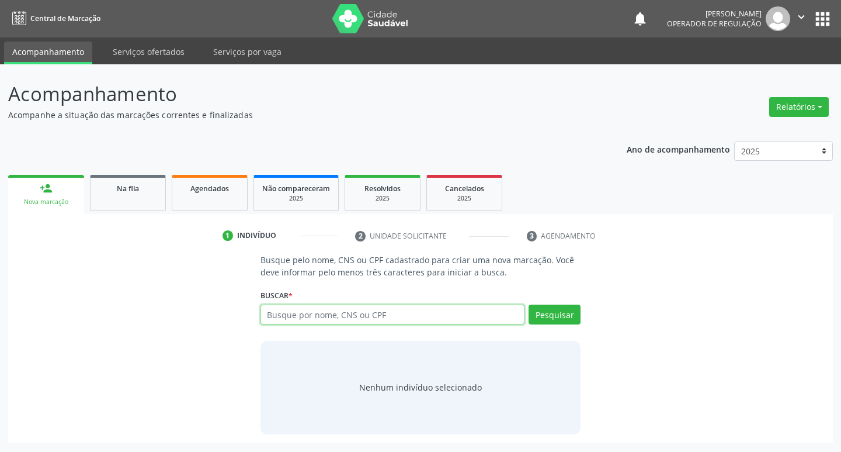
click at [289, 310] on input "text" at bounding box center [393, 314] width 265 height 20
type input "702300165437810"
click at [541, 308] on button "Pesquisar" at bounding box center [555, 314] width 52 height 20
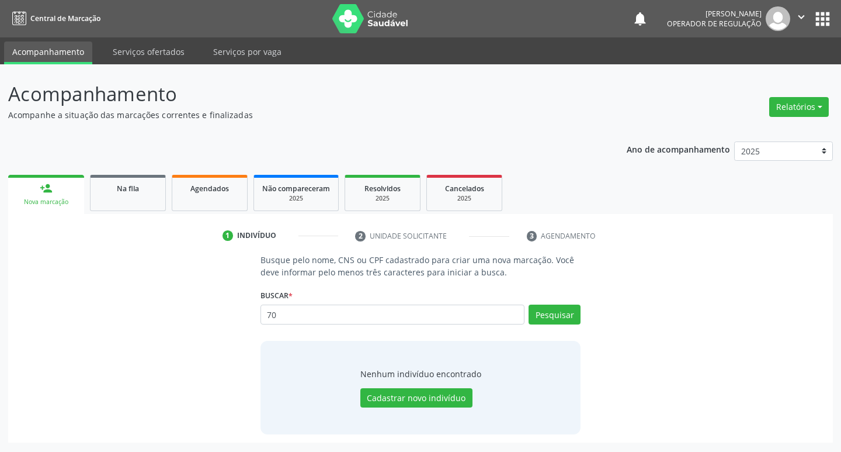
type input "7"
type input "702300165437810"
click at [392, 395] on button "Cadastrar novo indivíduo" at bounding box center [416, 398] width 112 height 20
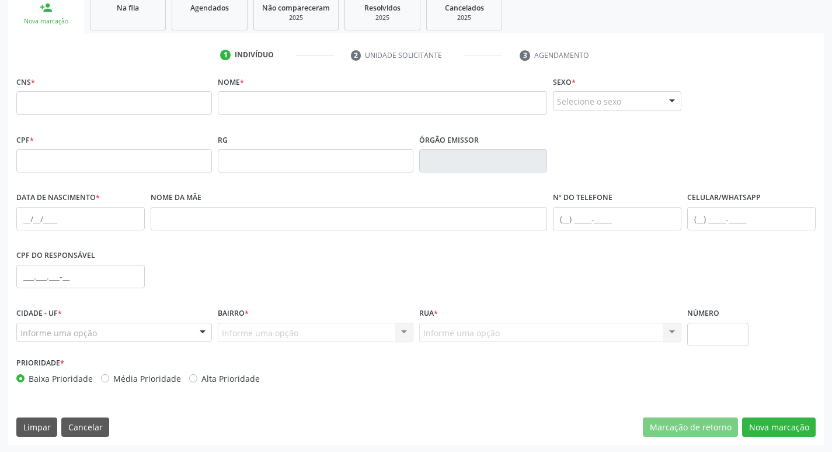
scroll to position [182, 0]
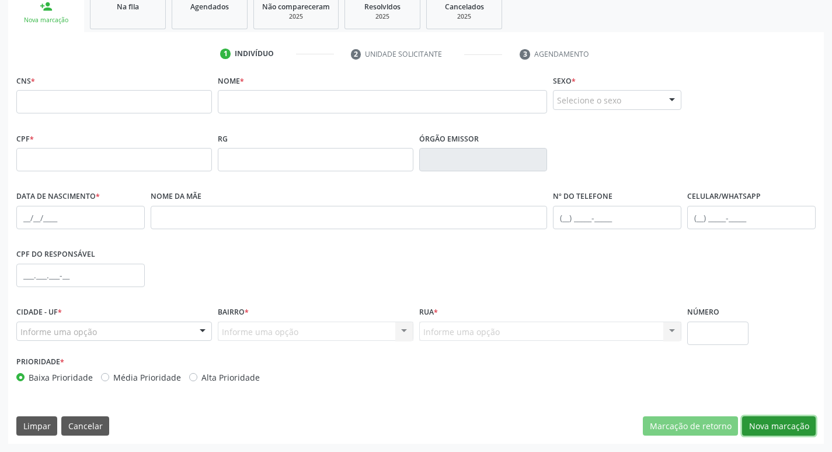
click at [774, 425] on button "Nova marcação" at bounding box center [779, 426] width 74 height 20
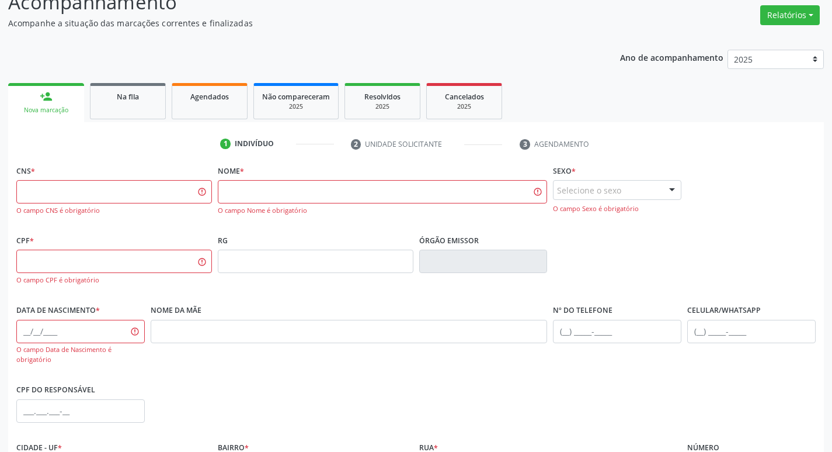
scroll to position [0, 0]
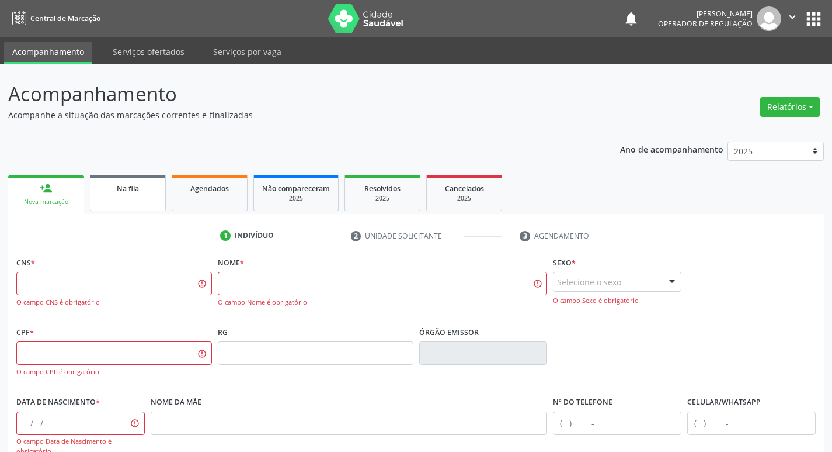
click at [125, 189] on span "Na fila" at bounding box center [128, 188] width 22 height 10
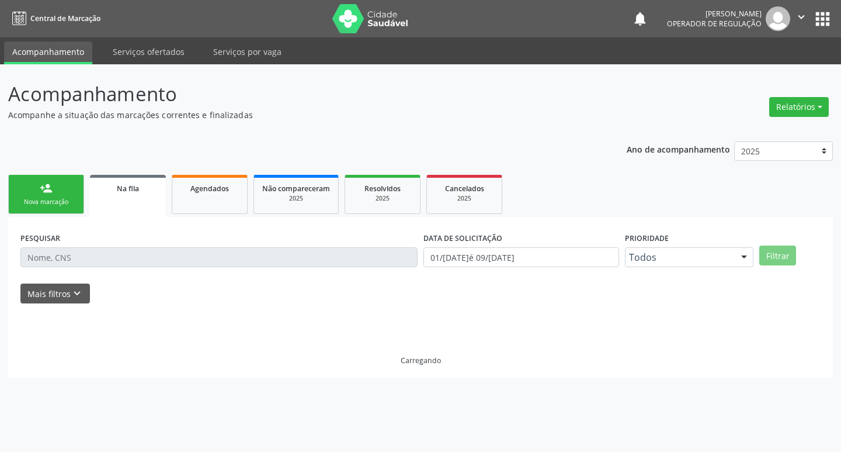
click at [56, 202] on div "Nova marcação" at bounding box center [46, 201] width 58 height 9
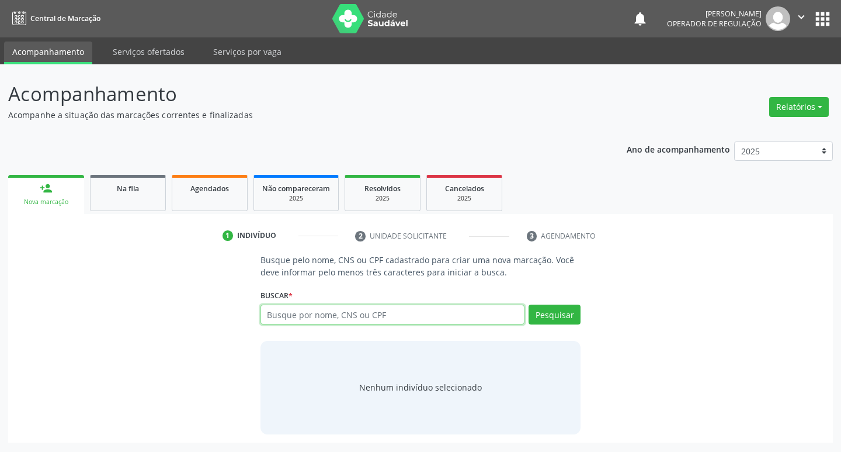
click at [293, 311] on input "text" at bounding box center [393, 314] width 265 height 20
type input "704208757520580"
click at [546, 312] on button "Pesquisar" at bounding box center [555, 314] width 52 height 20
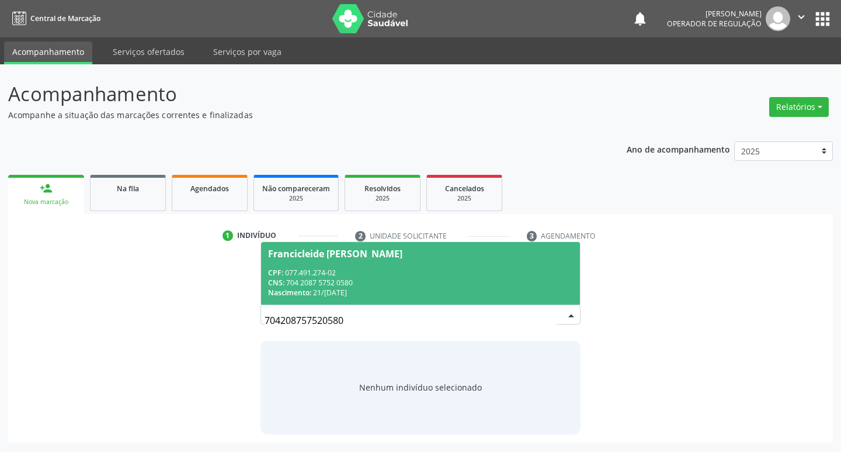
click at [393, 252] on div "Francicleide Paulino de Vasconcelos" at bounding box center [335, 253] width 134 height 9
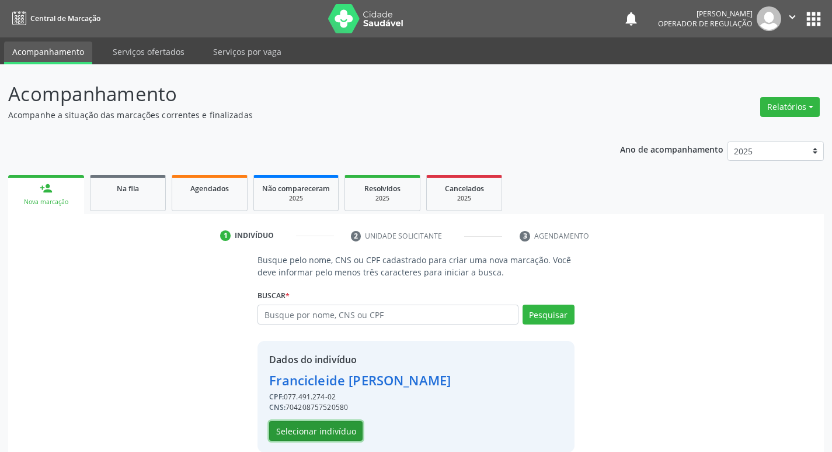
click at [318, 425] on button "Selecionar indivíduo" at bounding box center [315, 431] width 93 height 20
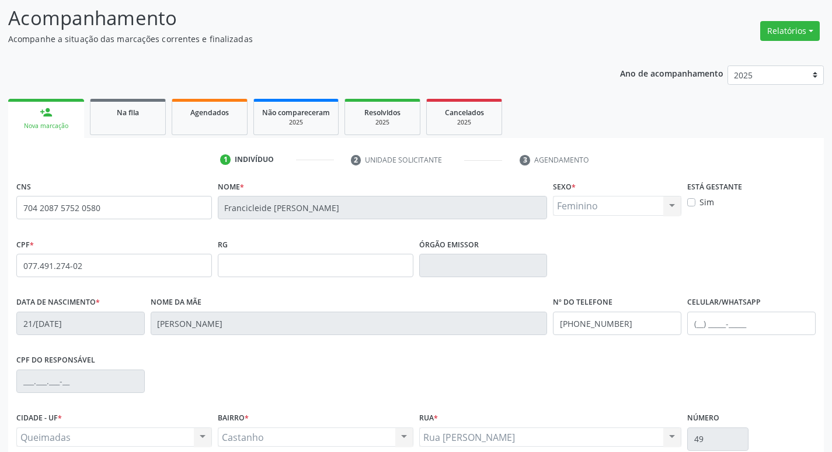
scroll to position [175, 0]
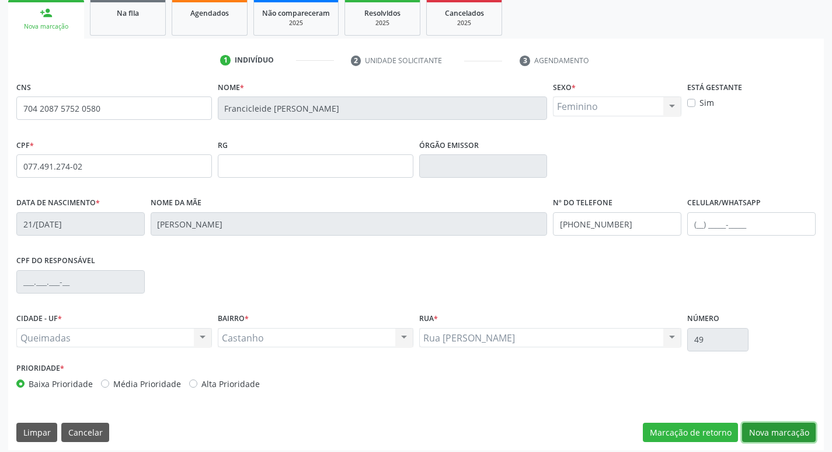
click at [775, 435] on button "Nova marcação" at bounding box center [779, 432] width 74 height 20
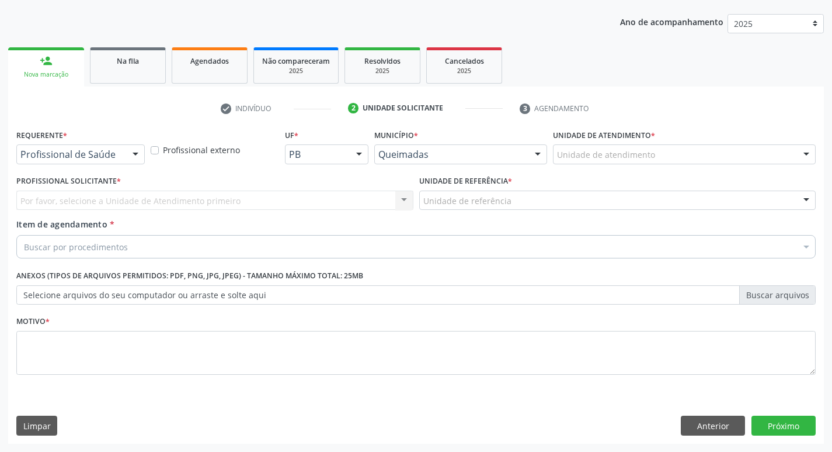
scroll to position [127, 0]
click at [136, 157] on div at bounding box center [136, 155] width 18 height 20
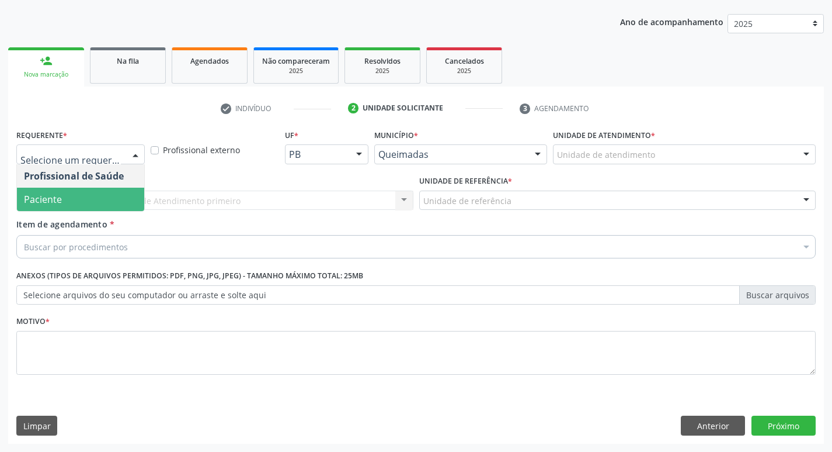
click at [103, 193] on span "Paciente" at bounding box center [80, 199] width 127 height 23
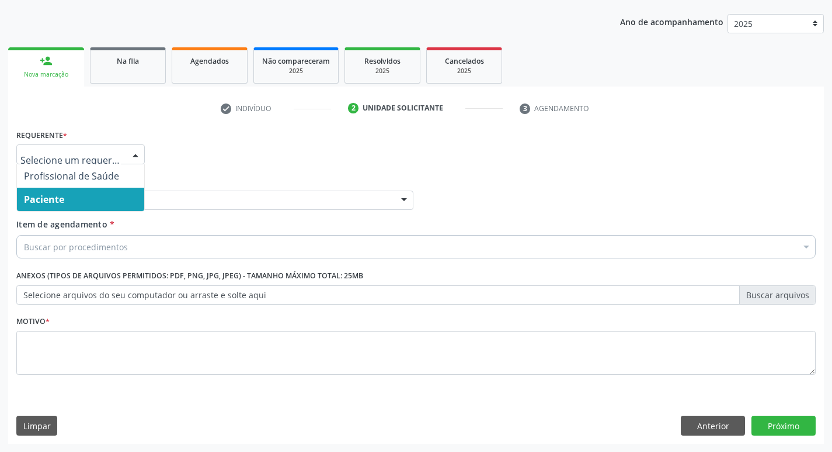
click at [133, 158] on div at bounding box center [136, 155] width 18 height 20
click at [114, 206] on span "Paciente" at bounding box center [80, 199] width 127 height 23
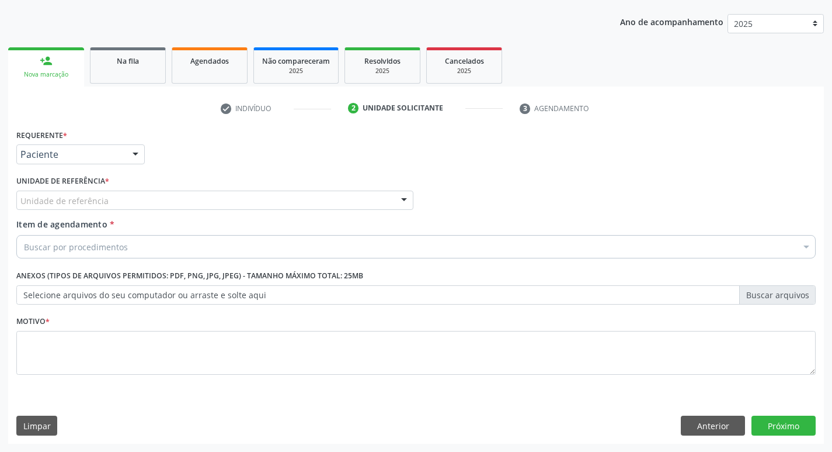
click at [114, 206] on div "Unidade de referência" at bounding box center [214, 200] width 397 height 20
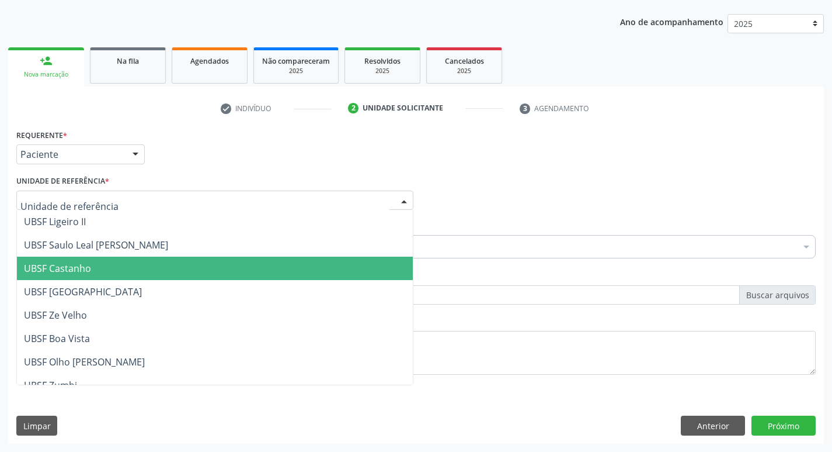
click at [101, 269] on span "UBSF Castanho" at bounding box center [215, 267] width 396 height 23
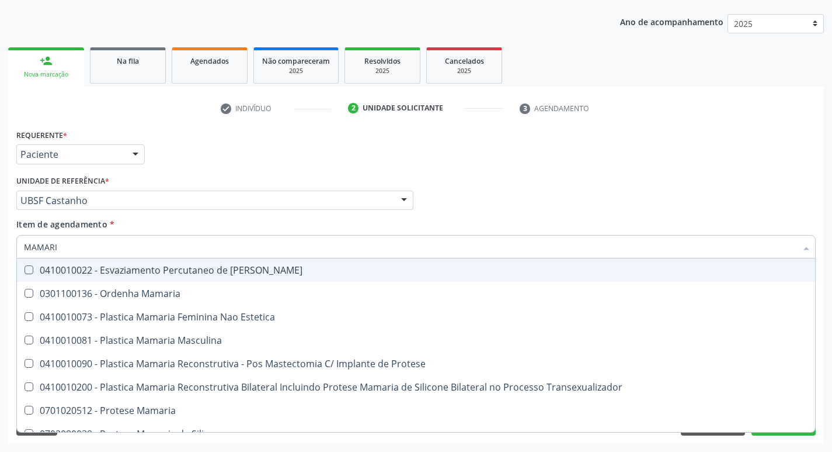
type input "MAMARIA"
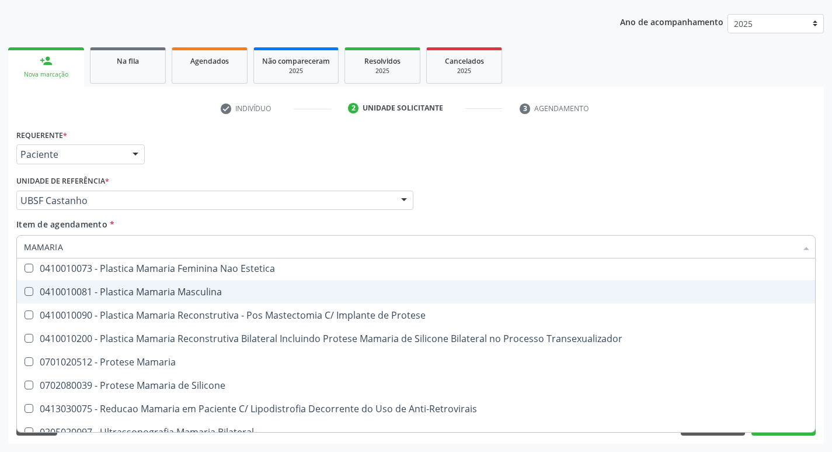
scroll to position [37, 0]
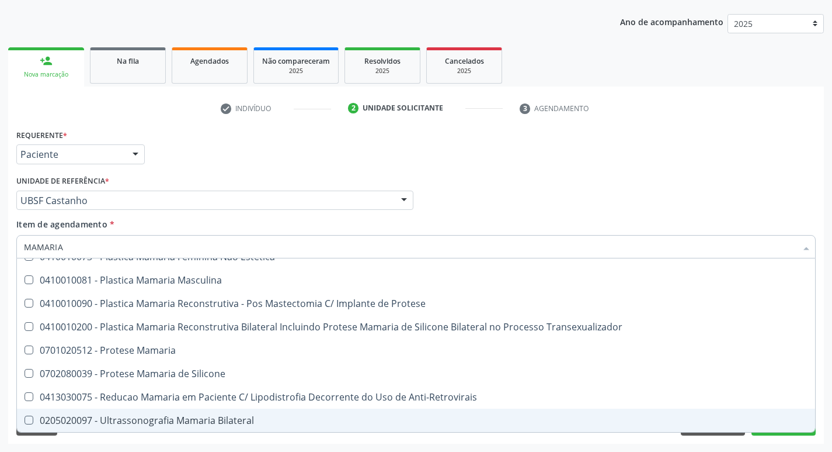
click at [23, 418] on div at bounding box center [21, 419] width 9 height 9
checkbox Bilateral "true"
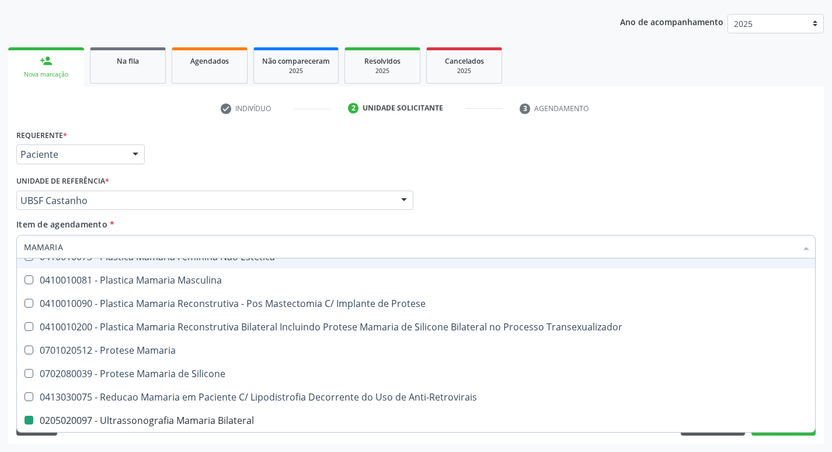
click at [609, 210] on div "Profissional Solicitante Por favor, selecione a Unidade de Atendimento primeiro…" at bounding box center [416, 195] width 806 height 46
checkbox Estetica "true"
checkbox Bilateral "false"
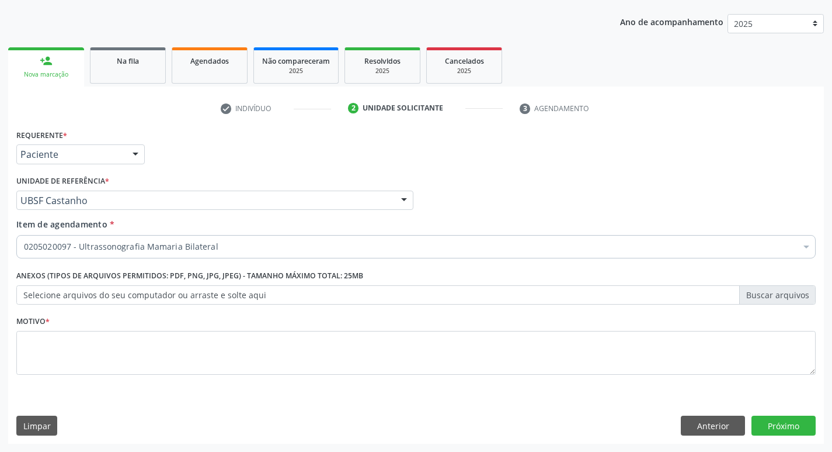
scroll to position [0, 0]
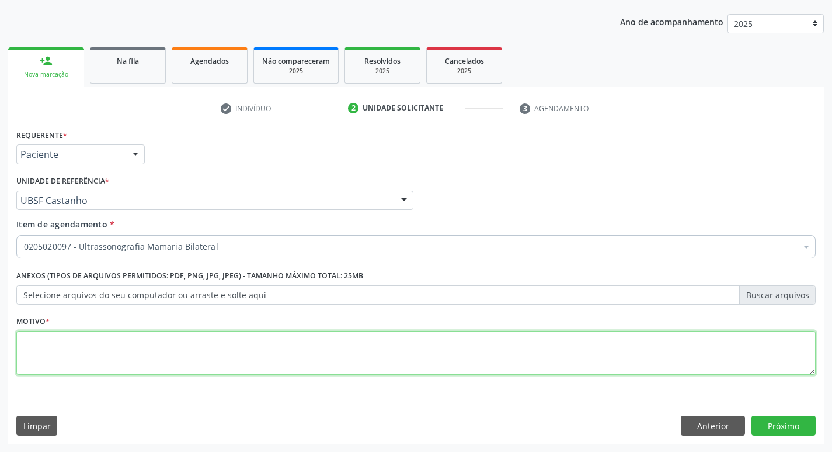
click at [48, 349] on textarea at bounding box center [416, 353] width 800 height 44
type textarea "RASTREAMENTO"
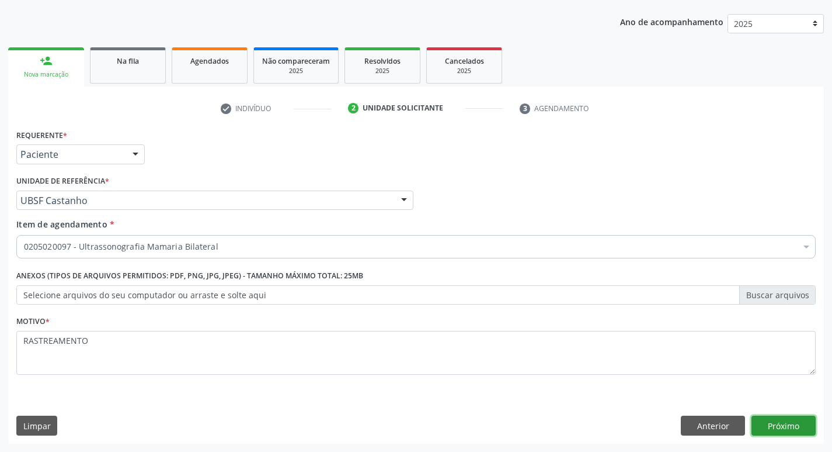
click at [773, 422] on button "Próximo" at bounding box center [784, 425] width 64 height 20
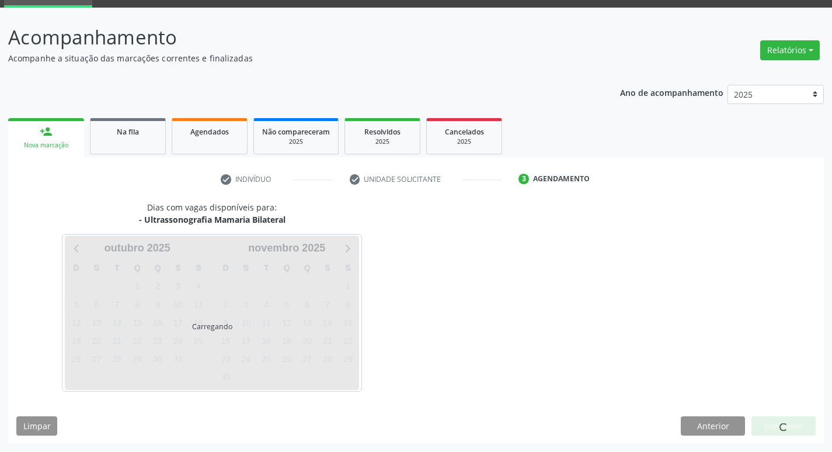
scroll to position [57, 0]
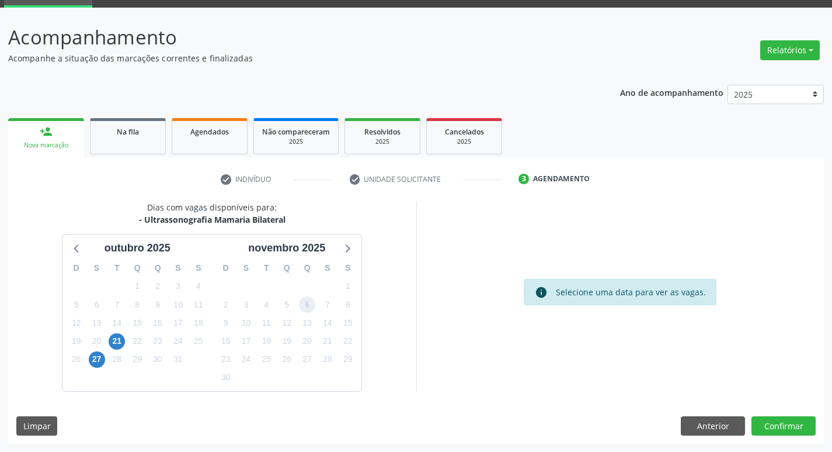
click at [310, 308] on span "6" at bounding box center [307, 304] width 16 height 16
click at [789, 428] on button "Confirmar" at bounding box center [784, 426] width 64 height 20
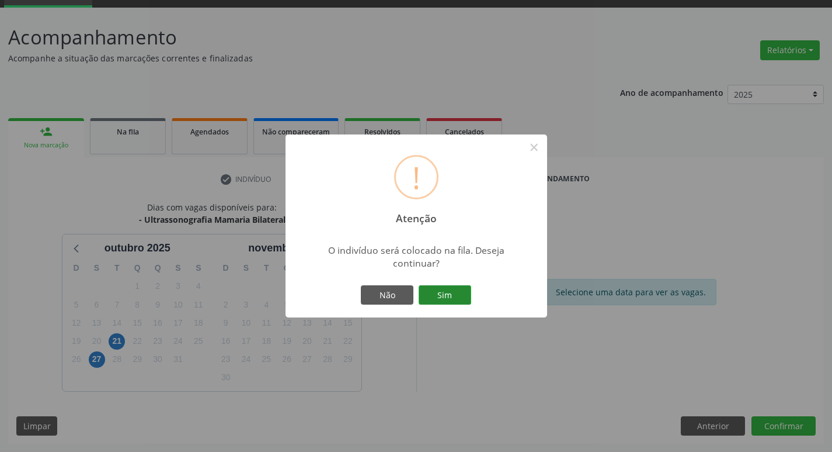
click at [460, 293] on button "Sim" at bounding box center [445, 295] width 53 height 20
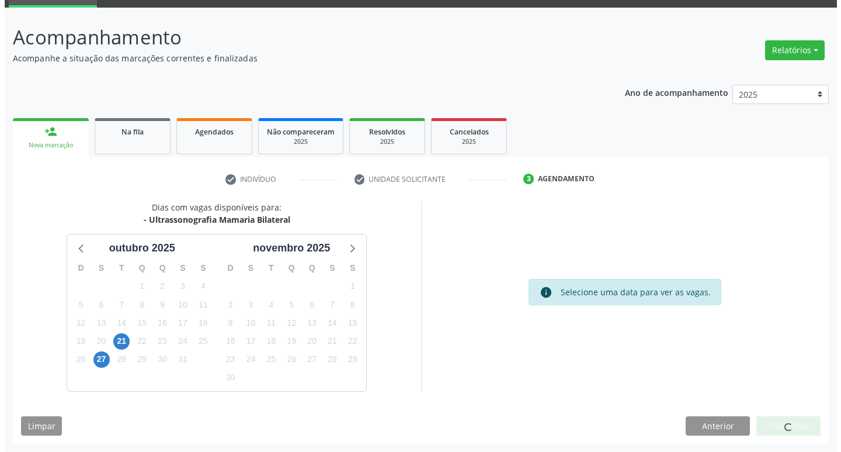
scroll to position [0, 0]
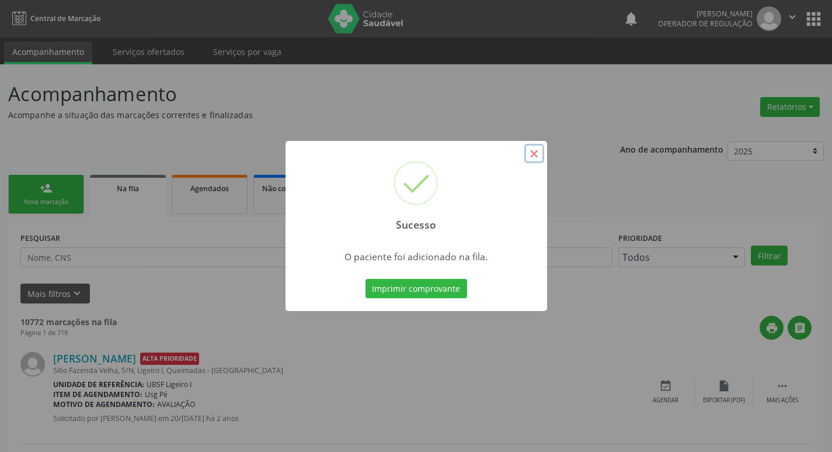
click at [534, 159] on button "×" at bounding box center [535, 154] width 20 height 20
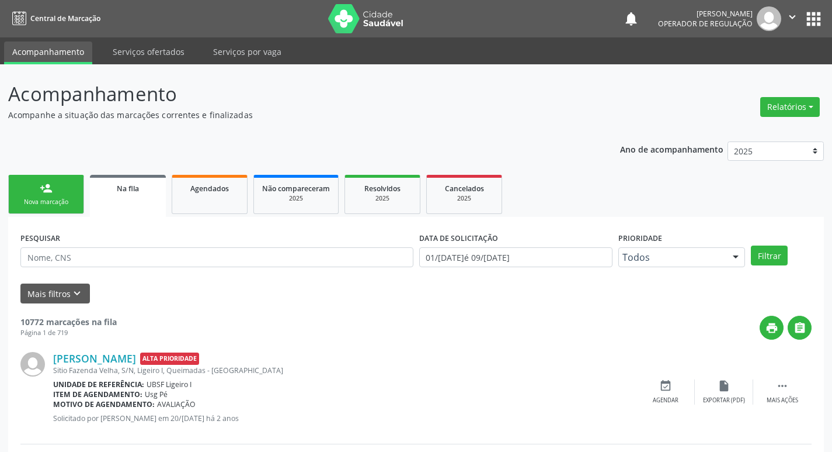
click at [60, 197] on div "Nova marcação" at bounding box center [46, 201] width 58 height 9
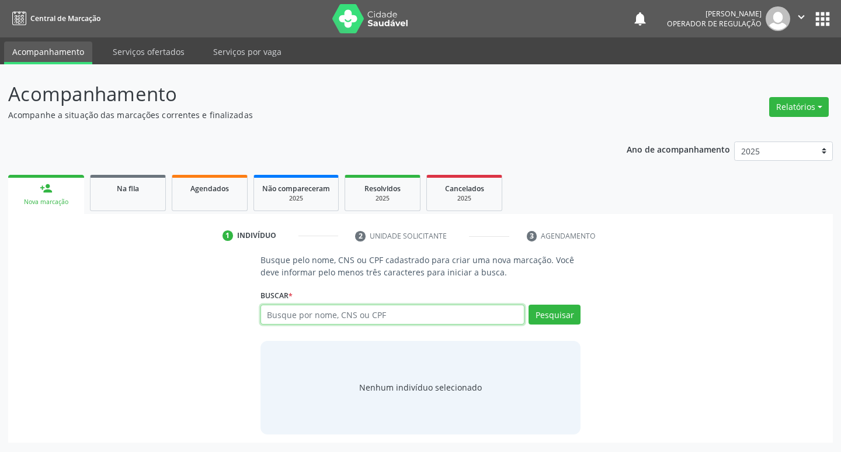
click at [291, 316] on input "text" at bounding box center [393, 314] width 265 height 20
type input "70270865015576"
click at [551, 315] on button "Pesquisar" at bounding box center [555, 314] width 52 height 20
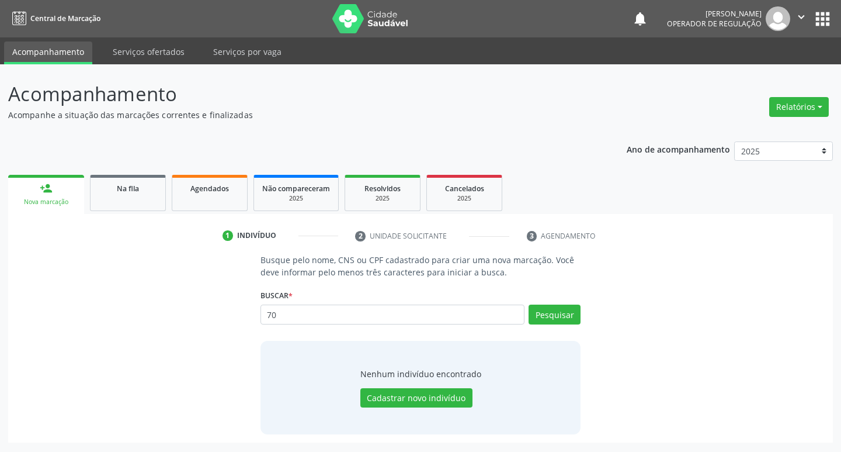
type input "7"
